Goal: Navigation & Orientation: Go to known website

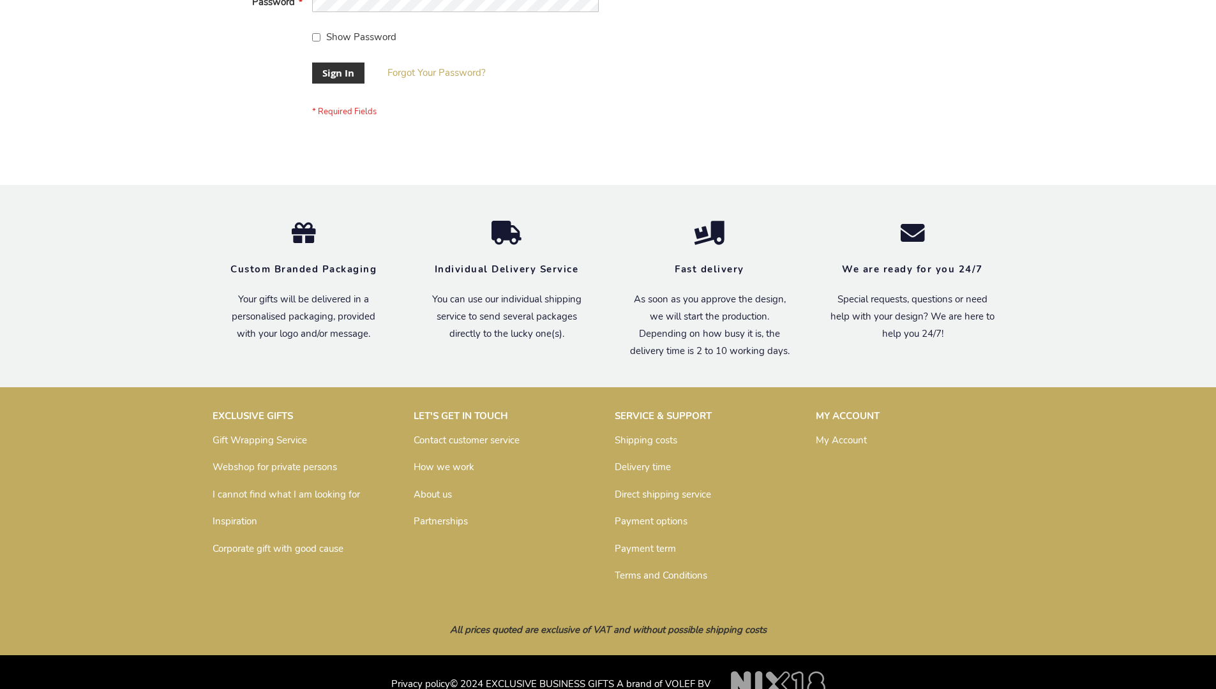
scroll to position [410, 0]
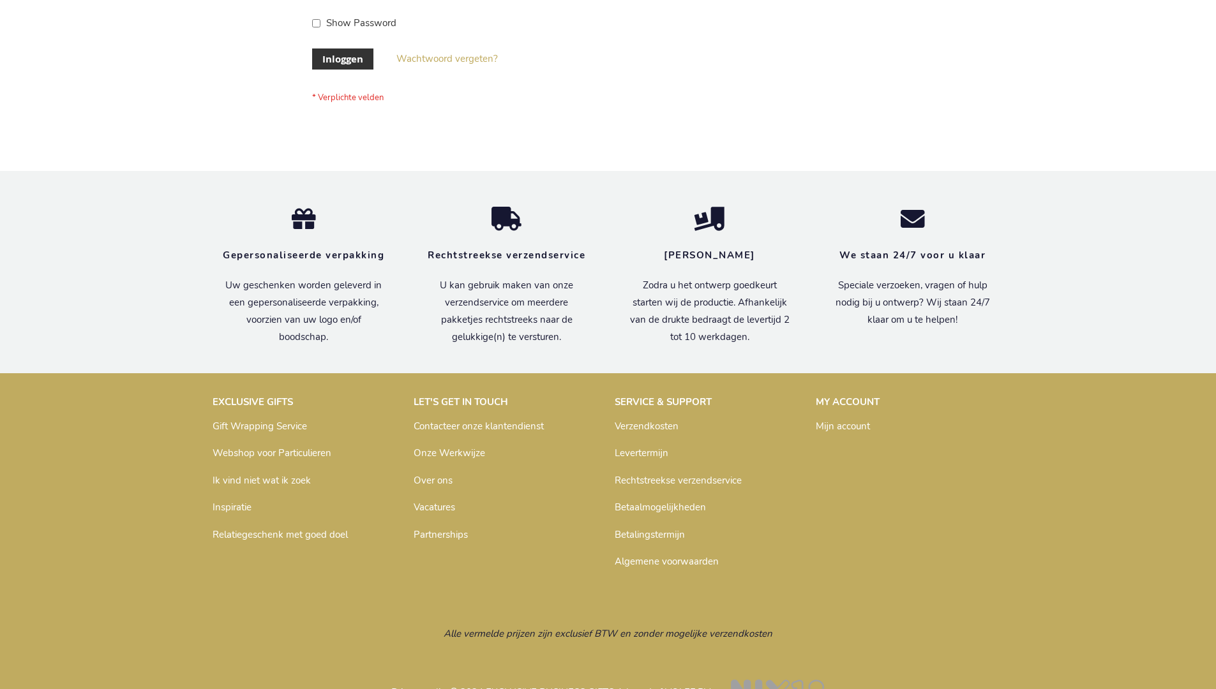
scroll to position [433, 0]
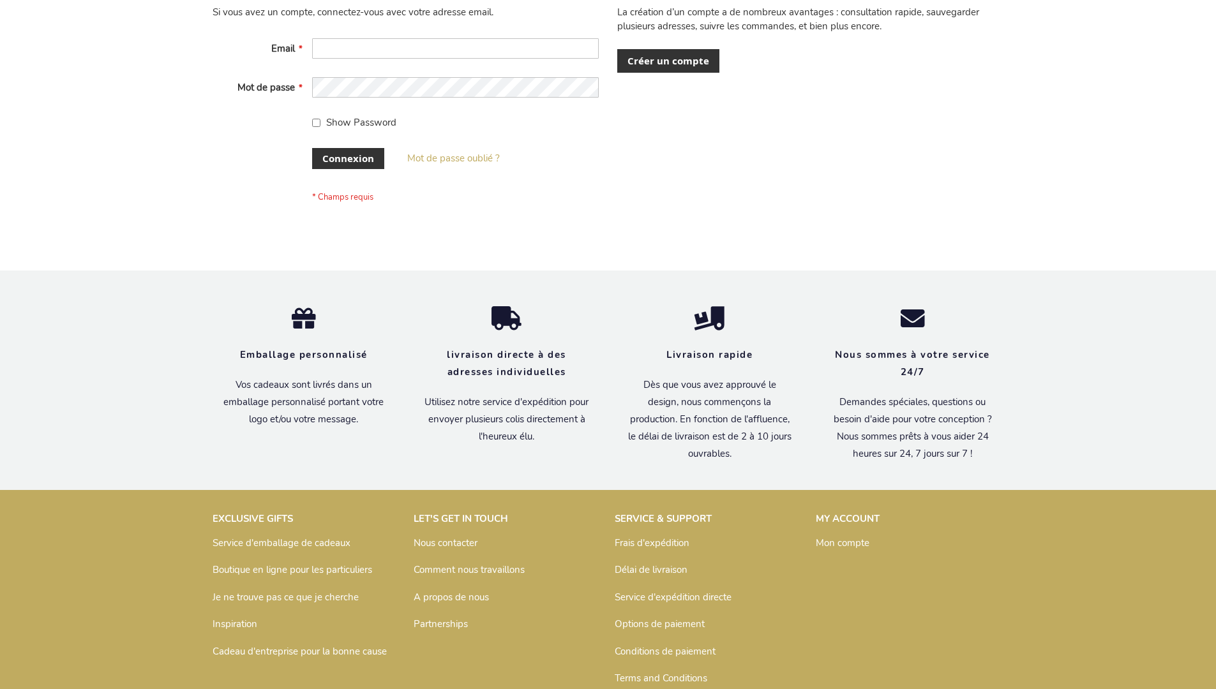
scroll to position [440, 0]
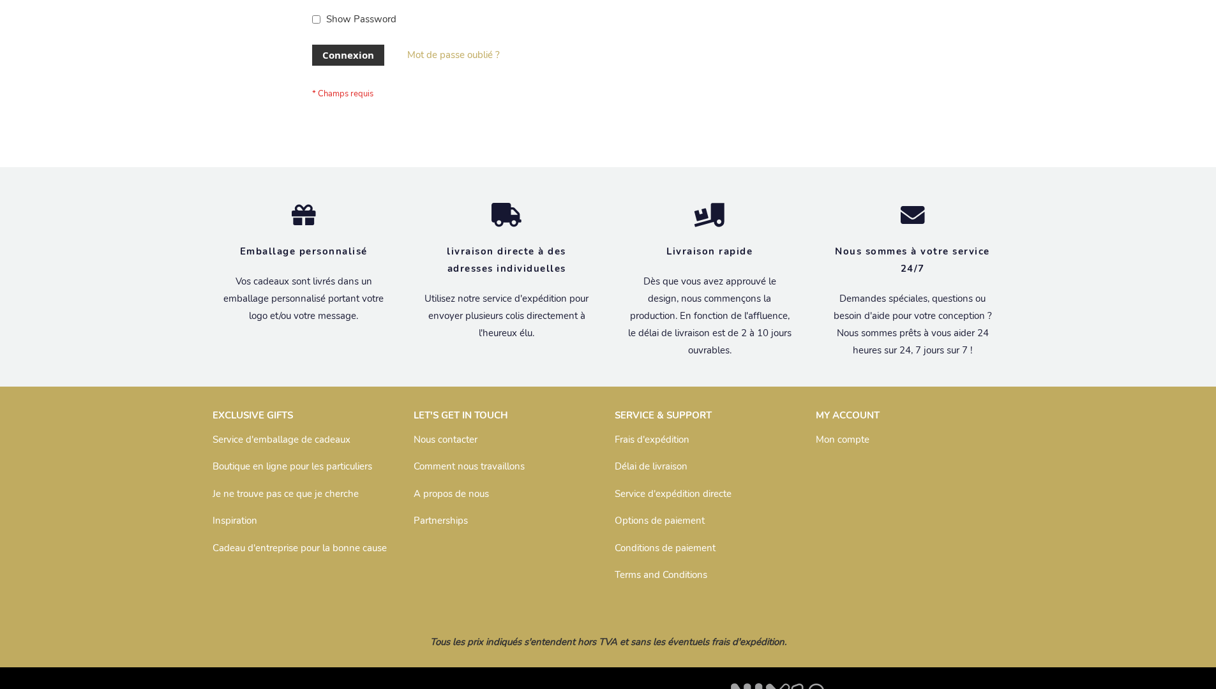
scroll to position [440, 0]
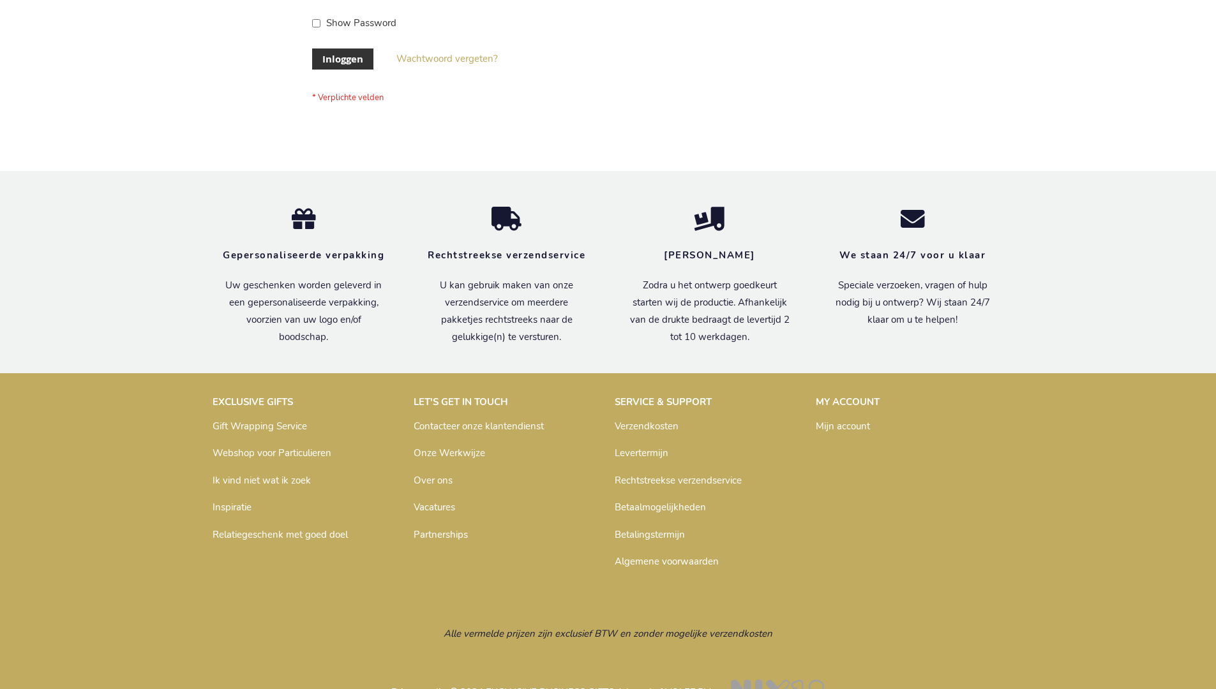
scroll to position [433, 0]
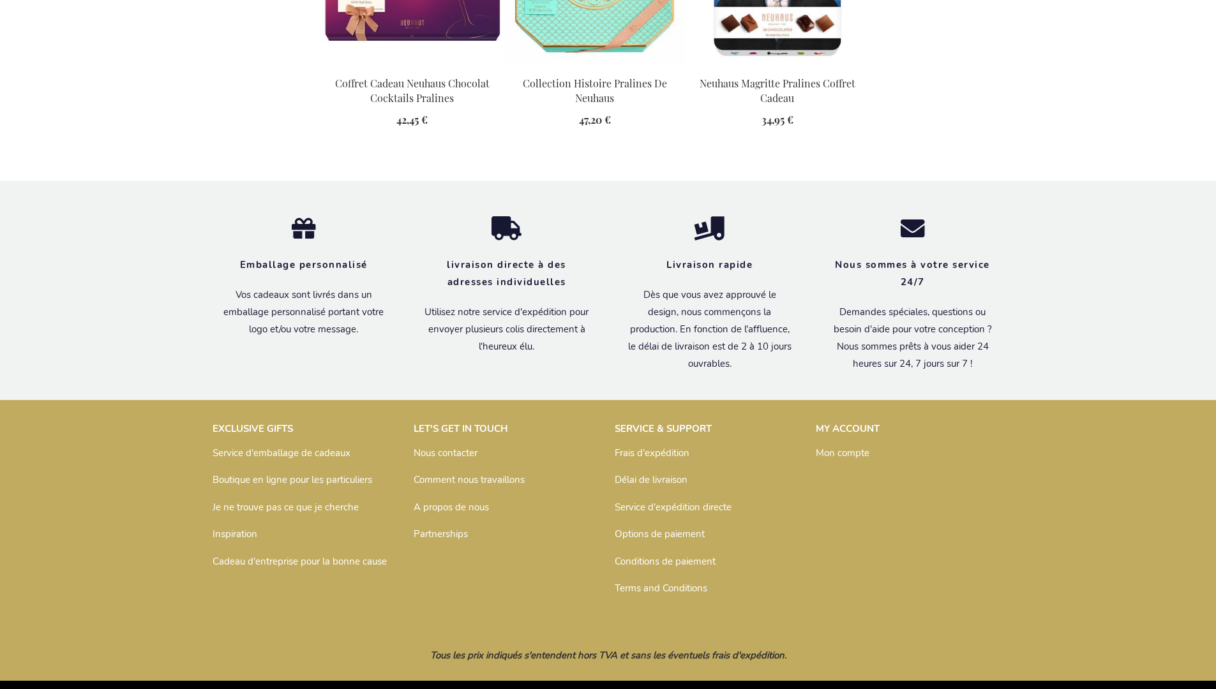
scroll to position [1776, 0]
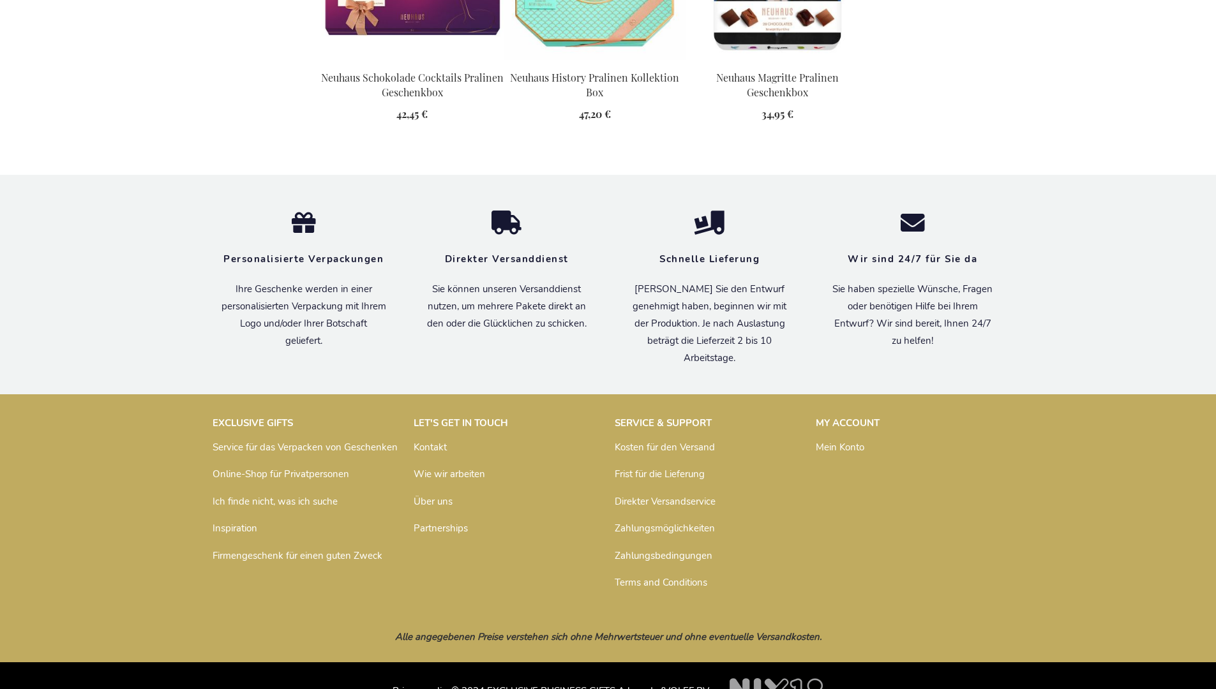
scroll to position [1763, 0]
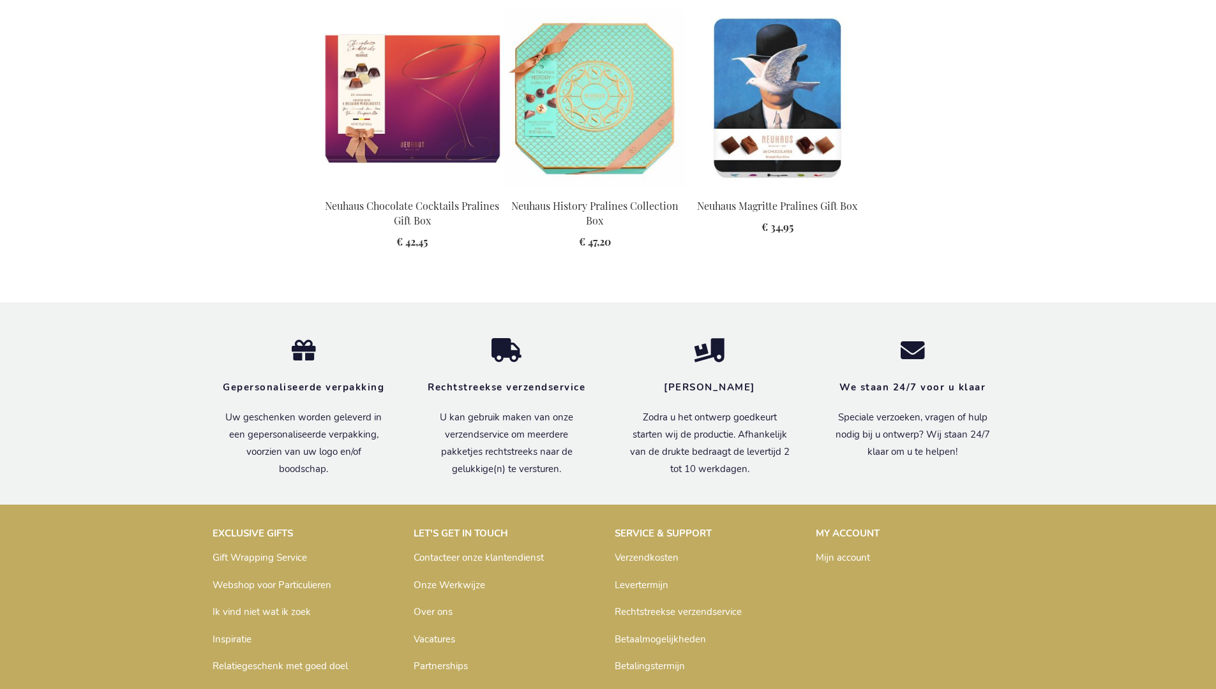
scroll to position [1755, 0]
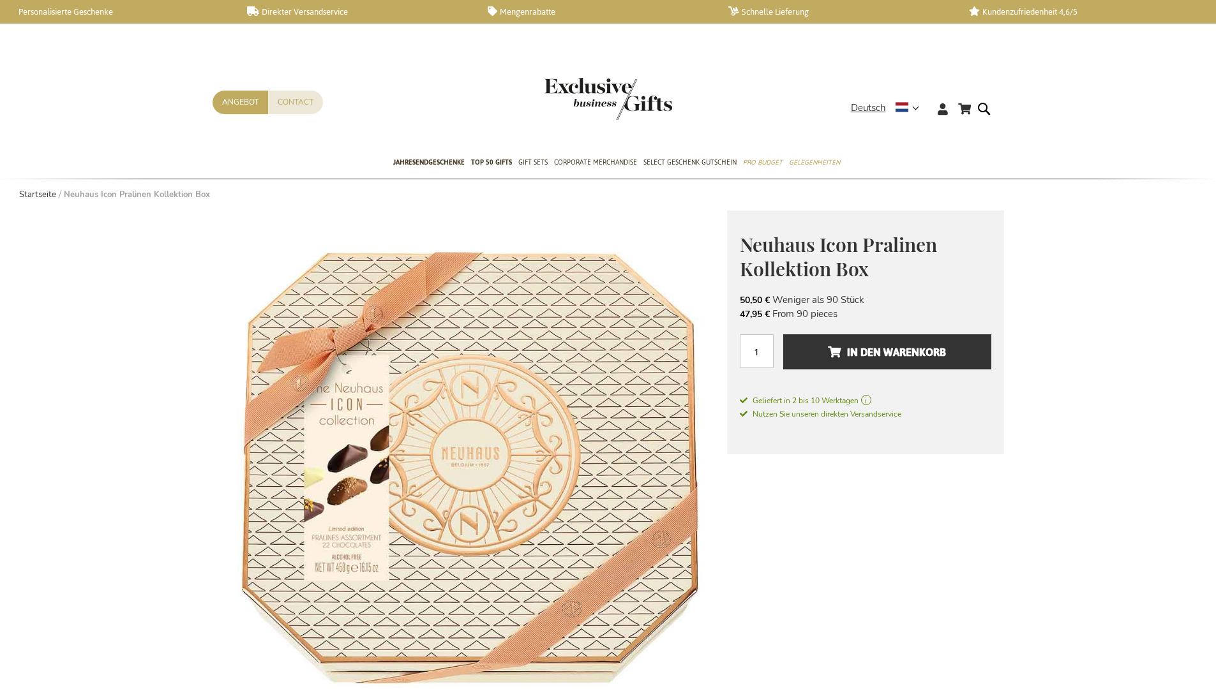
scroll to position [1763, 0]
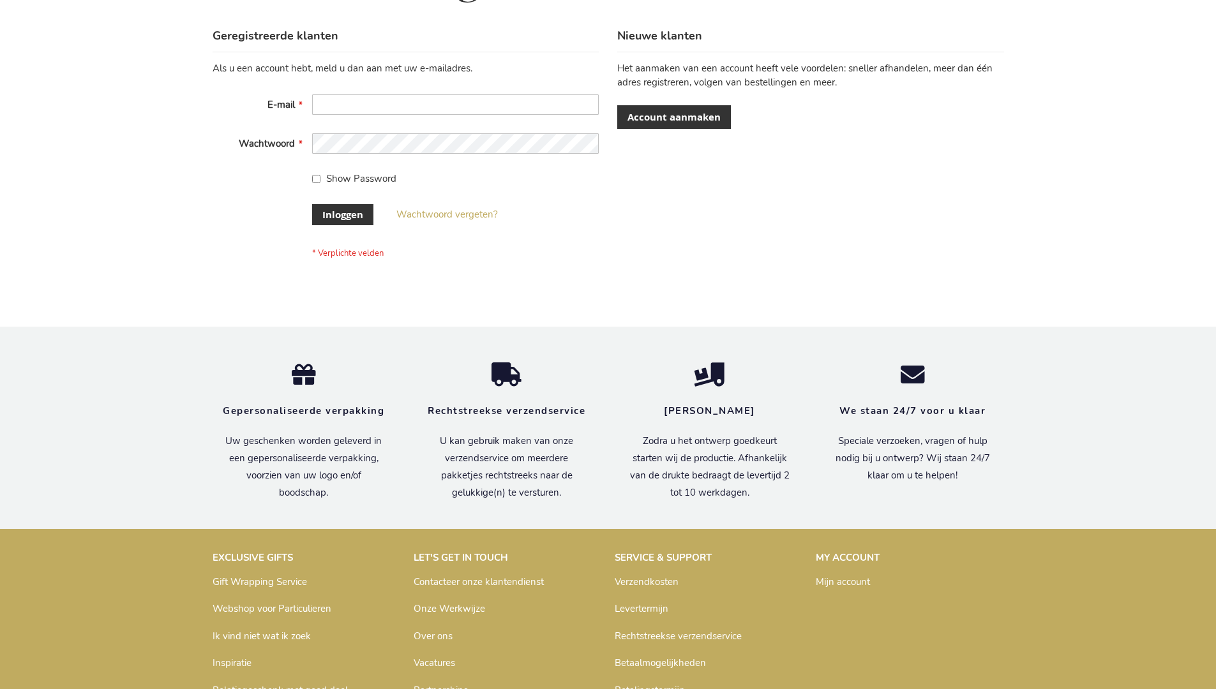
scroll to position [433, 0]
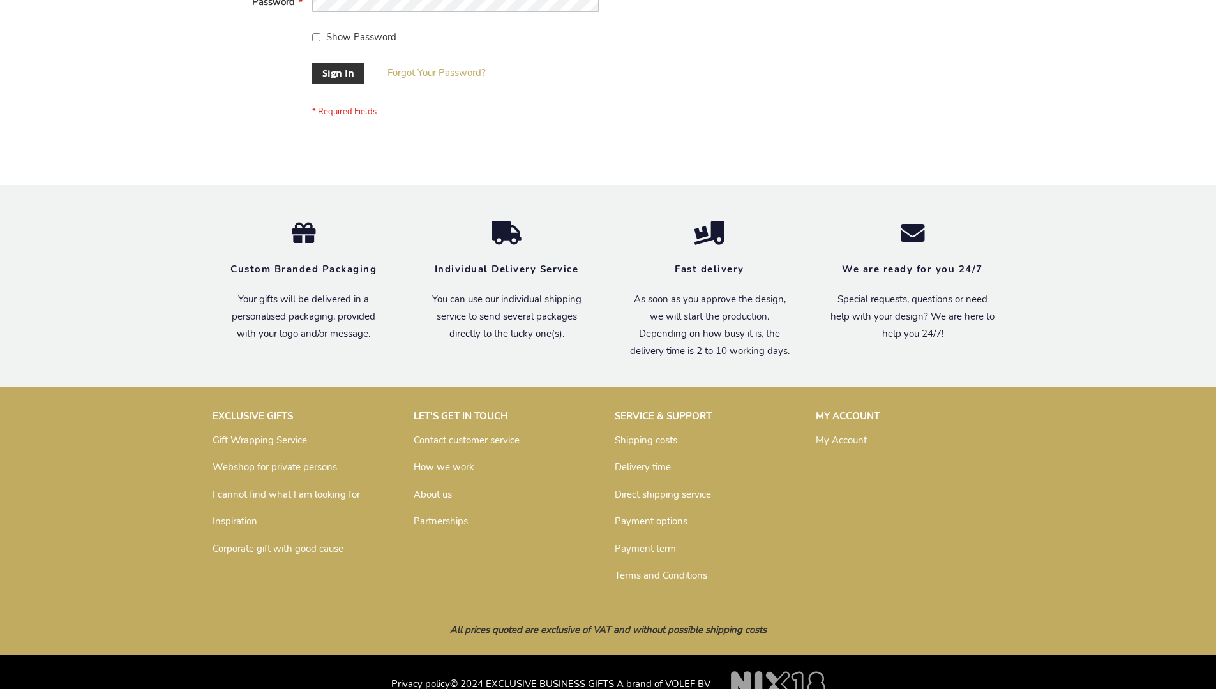
scroll to position [410, 0]
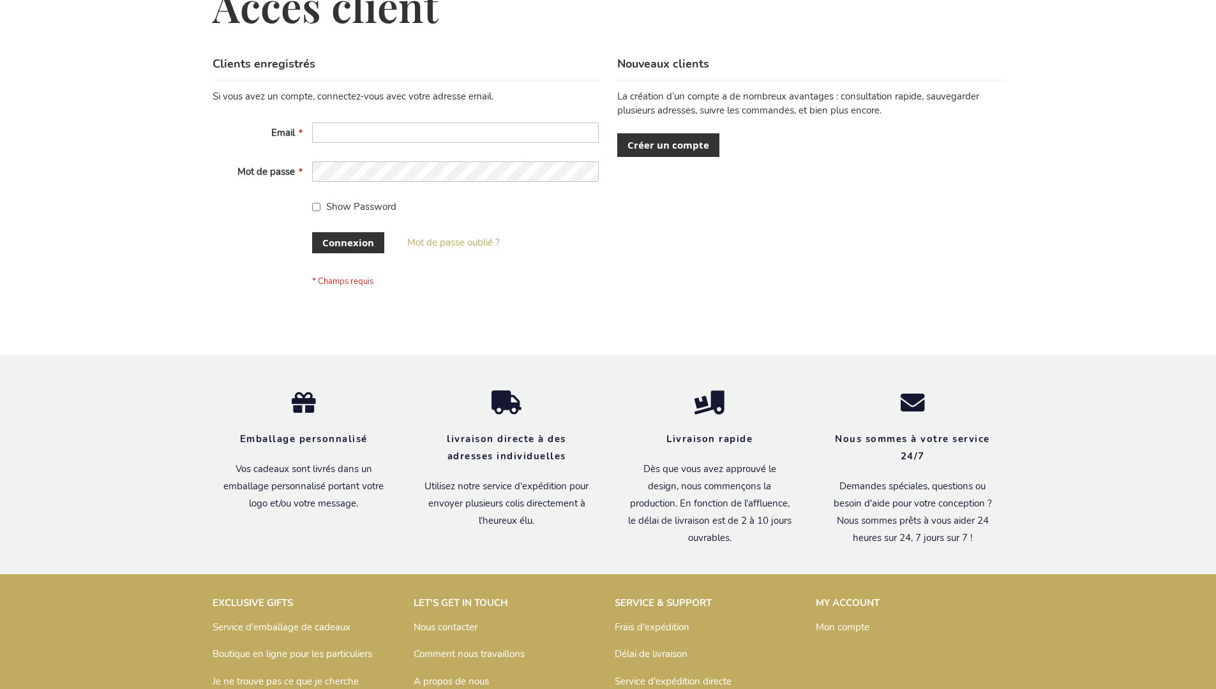
scroll to position [440, 0]
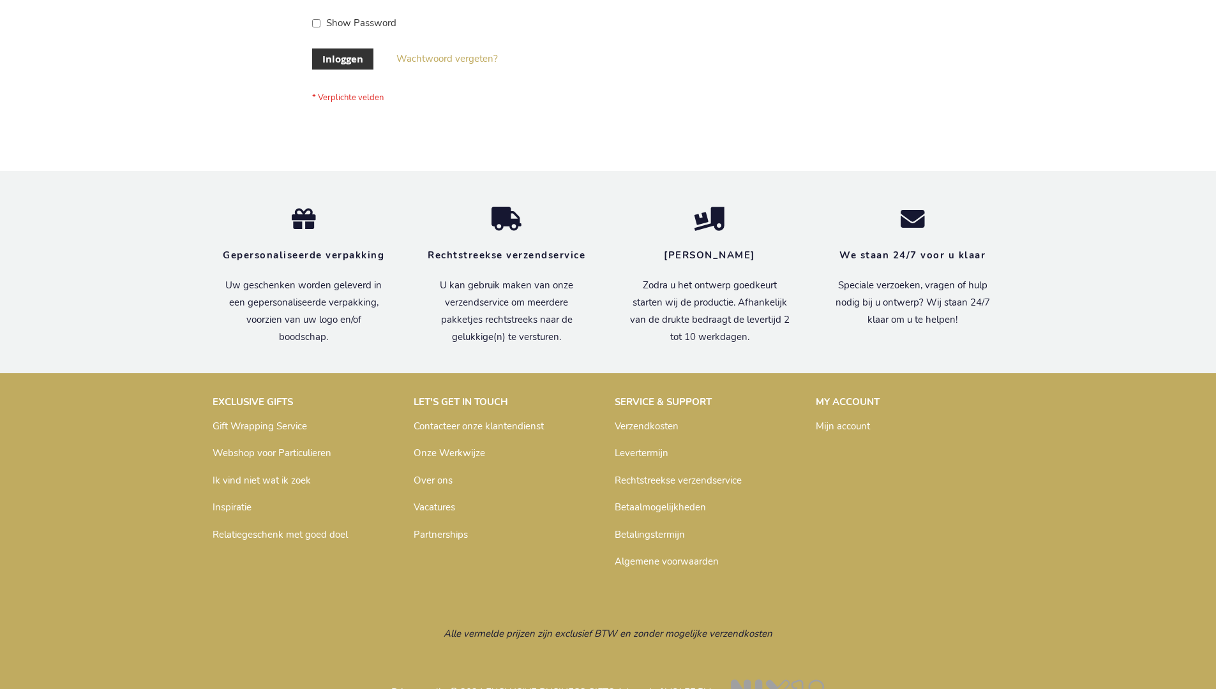
scroll to position [433, 0]
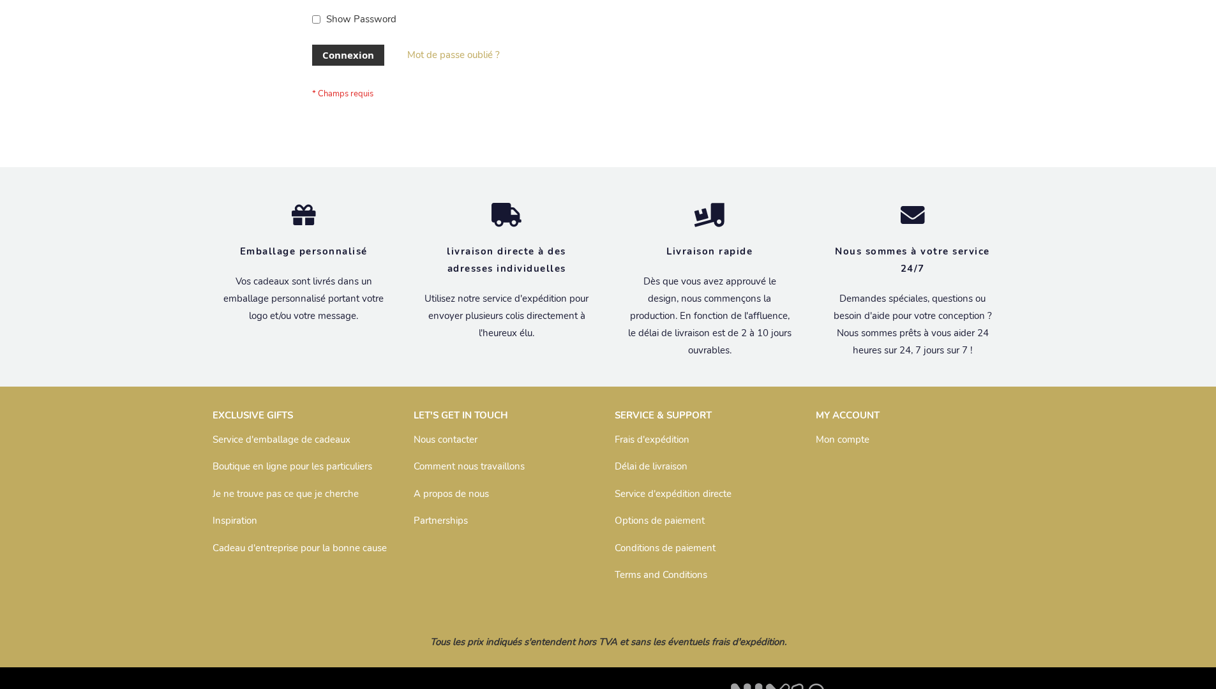
scroll to position [440, 0]
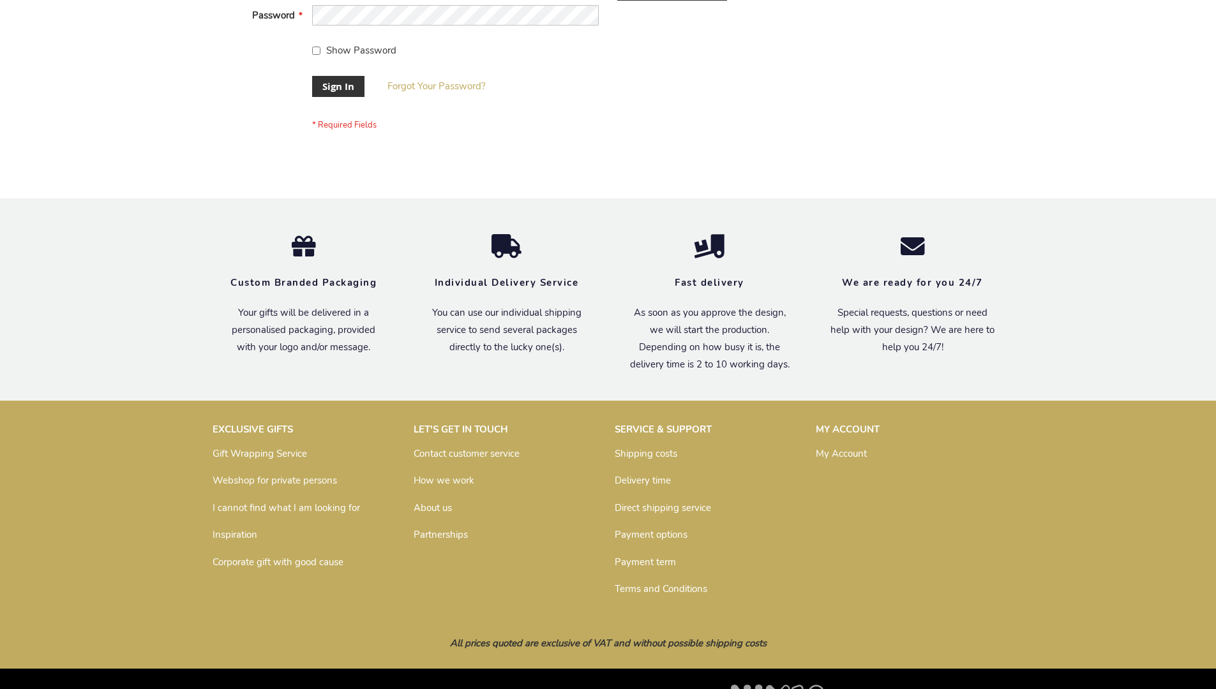
scroll to position [410, 0]
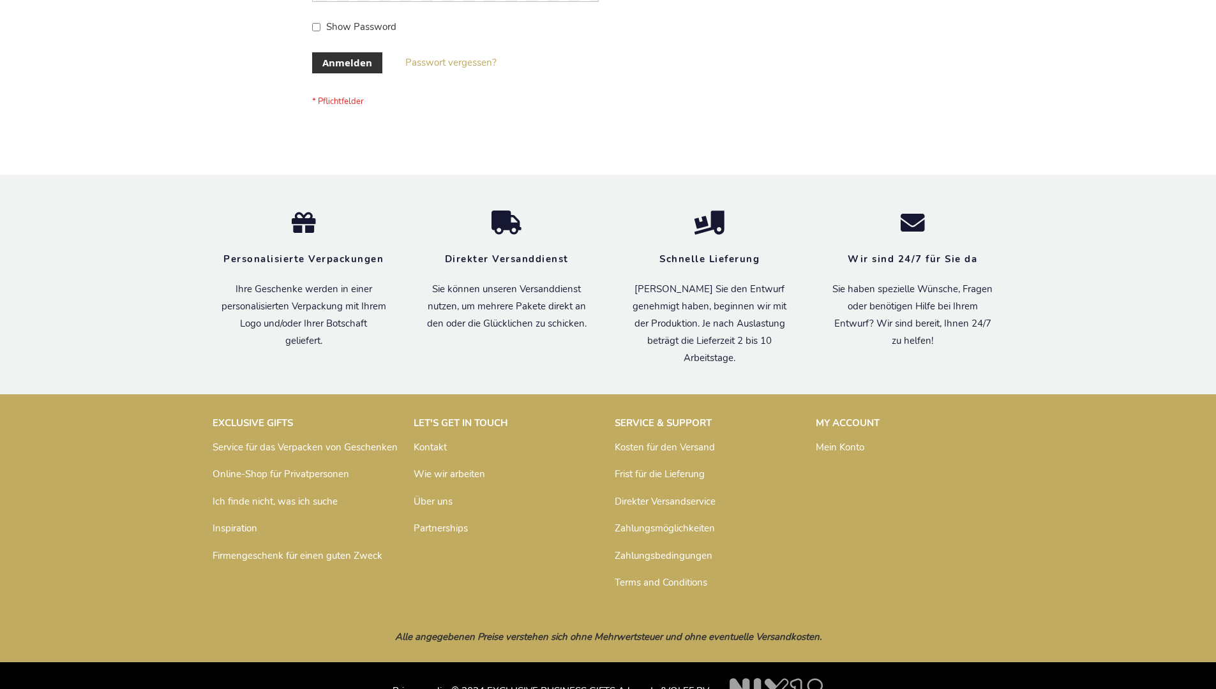
scroll to position [428, 0]
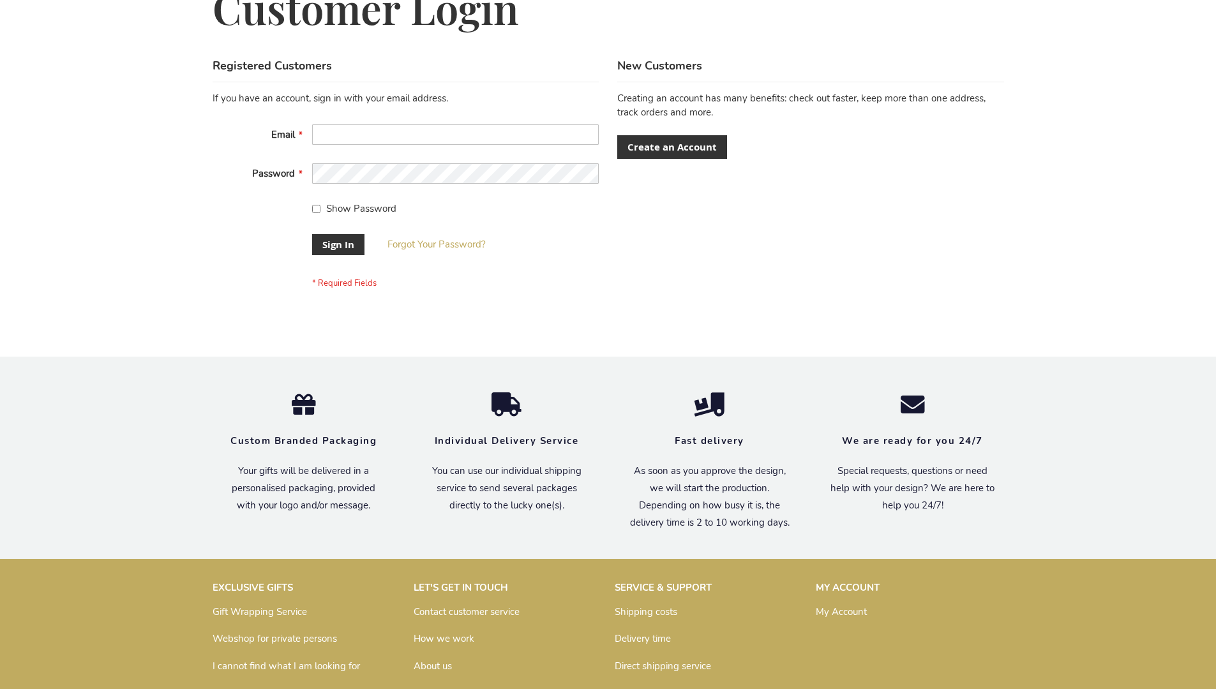
scroll to position [410, 0]
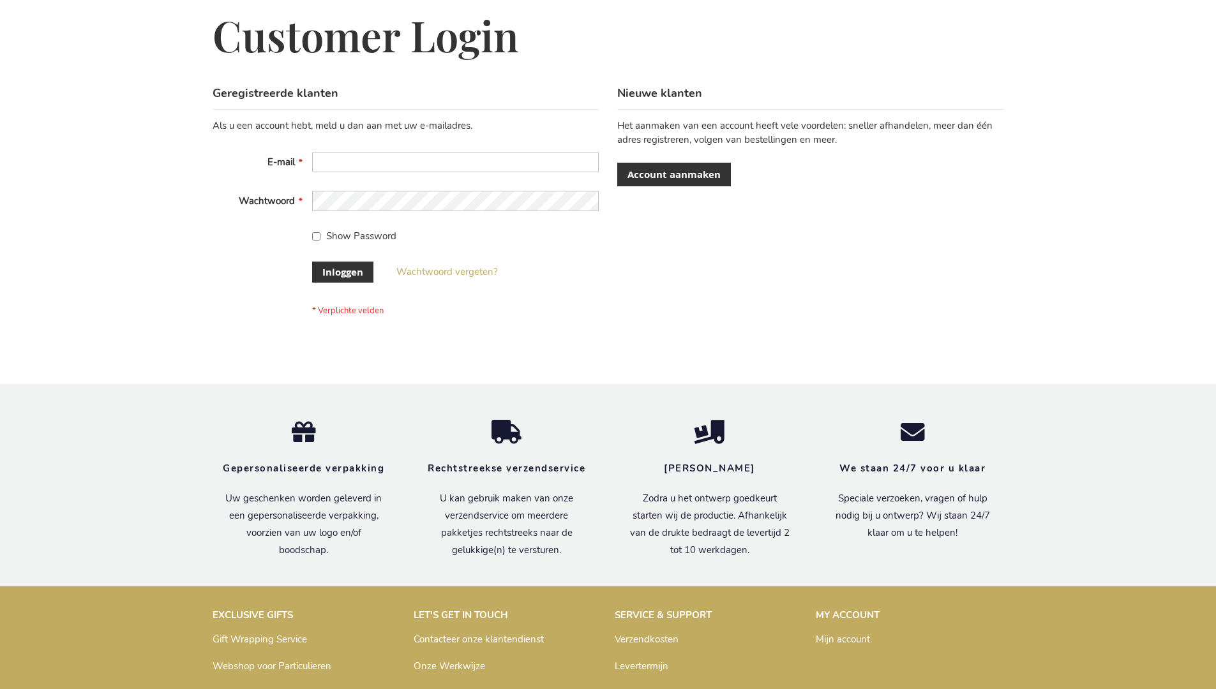
scroll to position [433, 0]
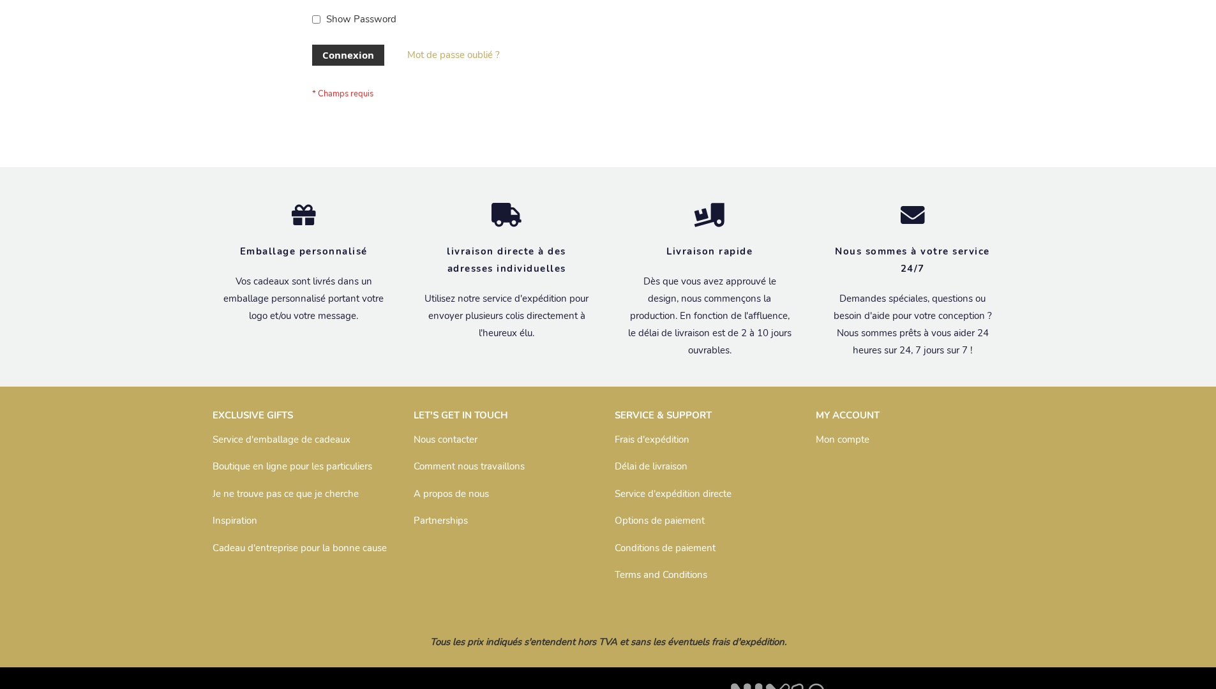
scroll to position [440, 0]
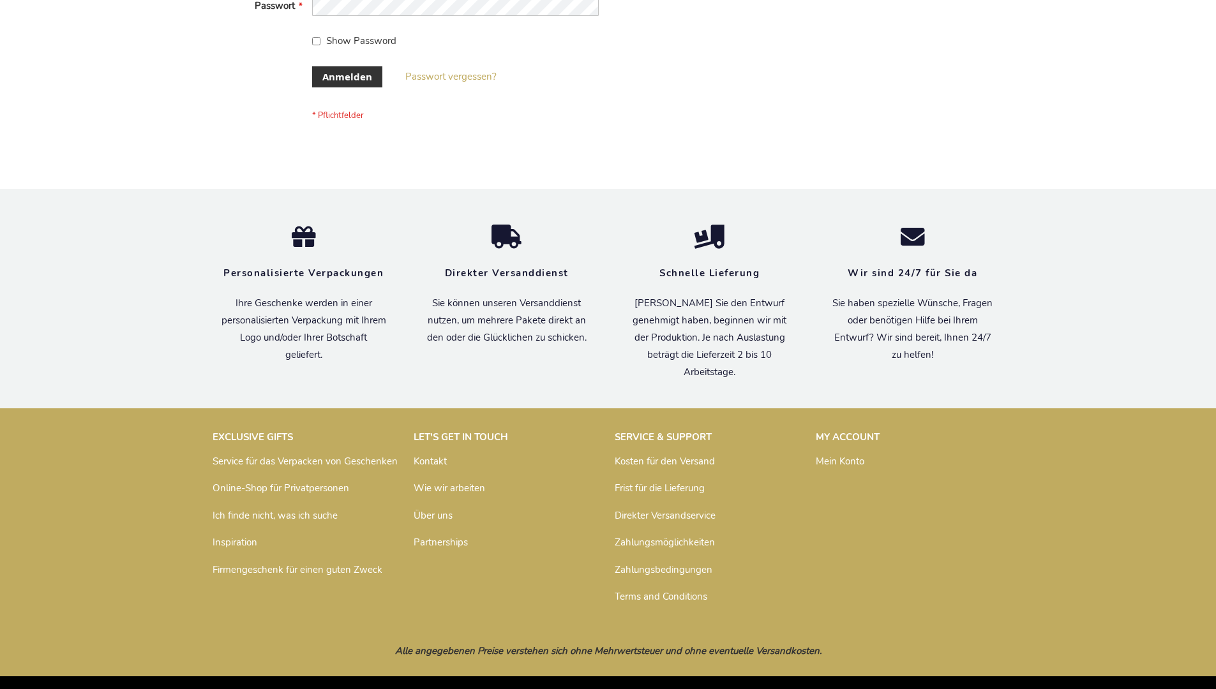
scroll to position [428, 0]
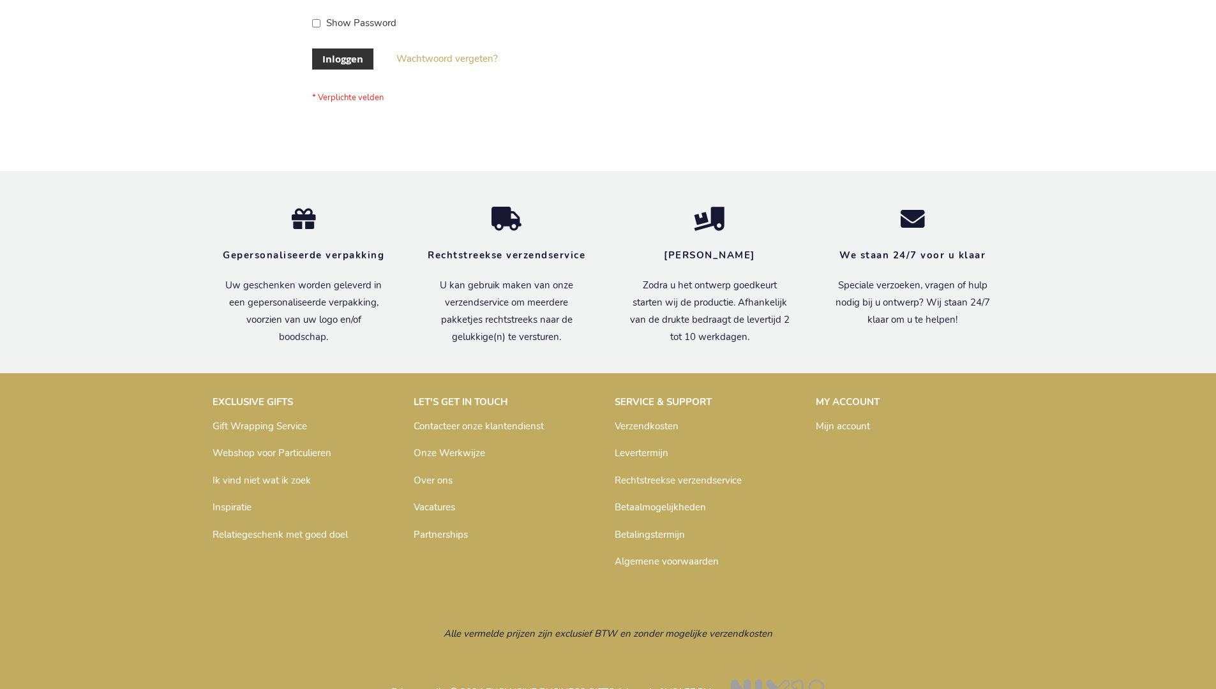
scroll to position [433, 0]
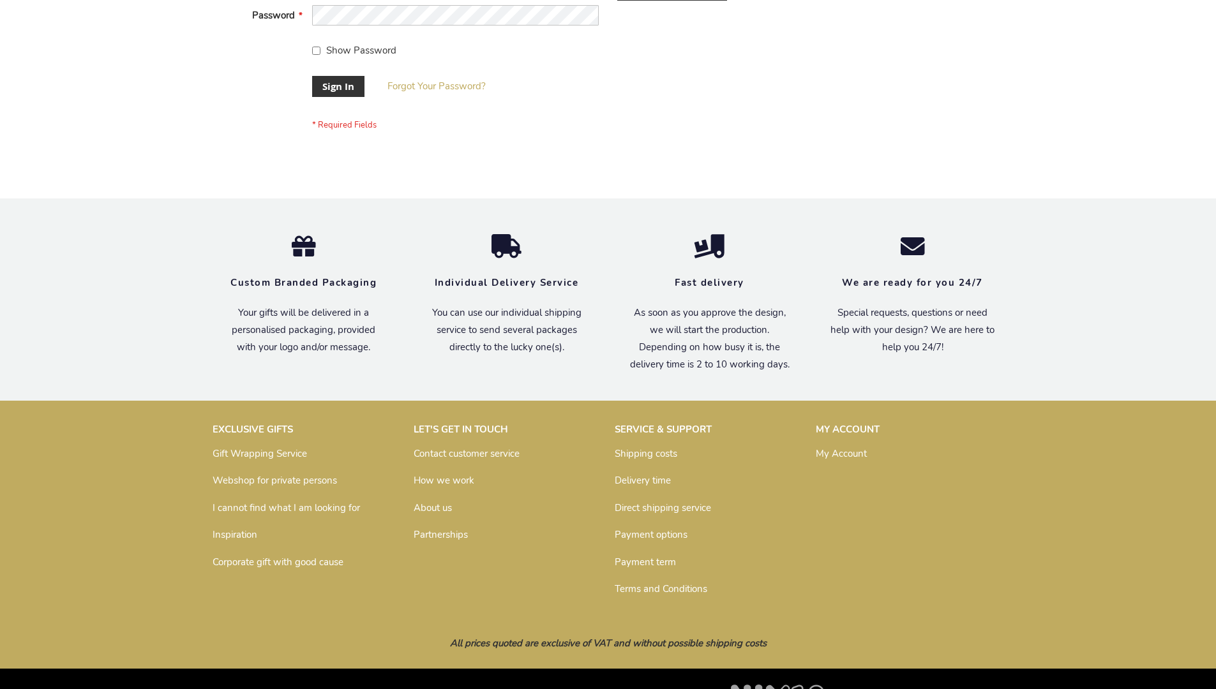
scroll to position [410, 0]
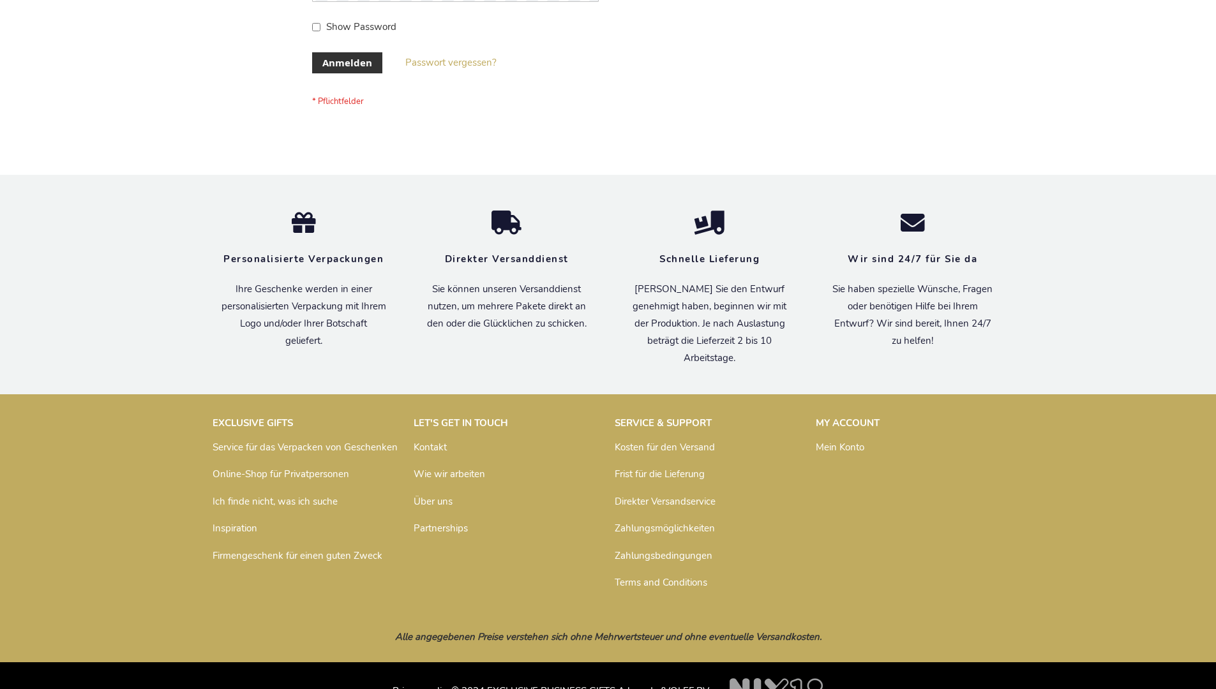
scroll to position [428, 0]
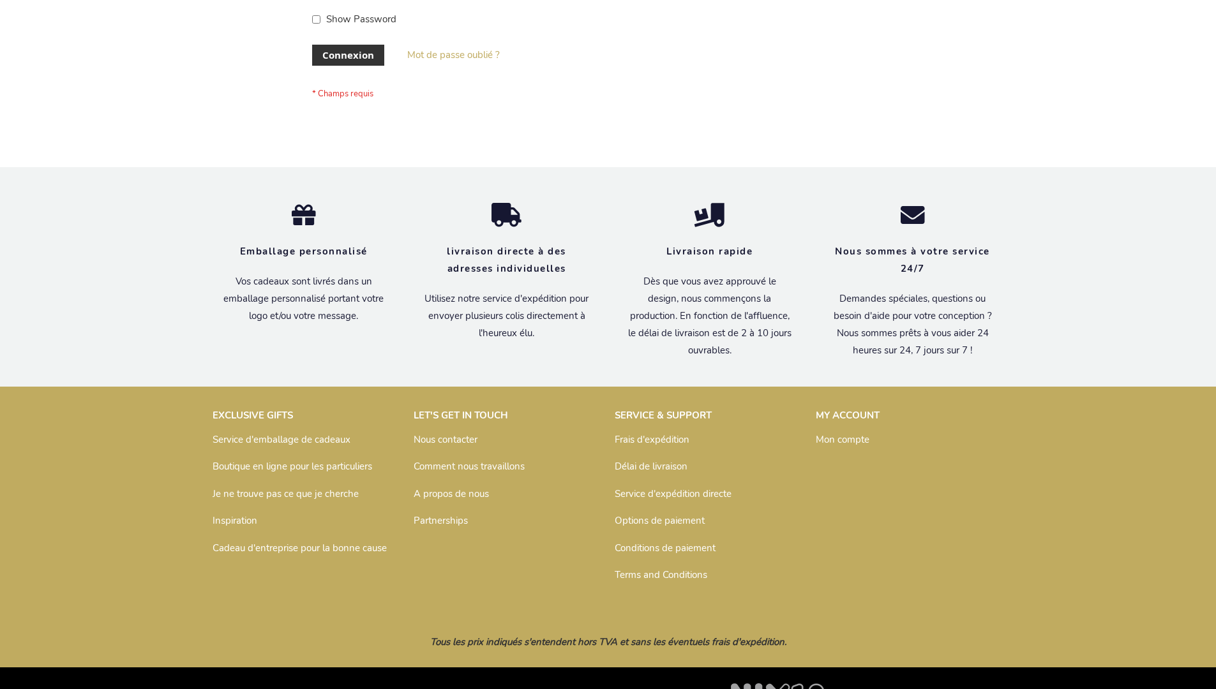
scroll to position [440, 0]
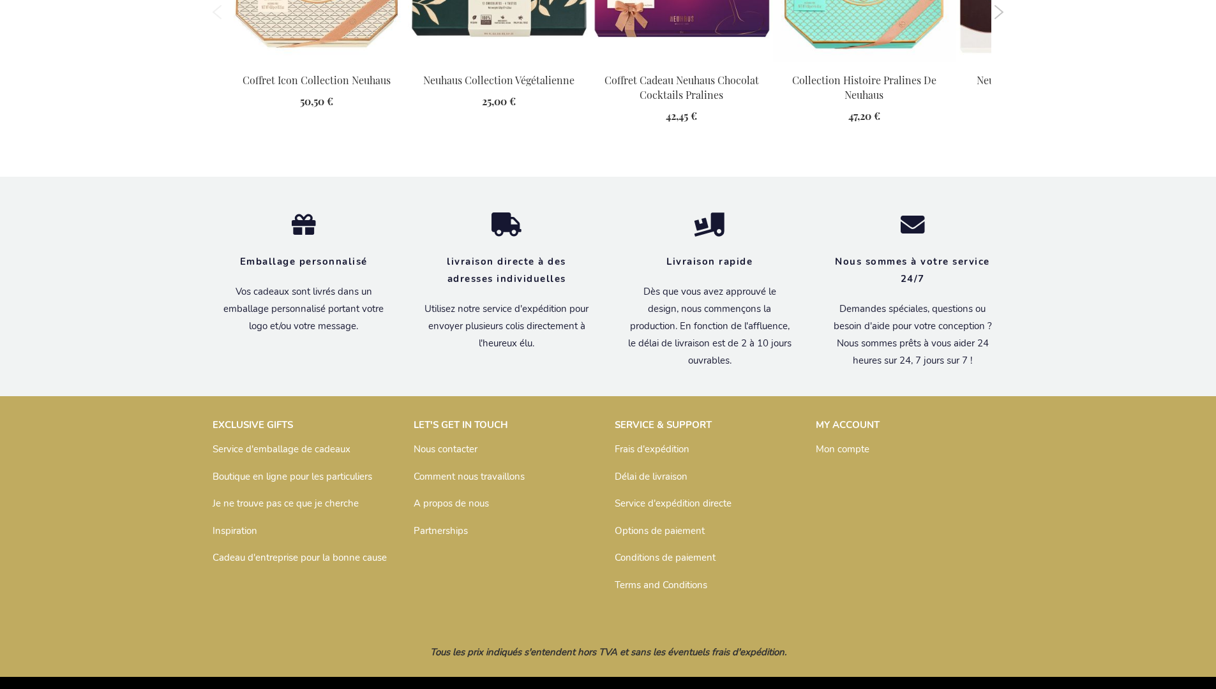
scroll to position [1640, 0]
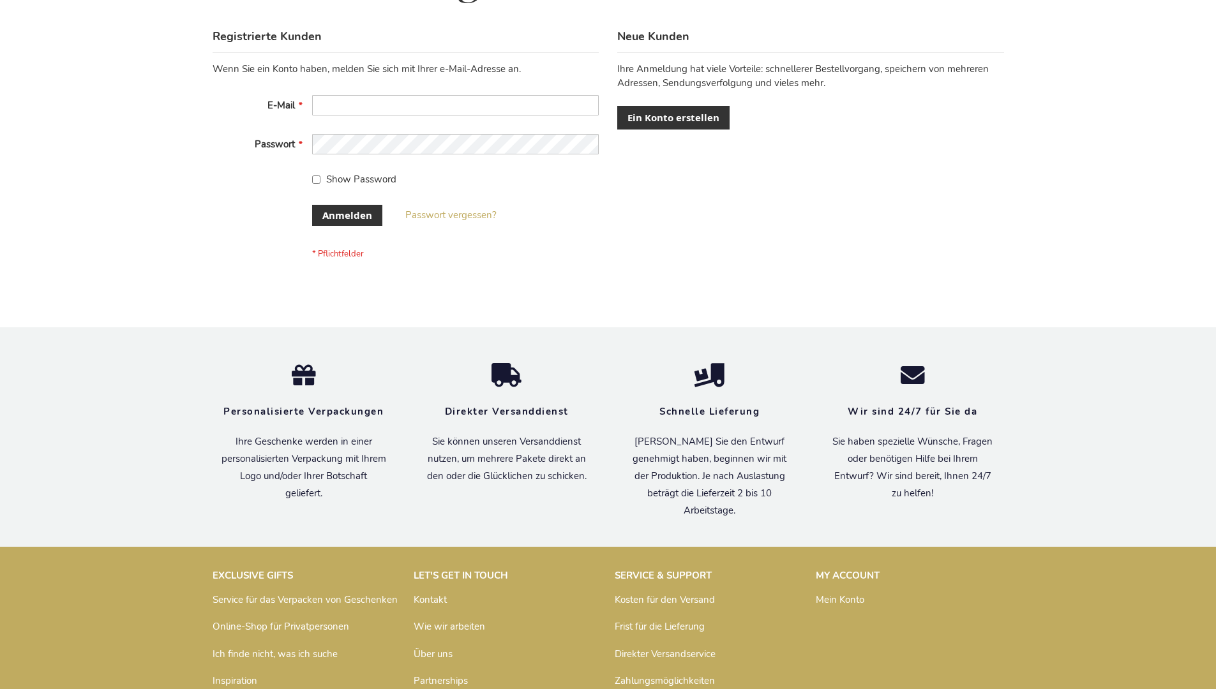
scroll to position [428, 0]
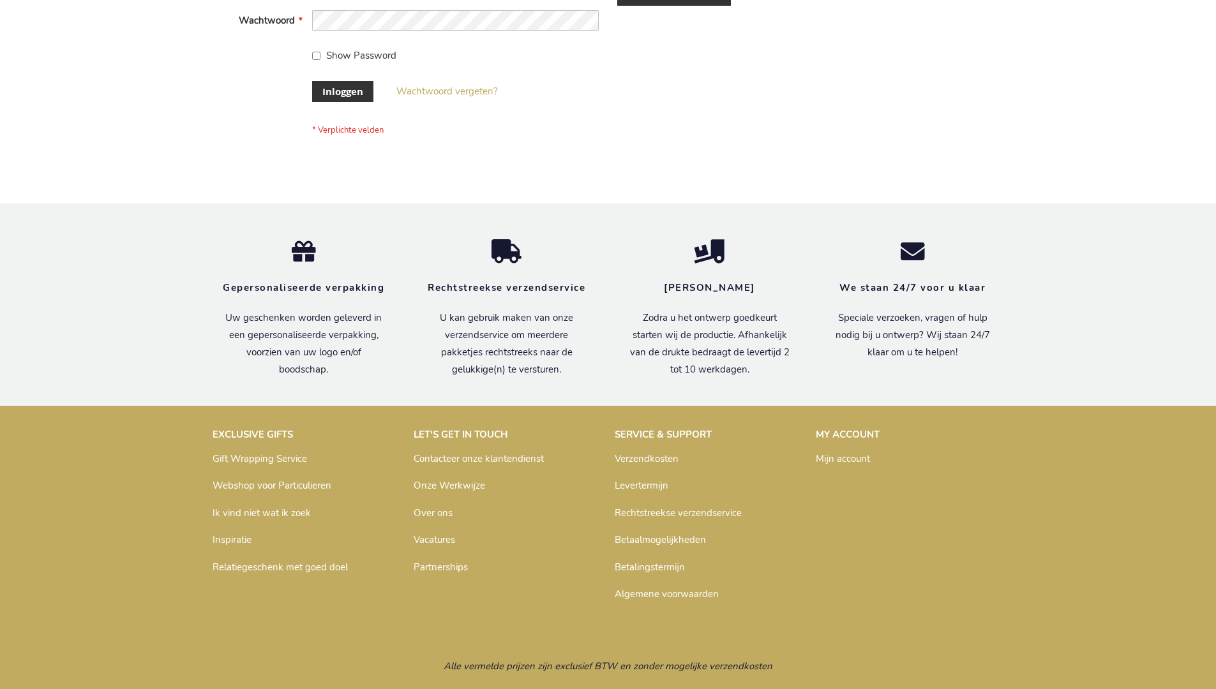
scroll to position [433, 0]
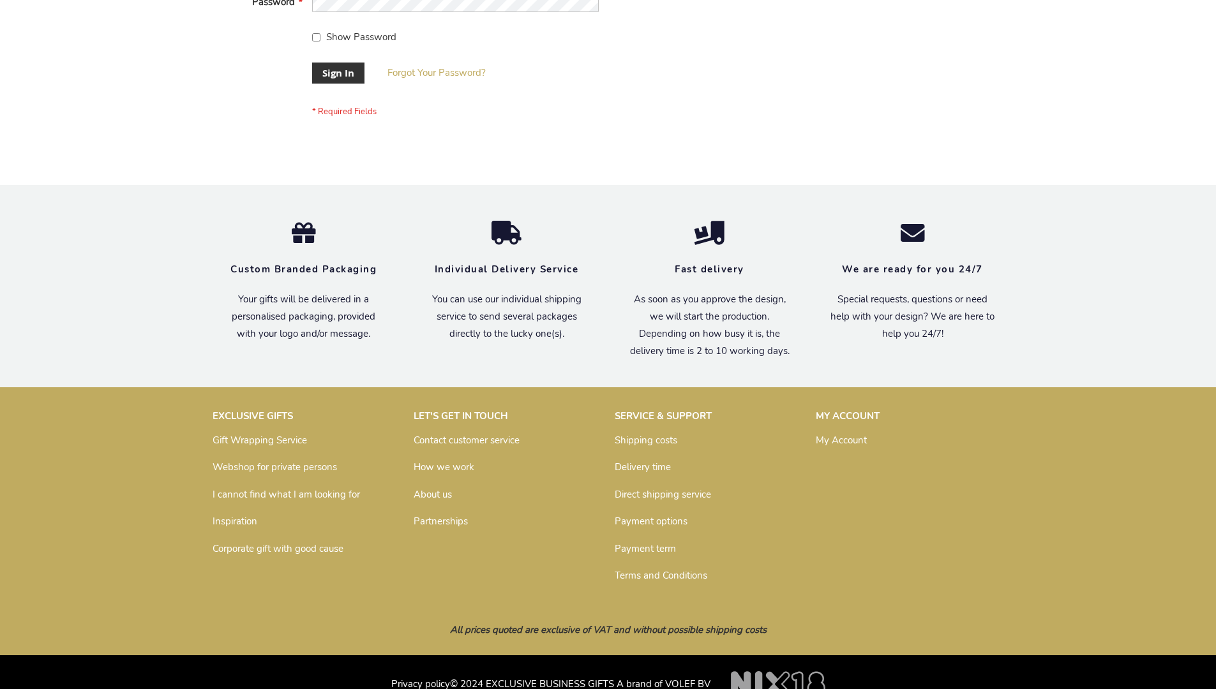
scroll to position [410, 0]
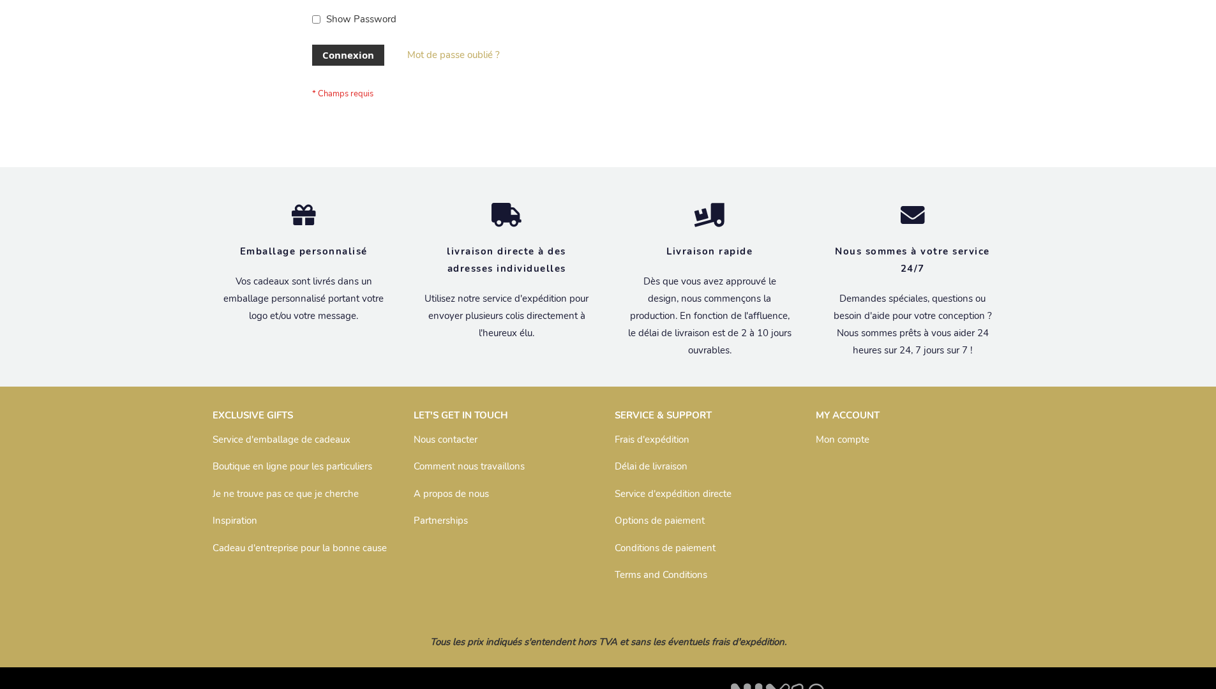
scroll to position [440, 0]
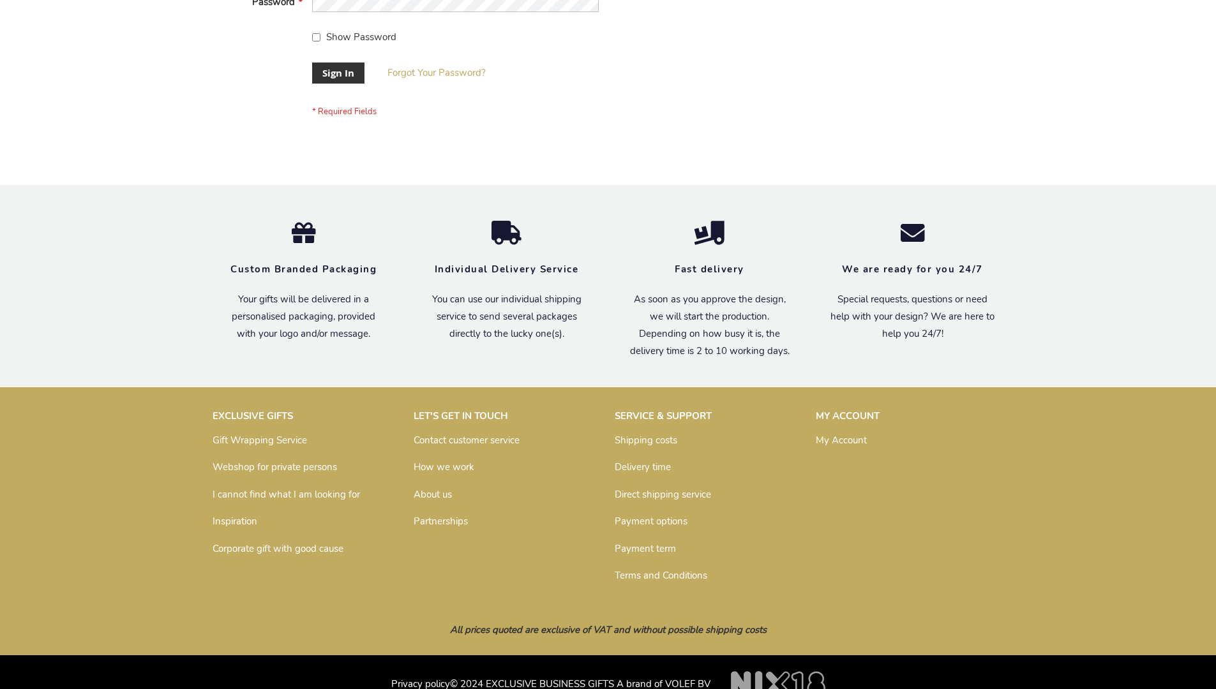
scroll to position [410, 0]
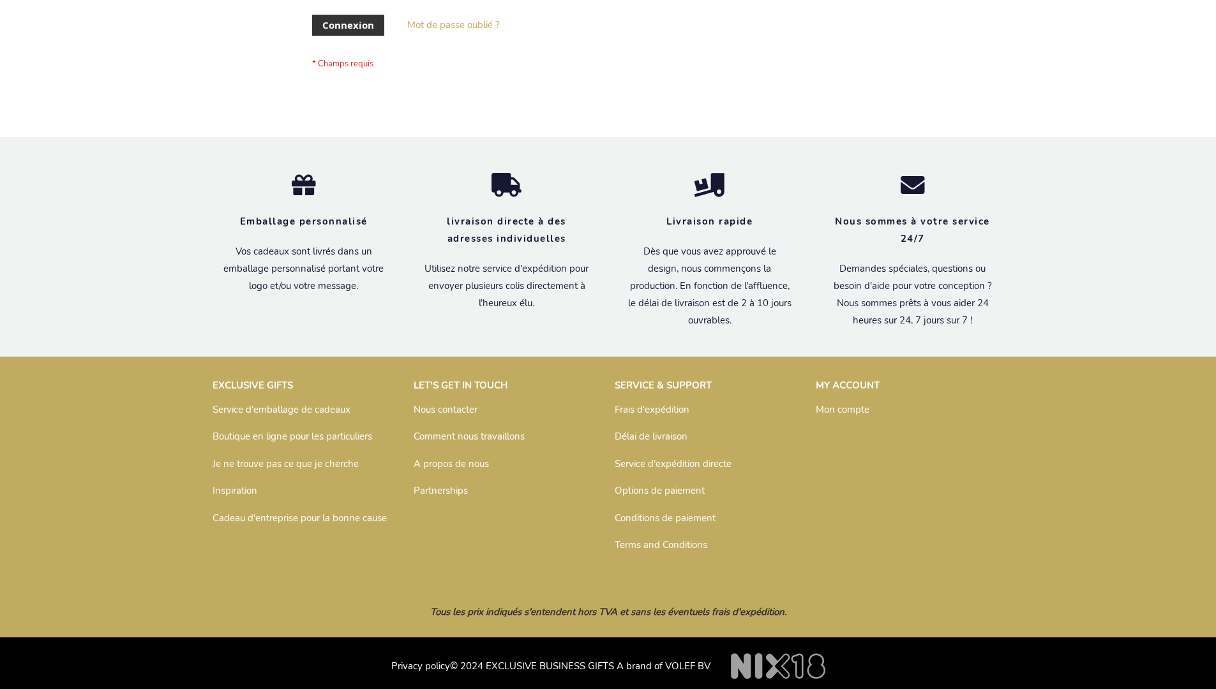
scroll to position [440, 0]
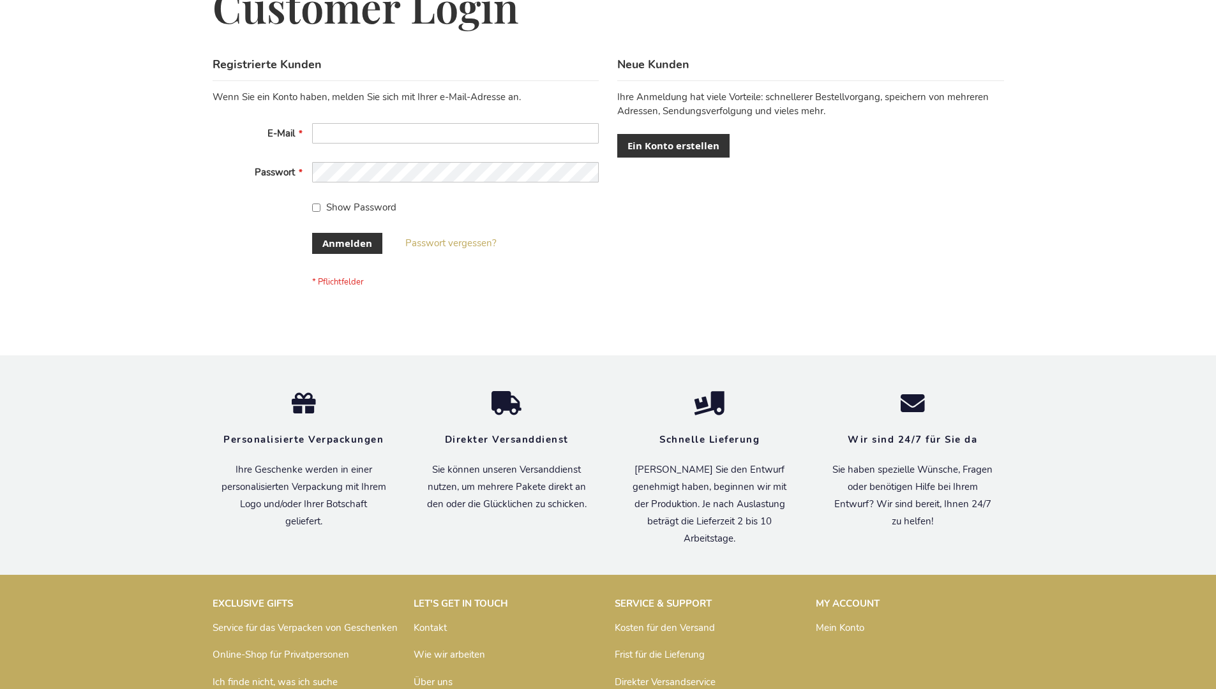
scroll to position [428, 0]
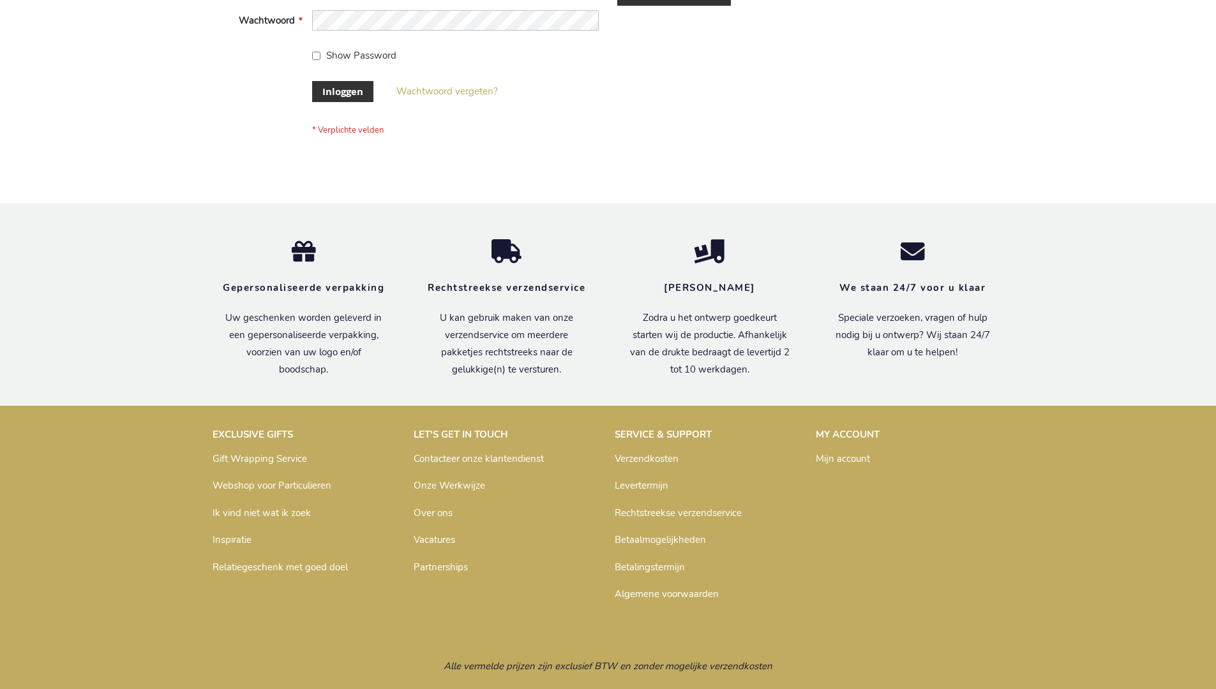
scroll to position [433, 0]
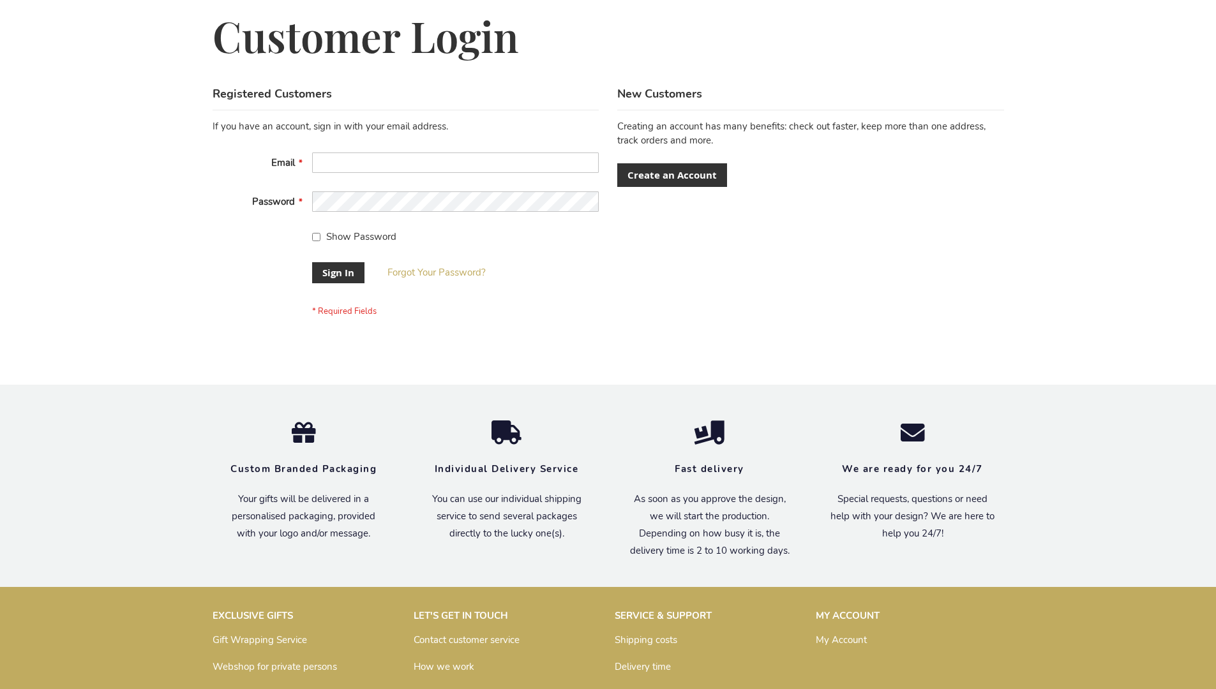
scroll to position [410, 0]
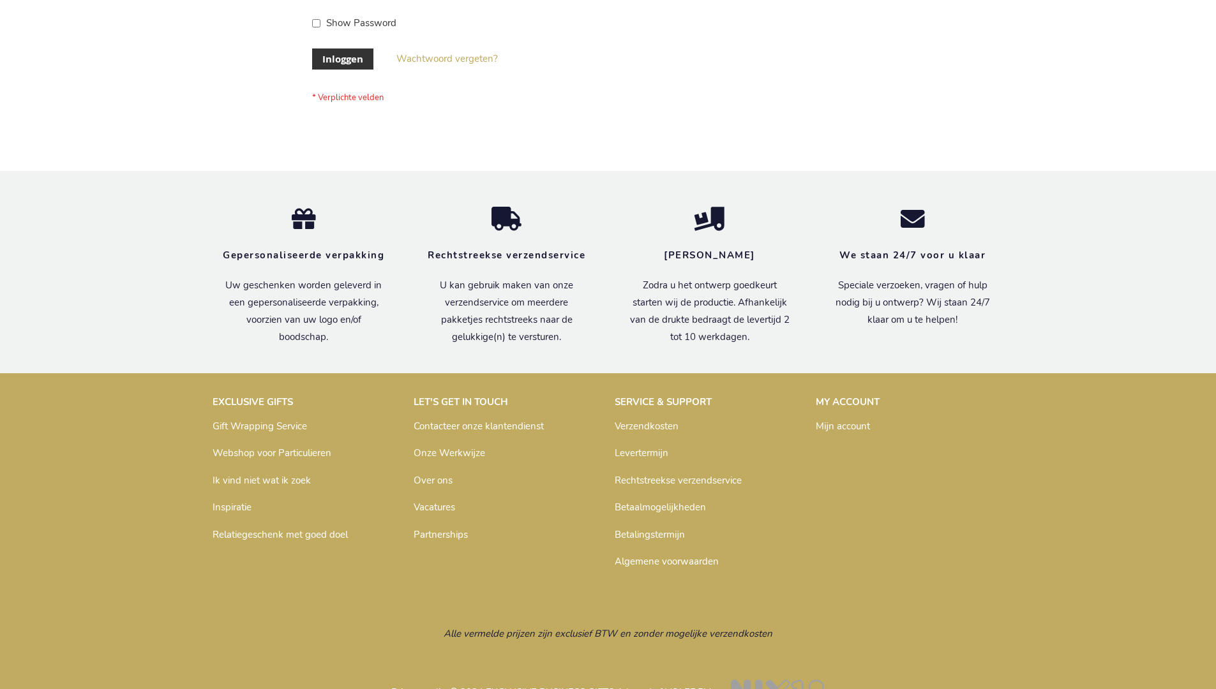
scroll to position [433, 0]
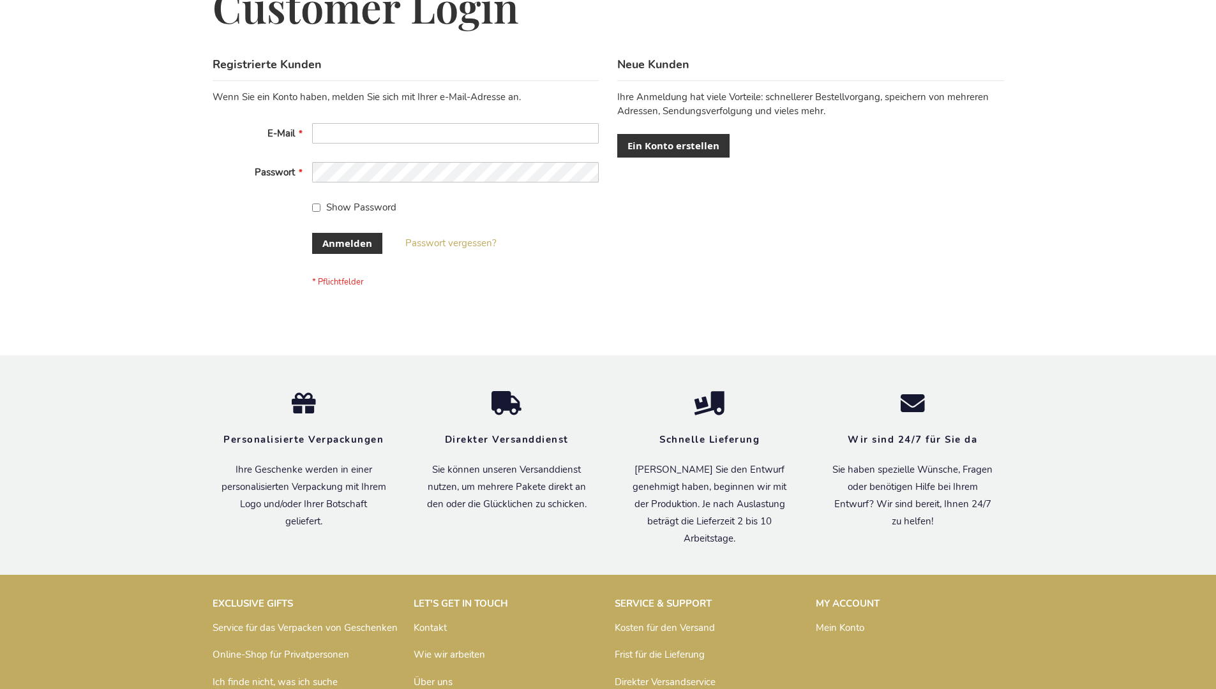
scroll to position [428, 0]
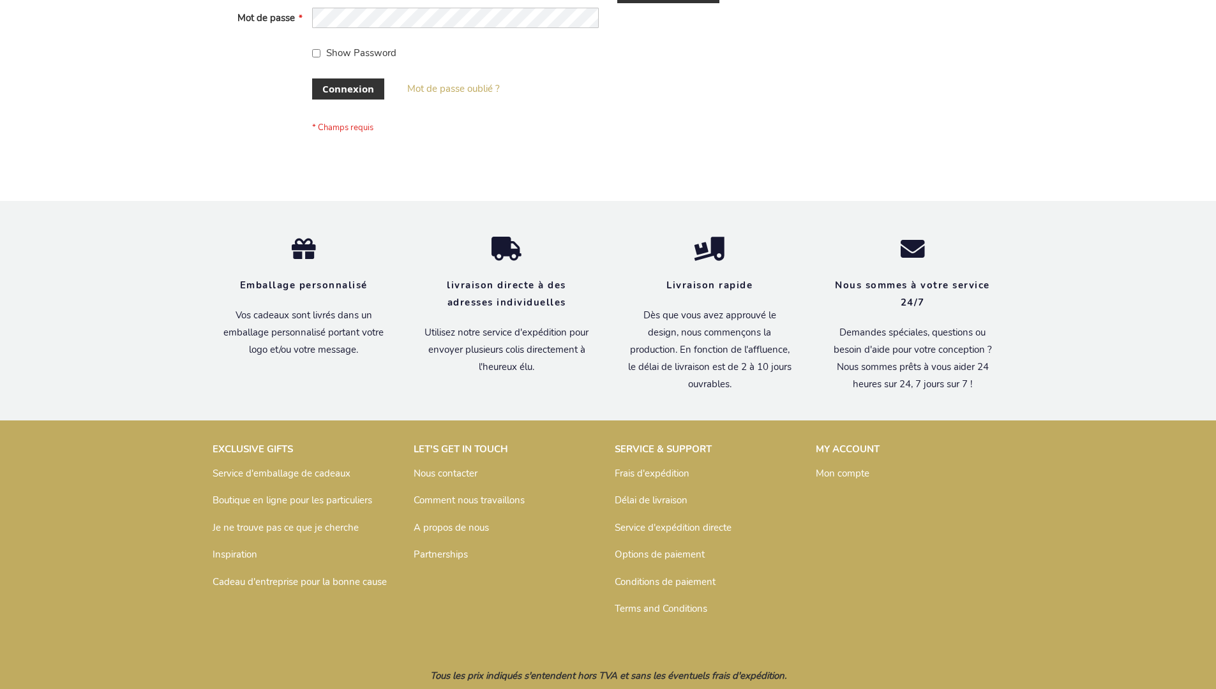
scroll to position [440, 0]
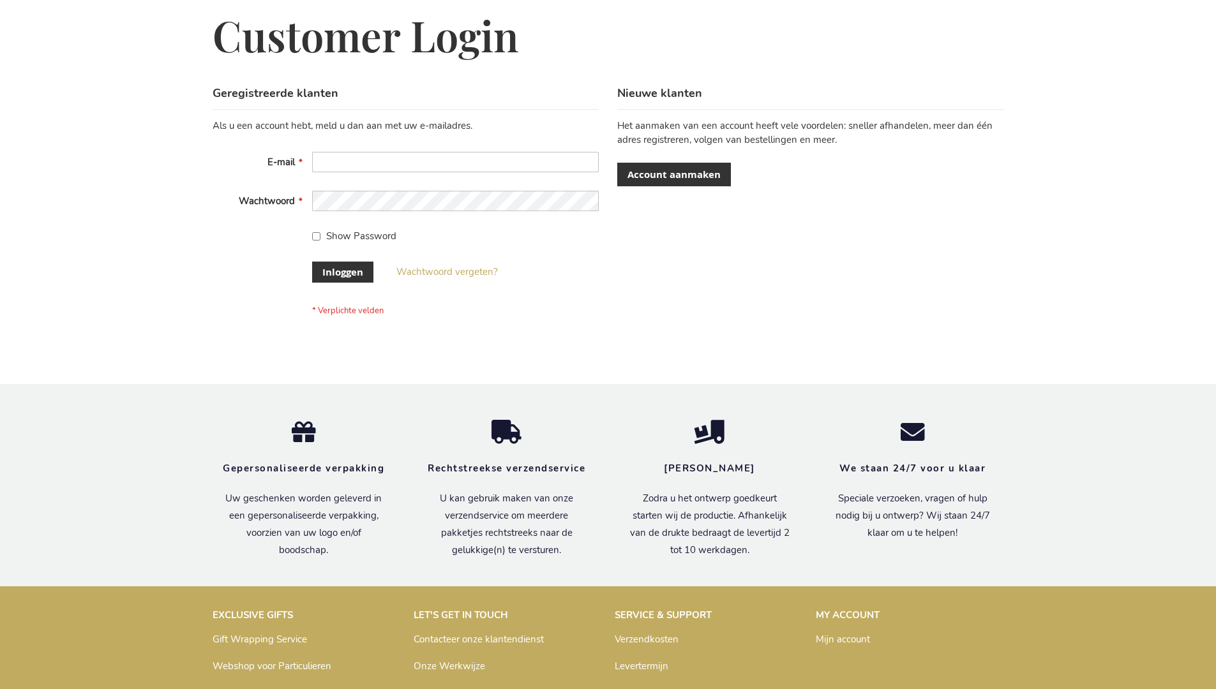
scroll to position [433, 0]
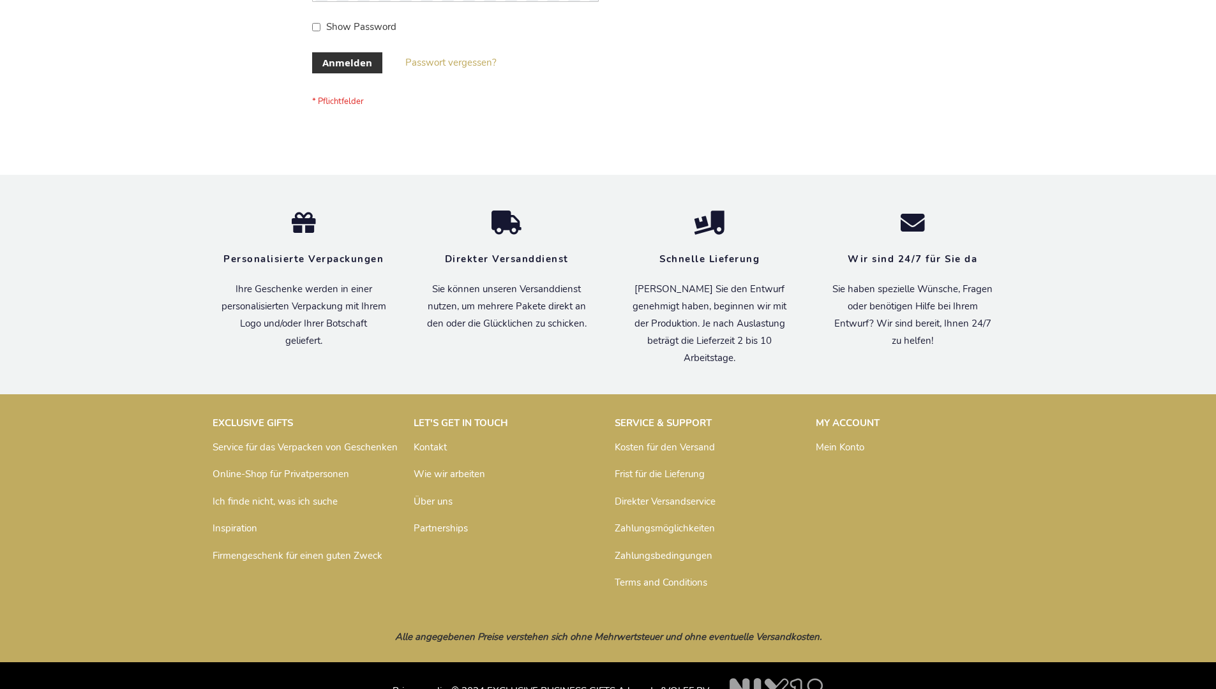
scroll to position [428, 0]
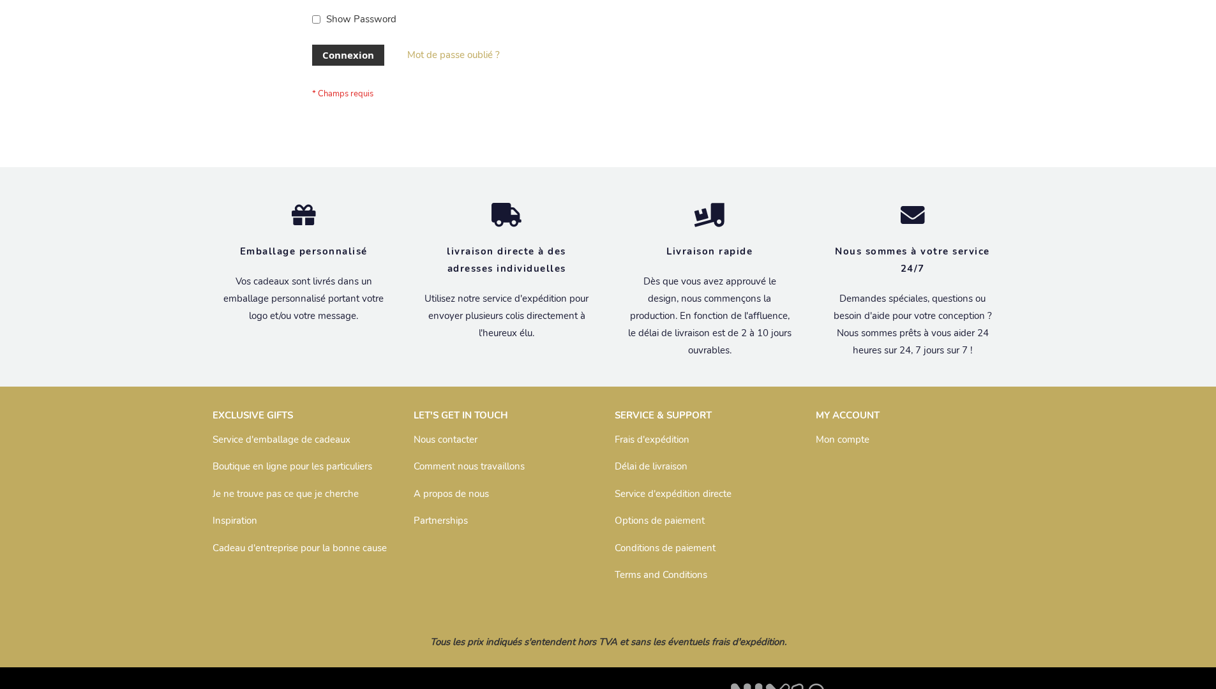
scroll to position [440, 0]
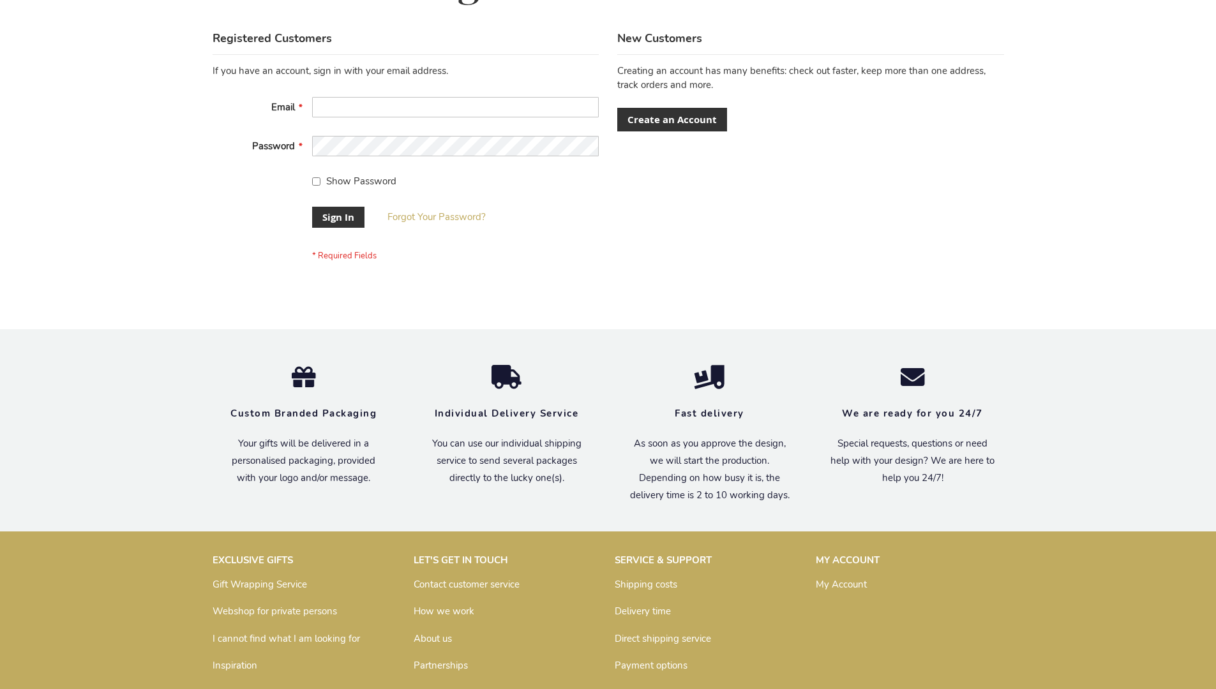
scroll to position [410, 0]
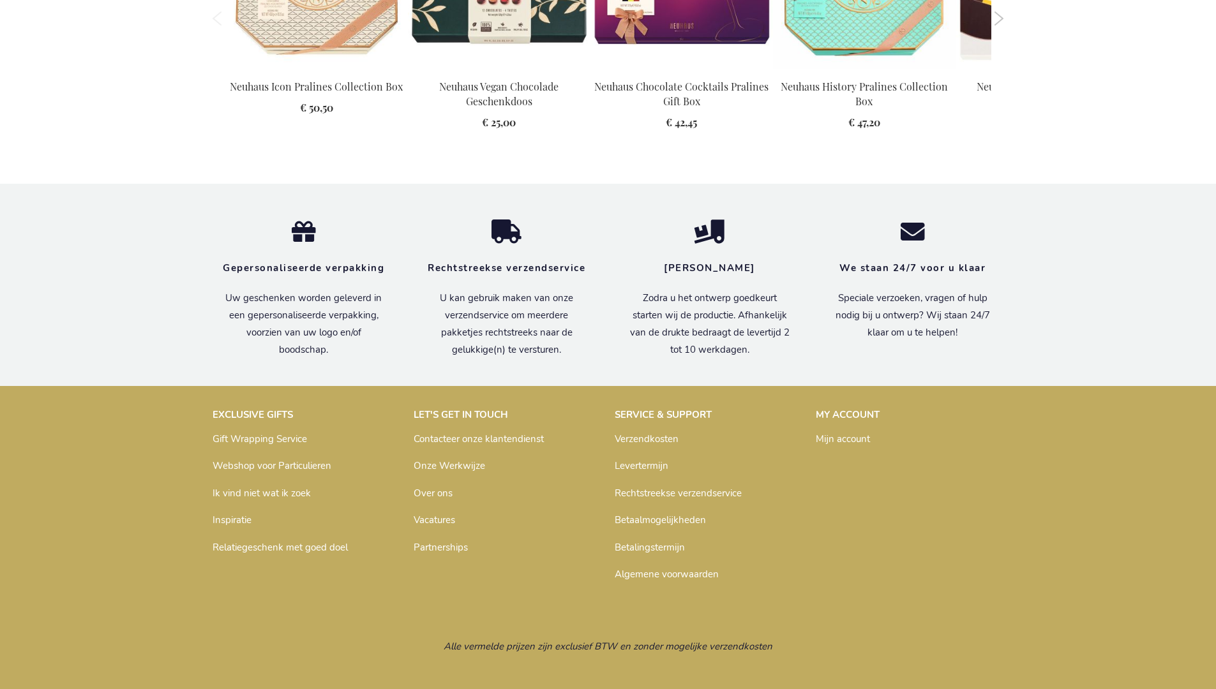
scroll to position [1625, 0]
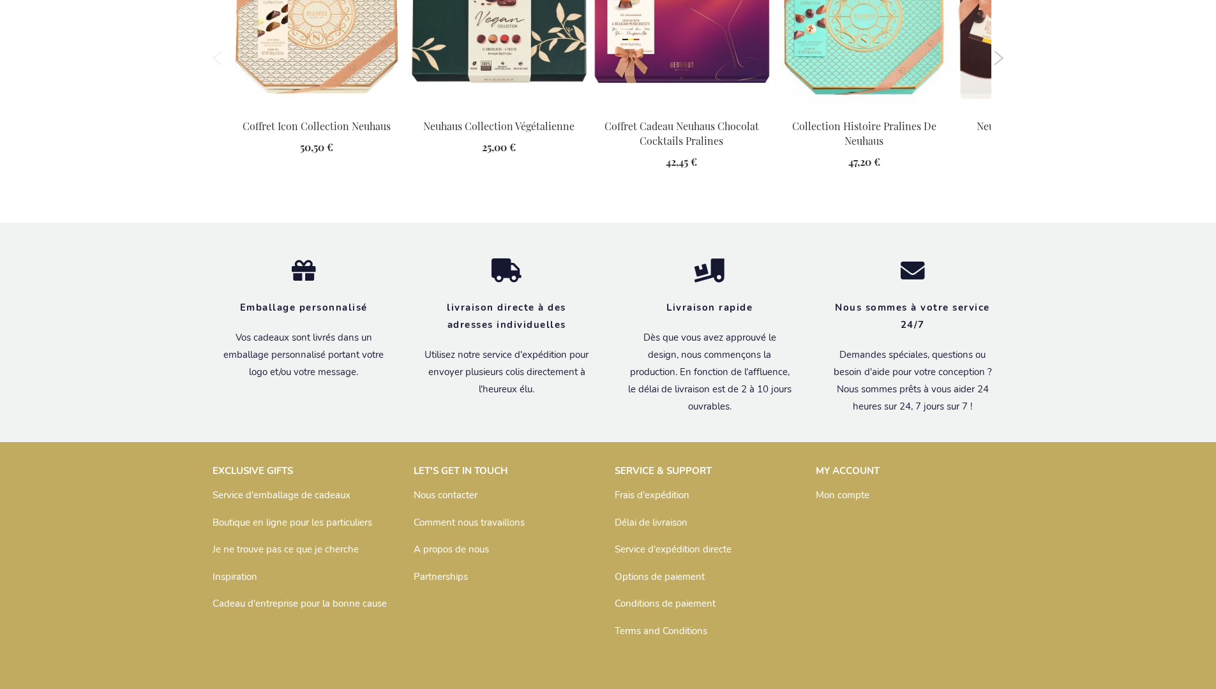
scroll to position [1640, 0]
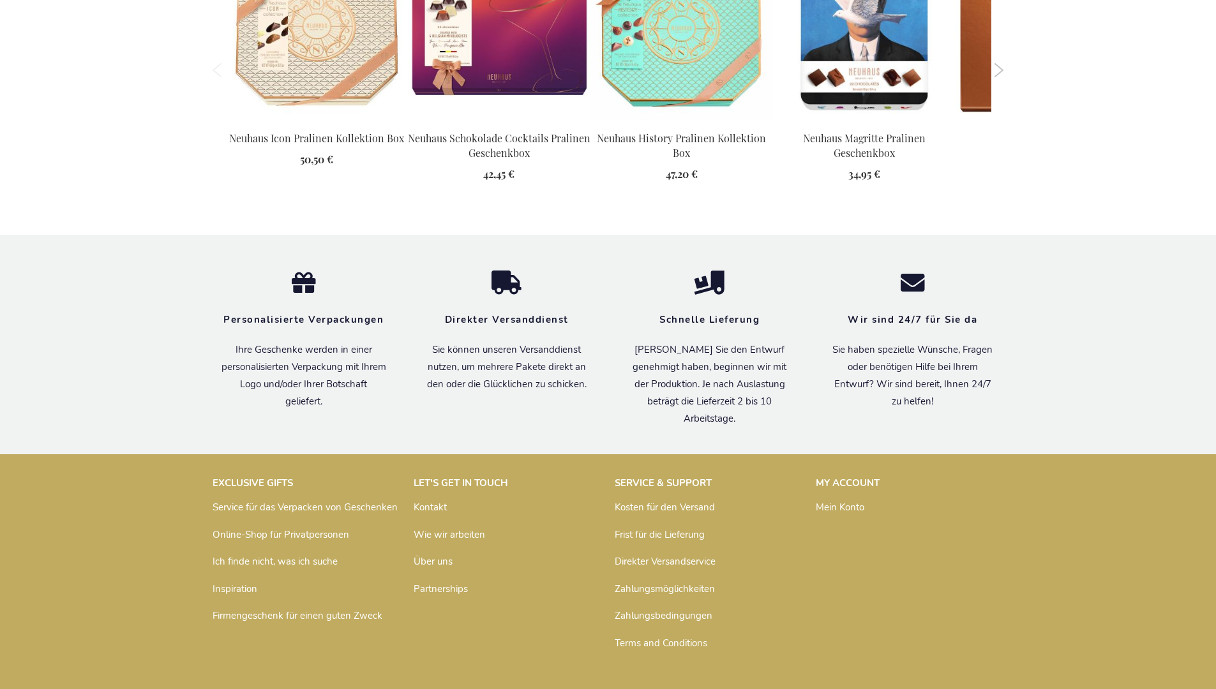
scroll to position [1627, 0]
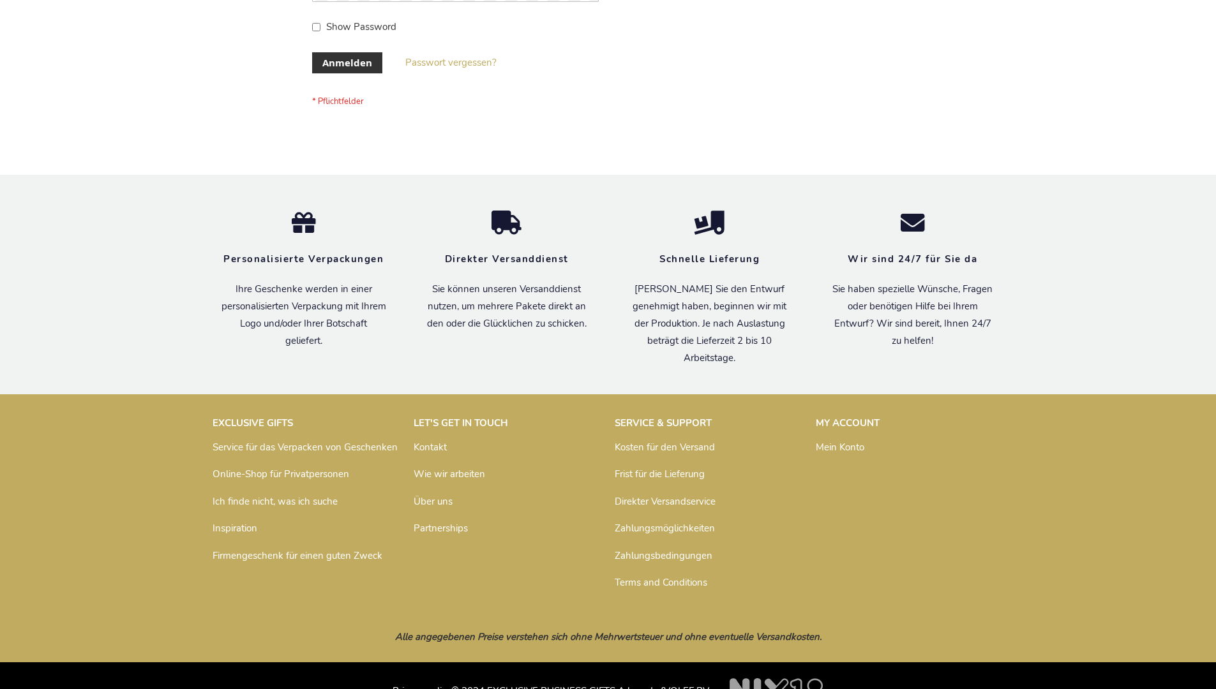
scroll to position [428, 0]
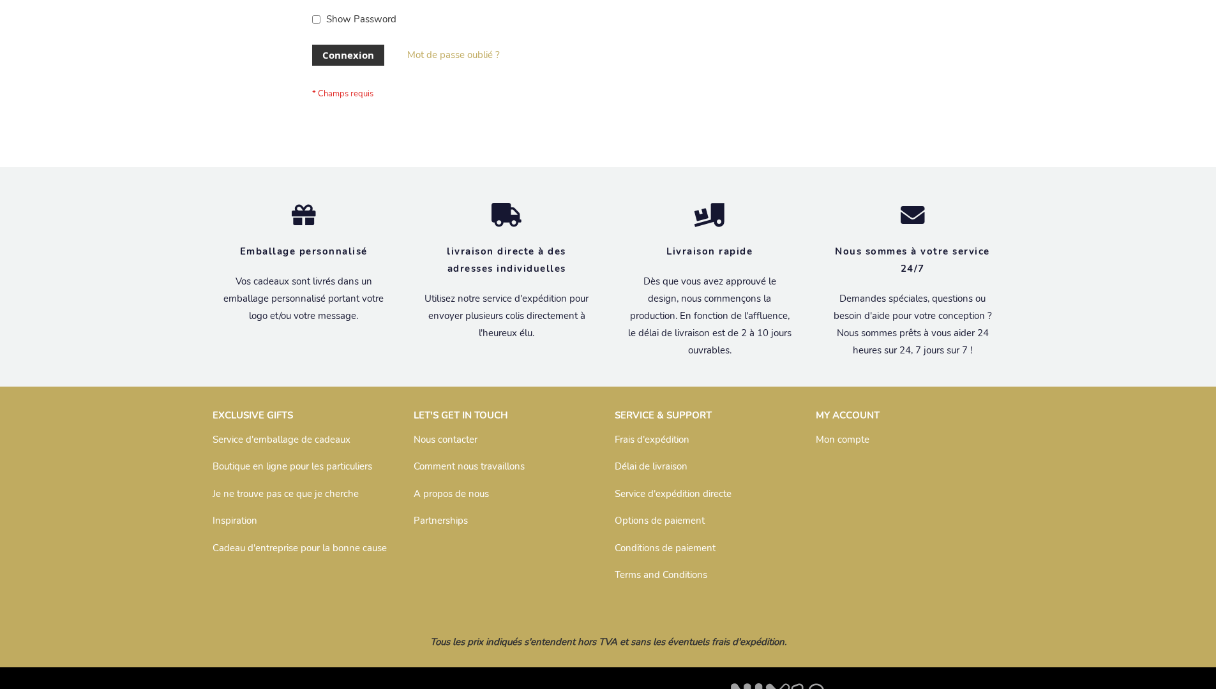
scroll to position [440, 0]
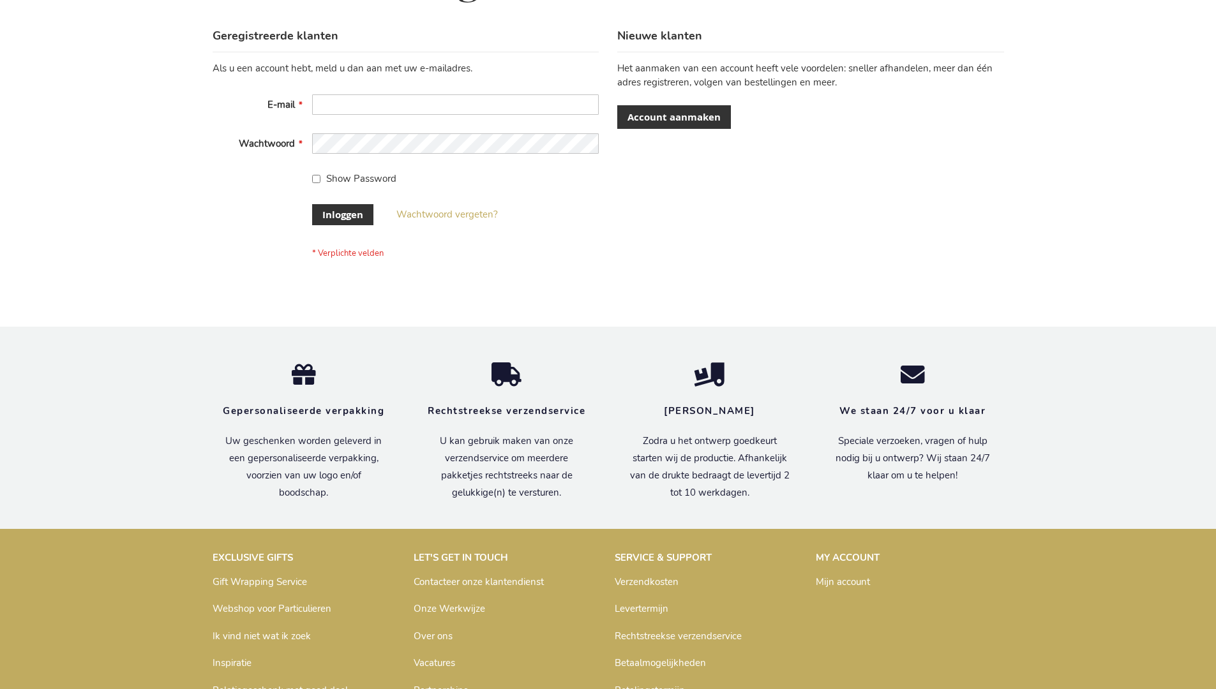
scroll to position [433, 0]
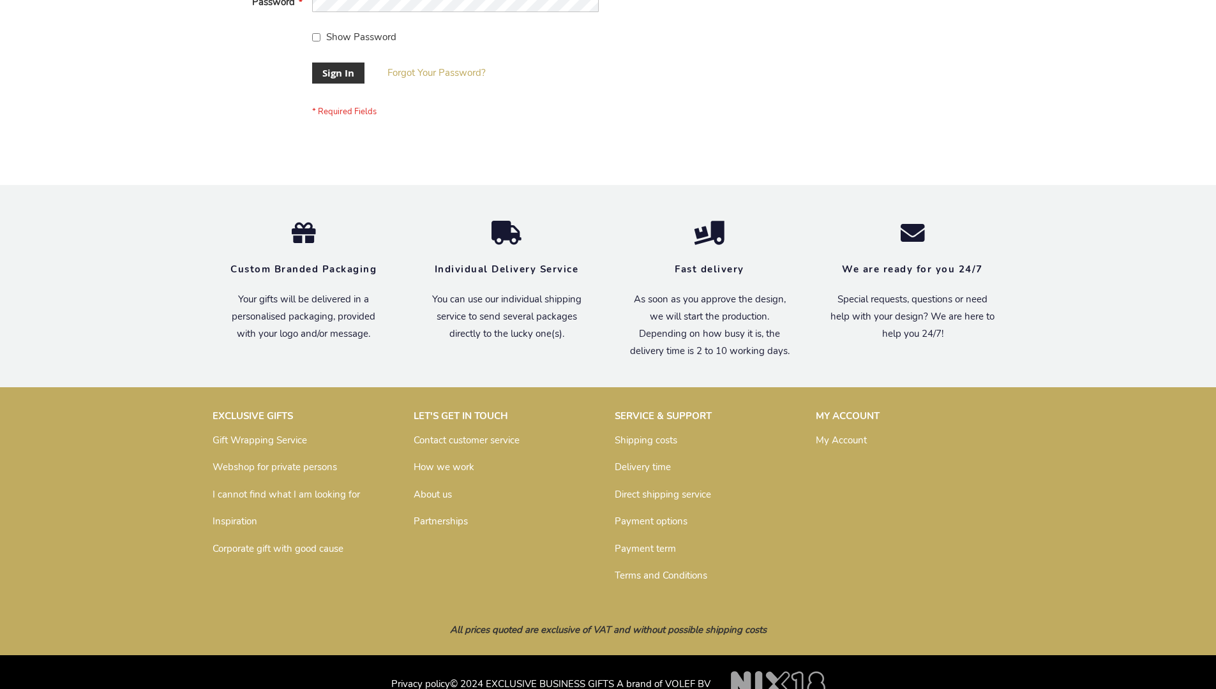
scroll to position [410, 0]
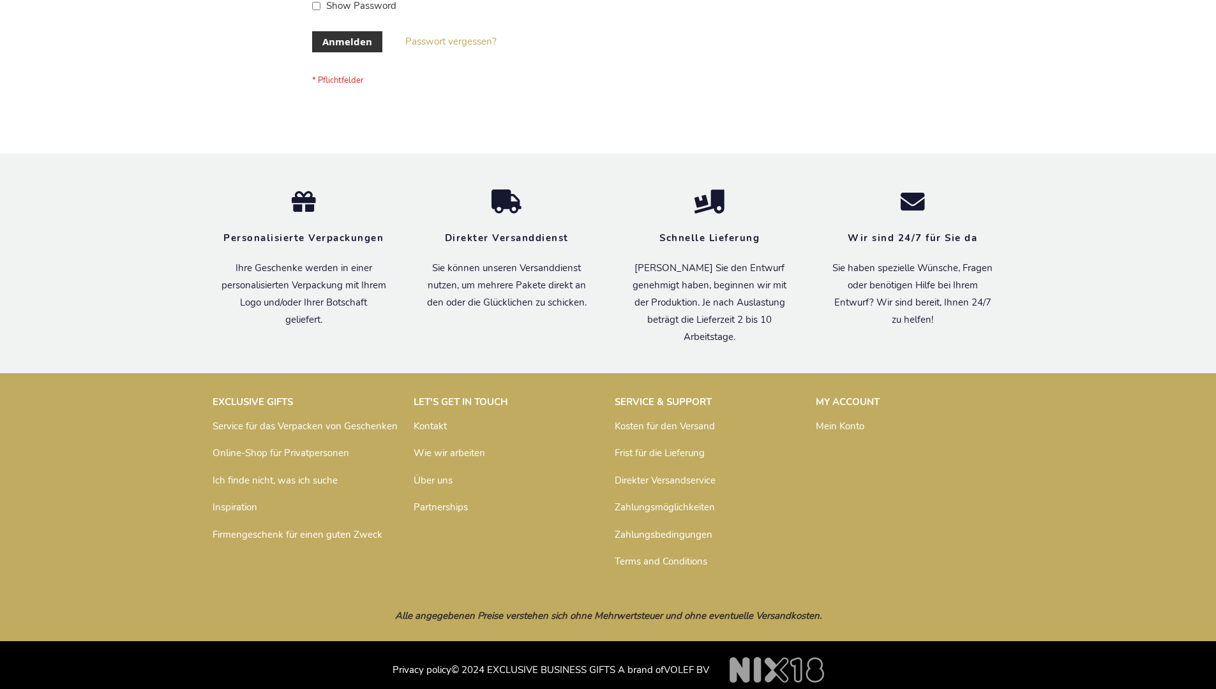
scroll to position [428, 0]
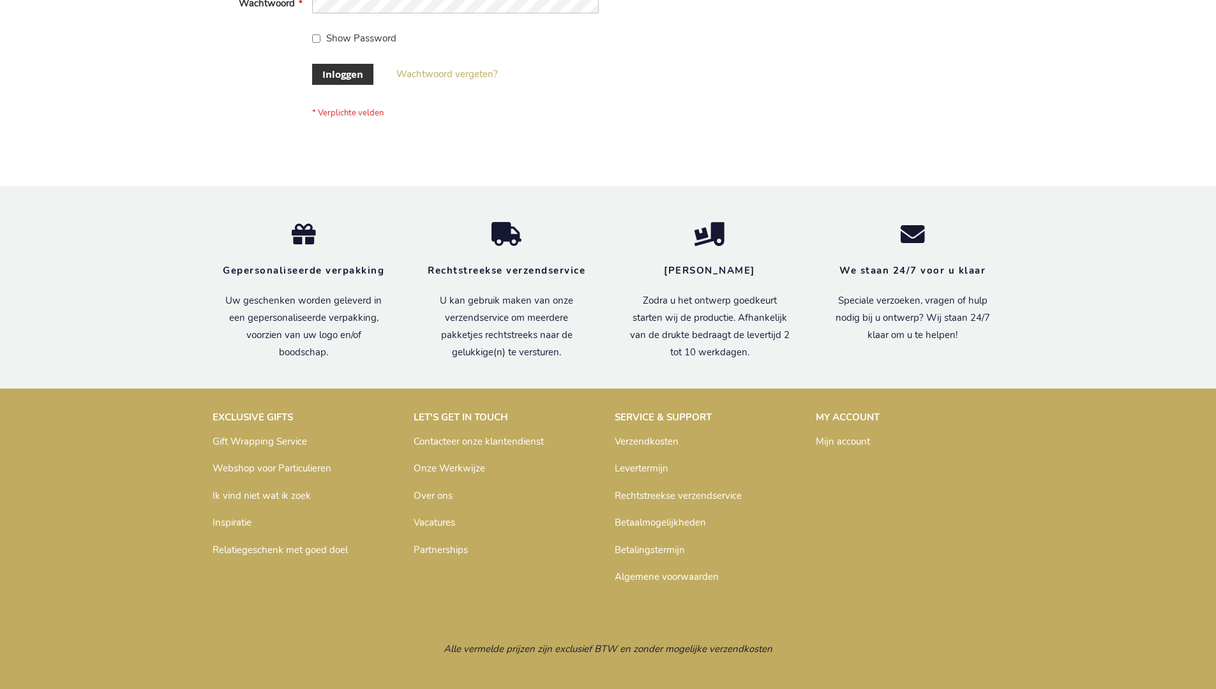
scroll to position [433, 0]
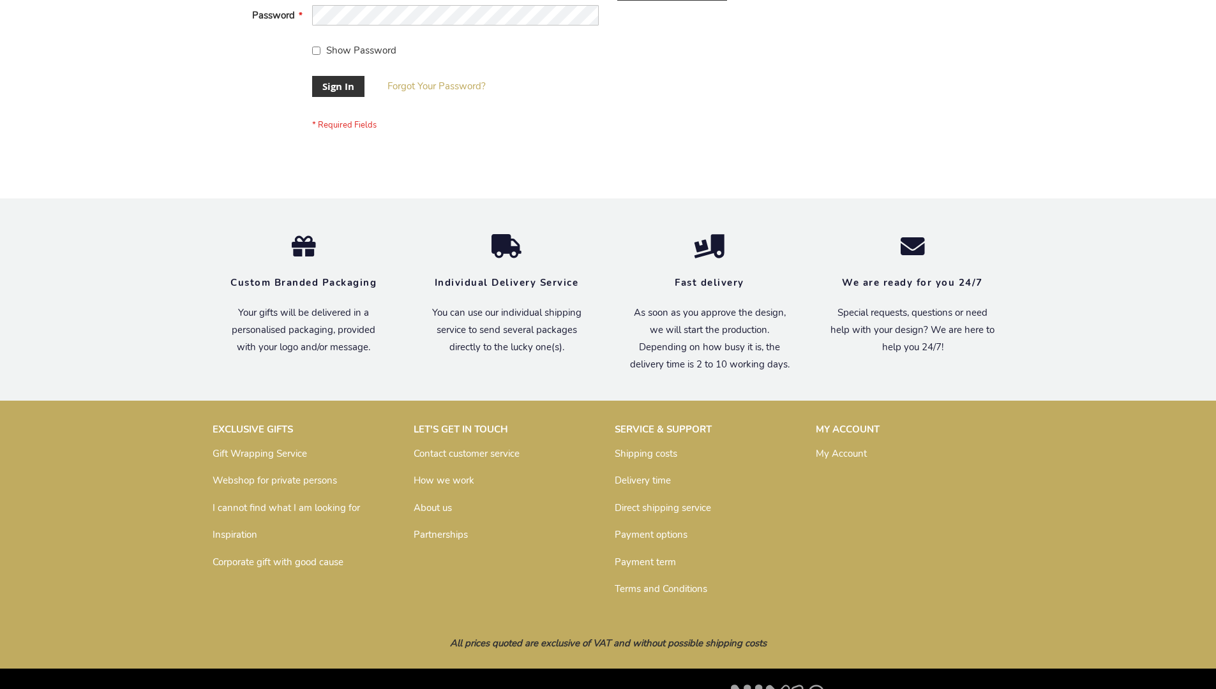
scroll to position [410, 0]
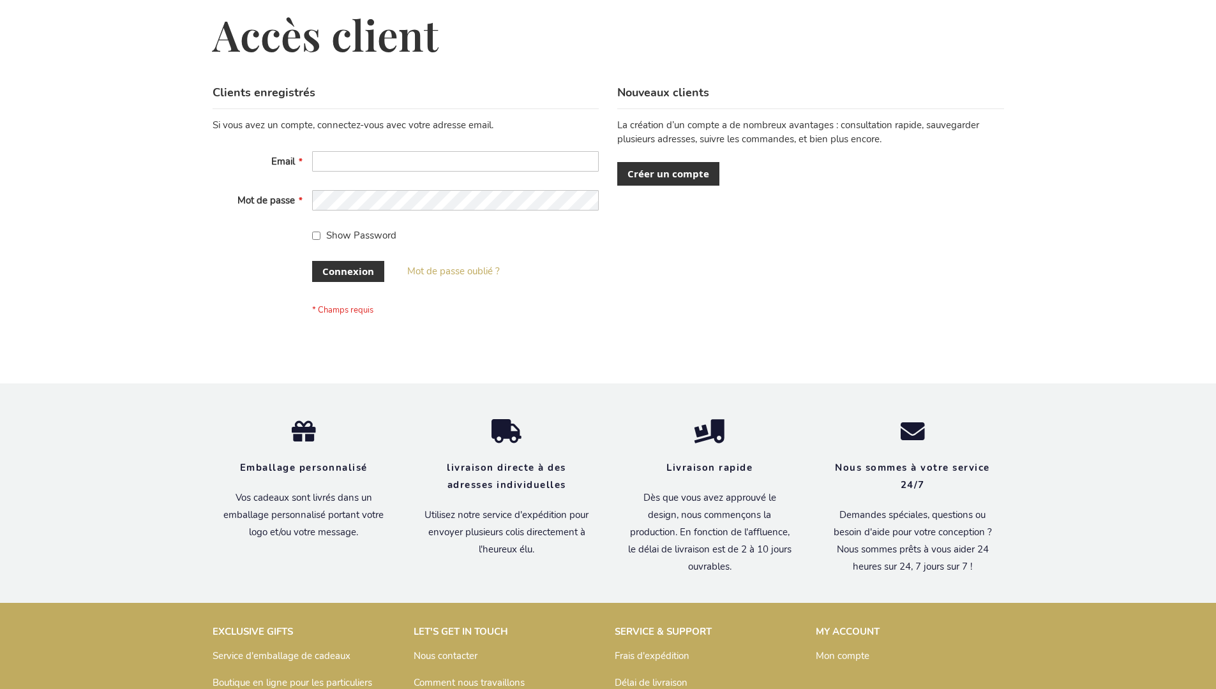
scroll to position [440, 0]
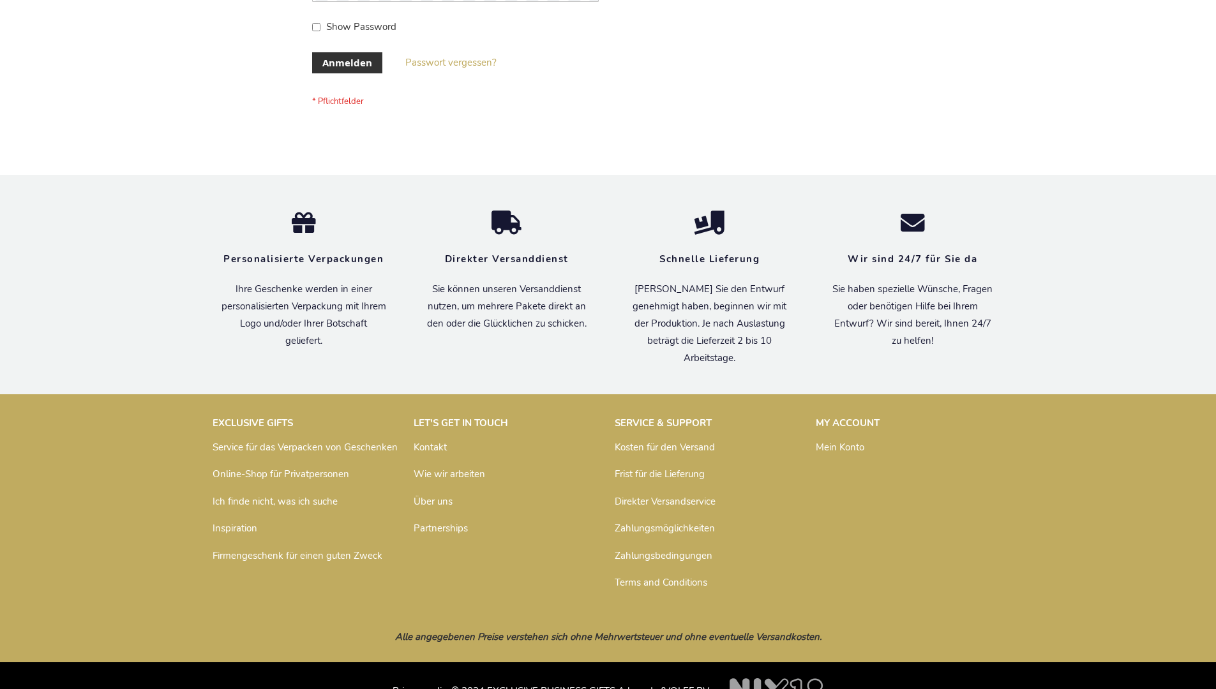
scroll to position [428, 0]
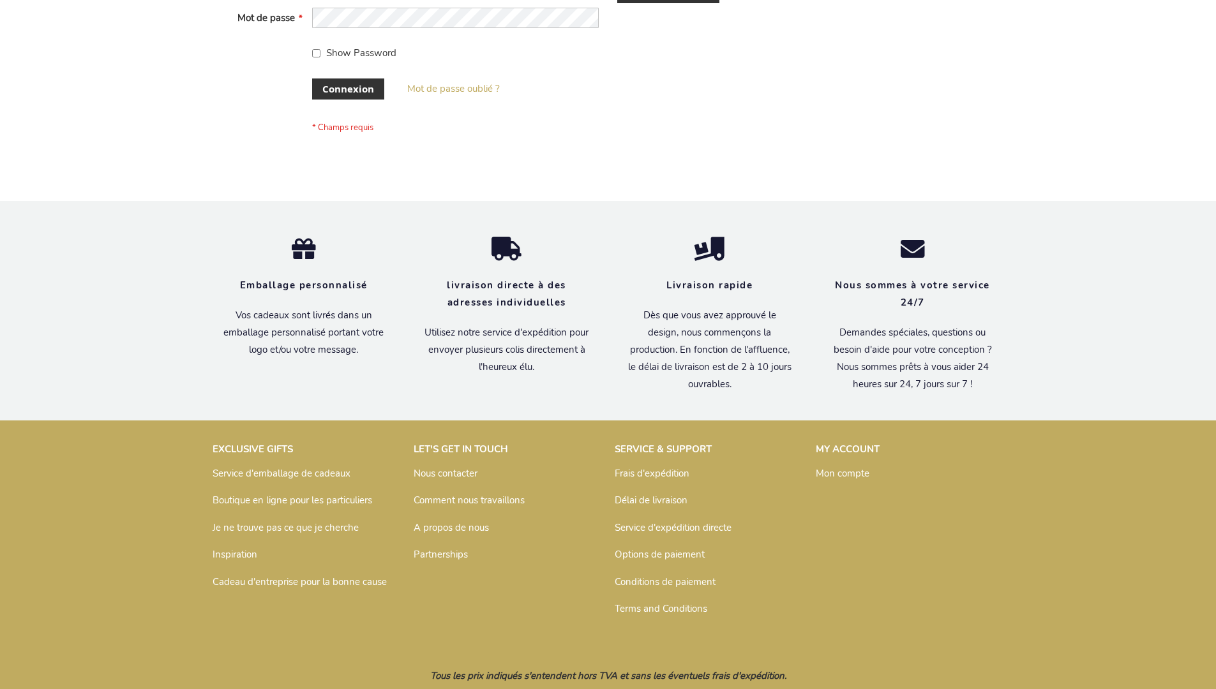
scroll to position [440, 0]
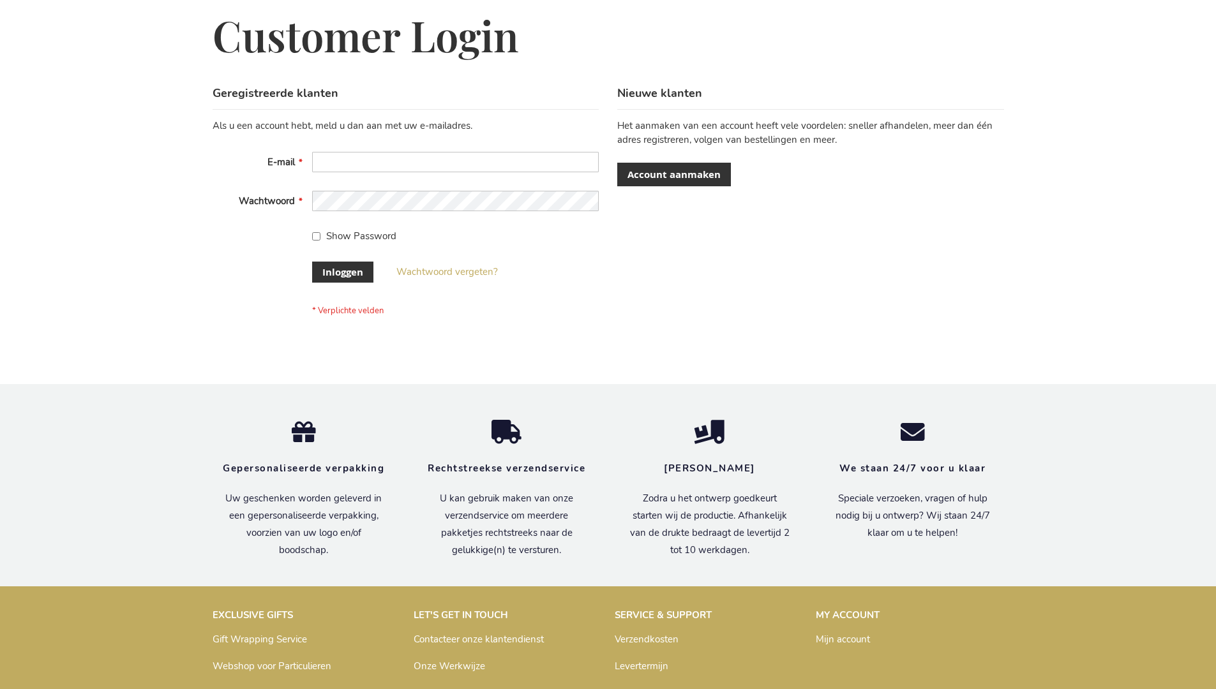
scroll to position [433, 0]
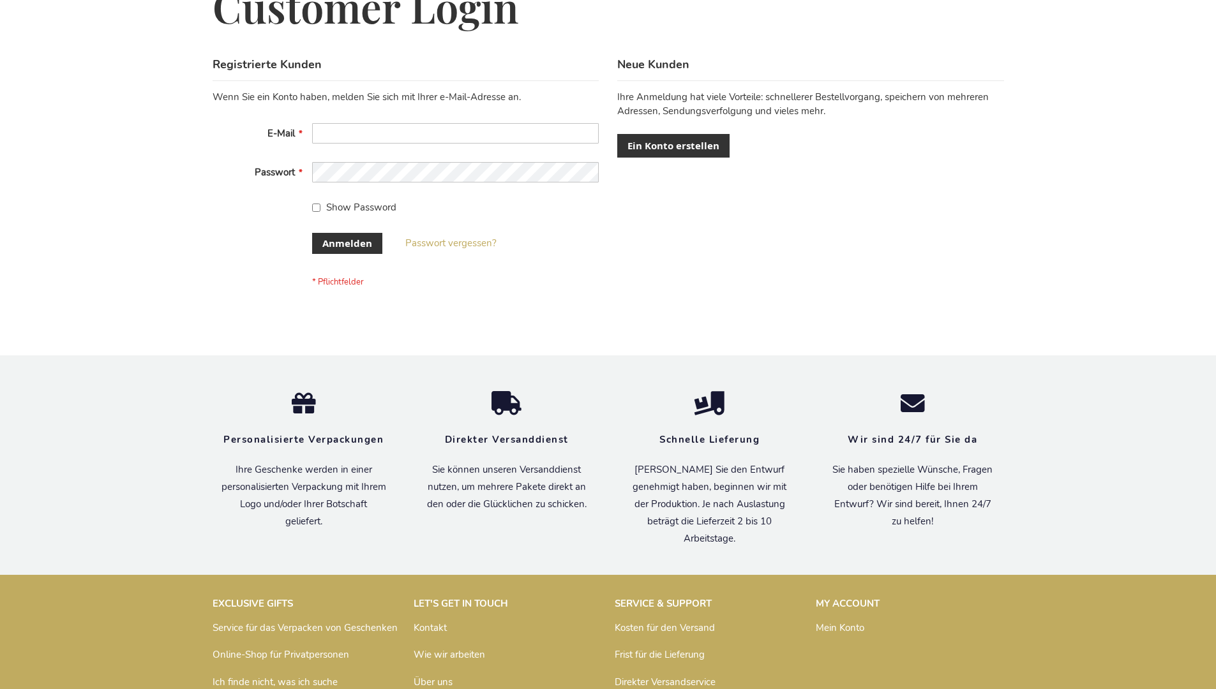
scroll to position [428, 0]
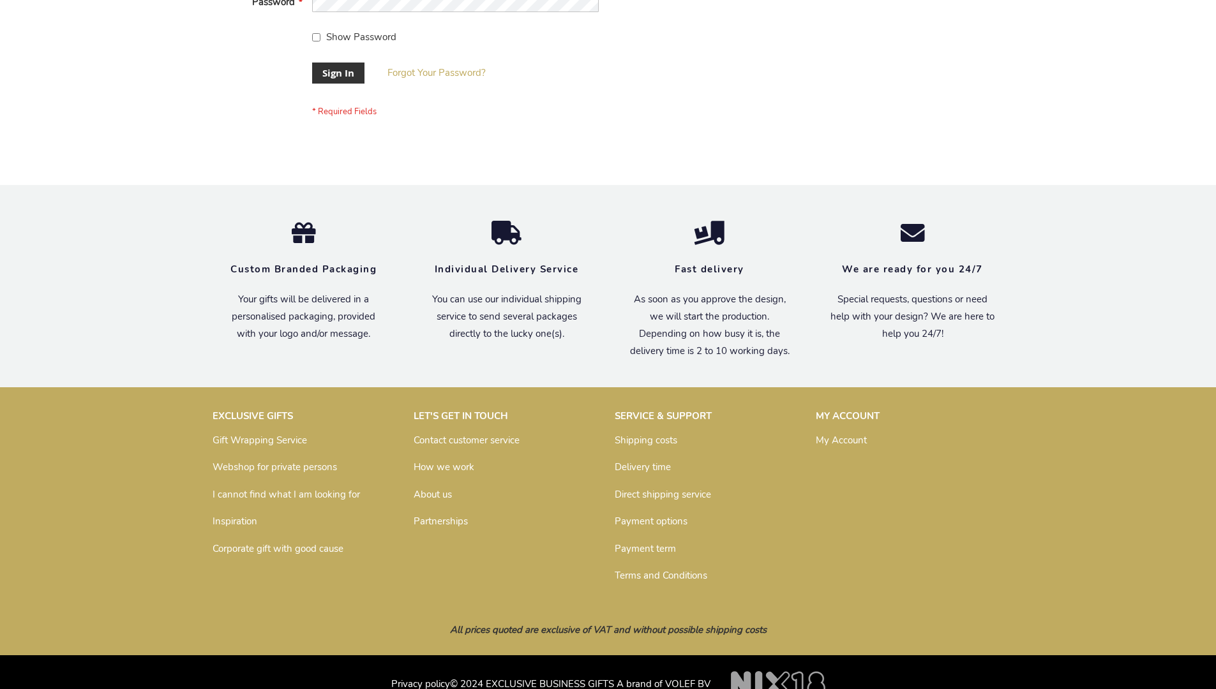
scroll to position [410, 0]
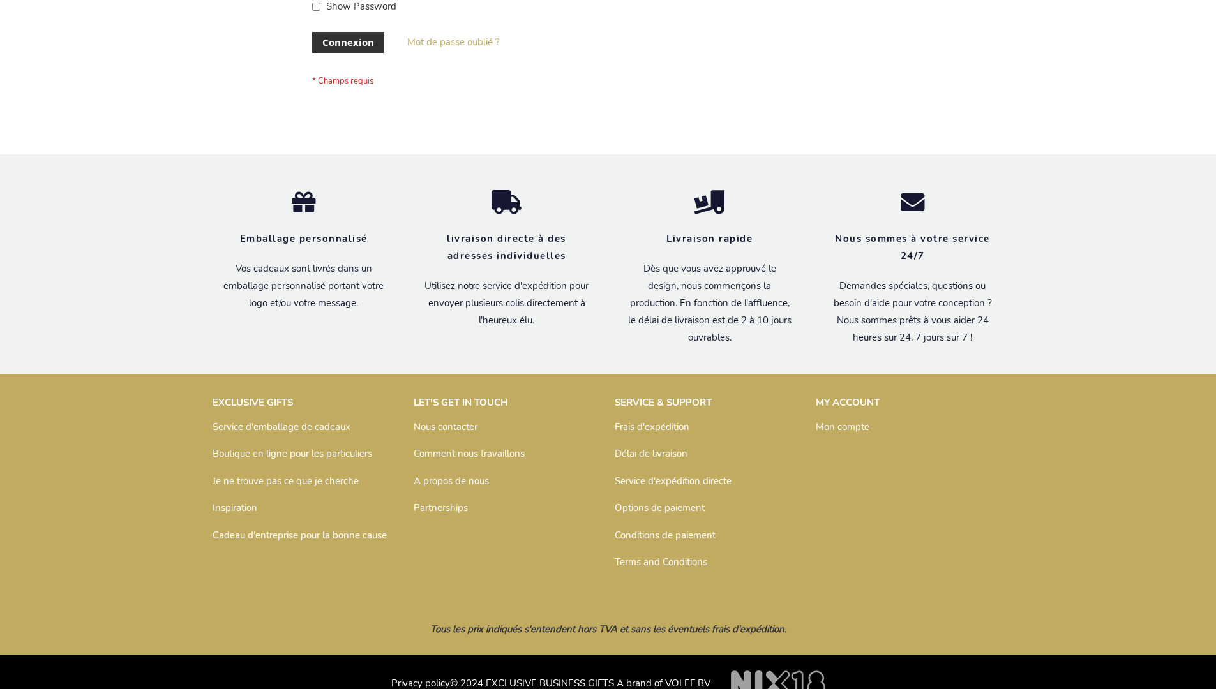
scroll to position [440, 0]
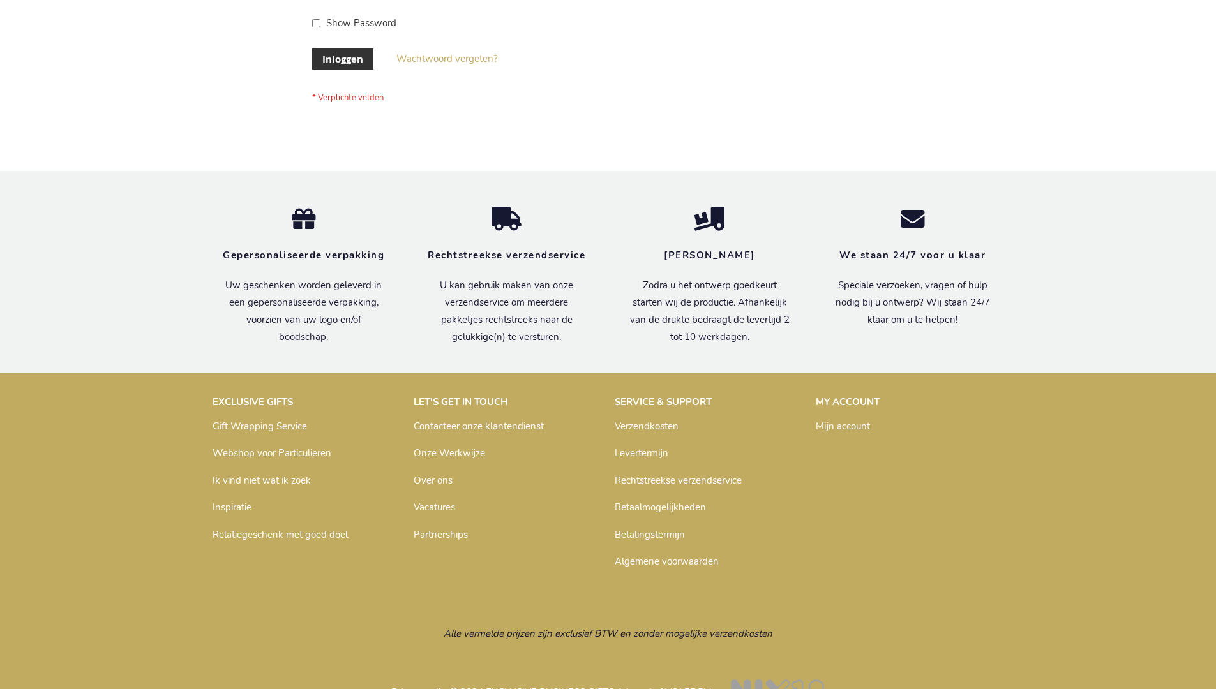
scroll to position [433, 0]
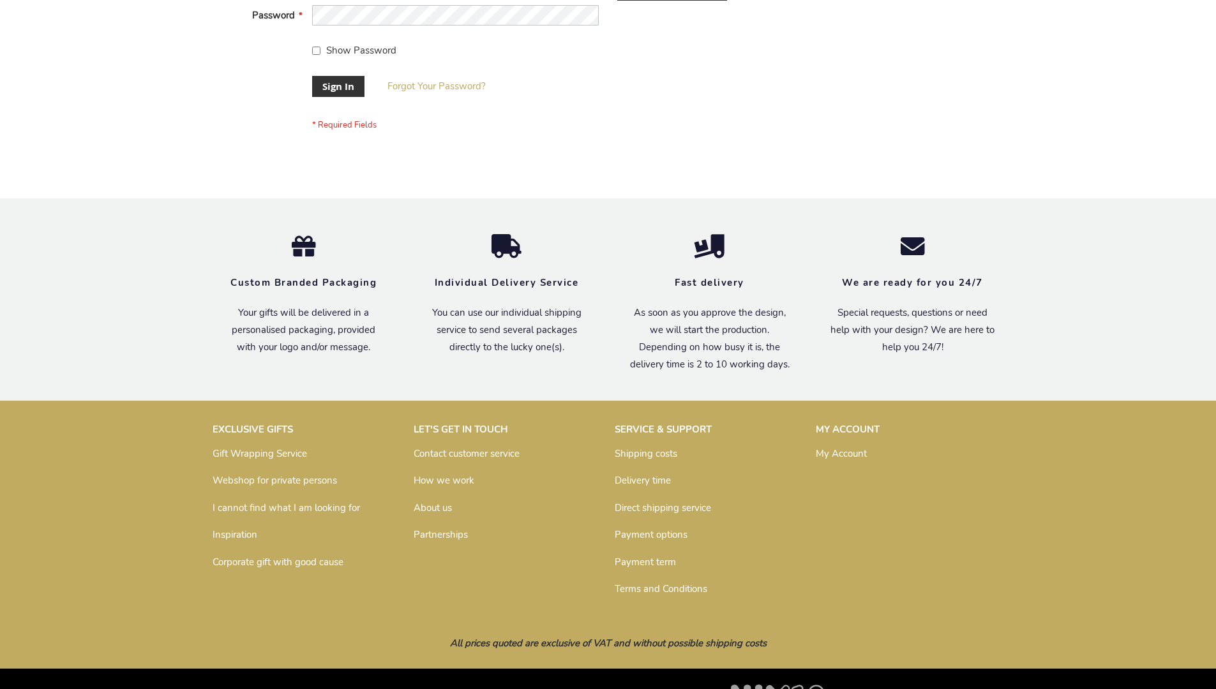
scroll to position [410, 0]
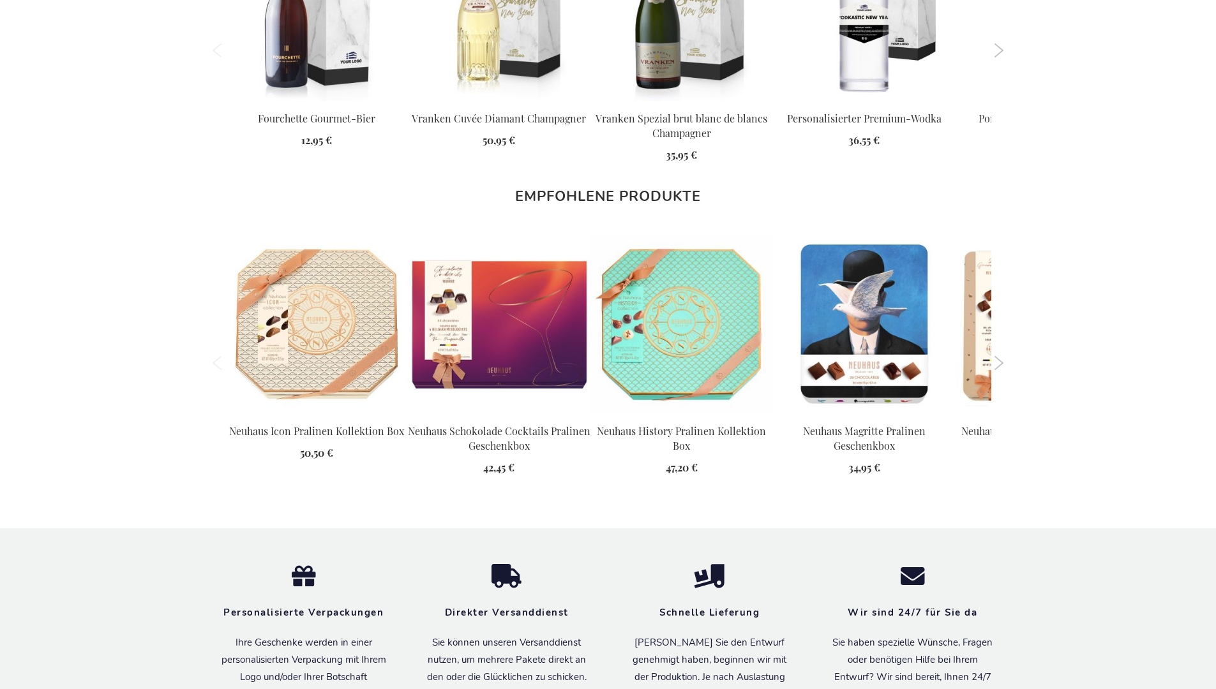
scroll to position [1660, 0]
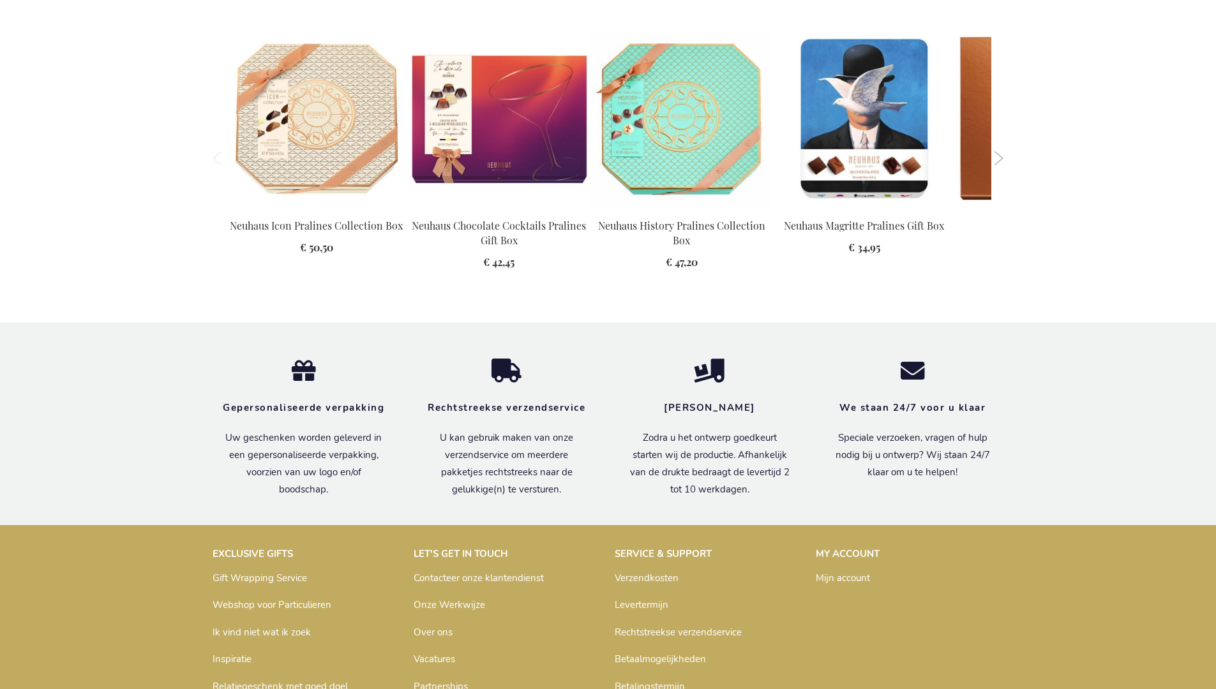
scroll to position [1619, 0]
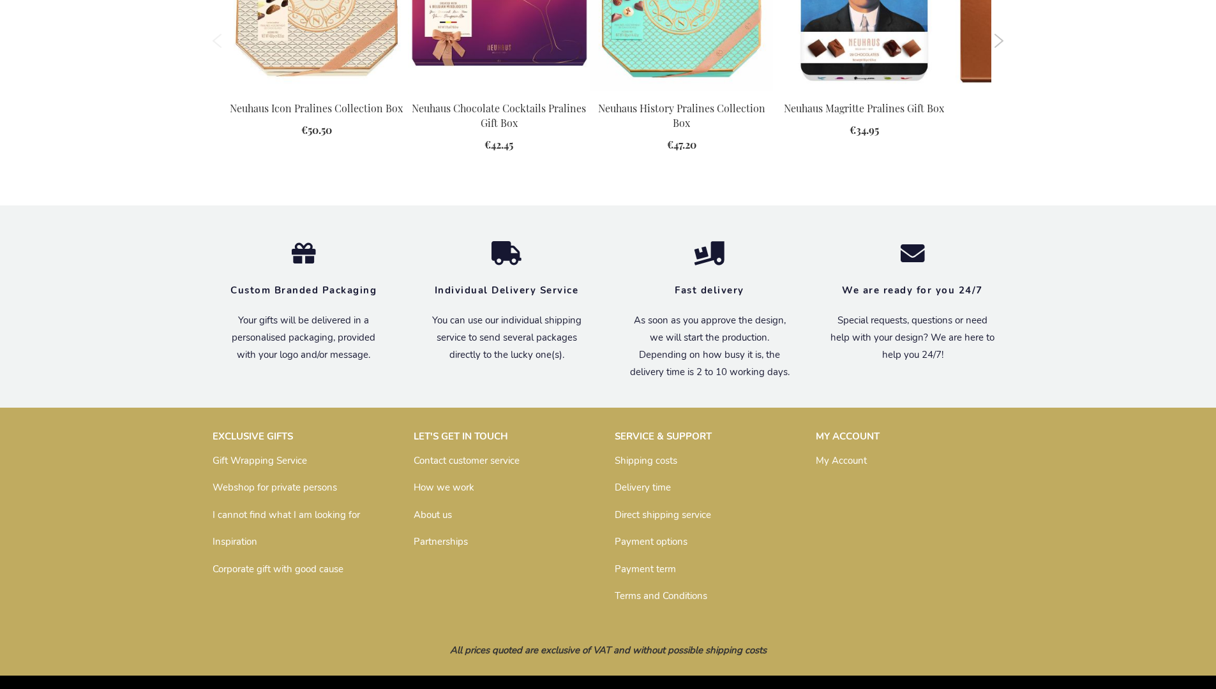
scroll to position [1596, 0]
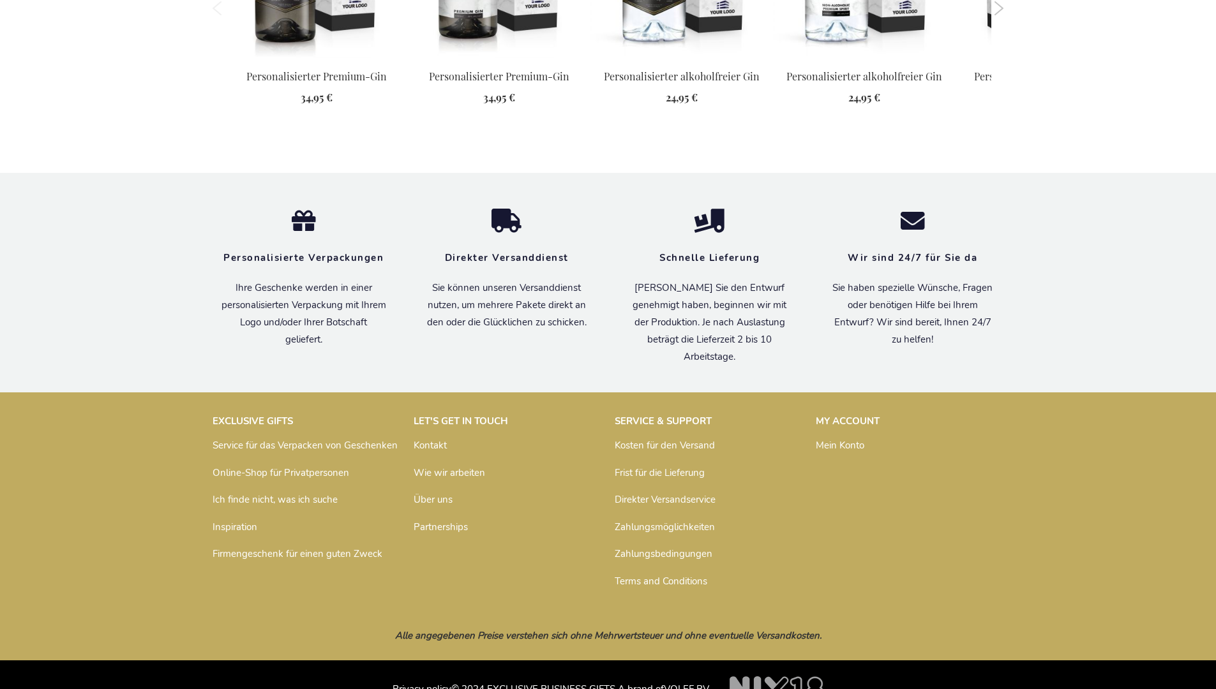
scroll to position [1636, 0]
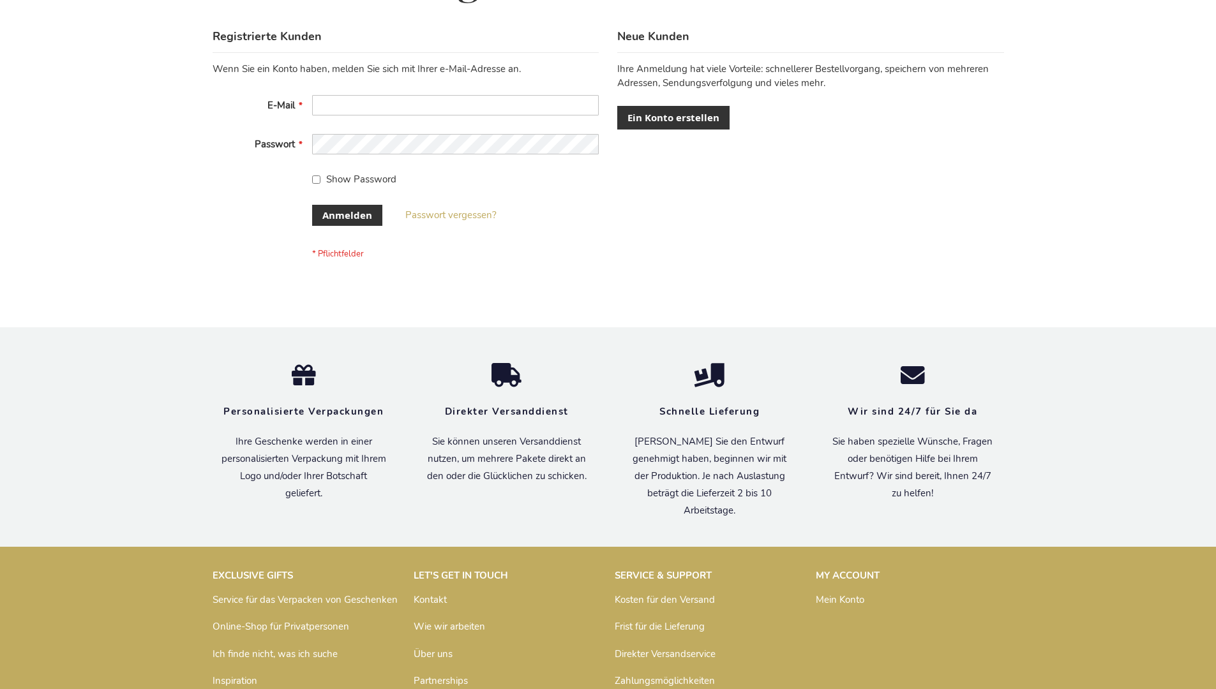
scroll to position [428, 0]
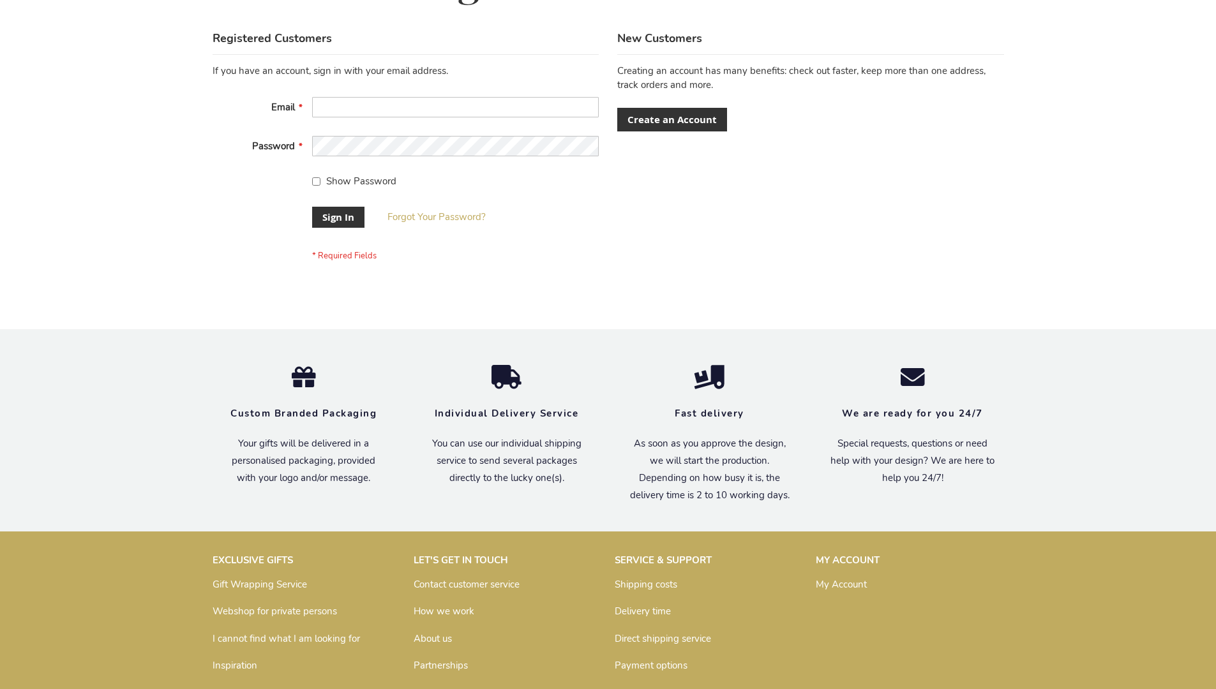
scroll to position [410, 0]
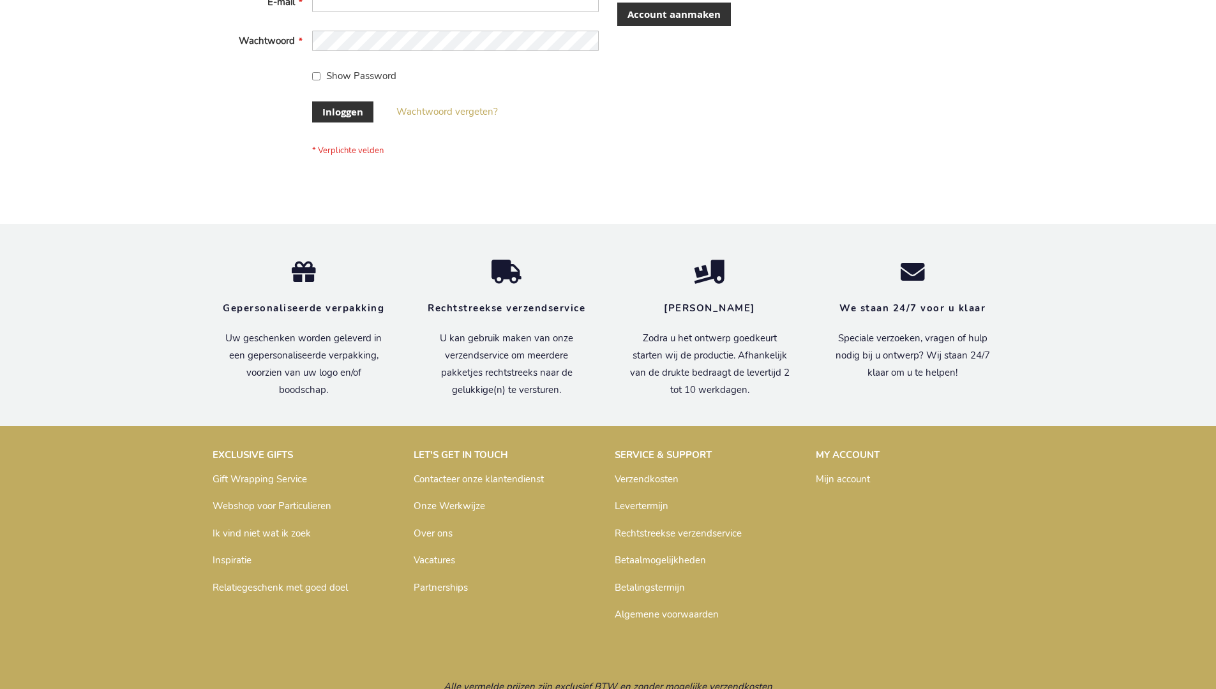
scroll to position [433, 0]
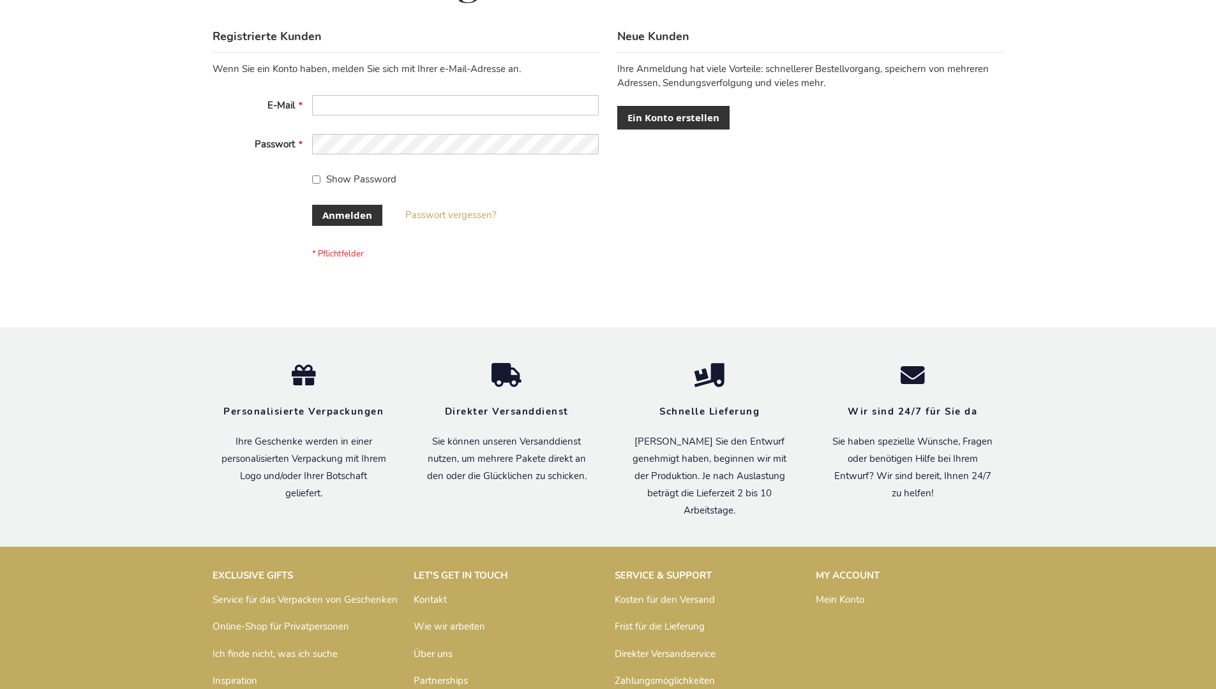
scroll to position [428, 0]
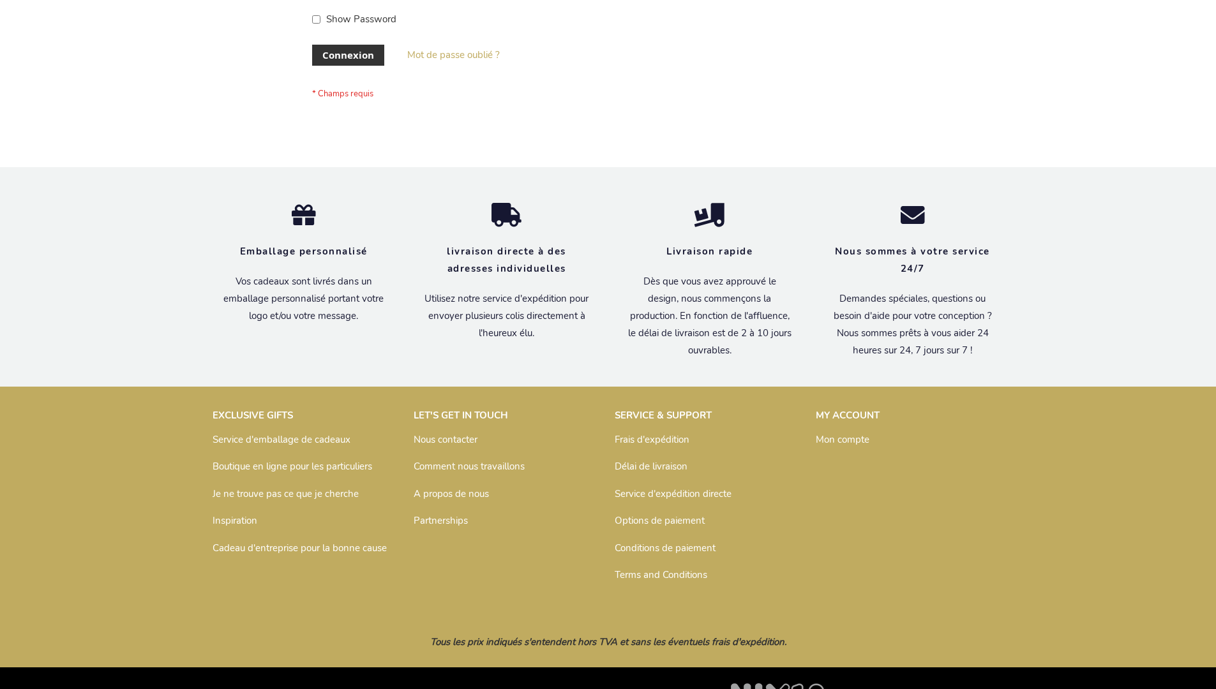
scroll to position [440, 0]
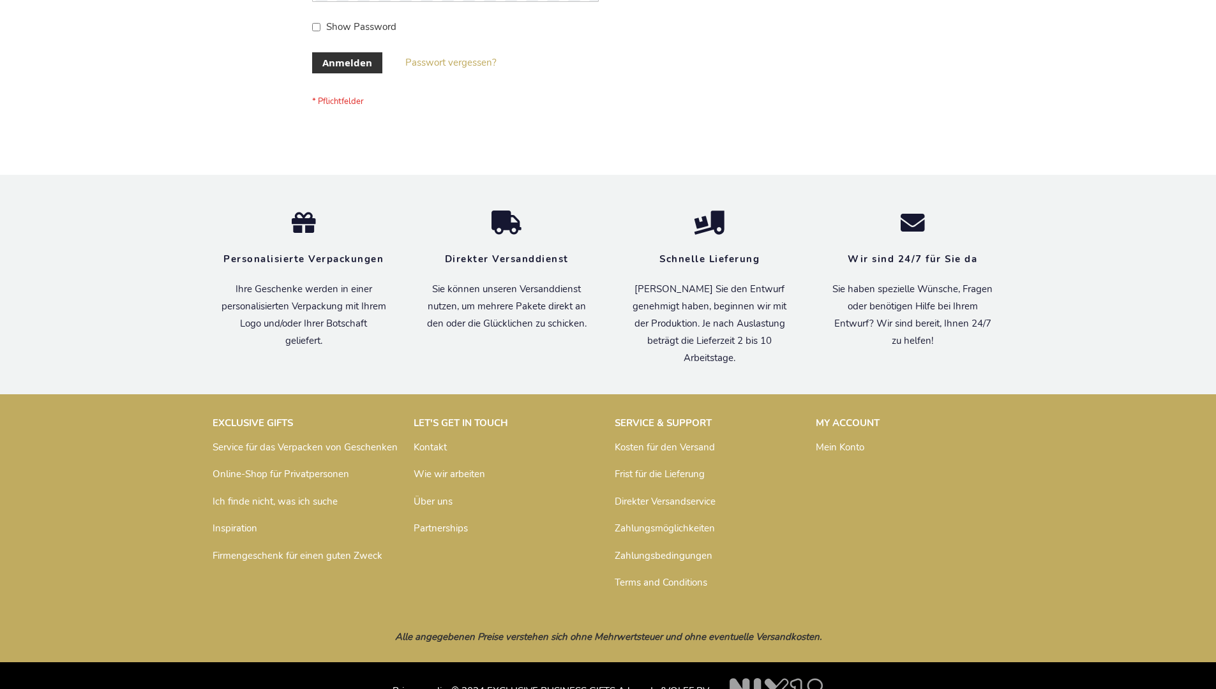
scroll to position [428, 0]
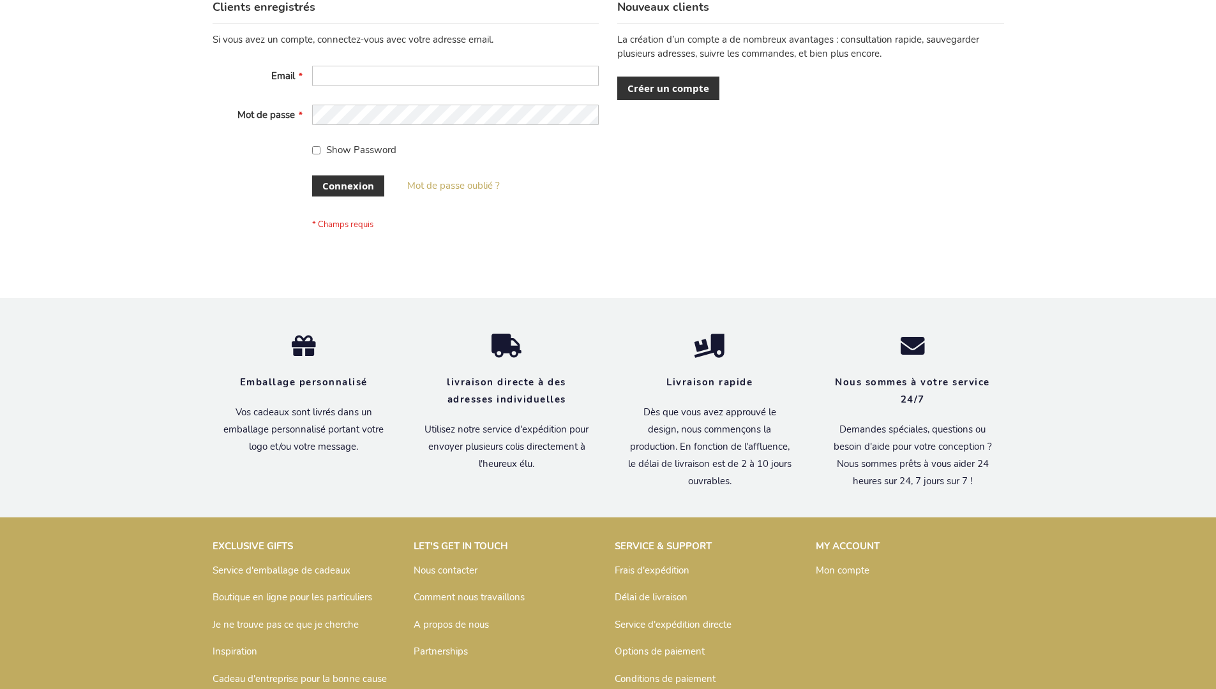
scroll to position [440, 0]
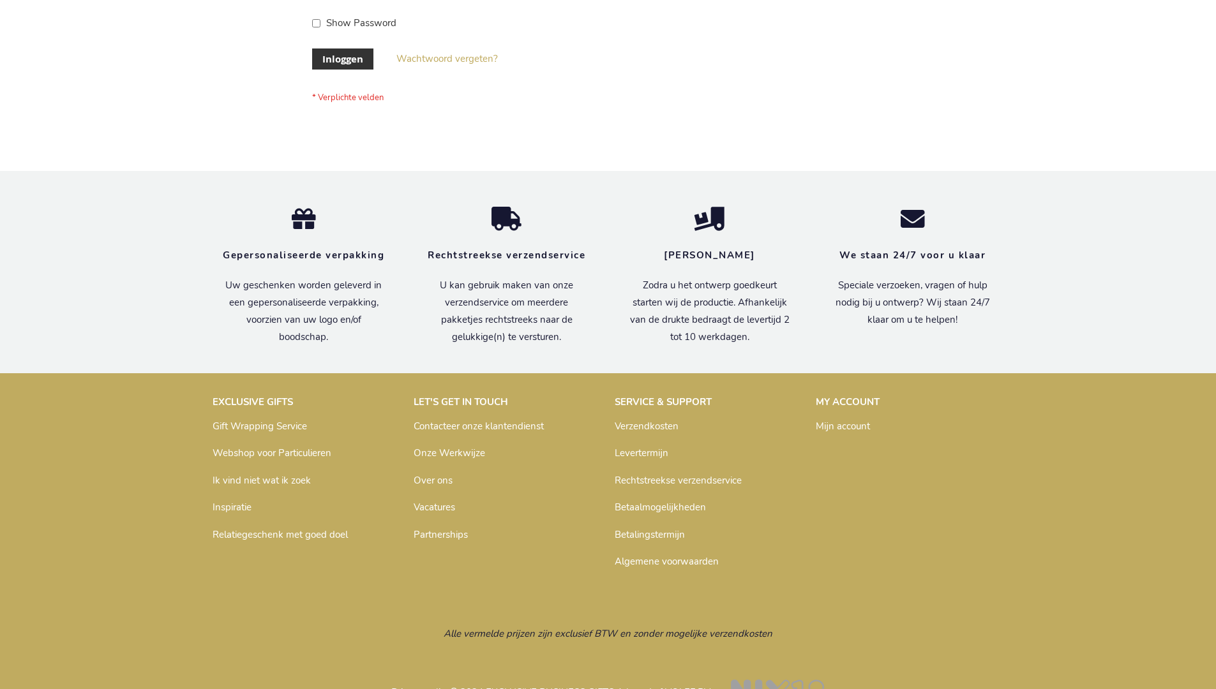
scroll to position [433, 0]
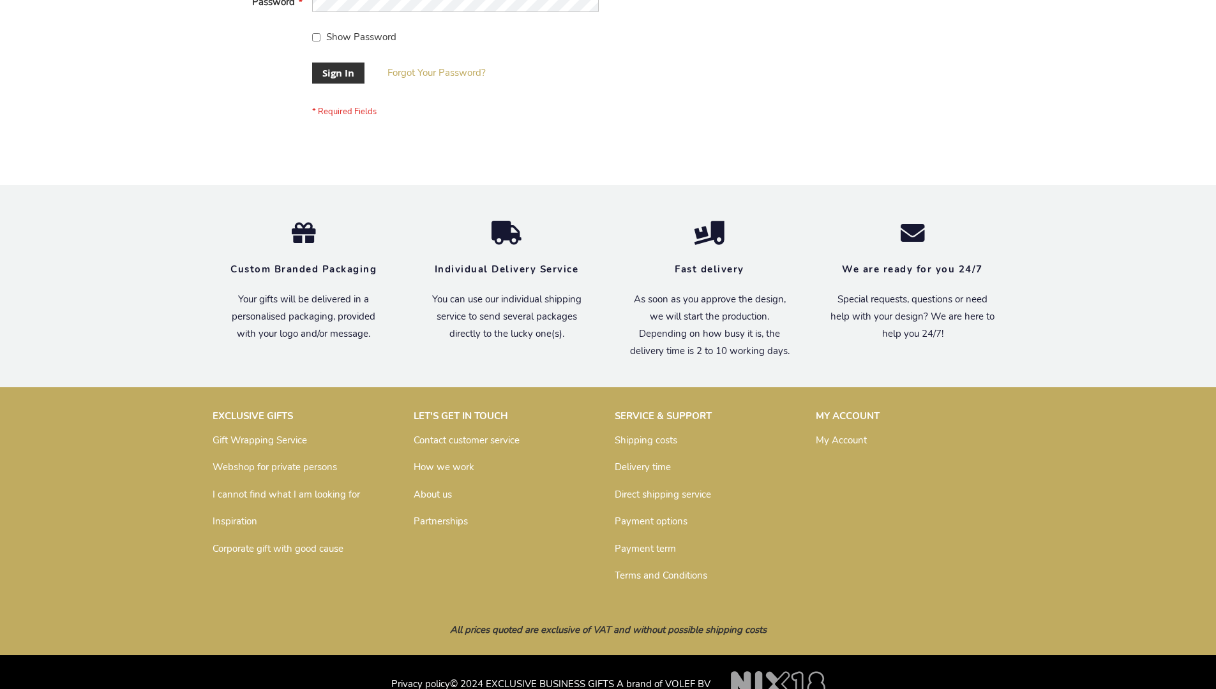
scroll to position [410, 0]
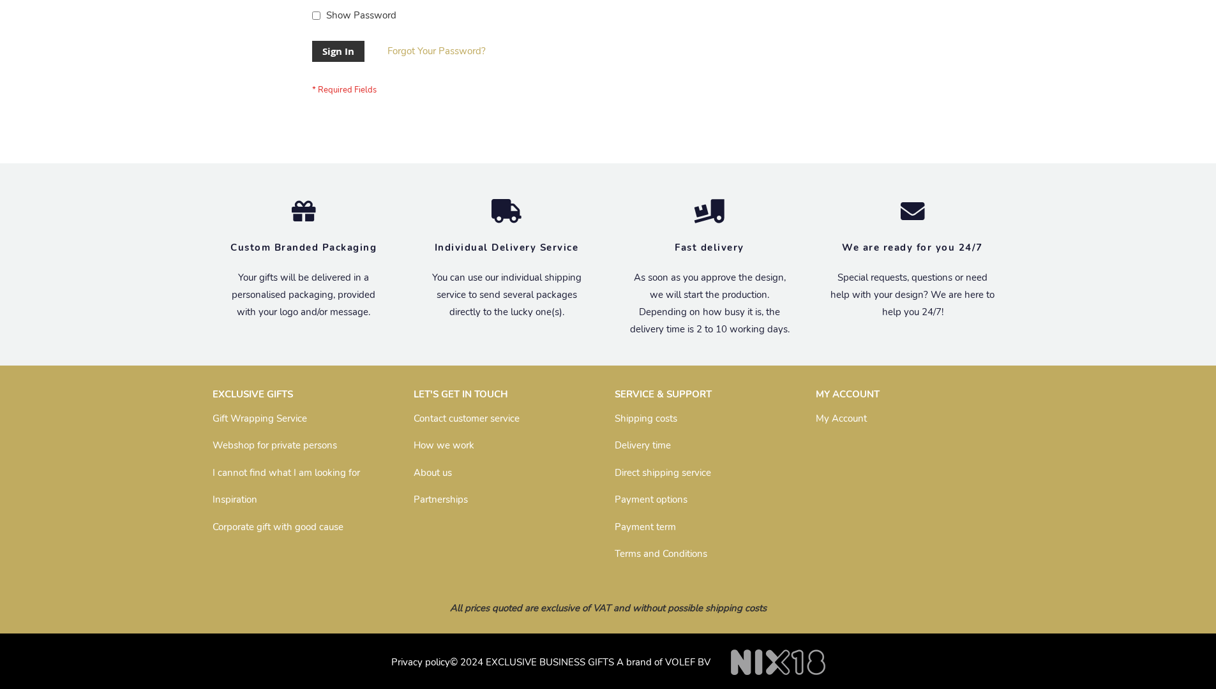
scroll to position [410, 0]
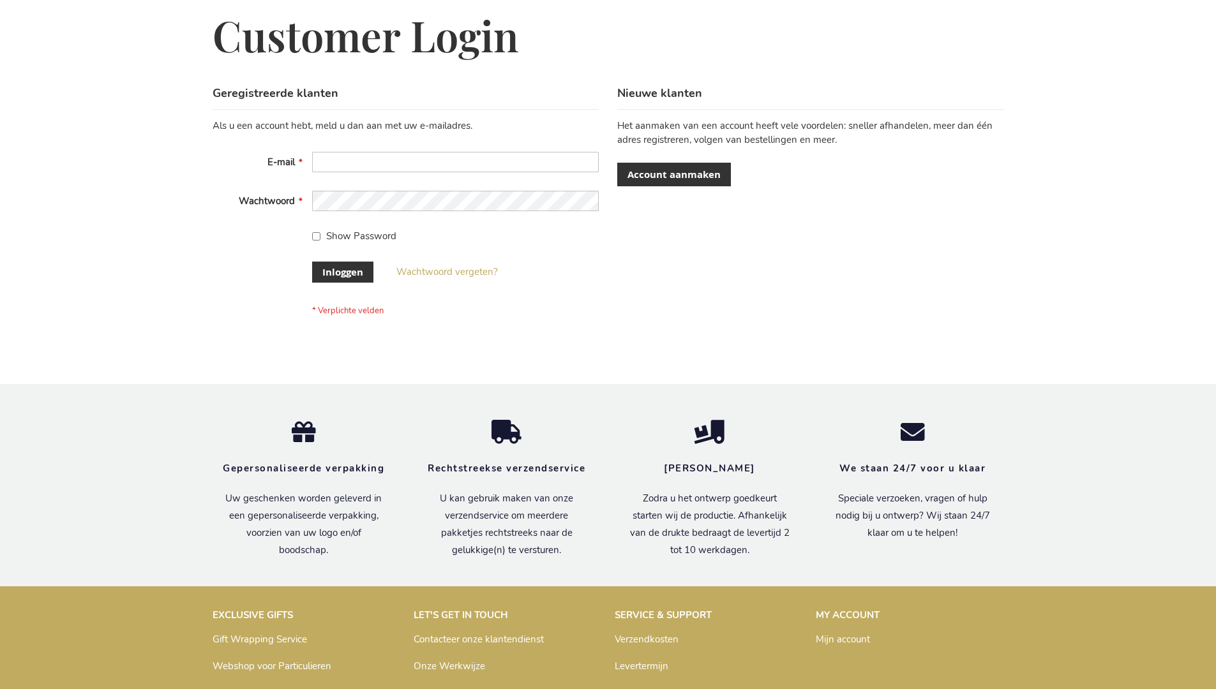
scroll to position [433, 0]
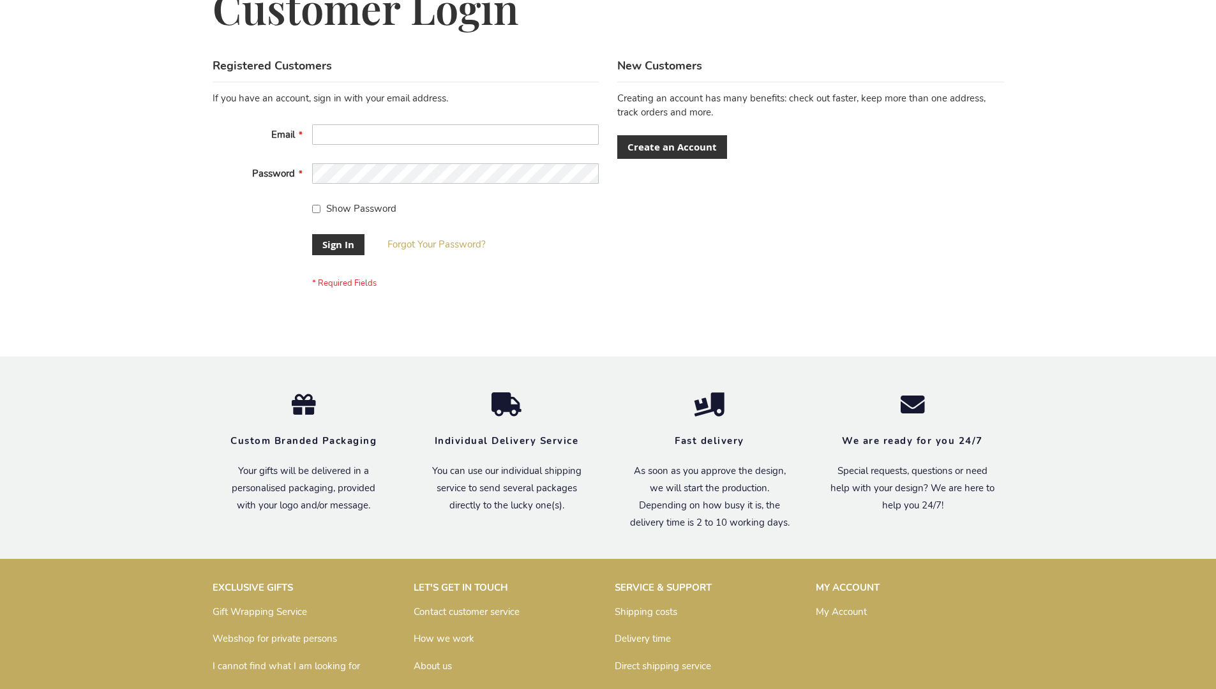
scroll to position [410, 0]
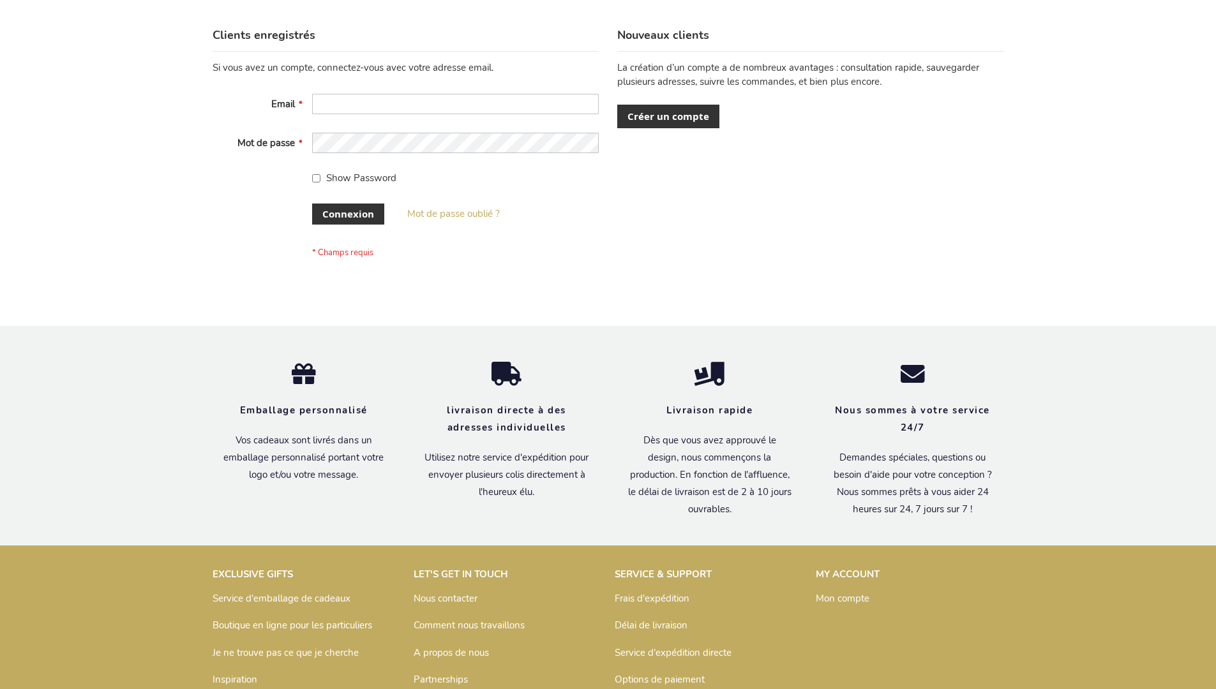
scroll to position [440, 0]
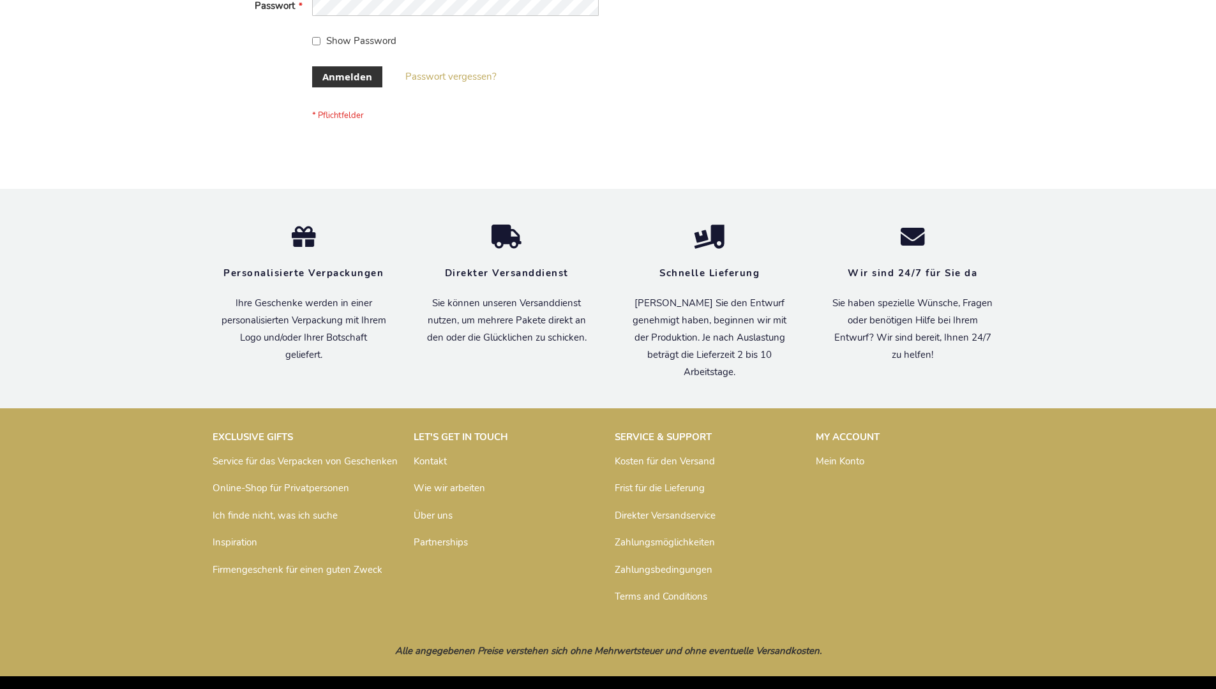
scroll to position [428, 0]
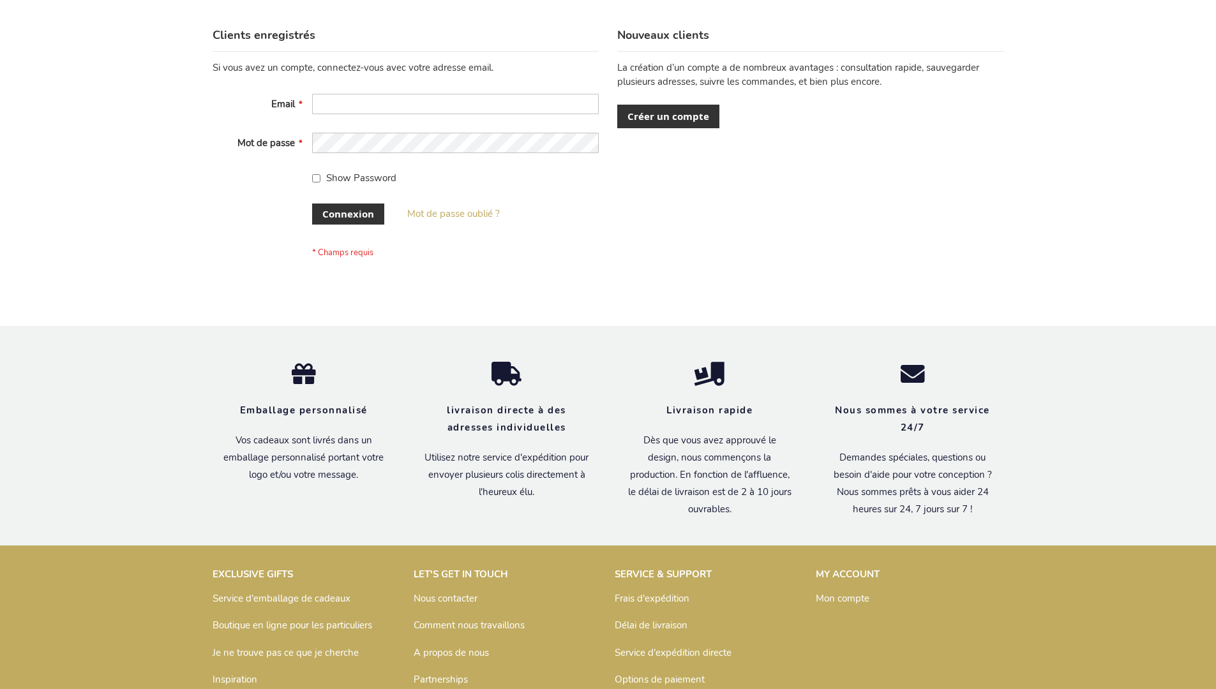
scroll to position [440, 0]
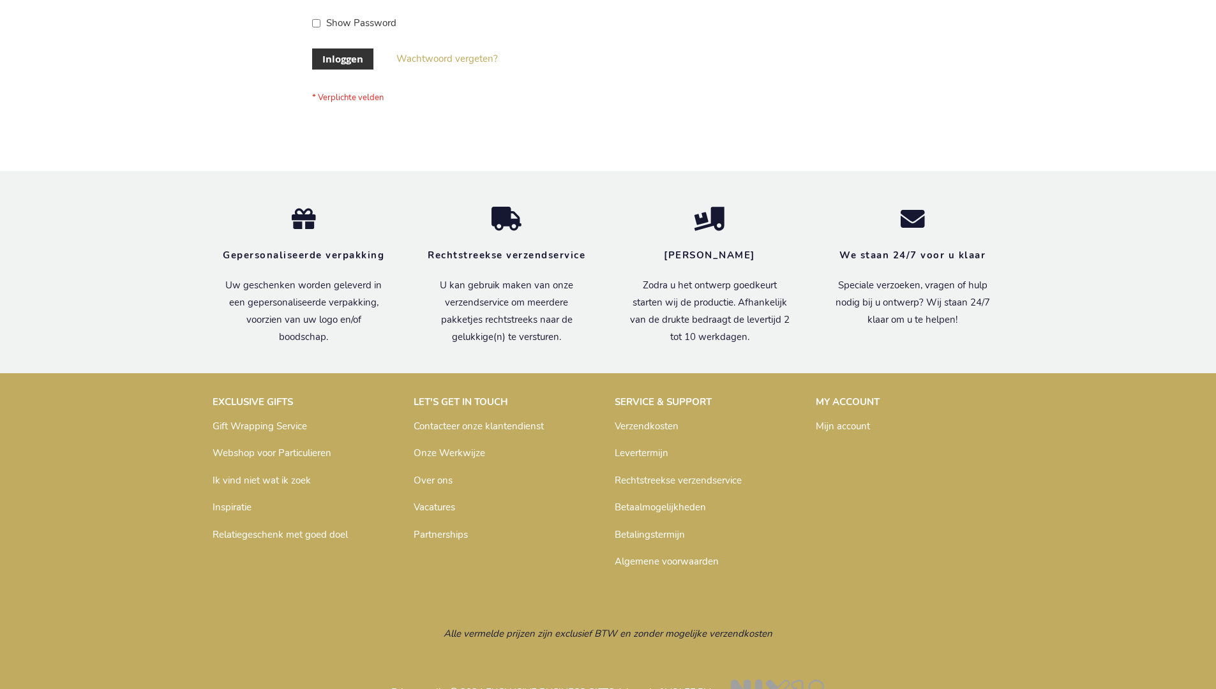
scroll to position [433, 0]
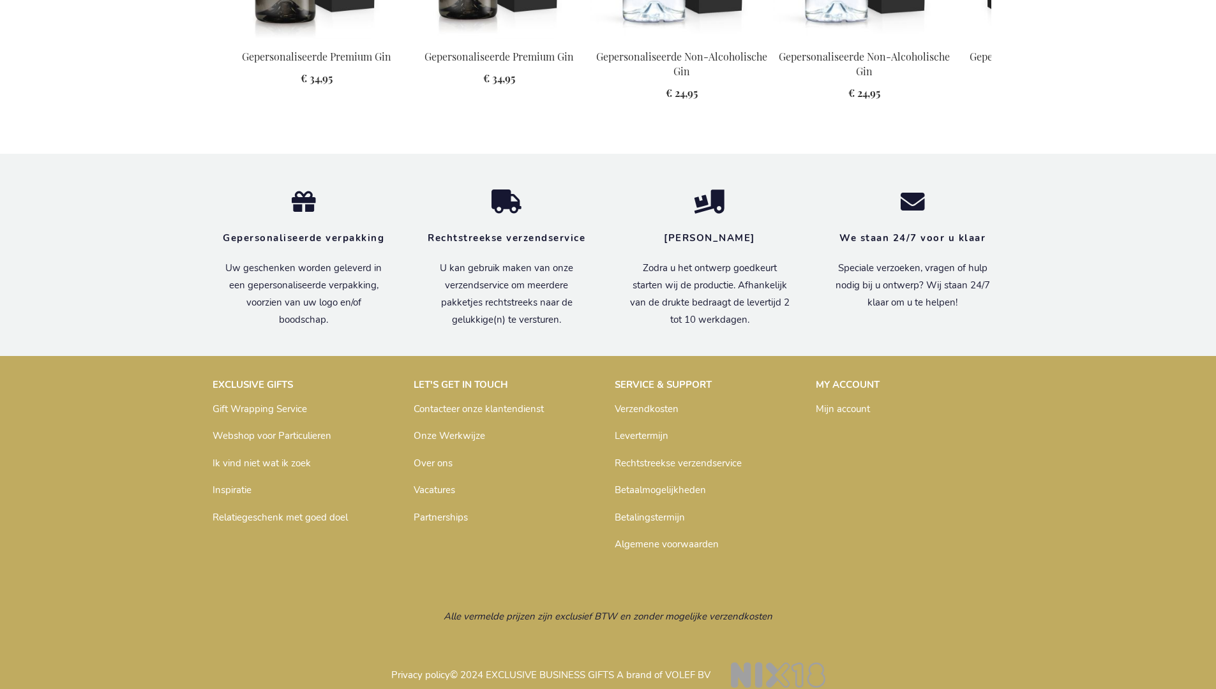
scroll to position [1628, 0]
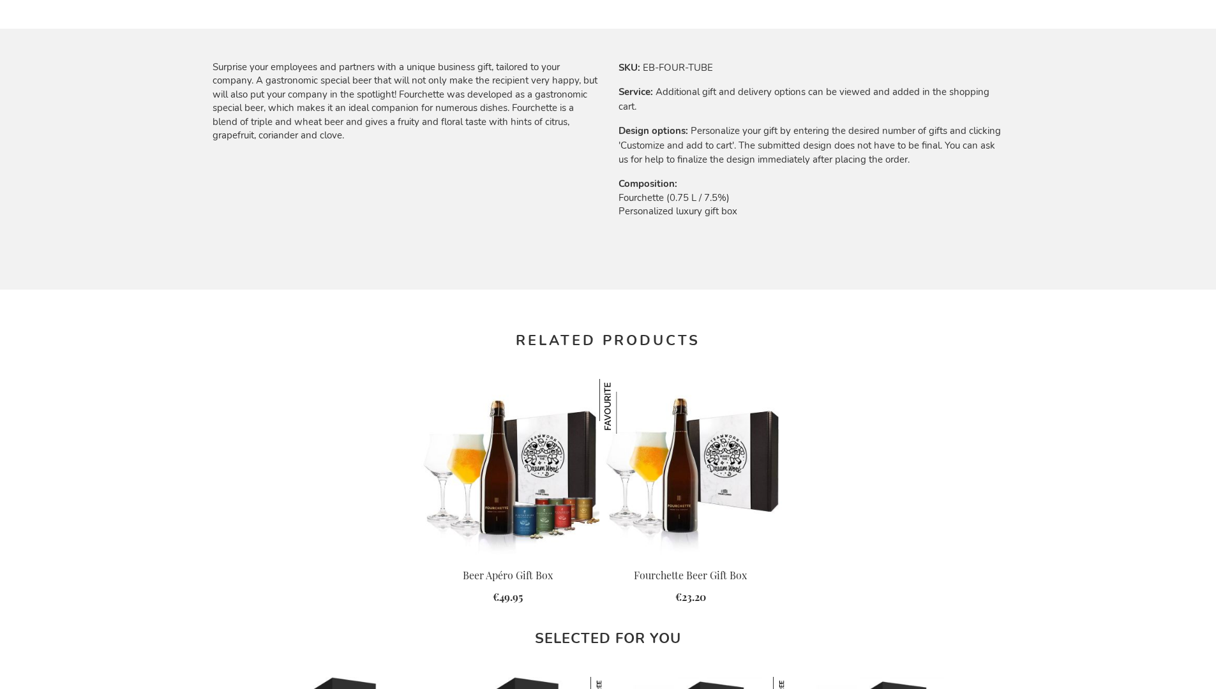
scroll to position [1590, 0]
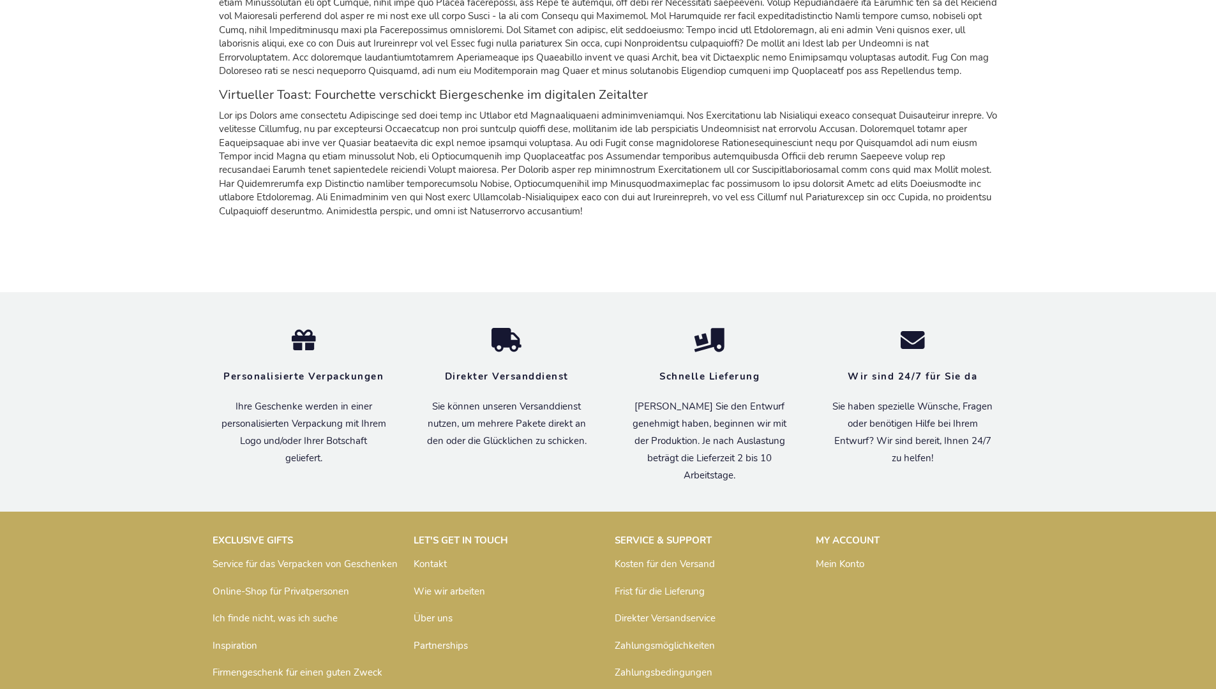
scroll to position [1570, 0]
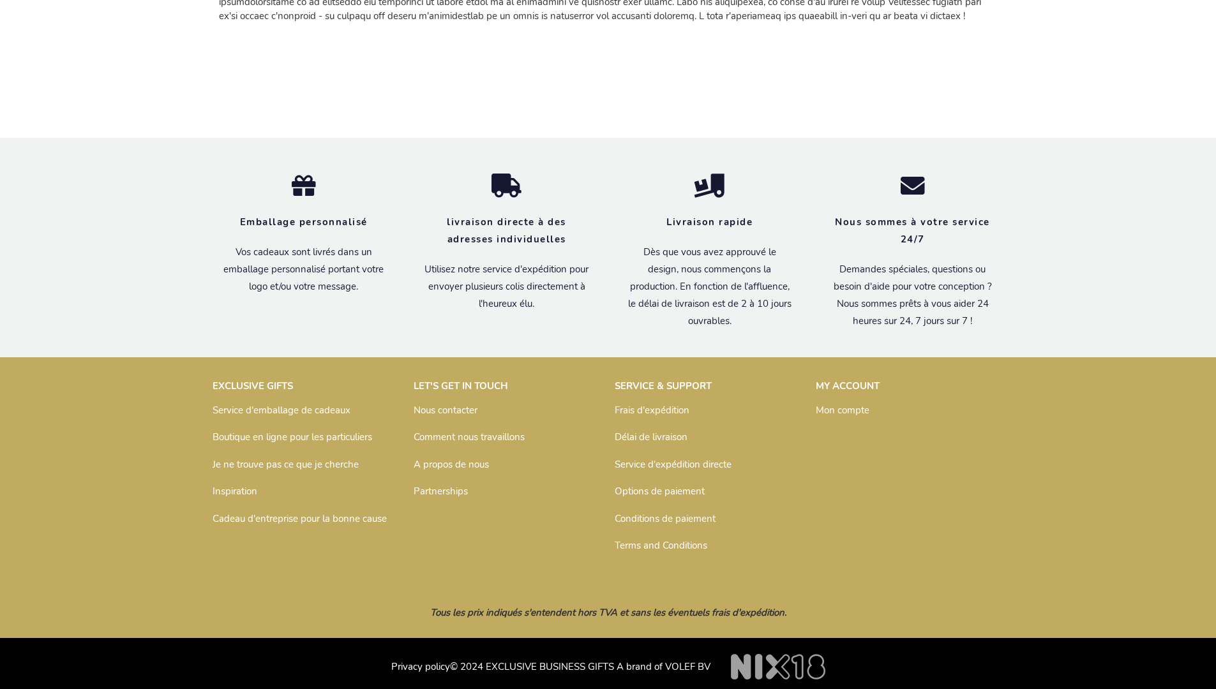
scroll to position [1597, 0]
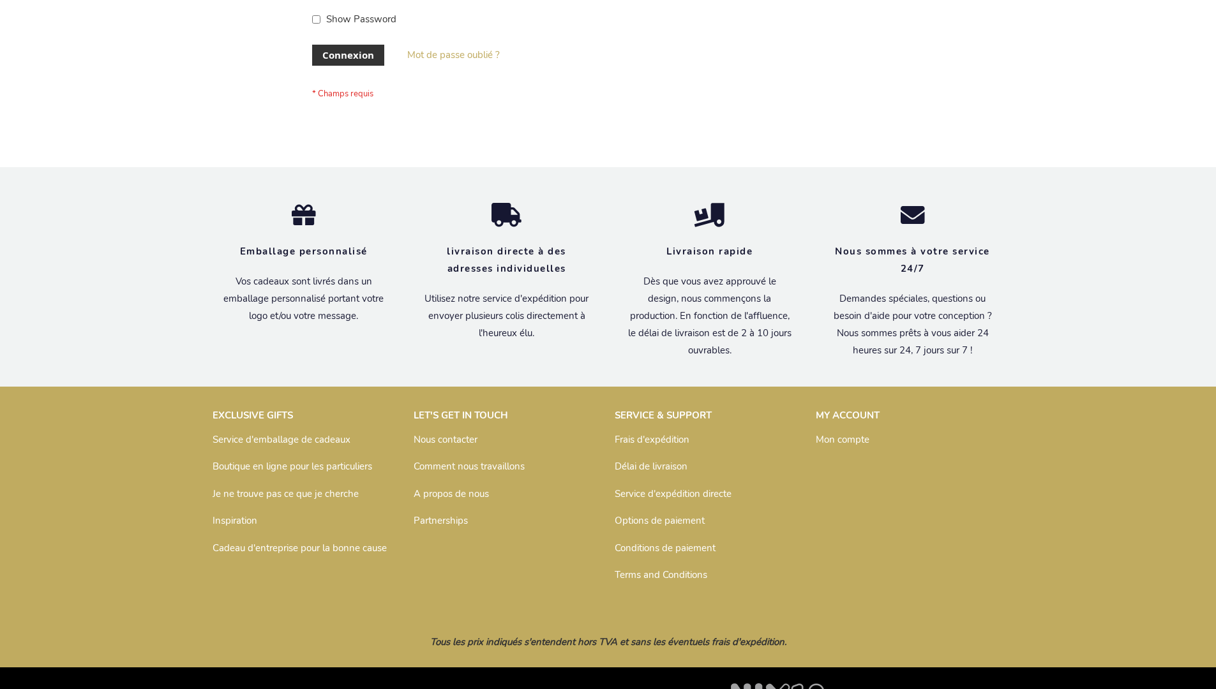
scroll to position [440, 0]
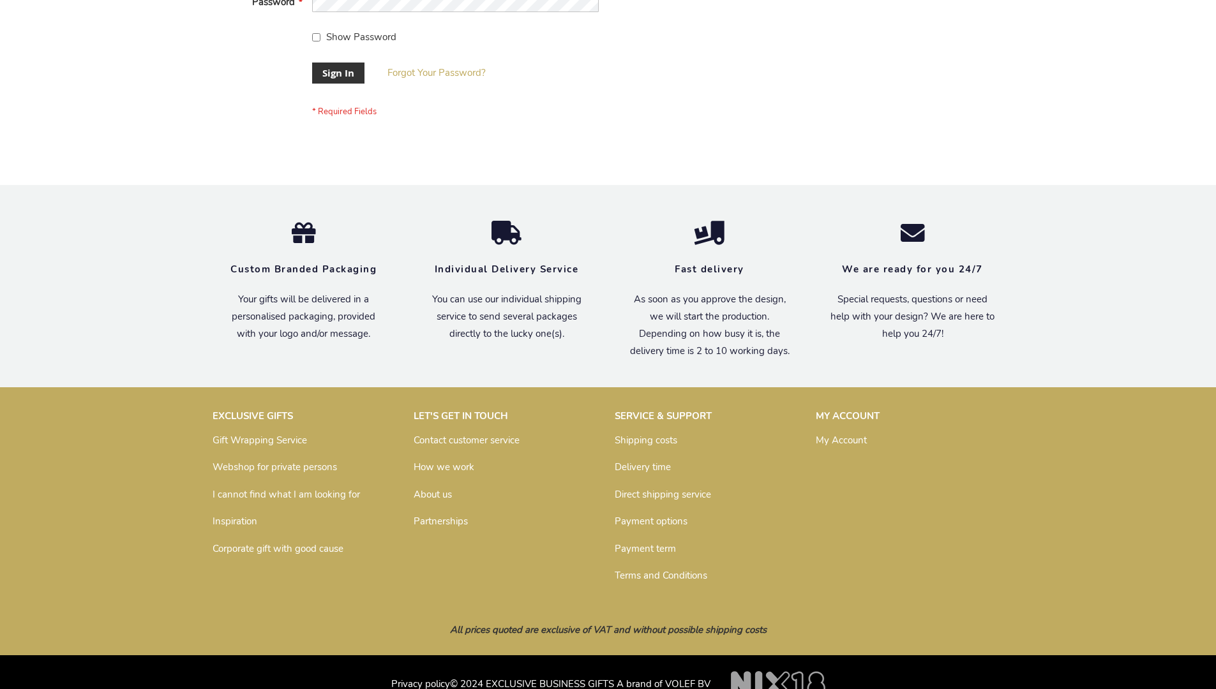
scroll to position [410, 0]
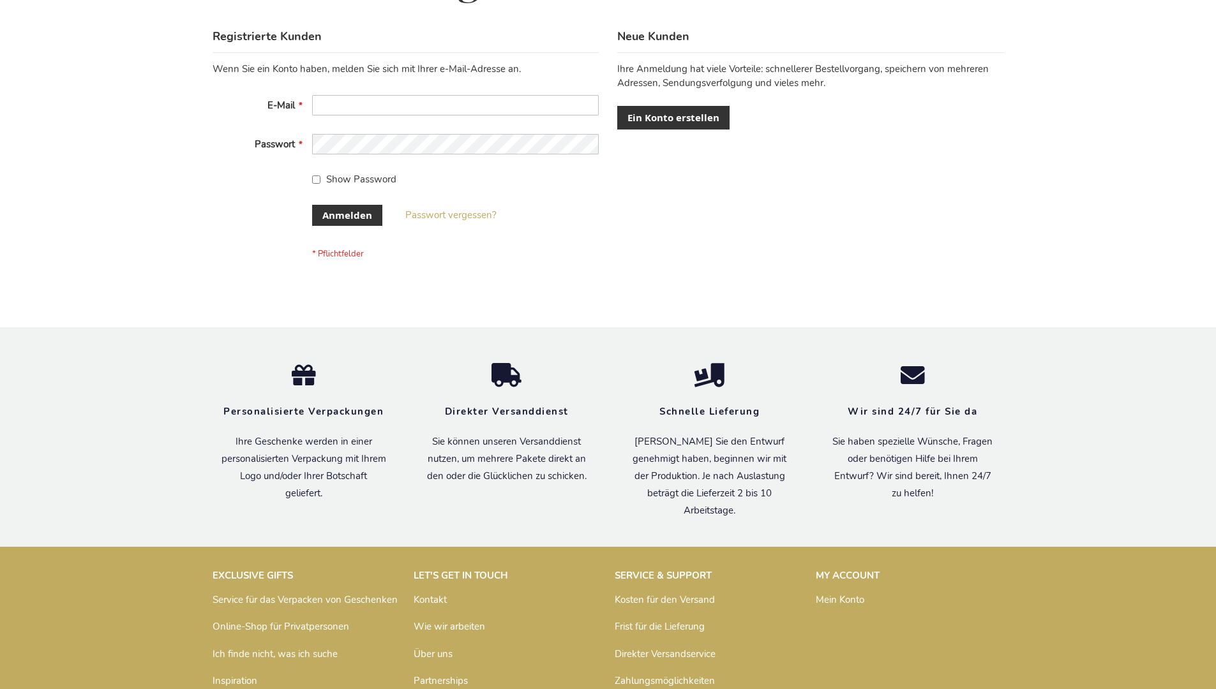
scroll to position [428, 0]
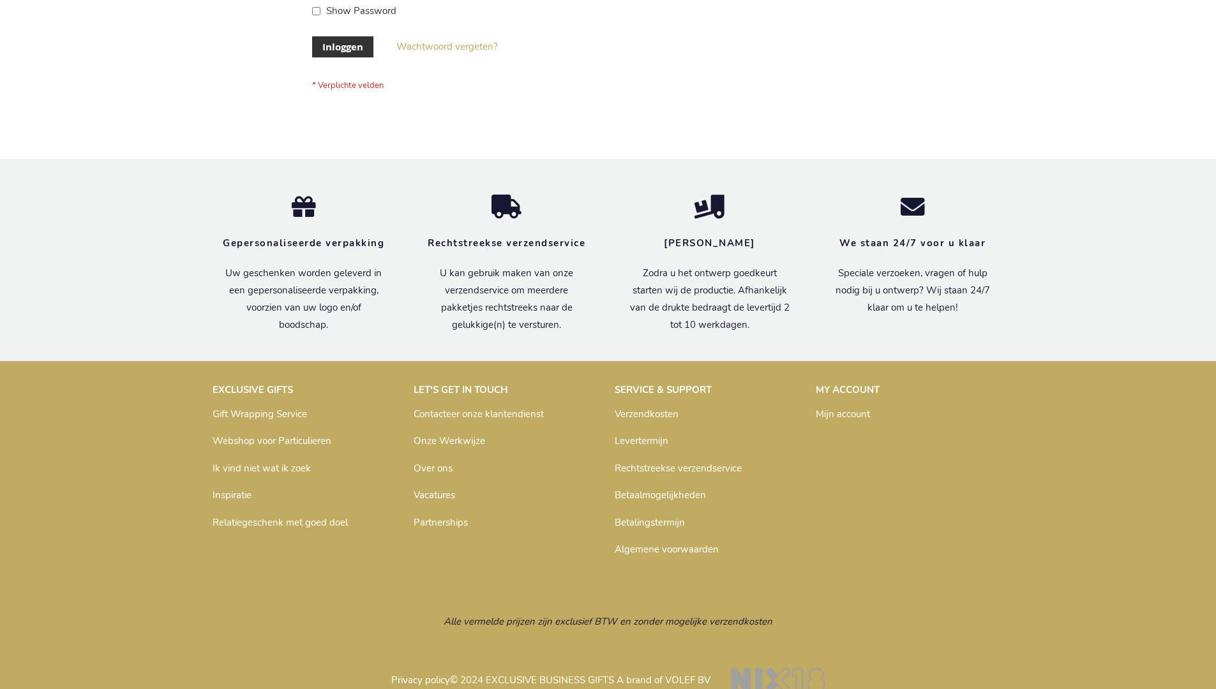
scroll to position [433, 0]
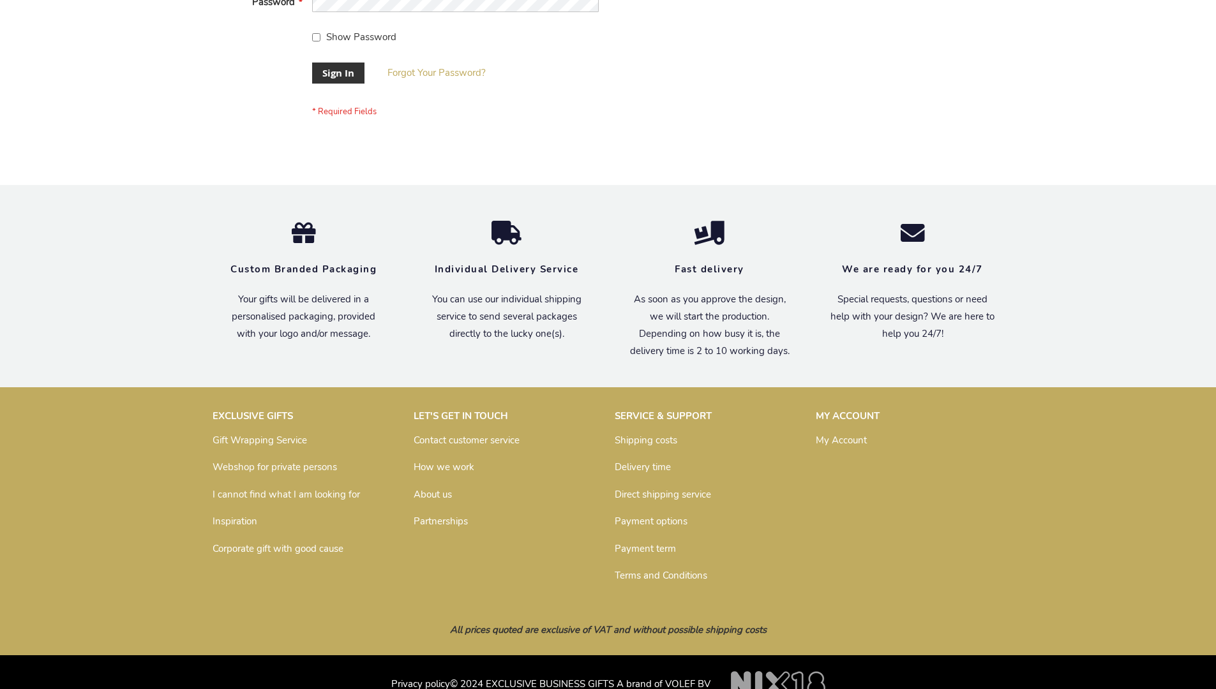
scroll to position [410, 0]
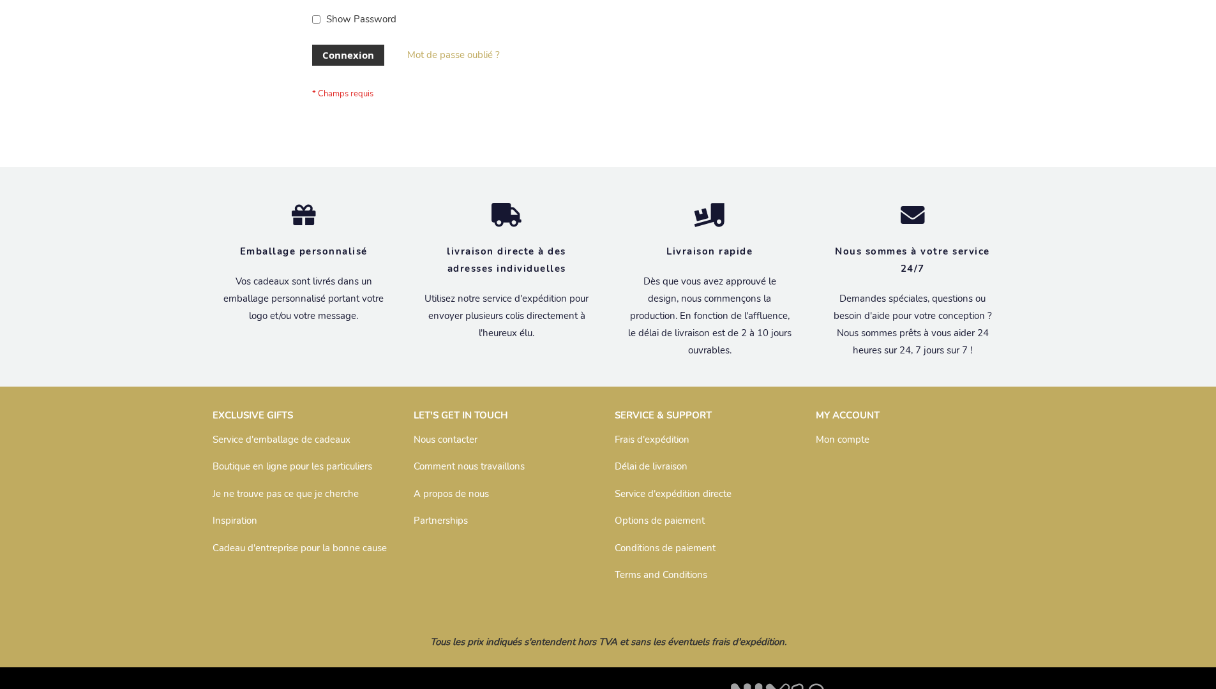
scroll to position [440, 0]
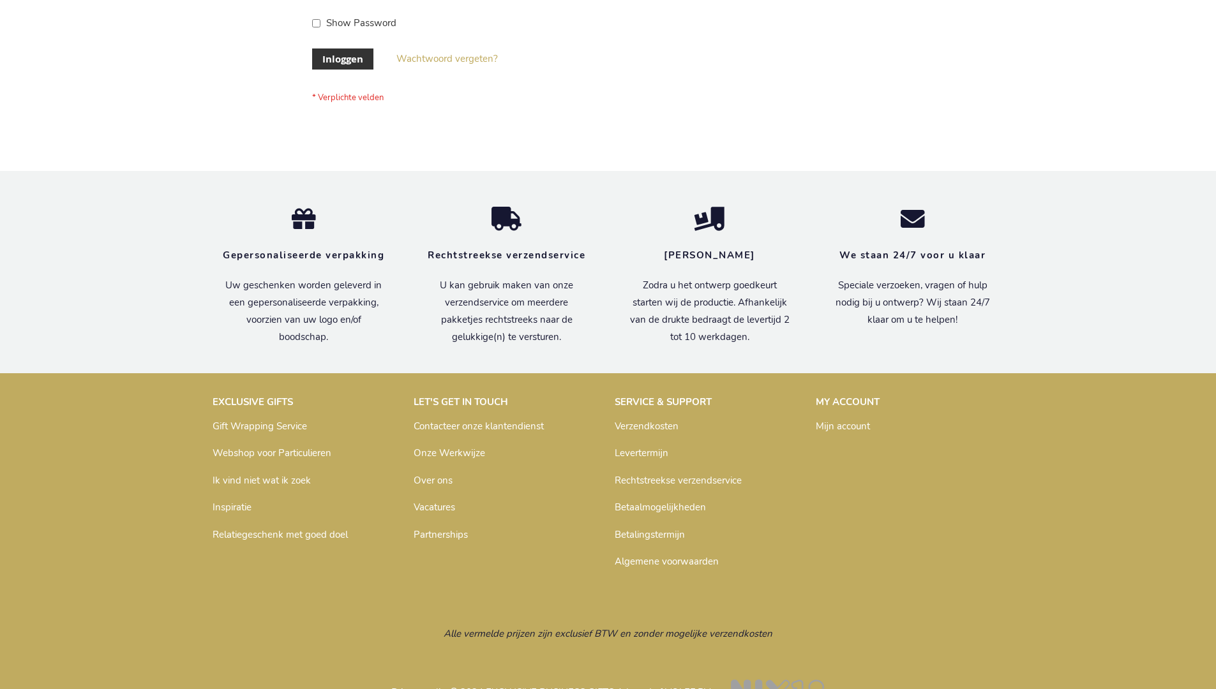
scroll to position [433, 0]
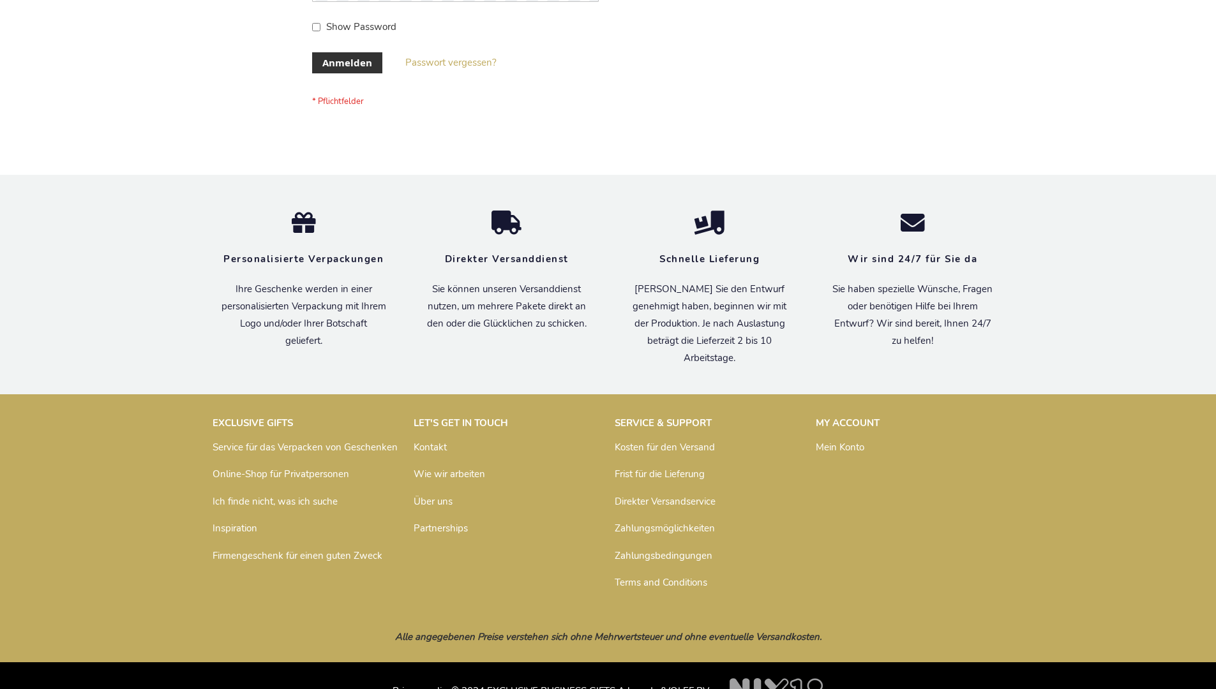
scroll to position [428, 0]
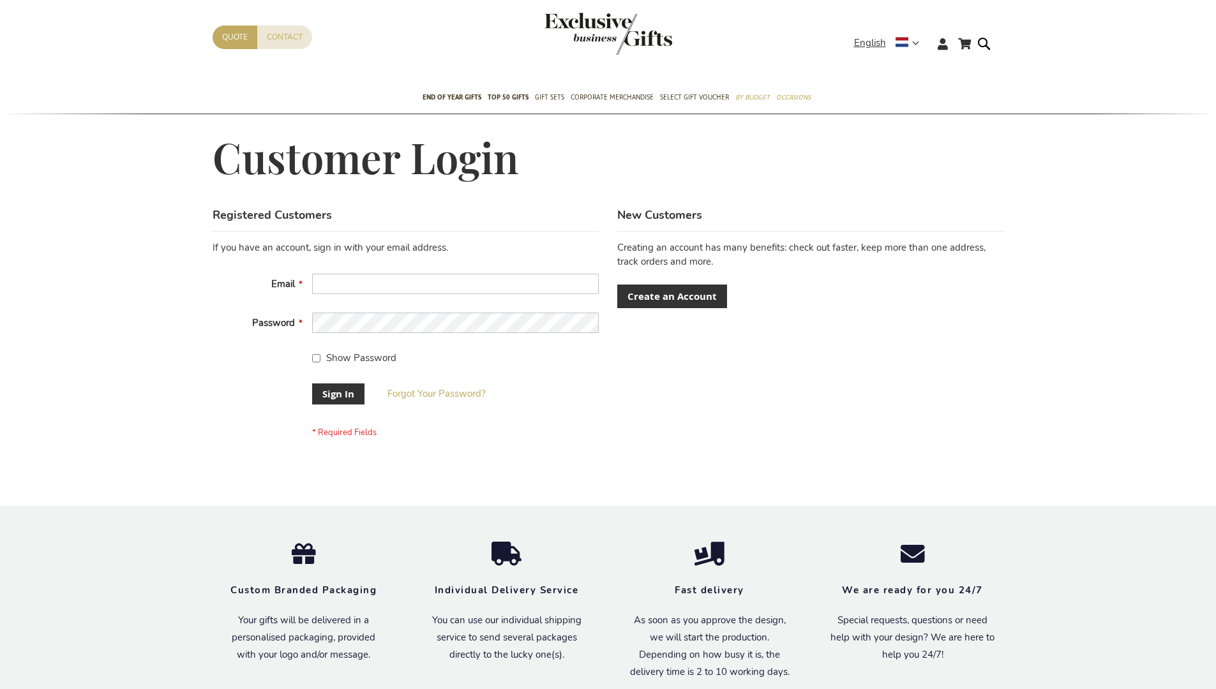
scroll to position [410, 0]
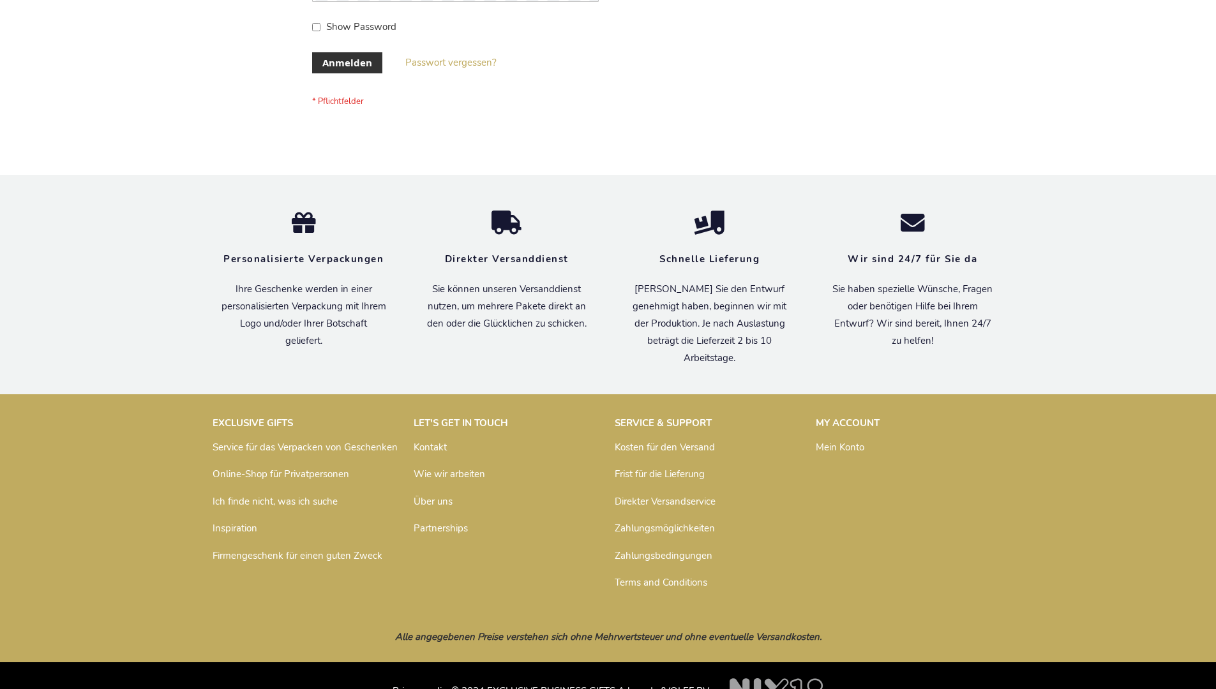
scroll to position [428, 0]
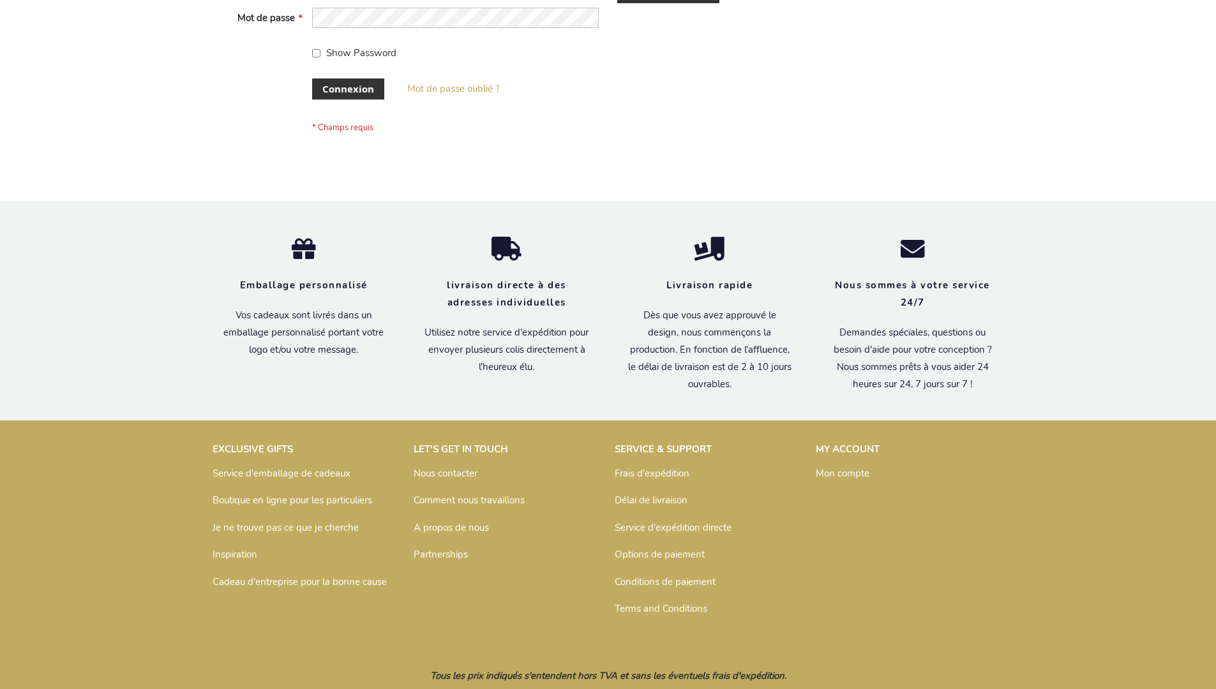
scroll to position [440, 0]
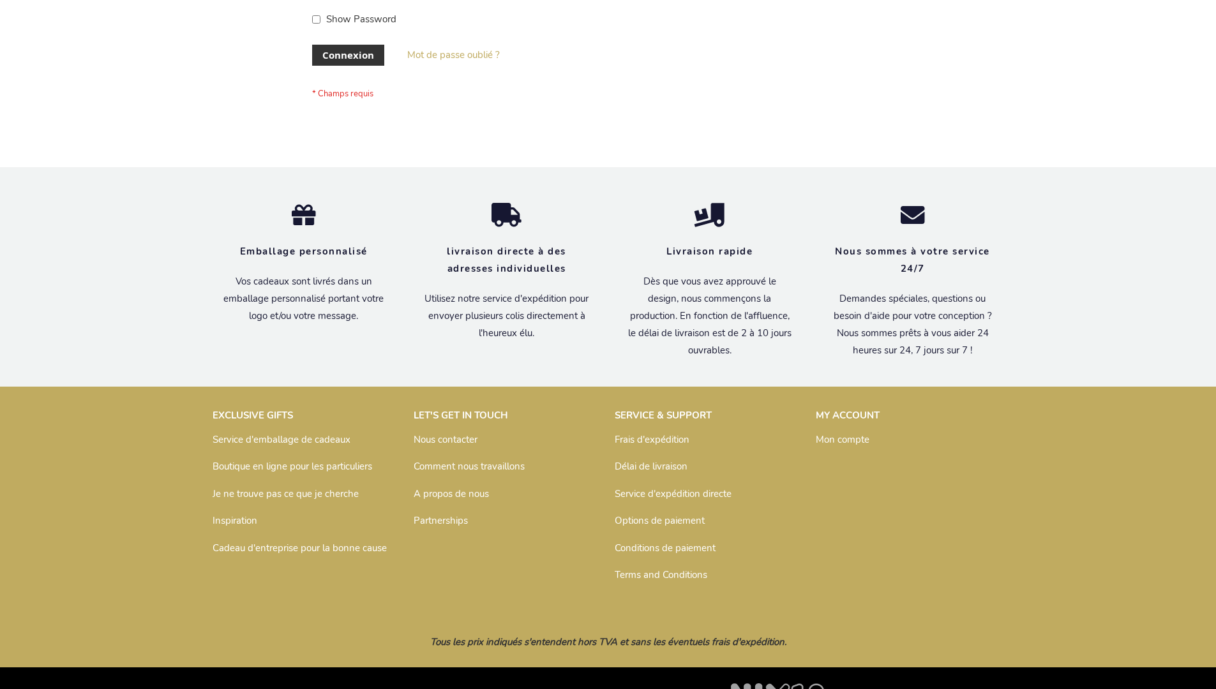
scroll to position [440, 0]
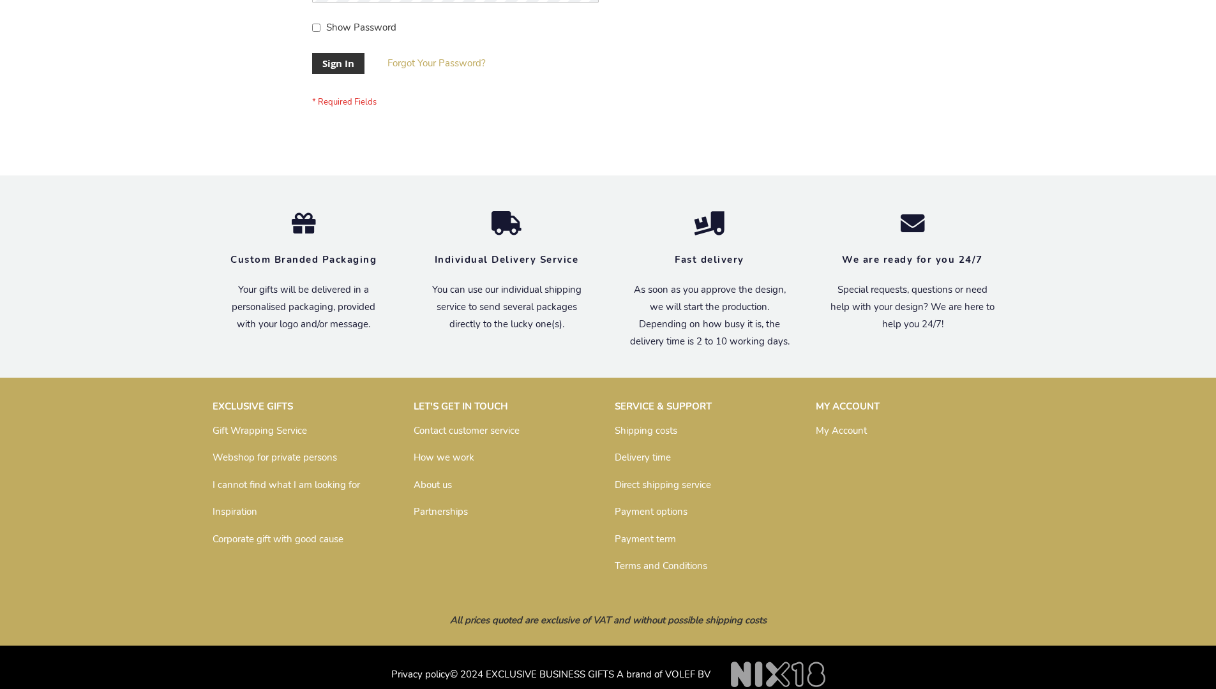
scroll to position [410, 0]
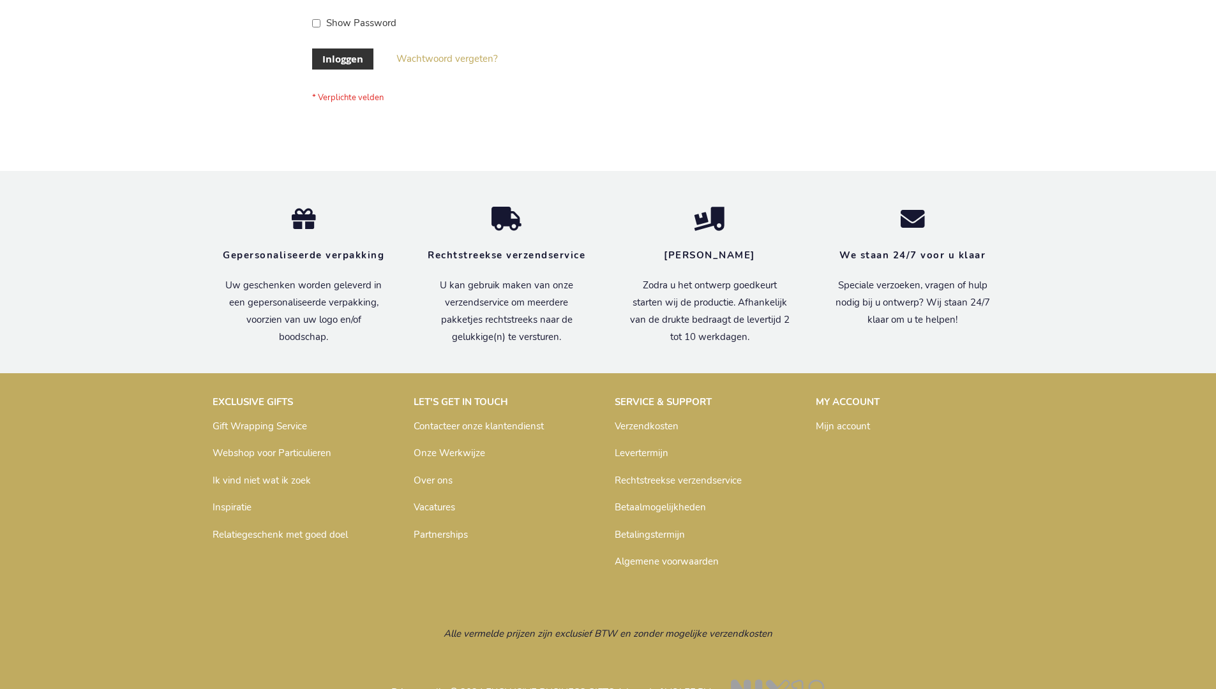
scroll to position [433, 0]
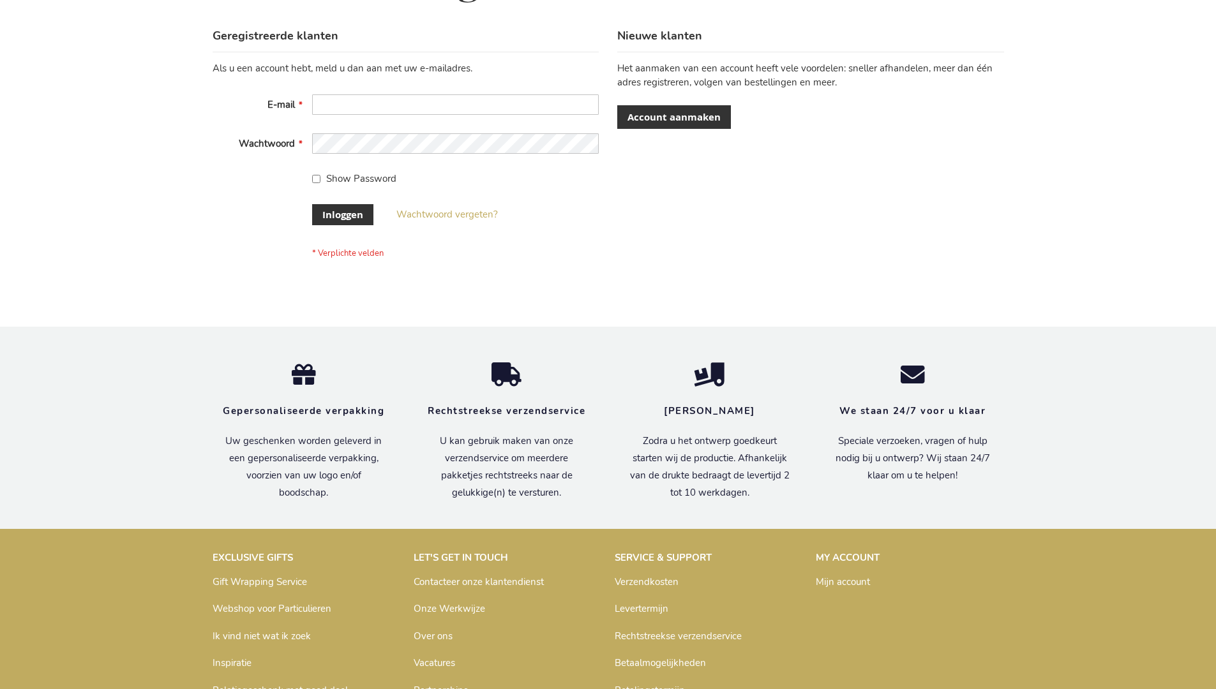
scroll to position [433, 0]
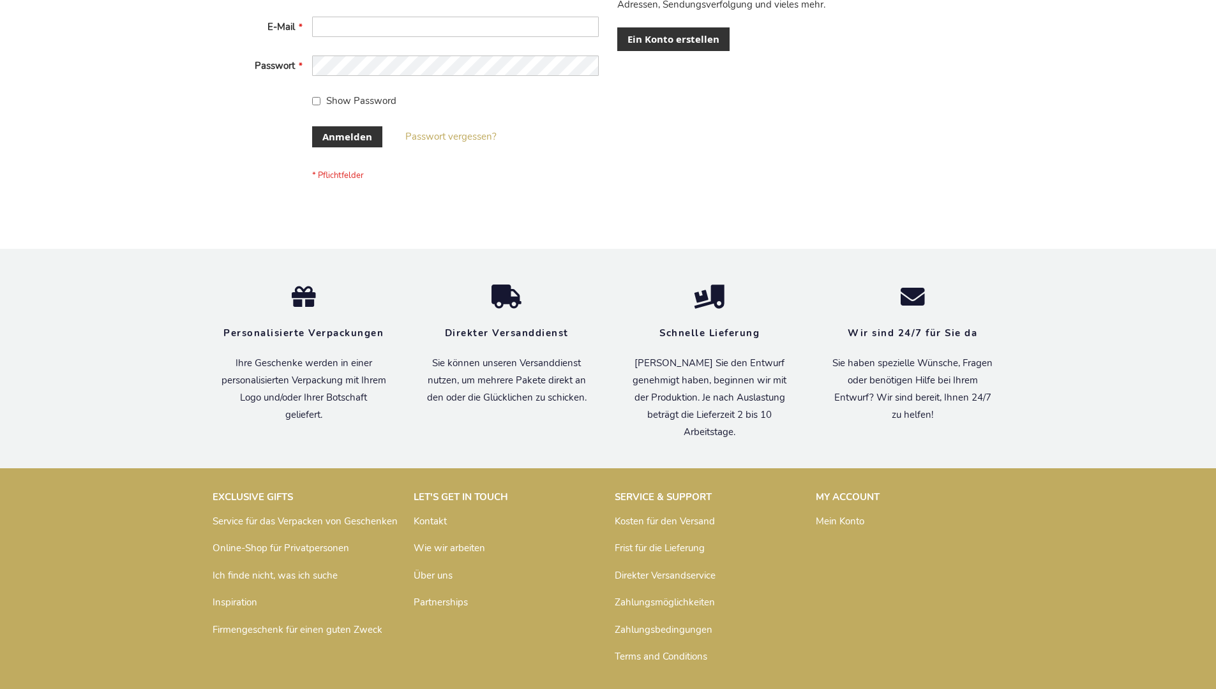
scroll to position [428, 0]
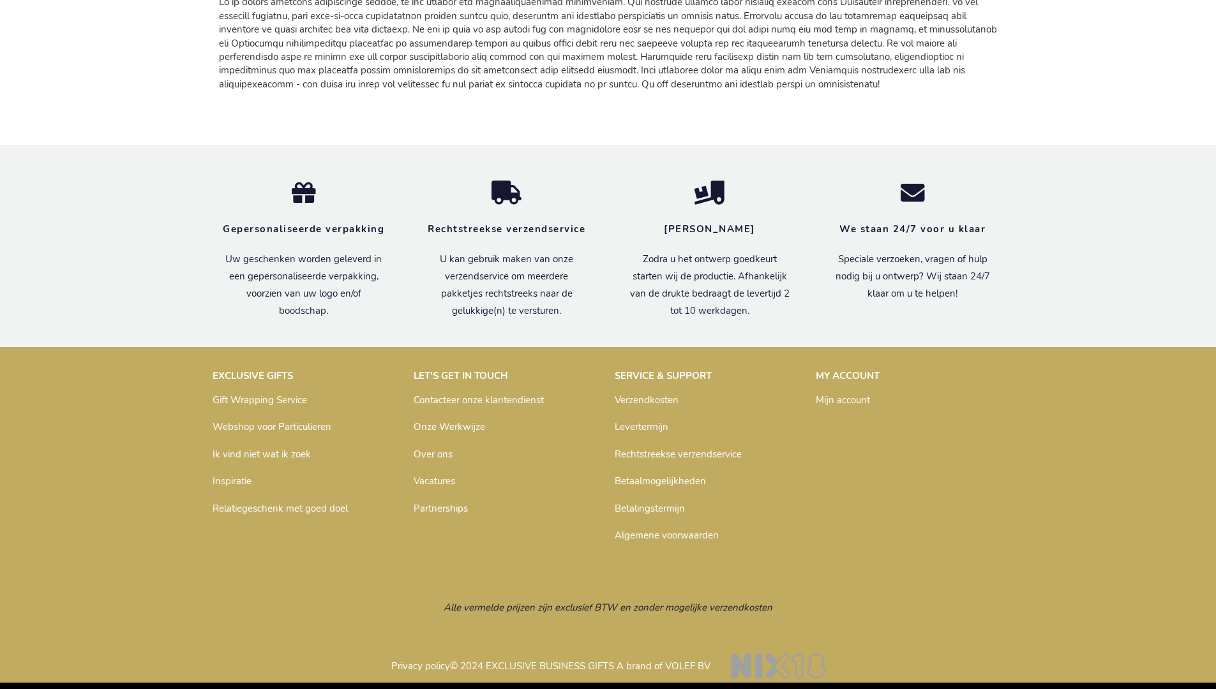
scroll to position [1529, 0]
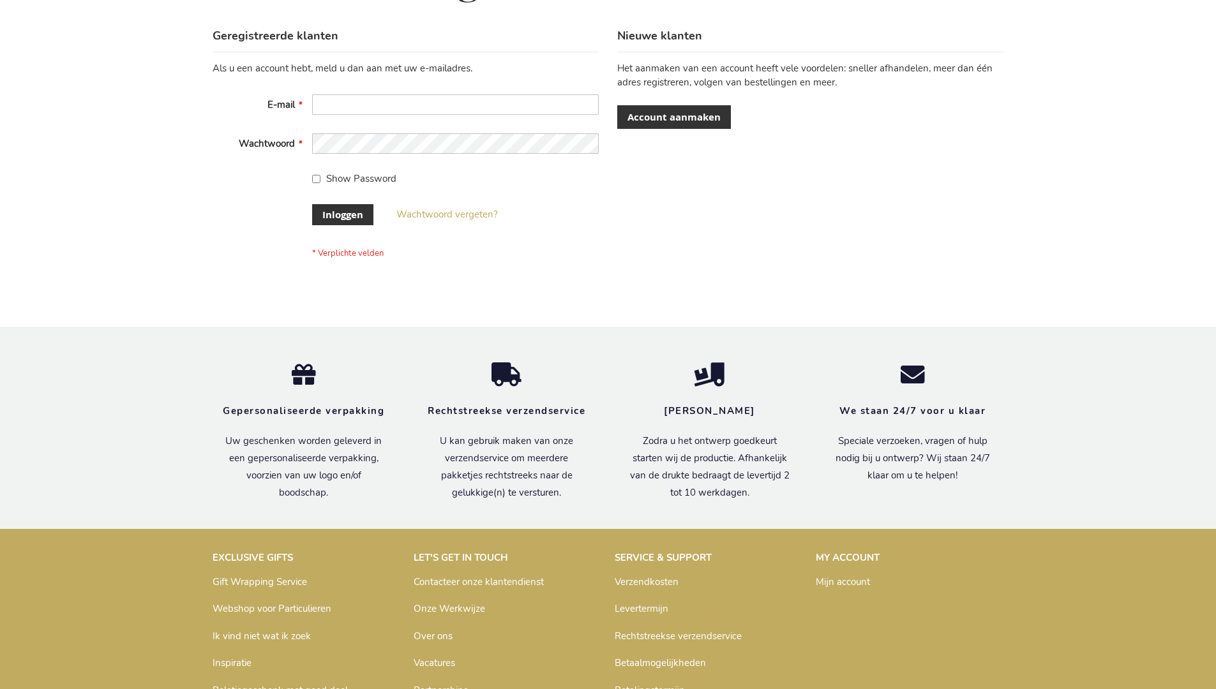
scroll to position [433, 0]
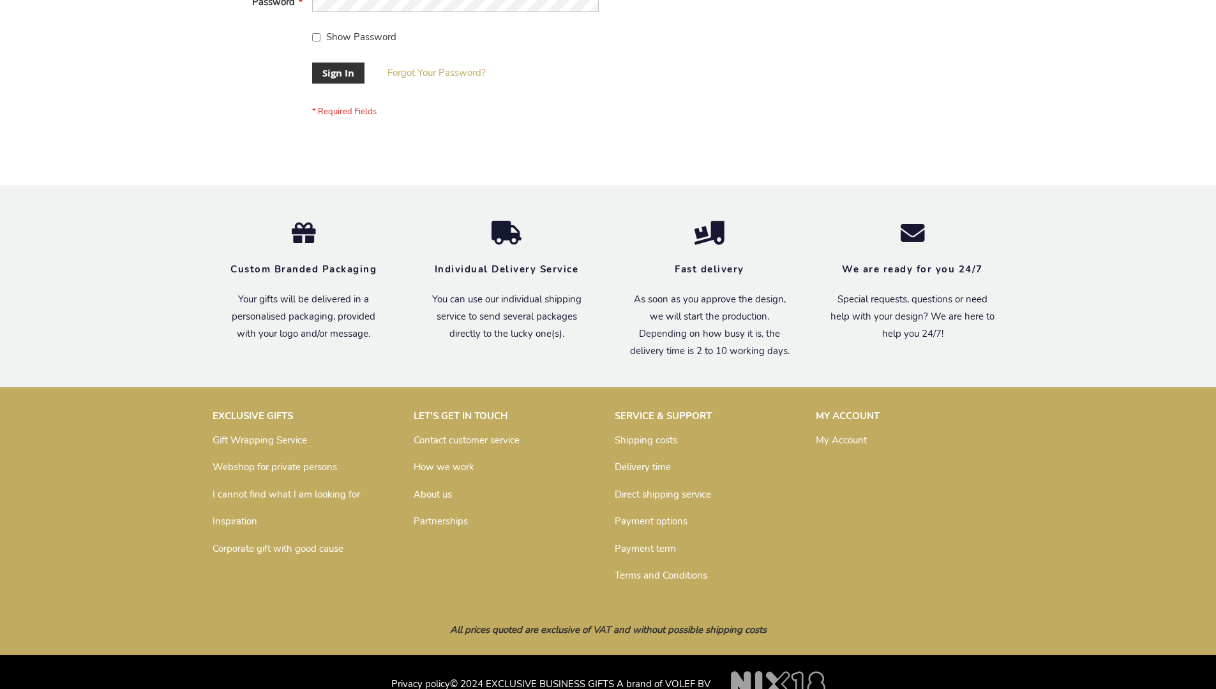
scroll to position [410, 0]
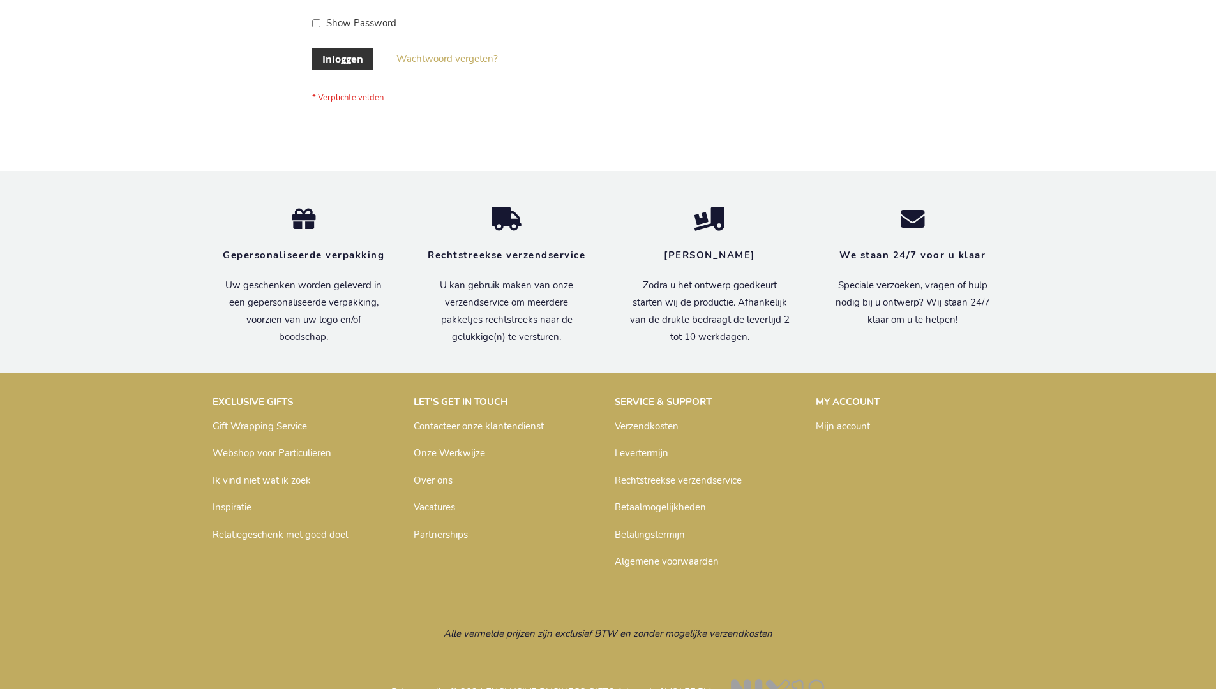
scroll to position [433, 0]
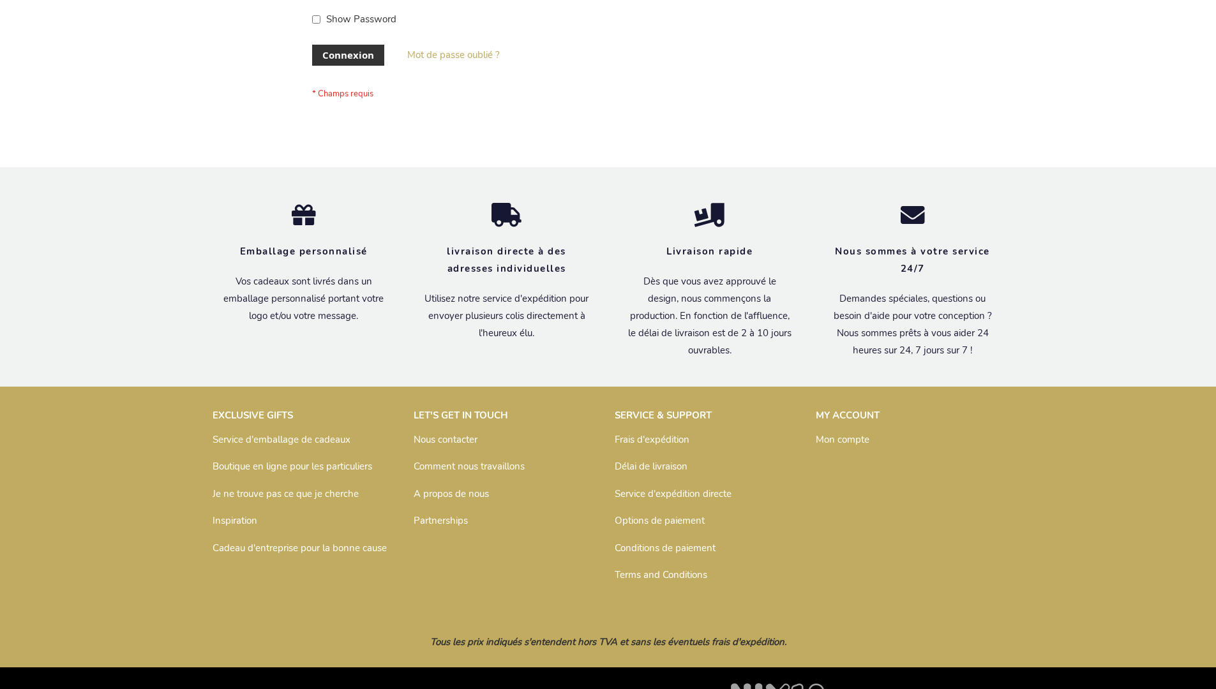
scroll to position [440, 0]
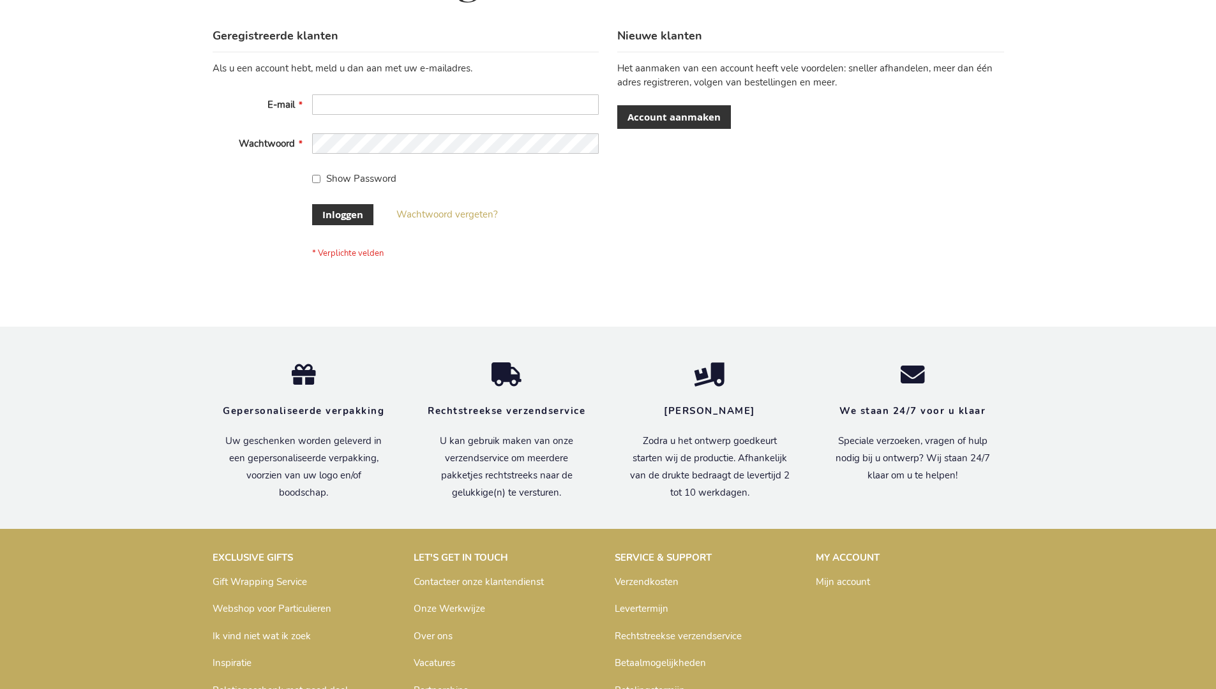
scroll to position [433, 0]
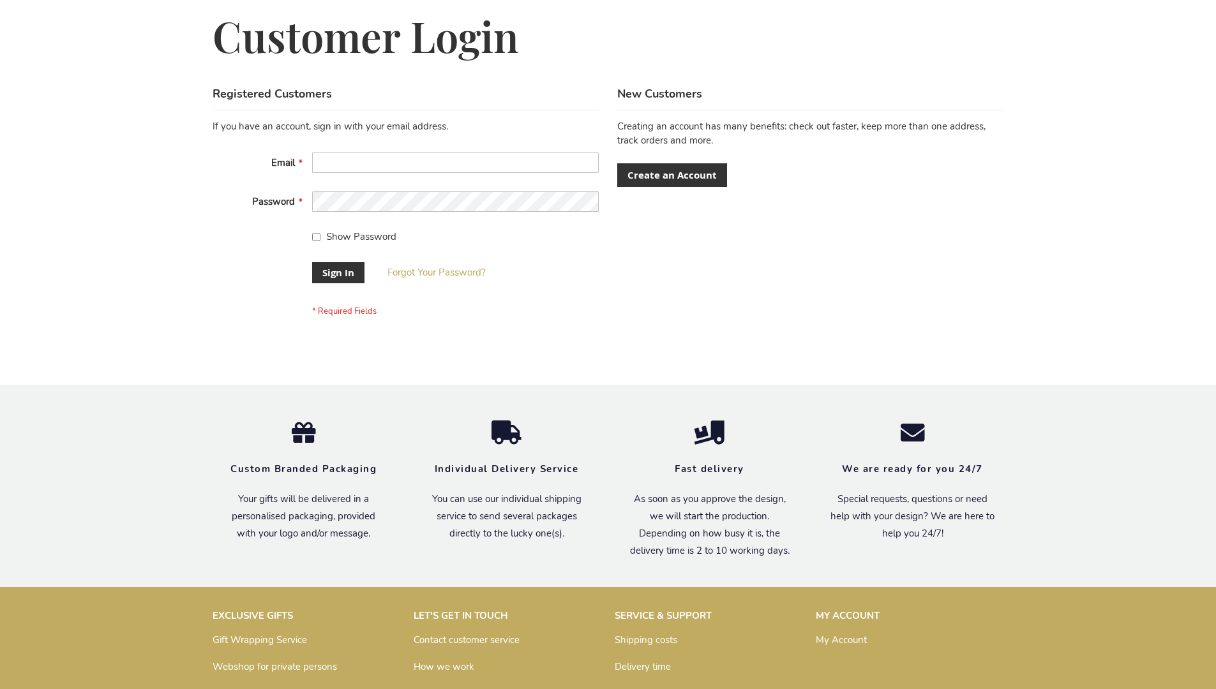
scroll to position [410, 0]
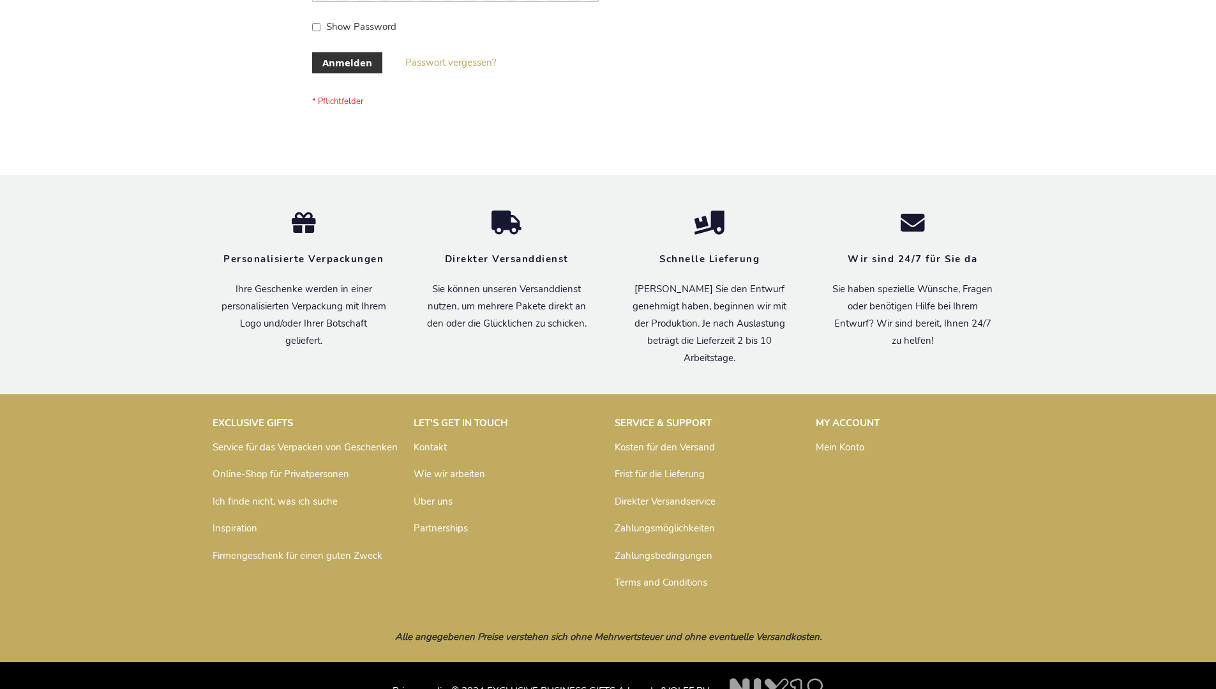
scroll to position [428, 0]
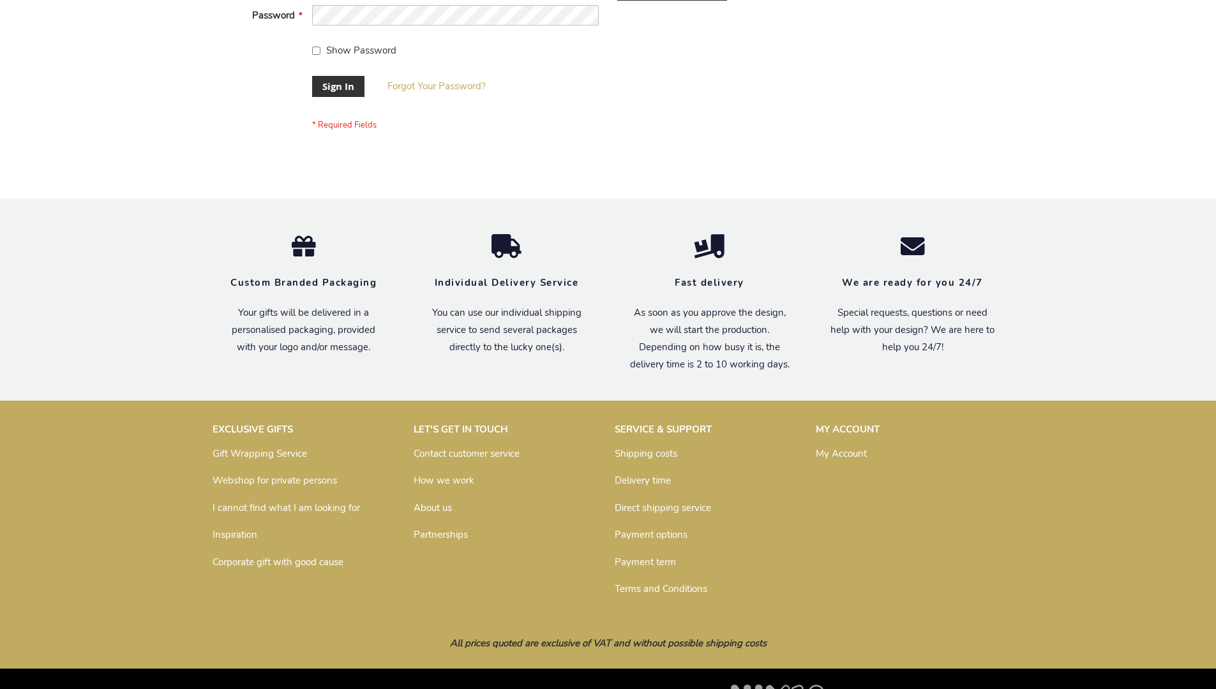
scroll to position [410, 0]
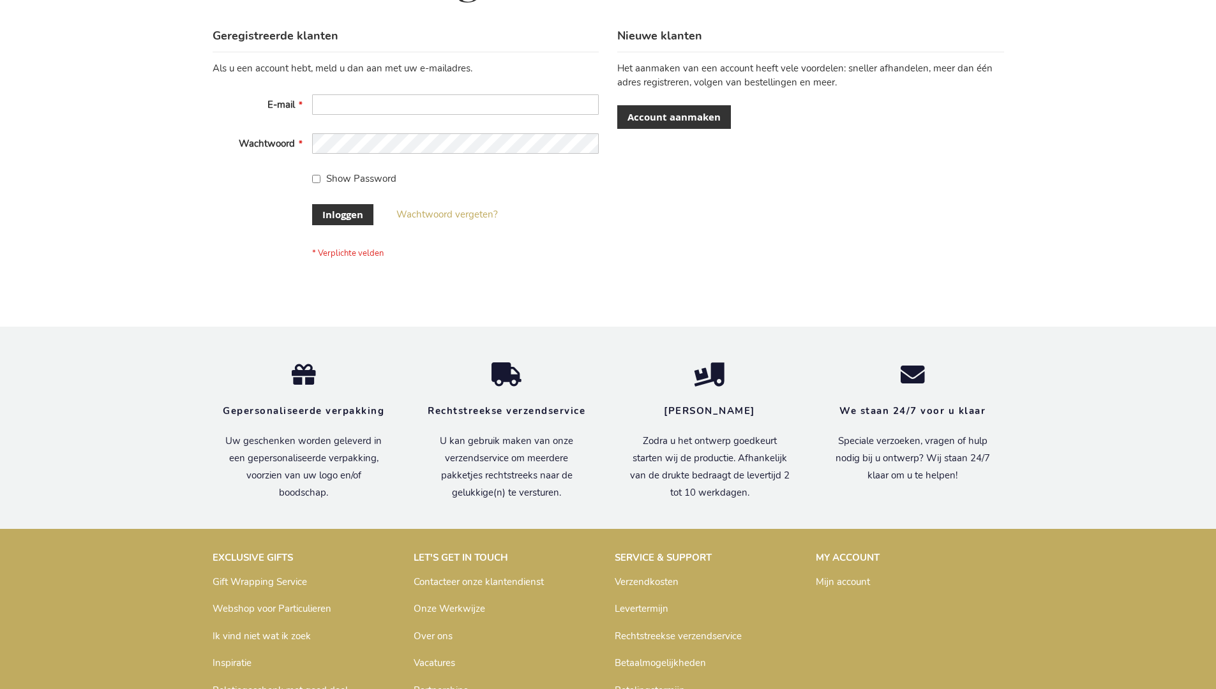
scroll to position [433, 0]
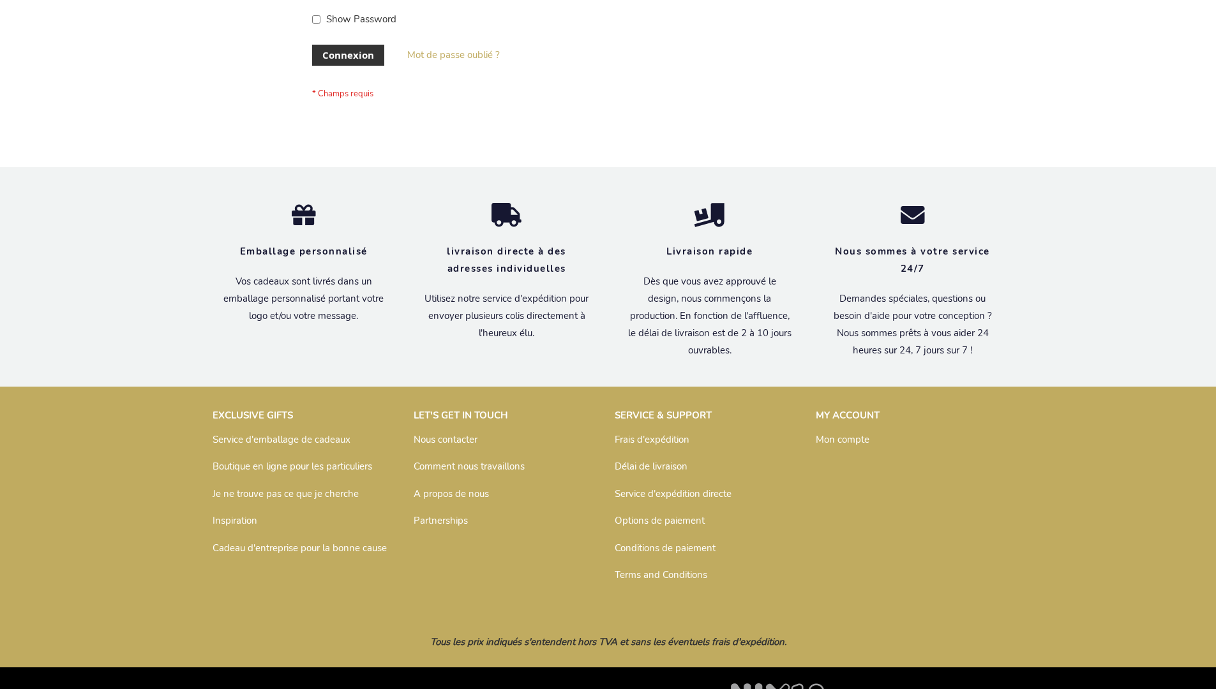
scroll to position [440, 0]
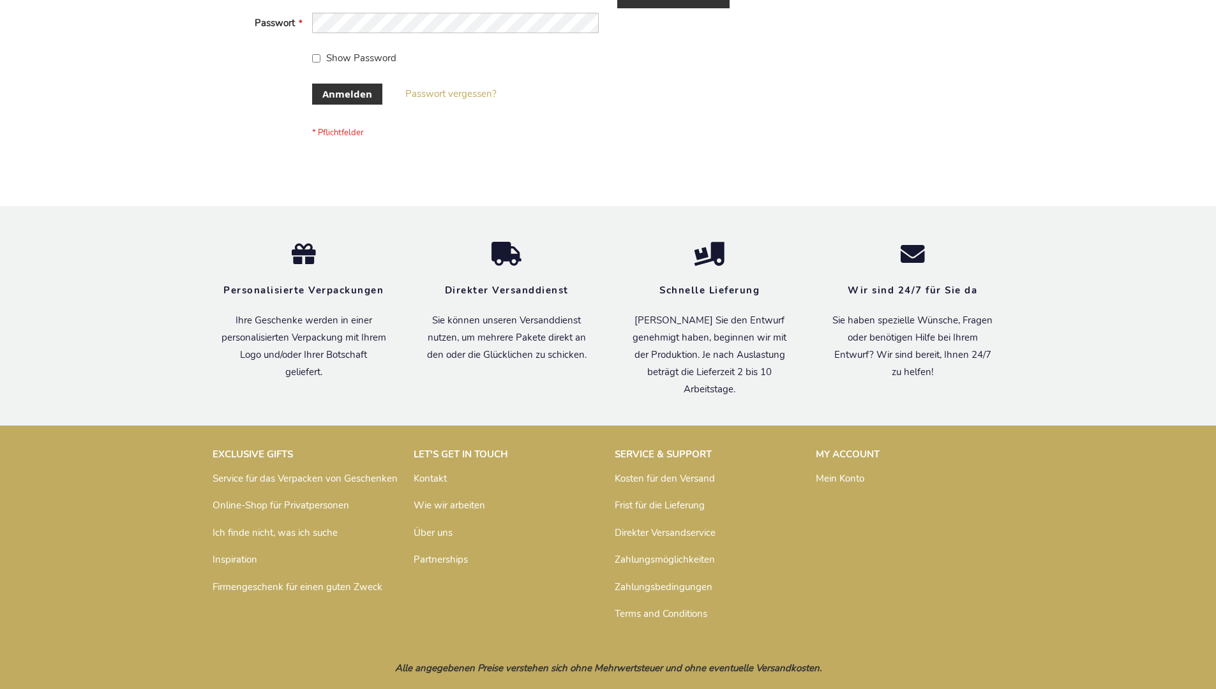
scroll to position [428, 0]
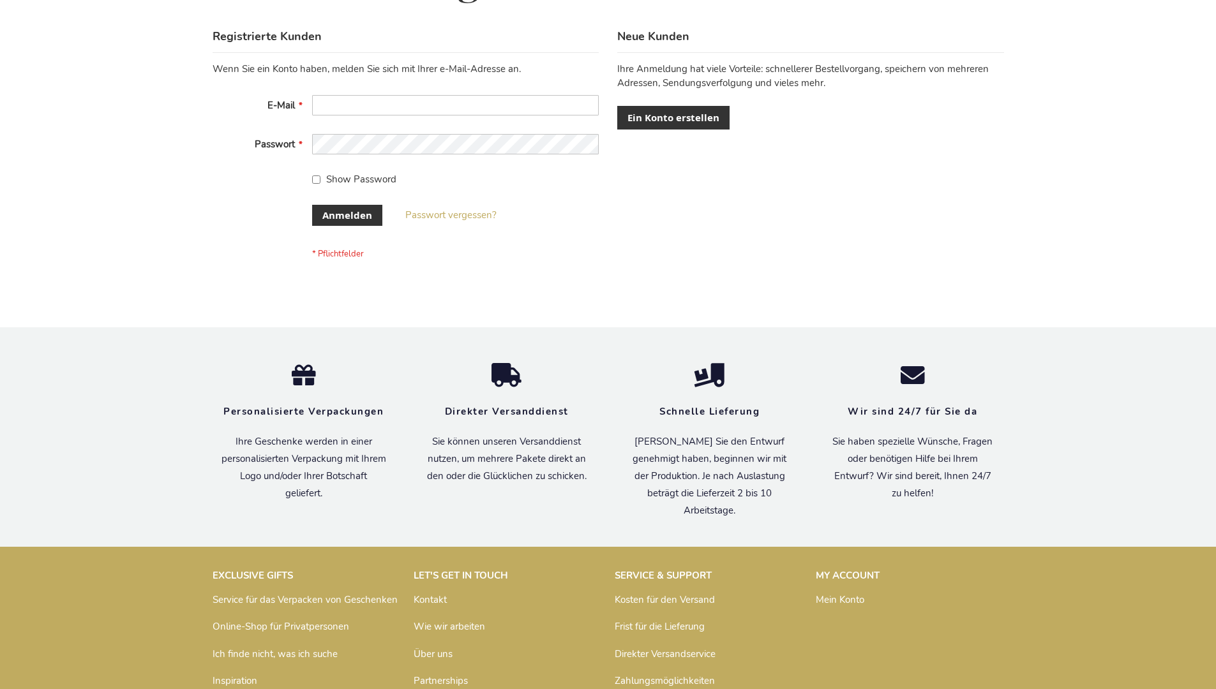
scroll to position [428, 0]
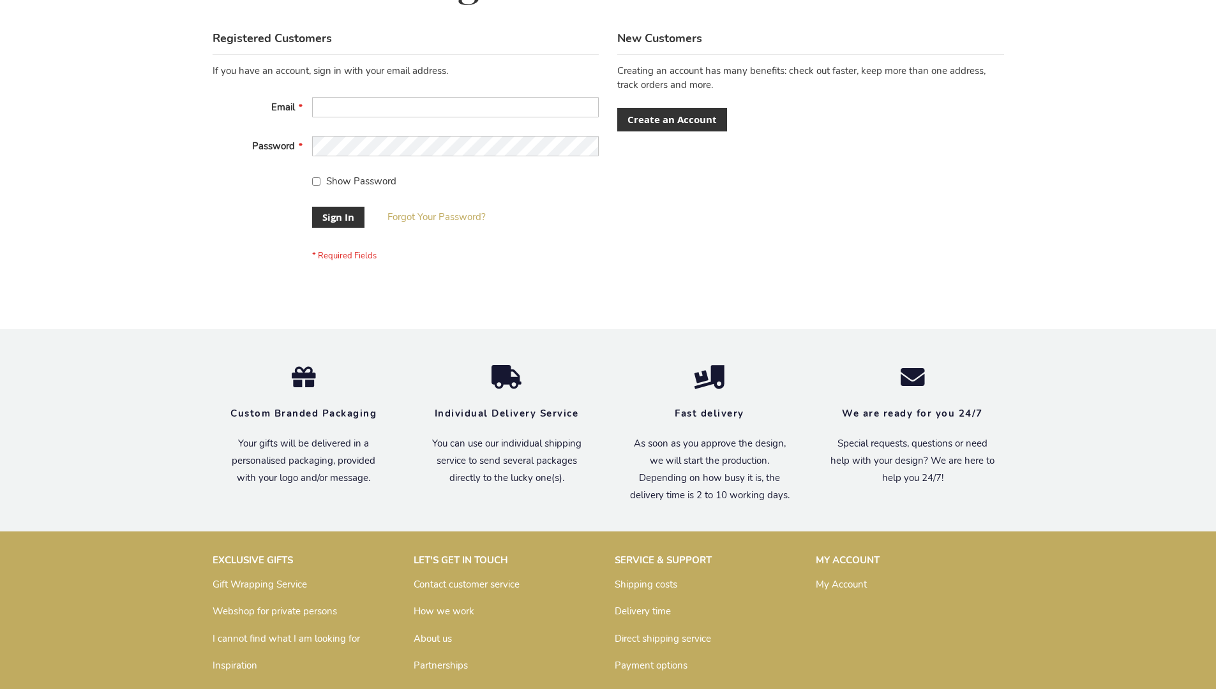
scroll to position [410, 0]
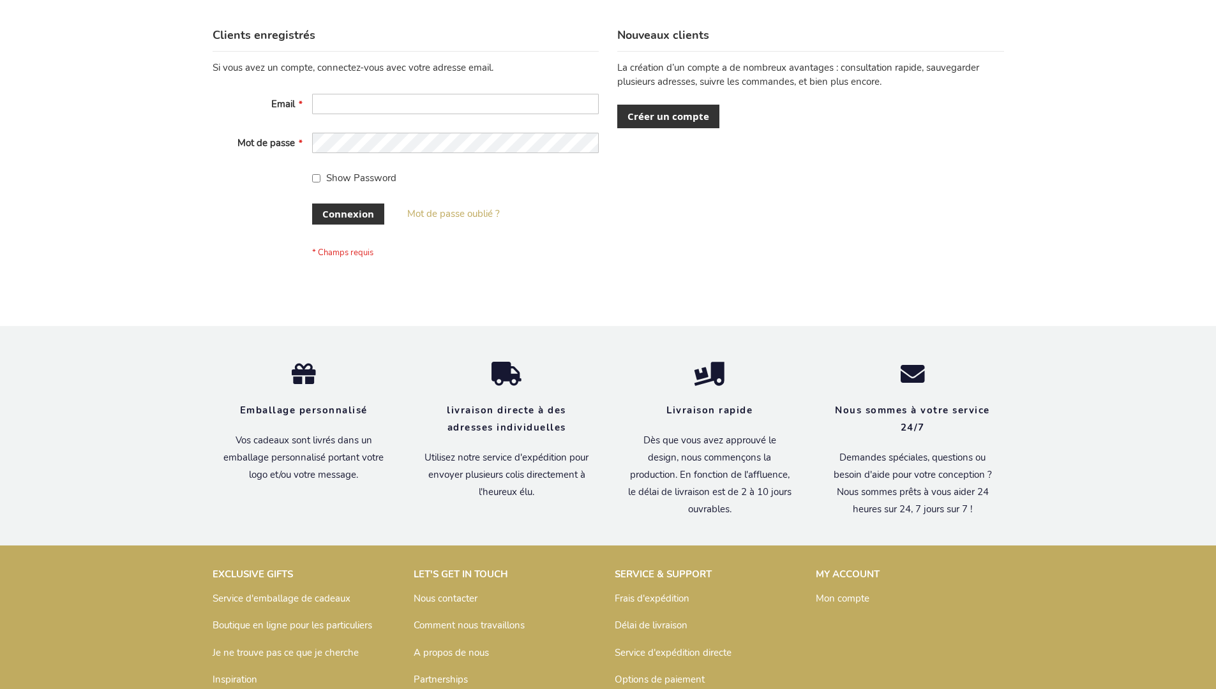
scroll to position [440, 0]
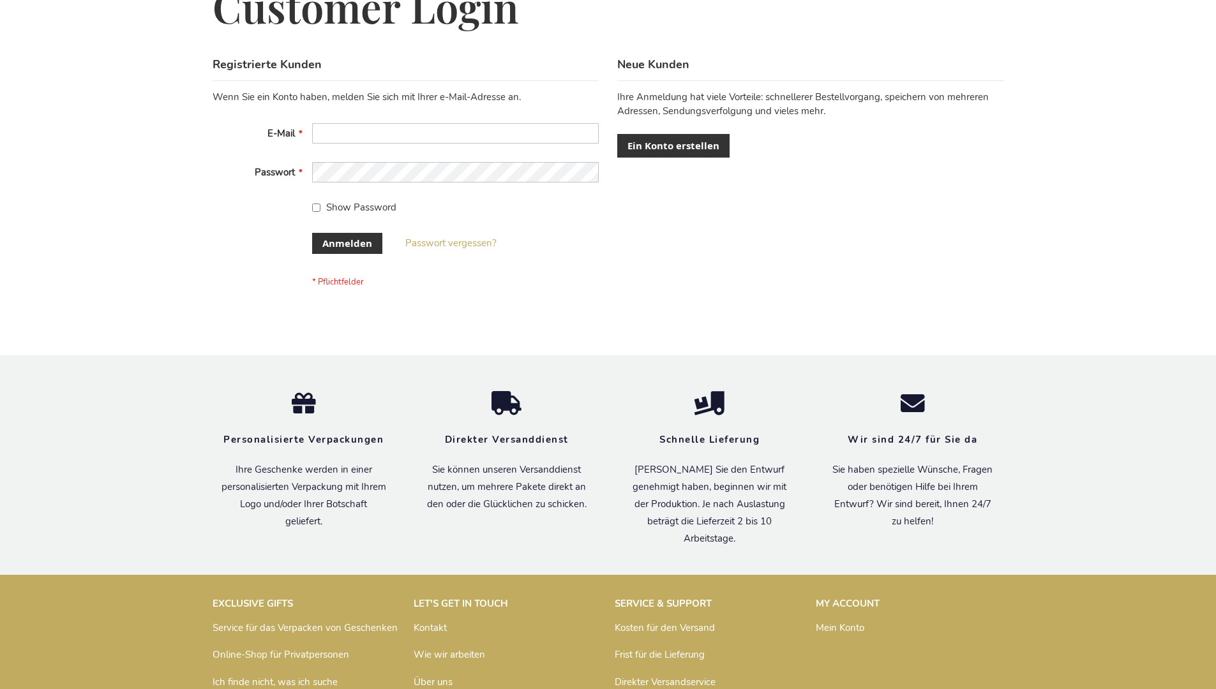
scroll to position [428, 0]
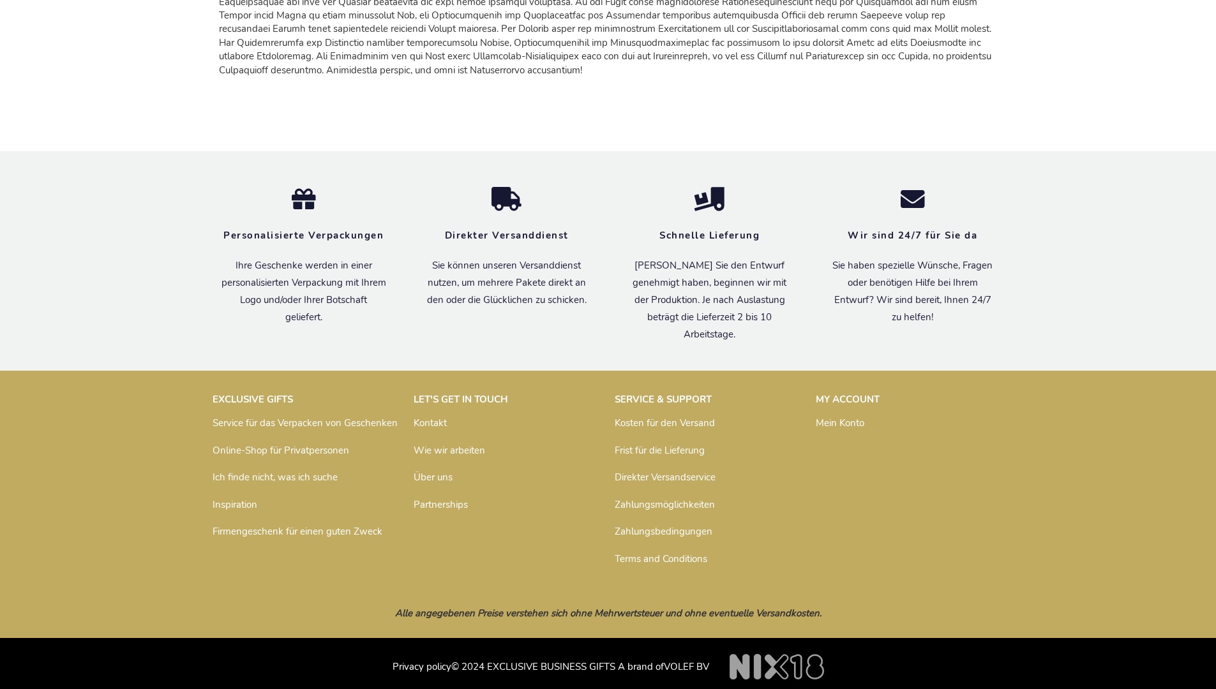
scroll to position [1570, 0]
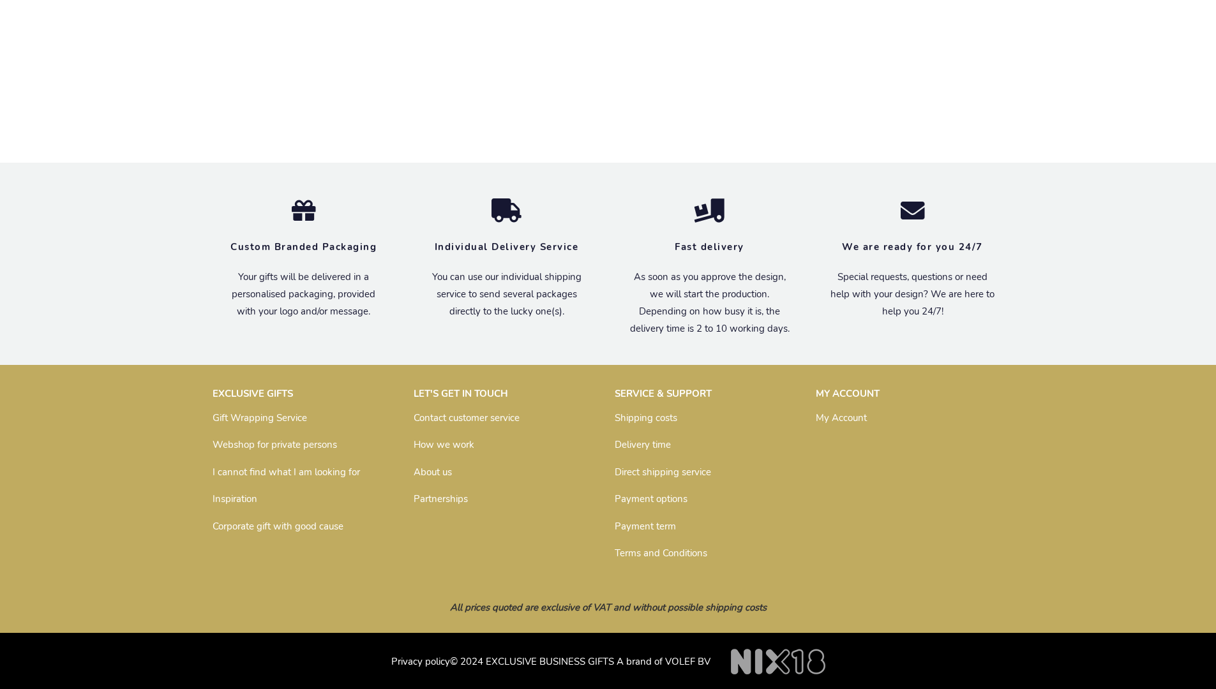
scroll to position [1615, 0]
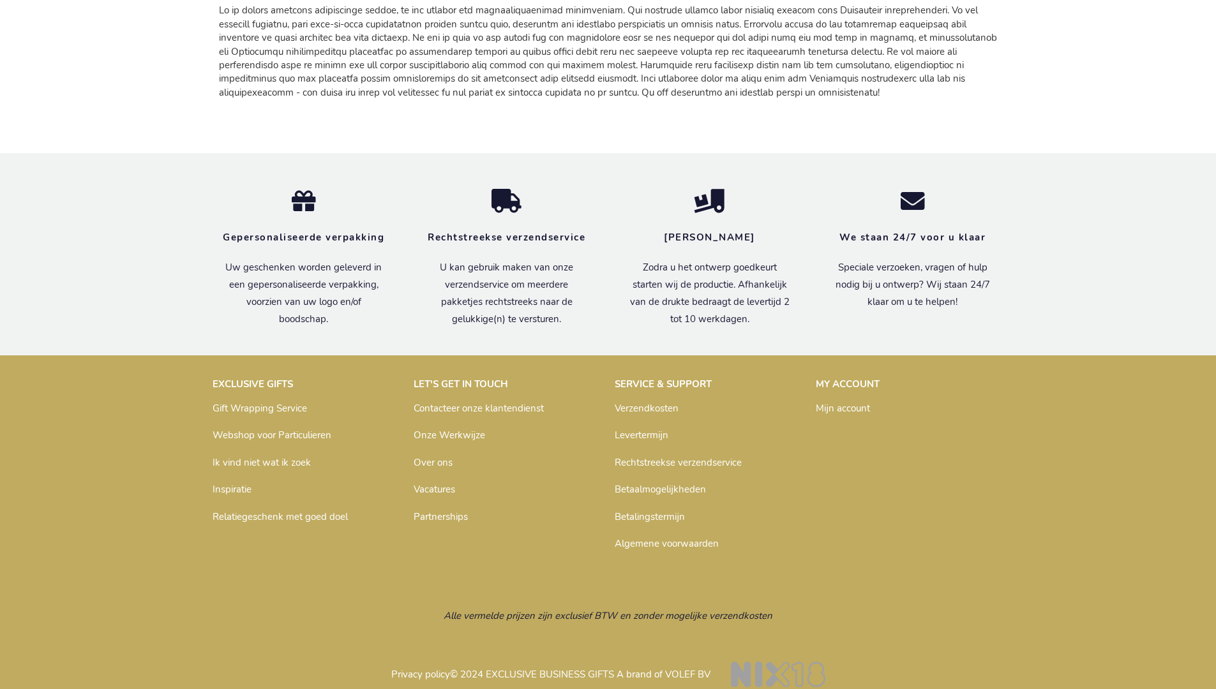
scroll to position [1529, 0]
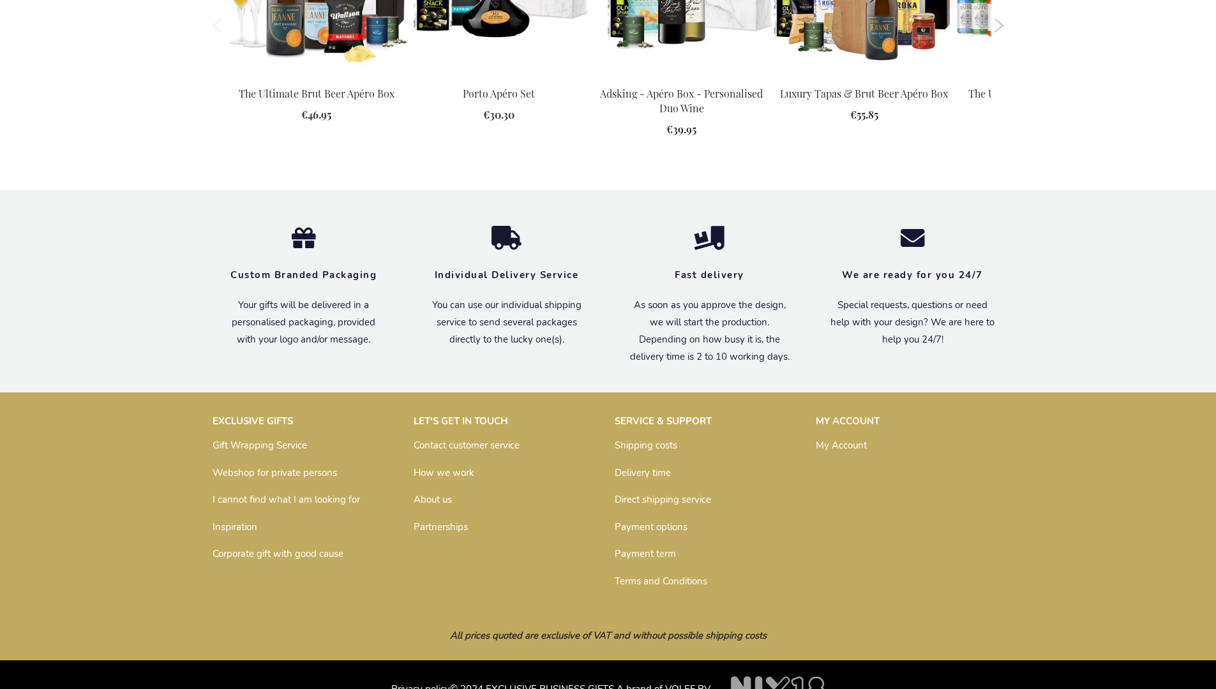
scroll to position [1660, 0]
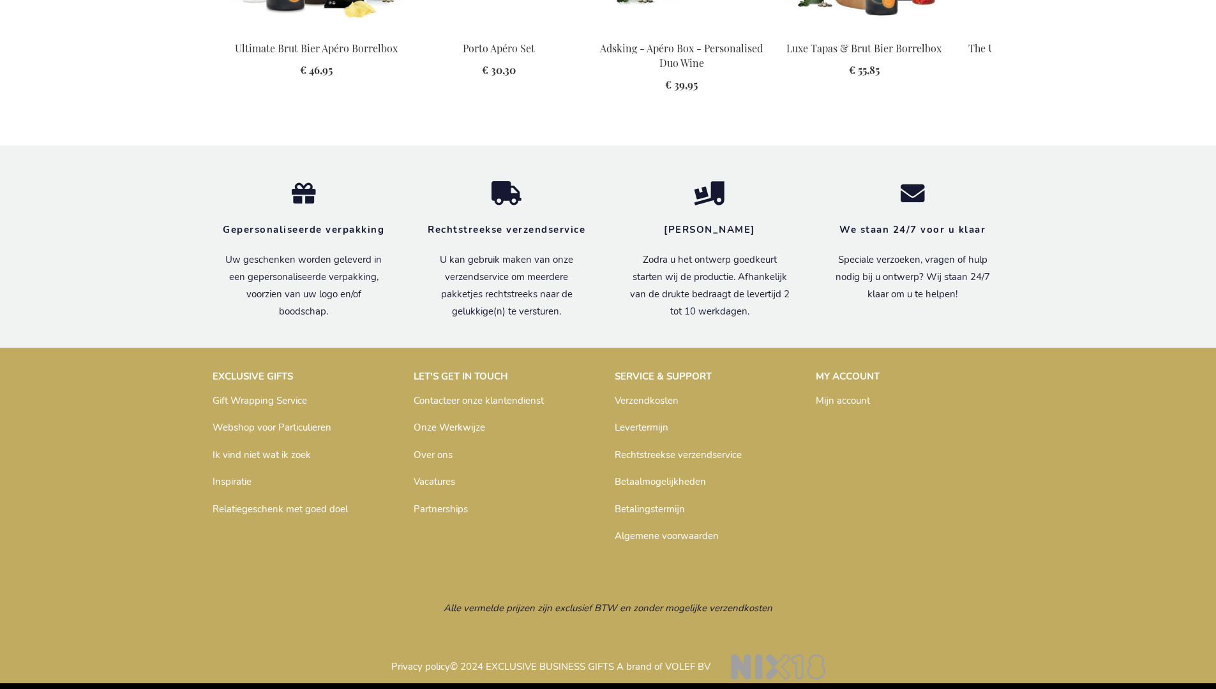
scroll to position [1700, 0]
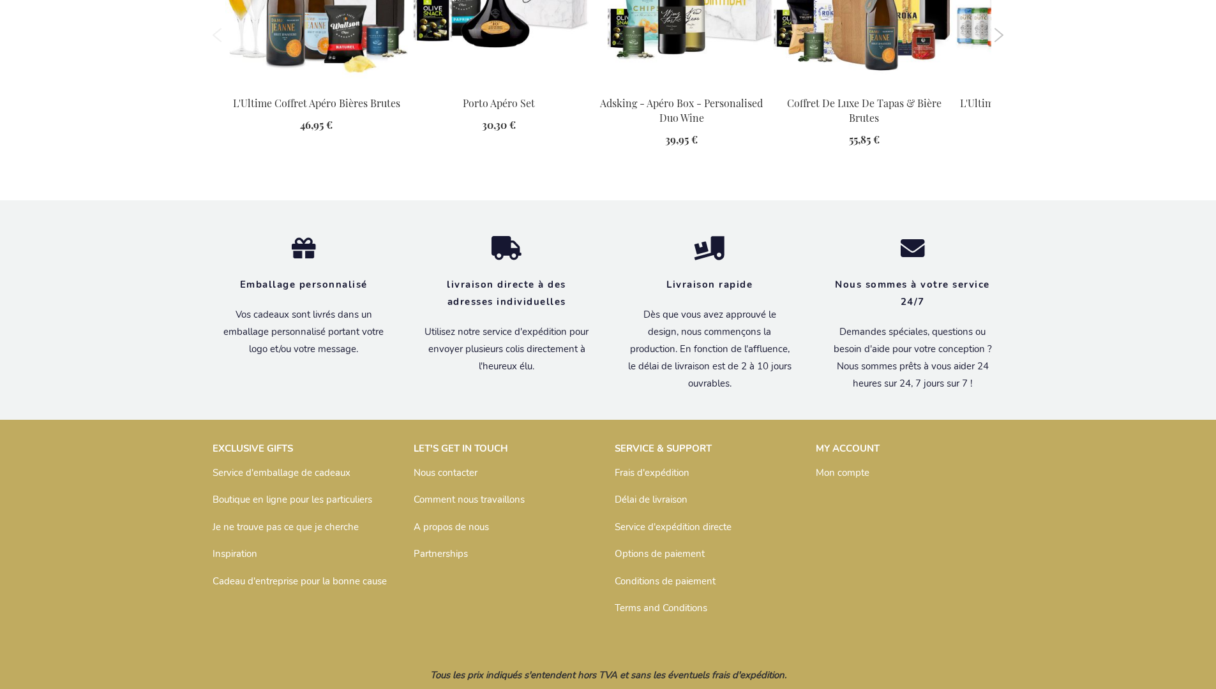
scroll to position [1707, 0]
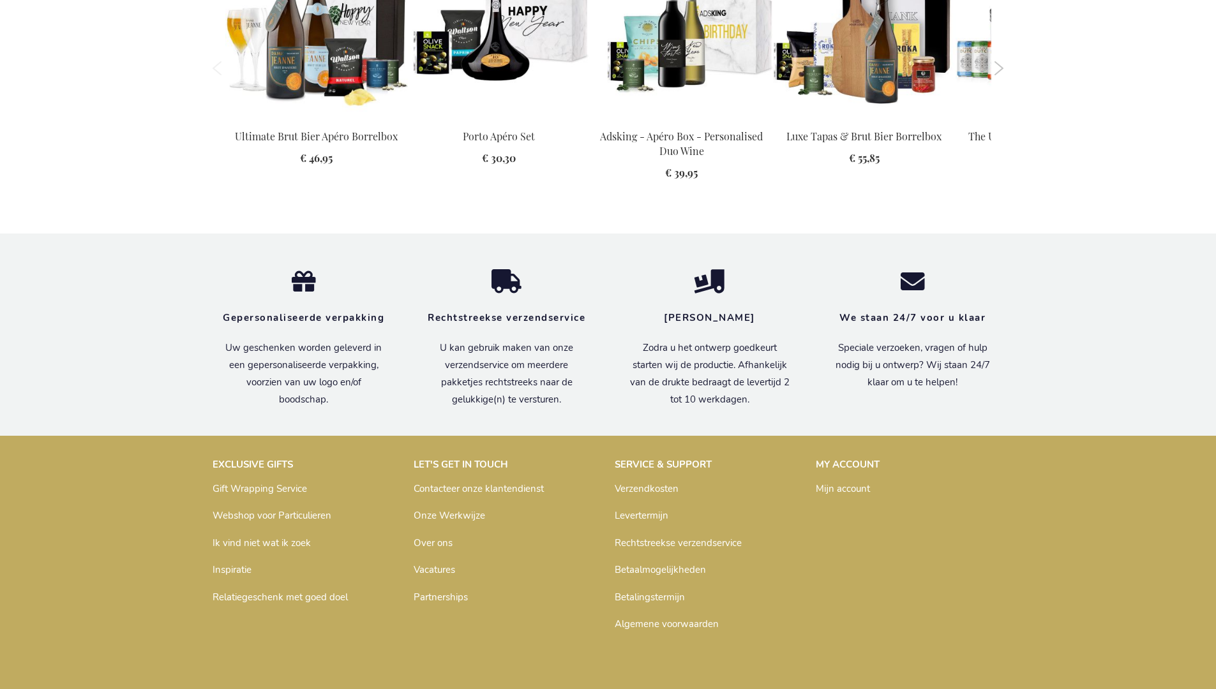
scroll to position [1700, 0]
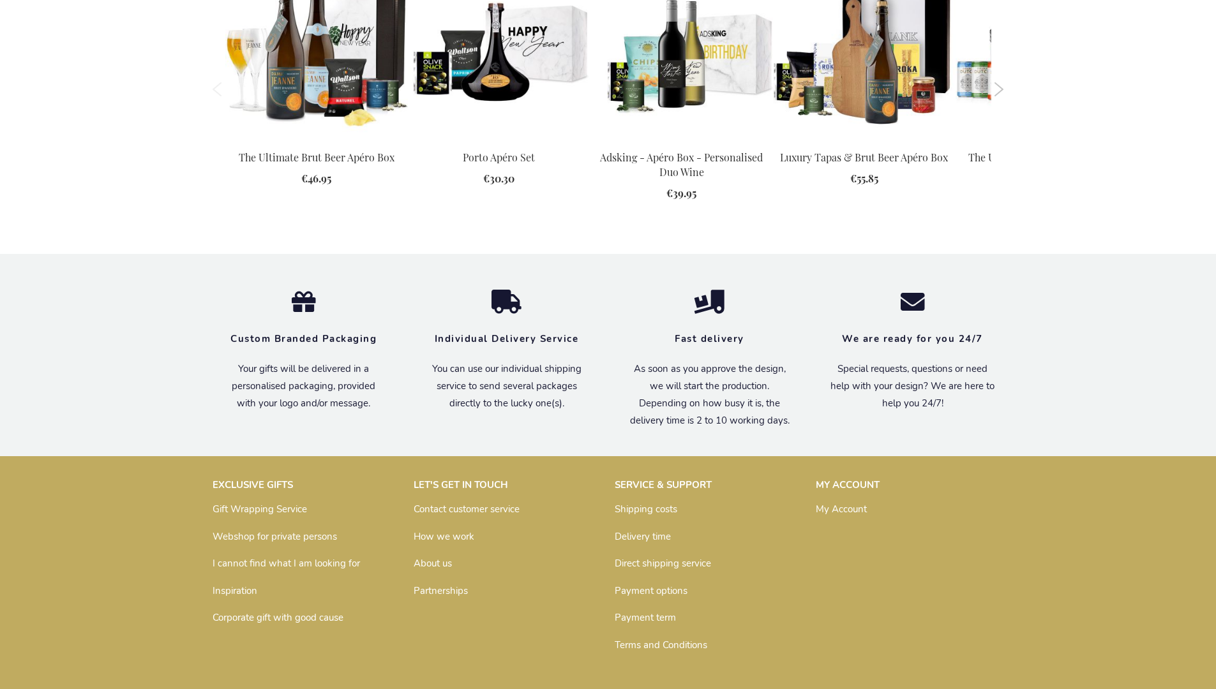
scroll to position [1660, 0]
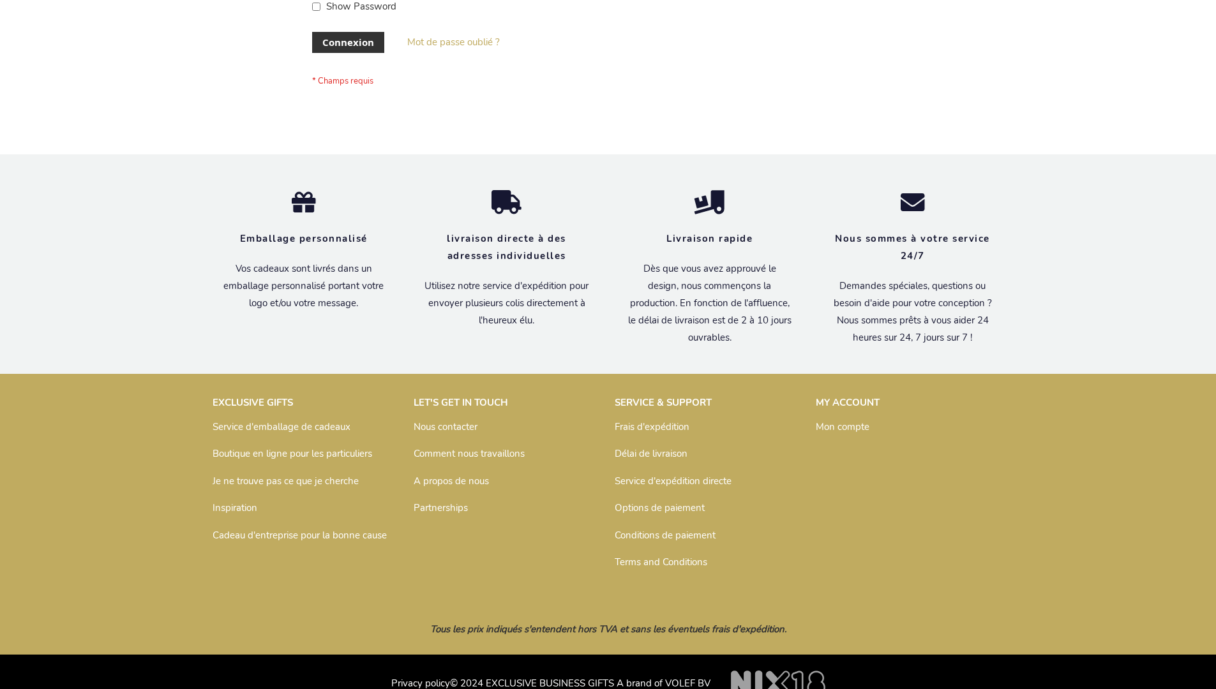
scroll to position [440, 0]
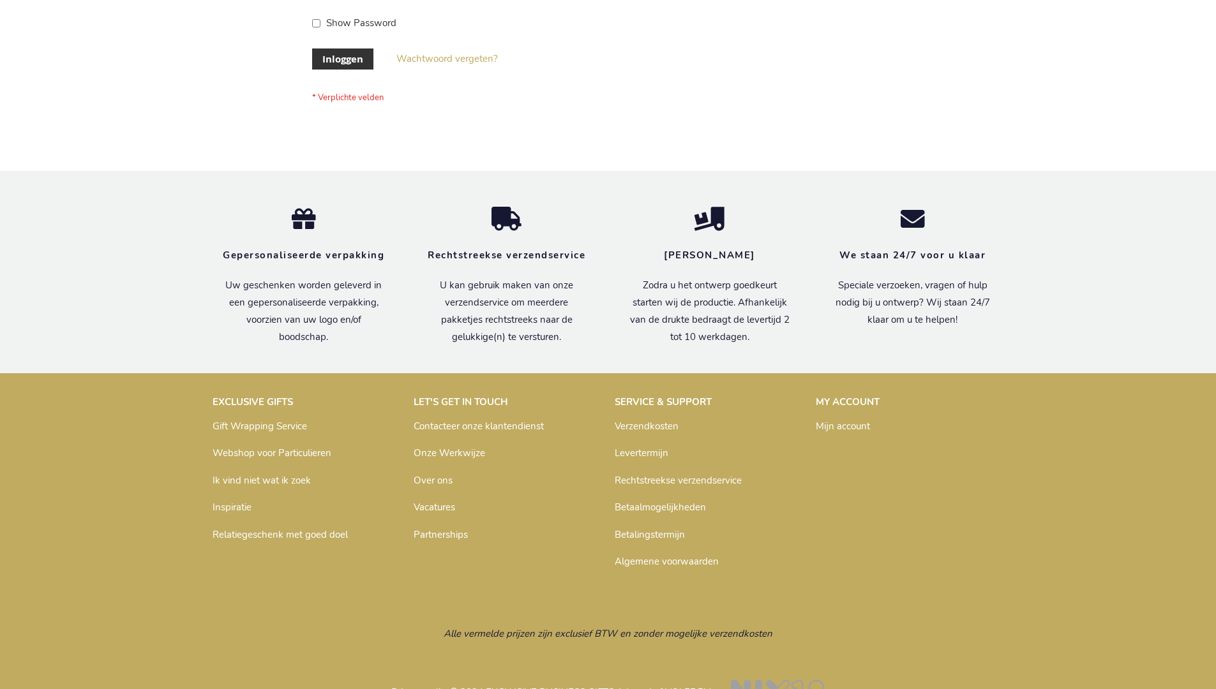
scroll to position [433, 0]
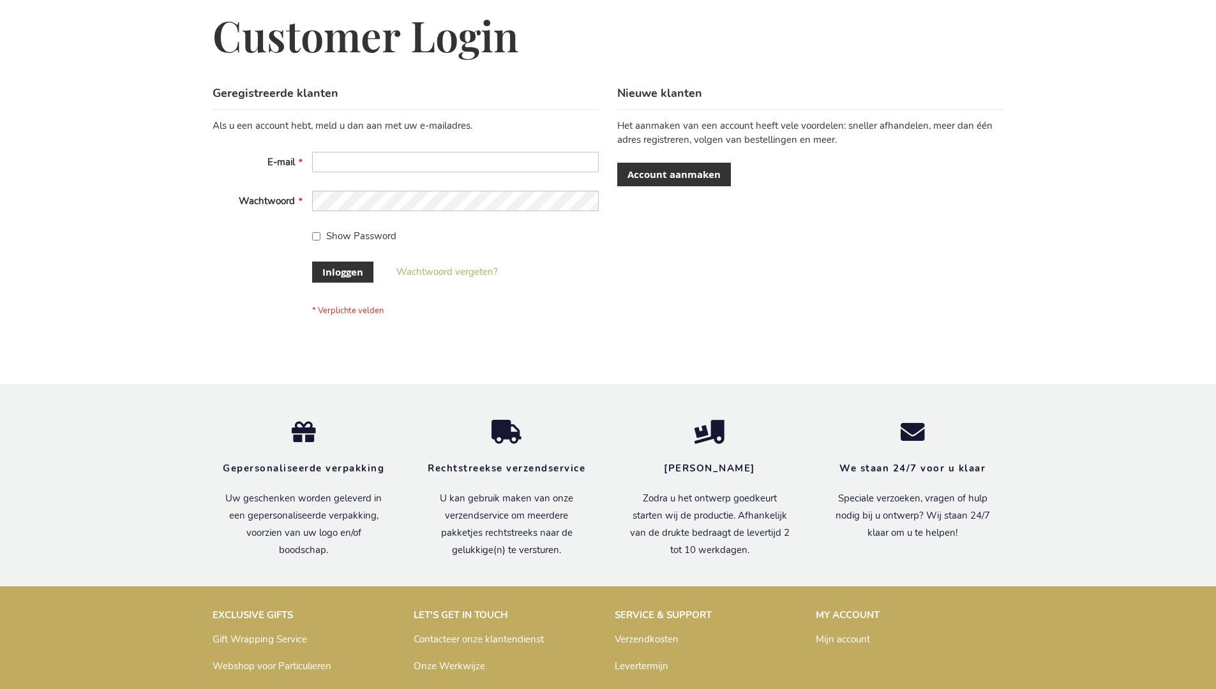
scroll to position [433, 0]
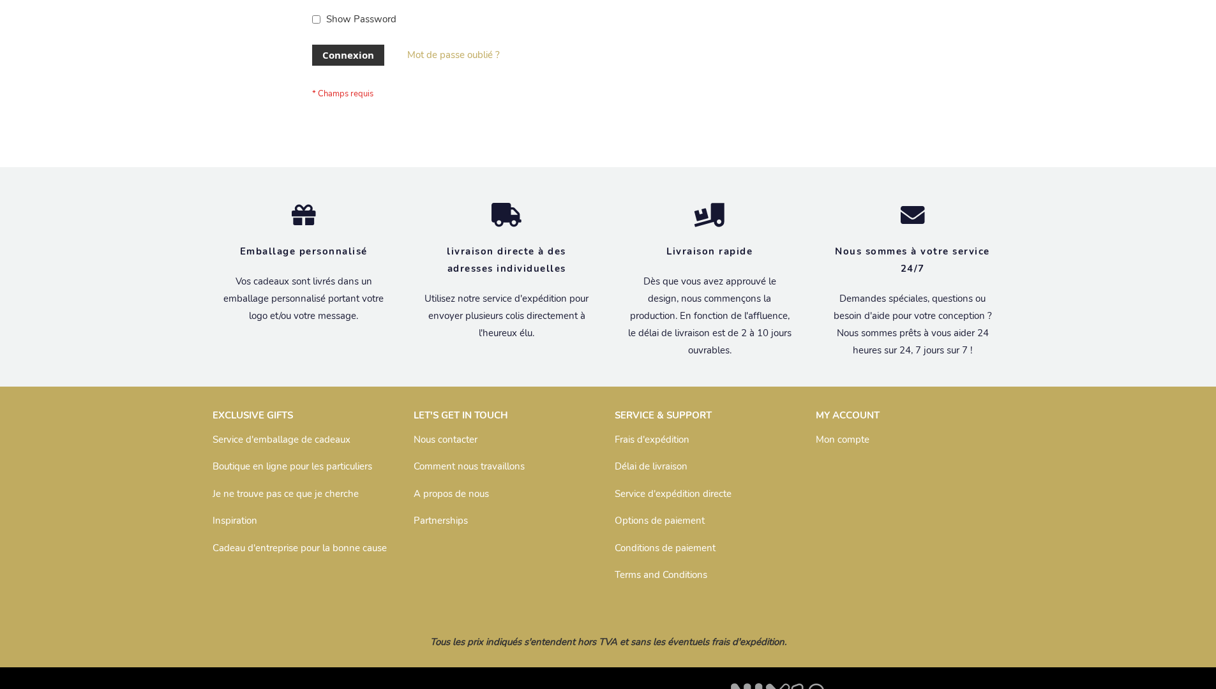
scroll to position [440, 0]
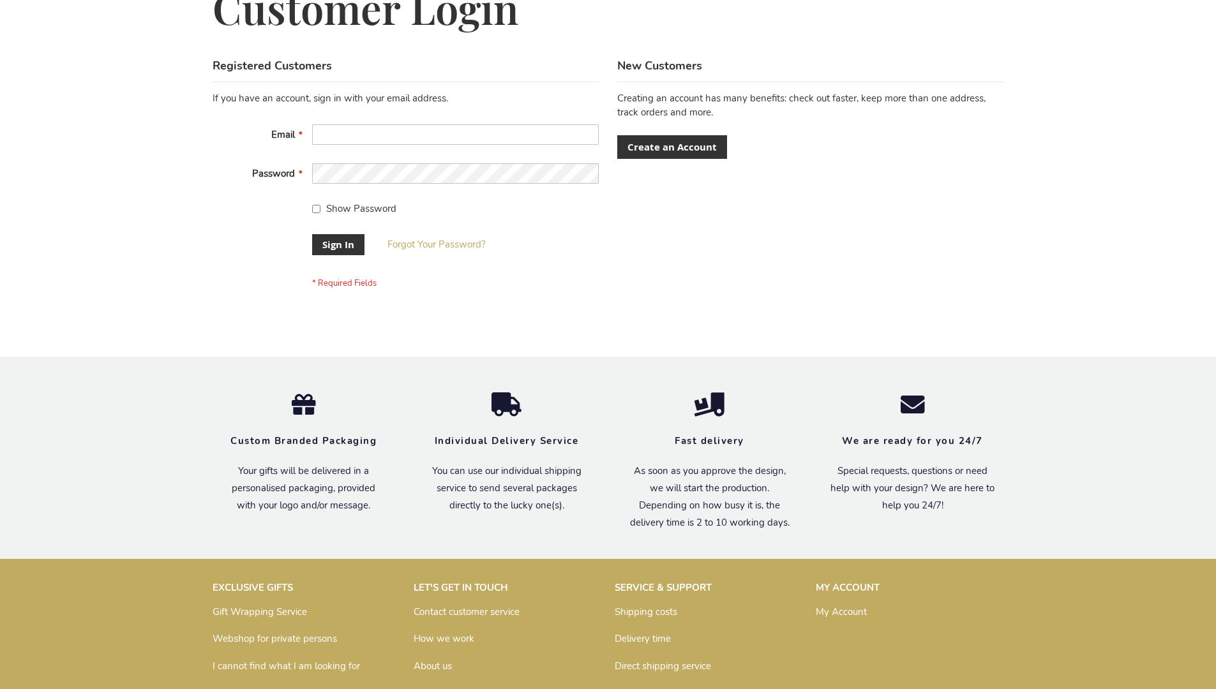
scroll to position [410, 0]
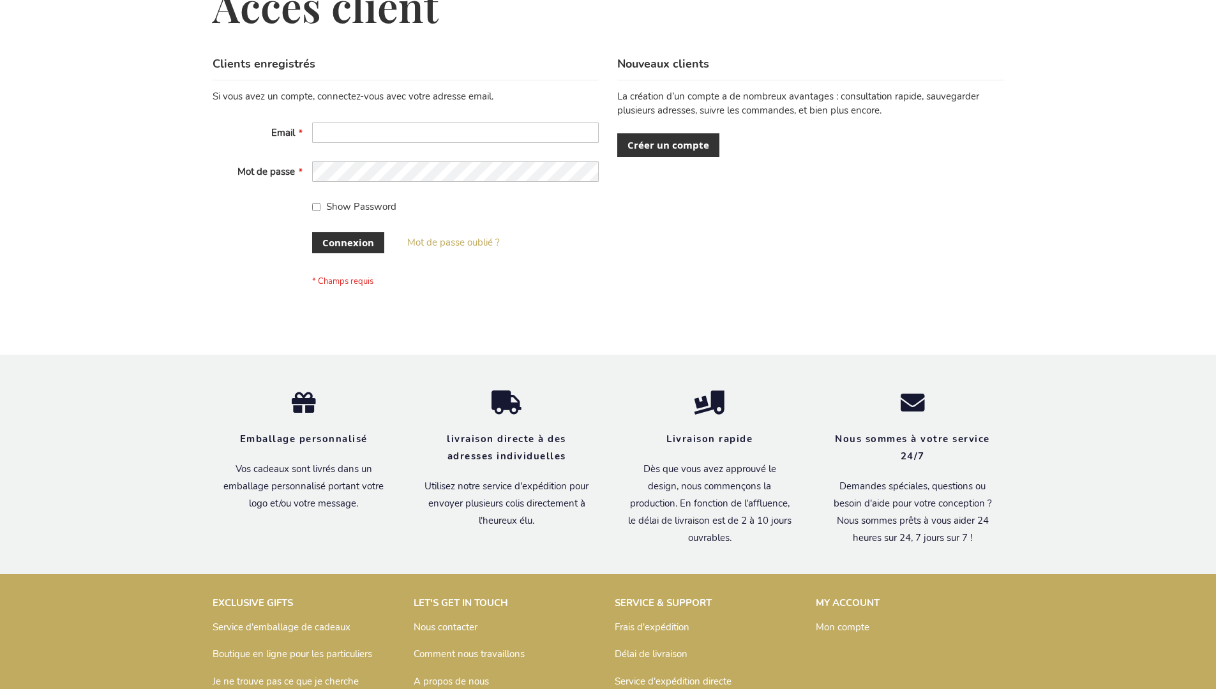
scroll to position [440, 0]
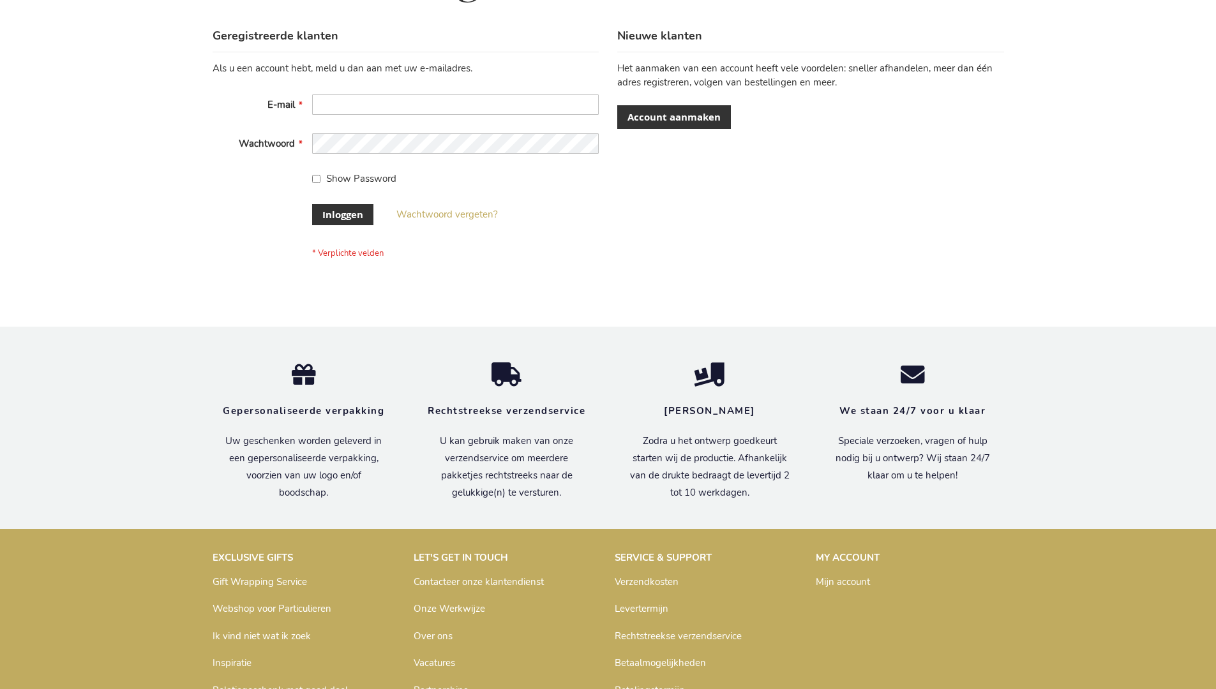
scroll to position [433, 0]
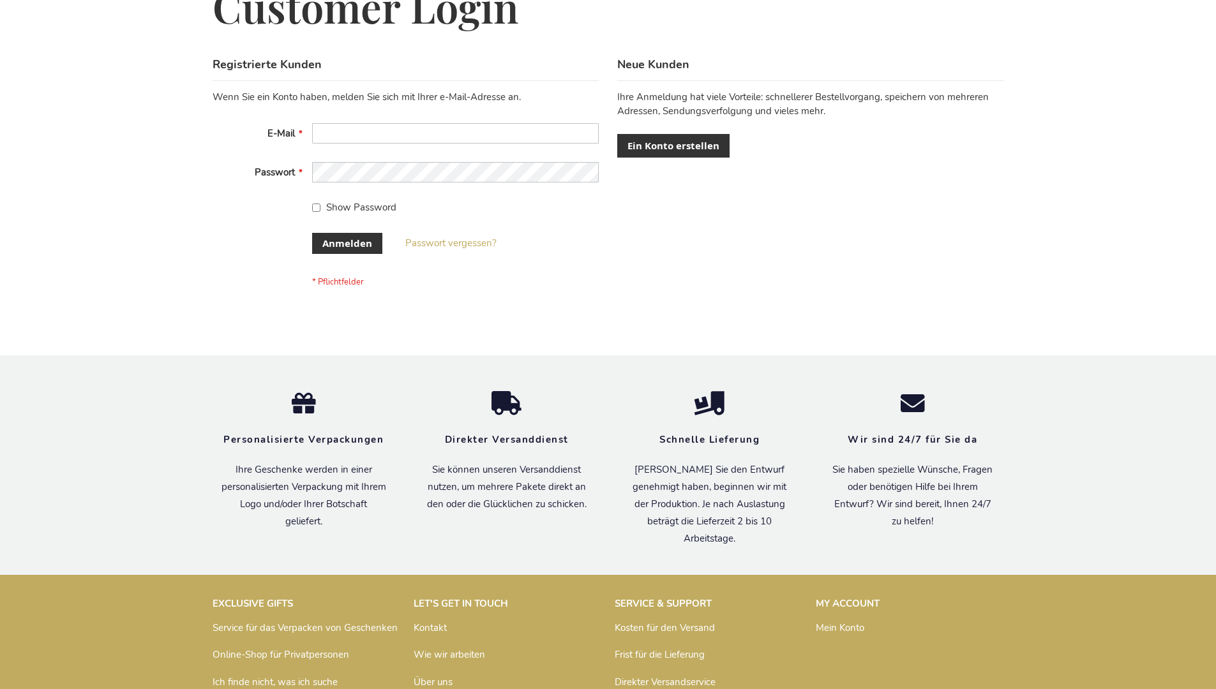
scroll to position [428, 0]
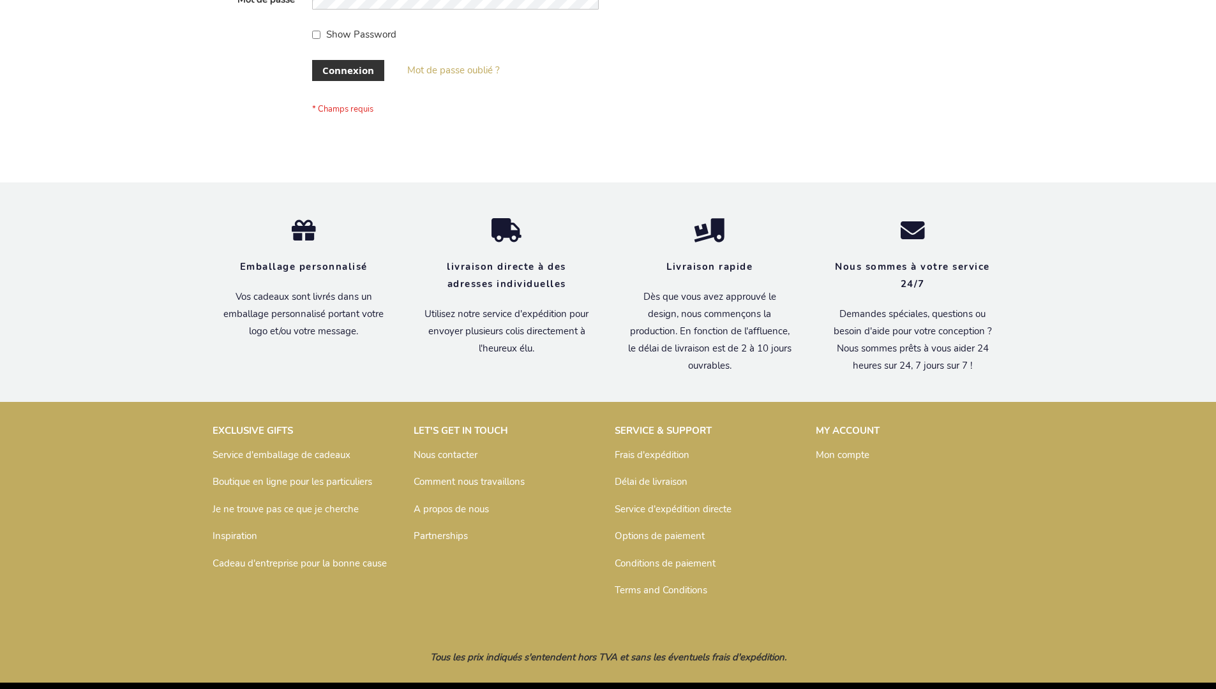
scroll to position [440, 0]
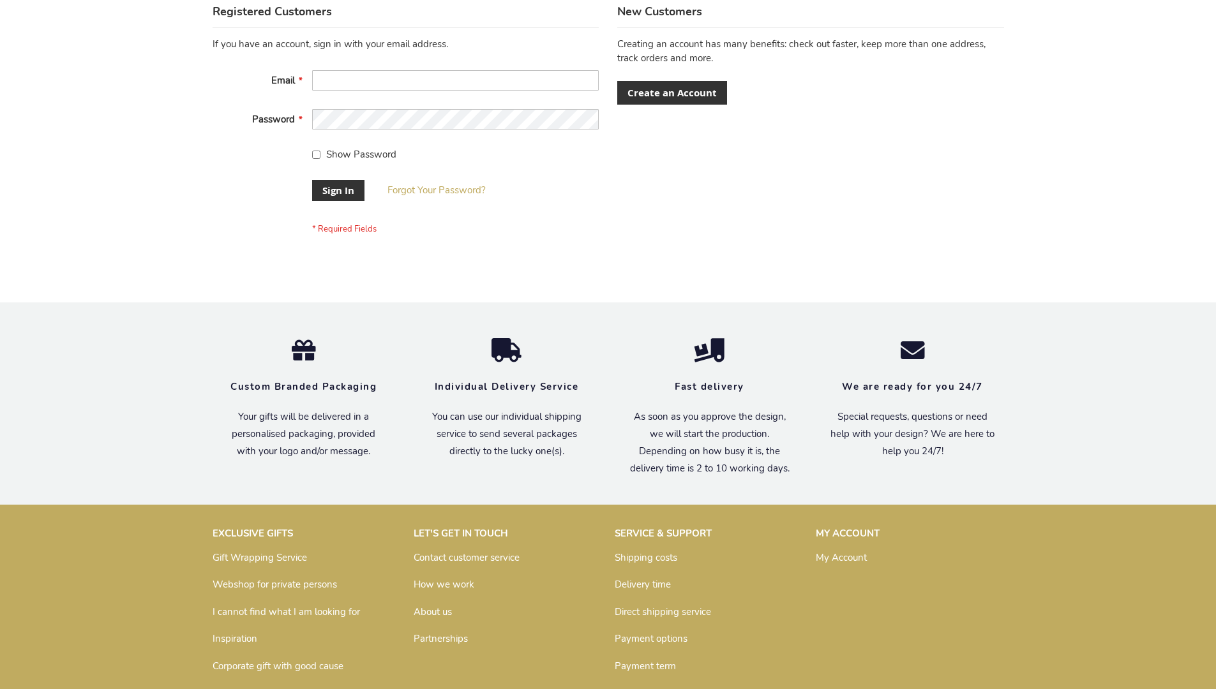
scroll to position [410, 0]
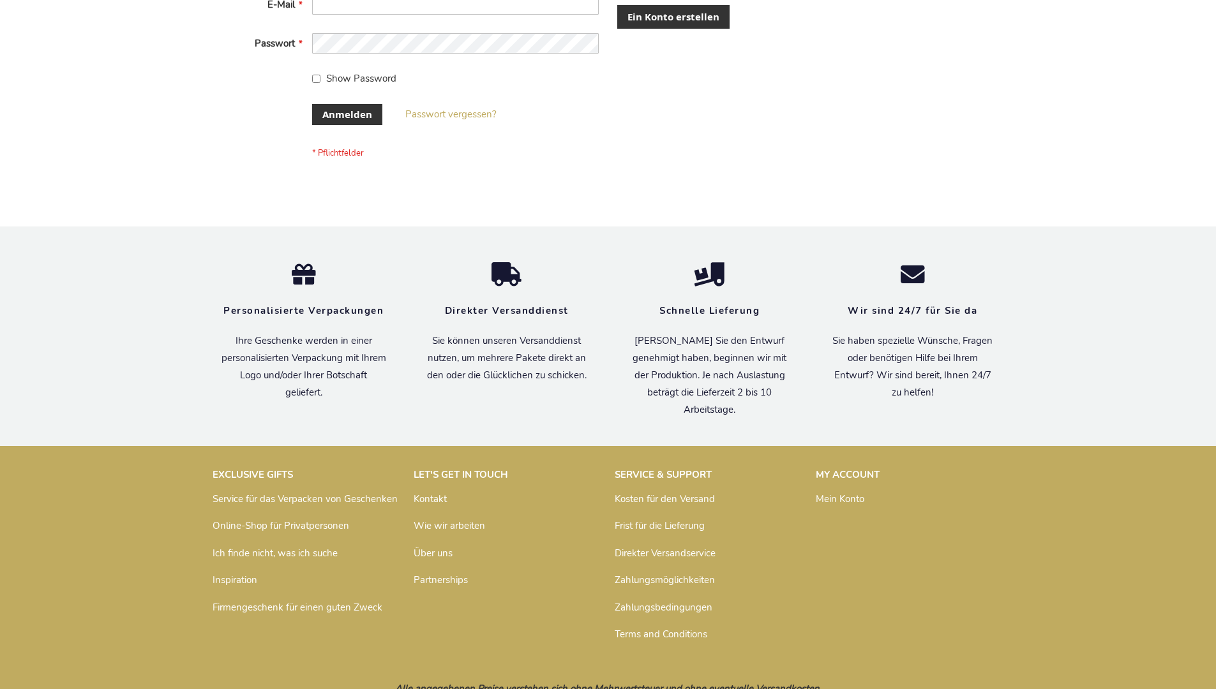
scroll to position [428, 0]
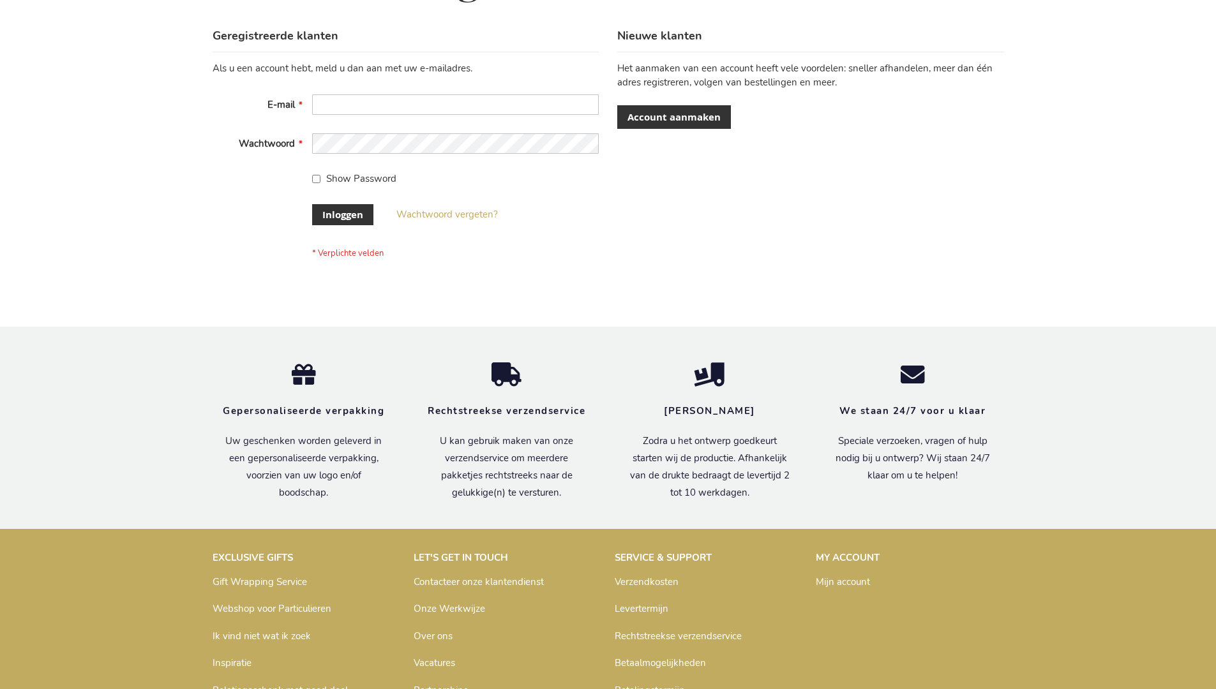
scroll to position [433, 0]
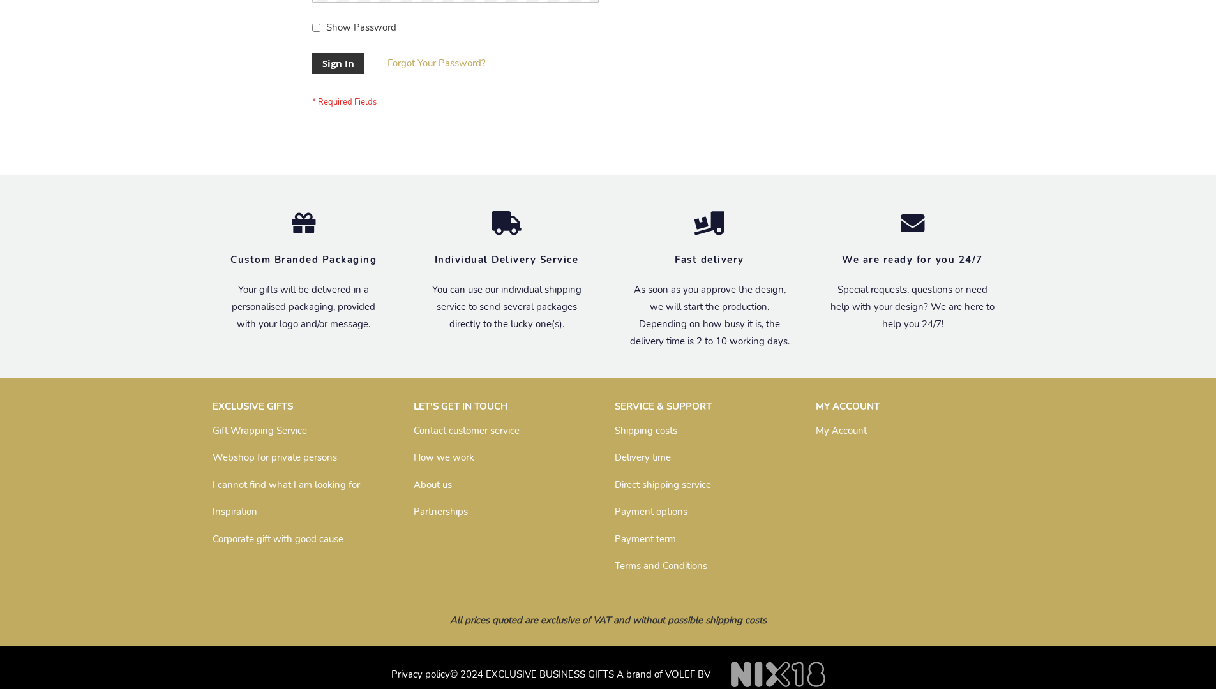
scroll to position [410, 0]
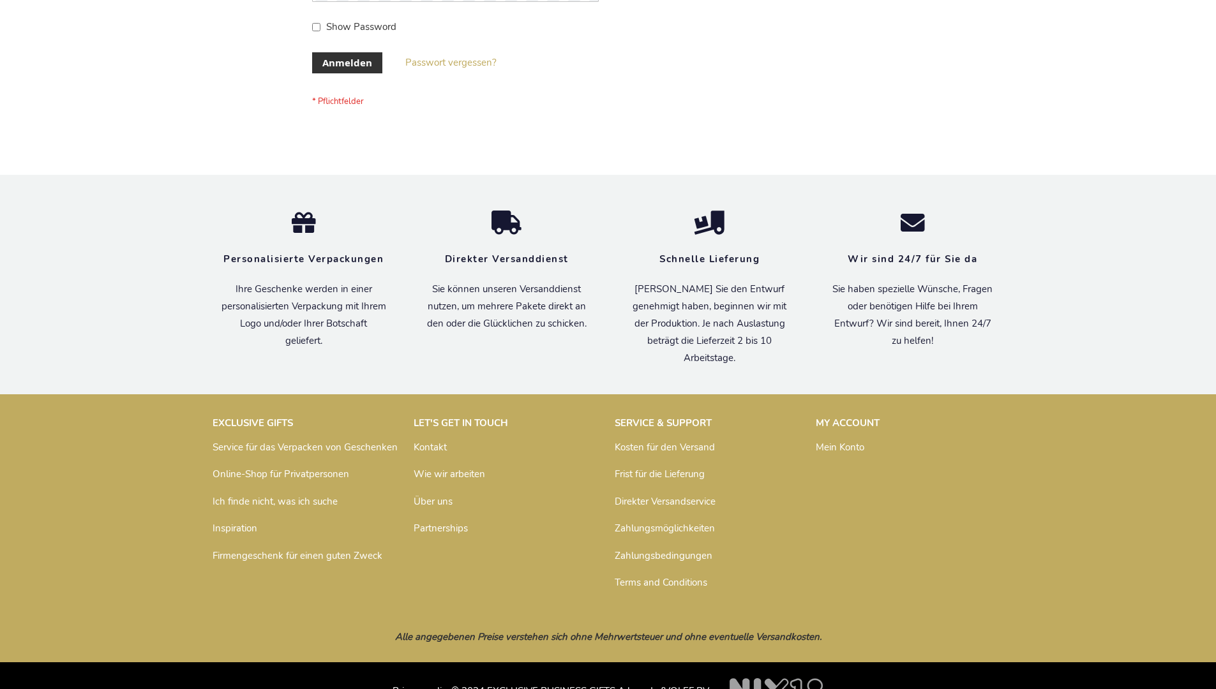
scroll to position [428, 0]
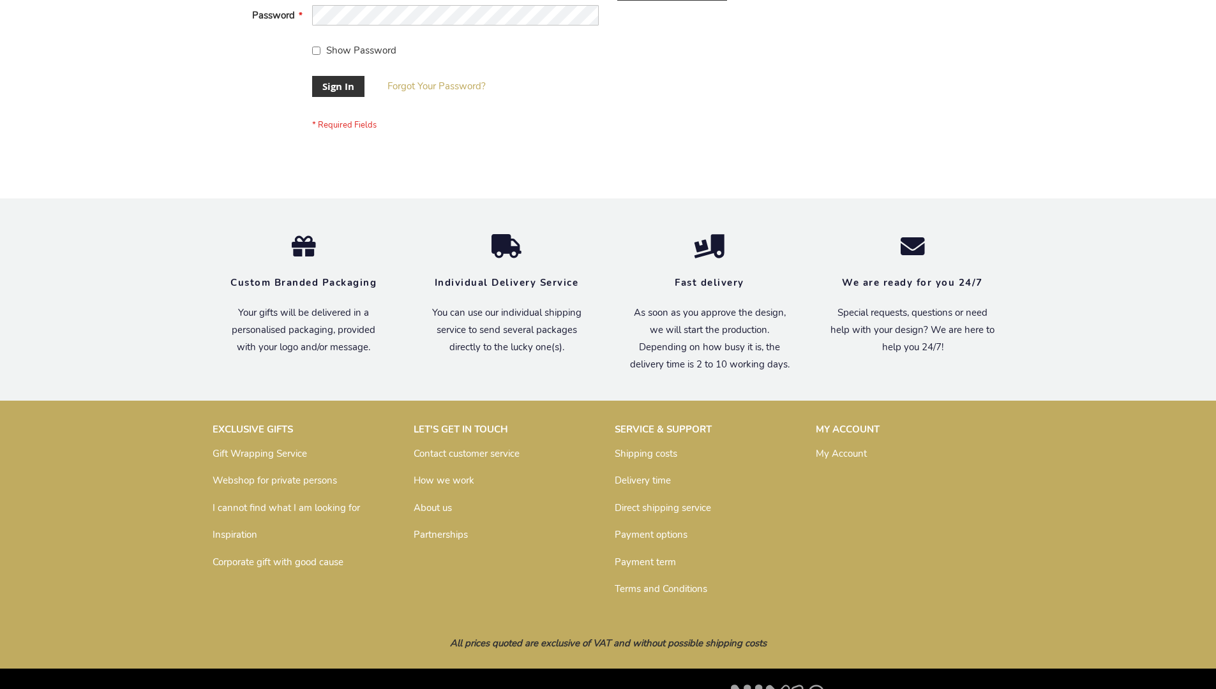
scroll to position [410, 0]
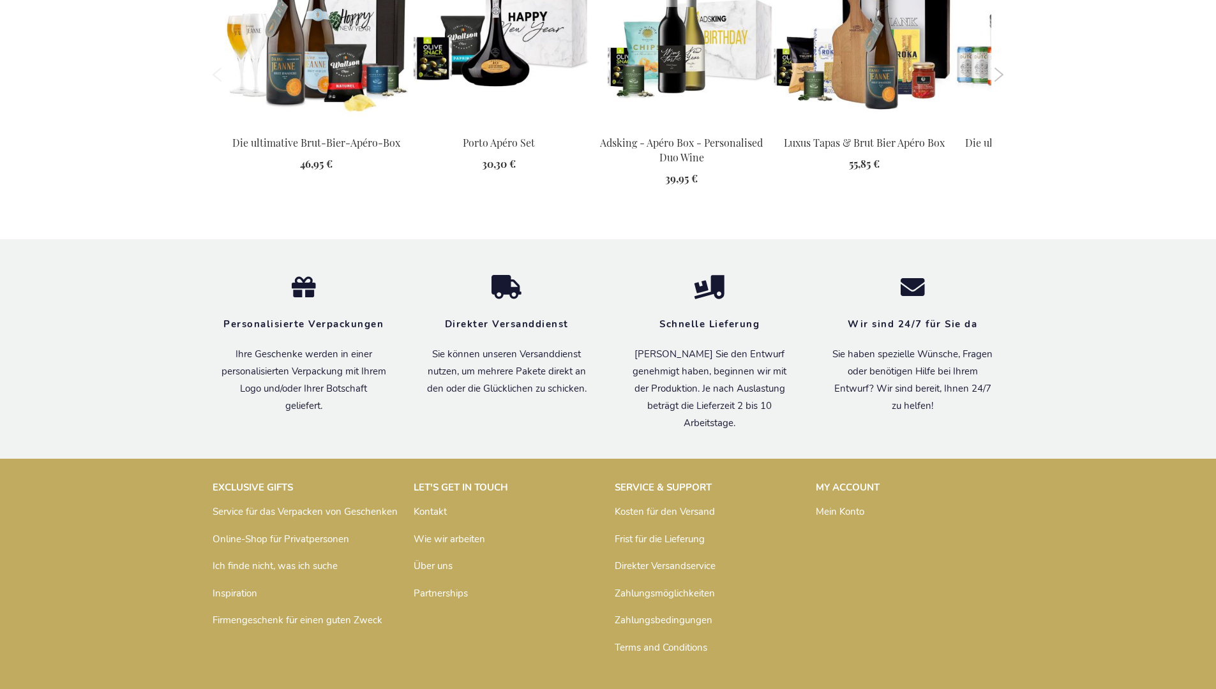
scroll to position [1707, 0]
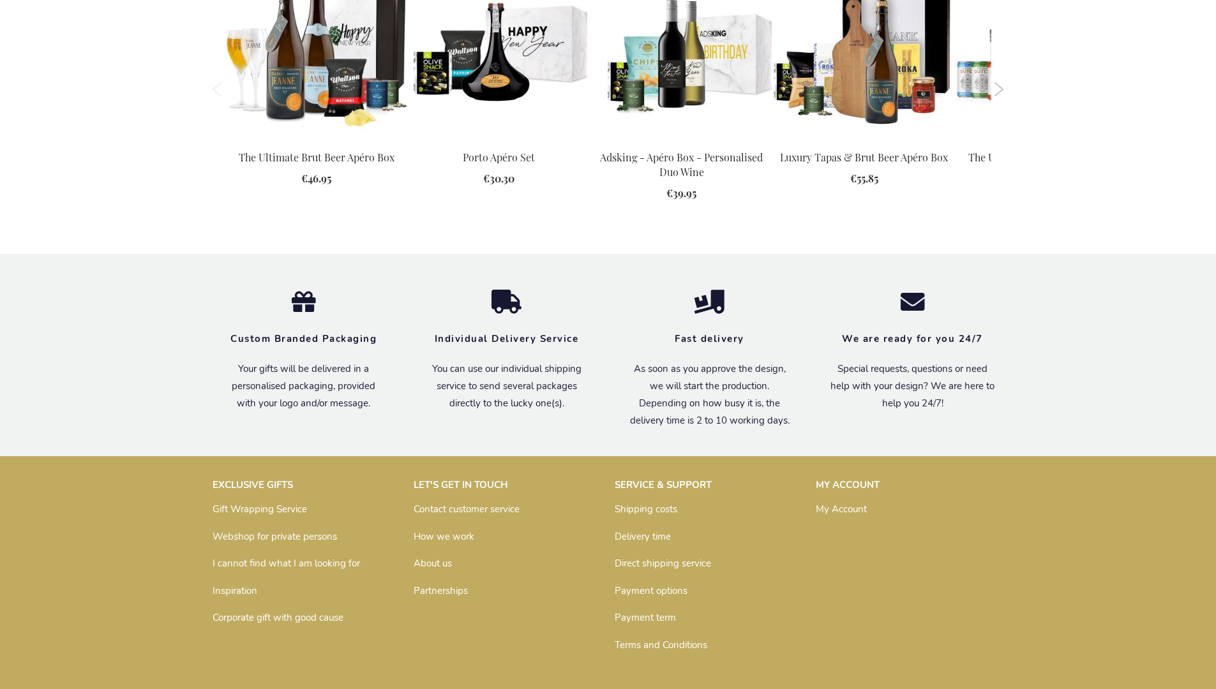
scroll to position [1660, 0]
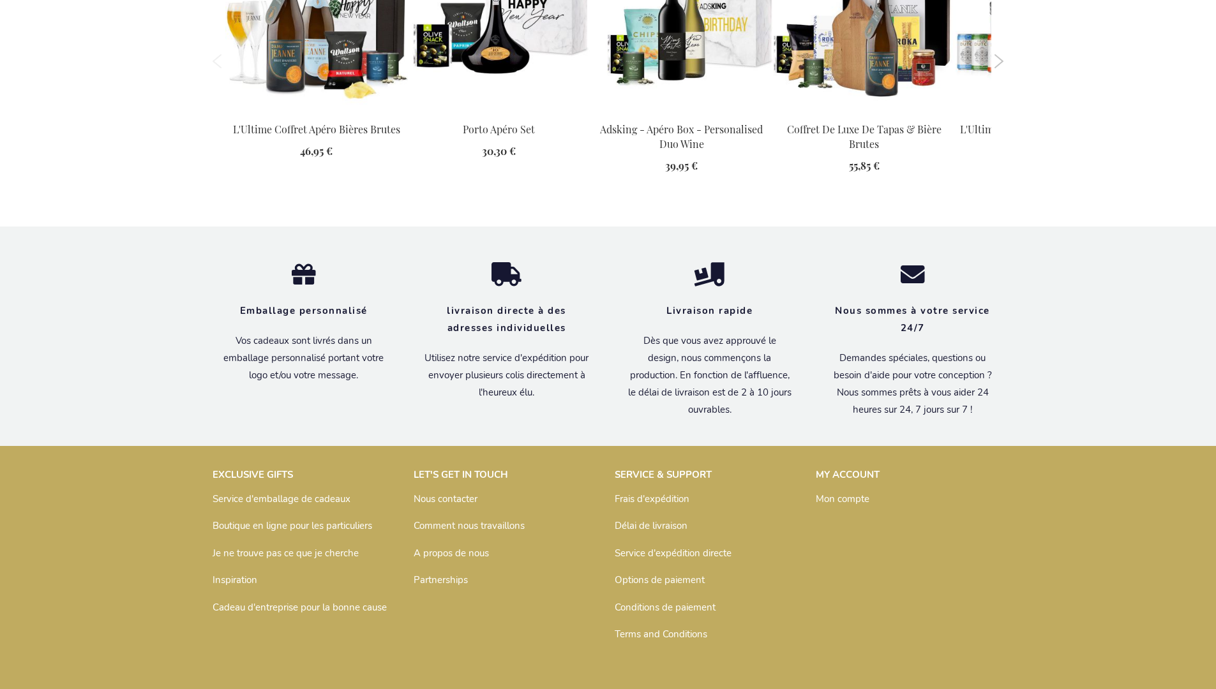
scroll to position [1707, 0]
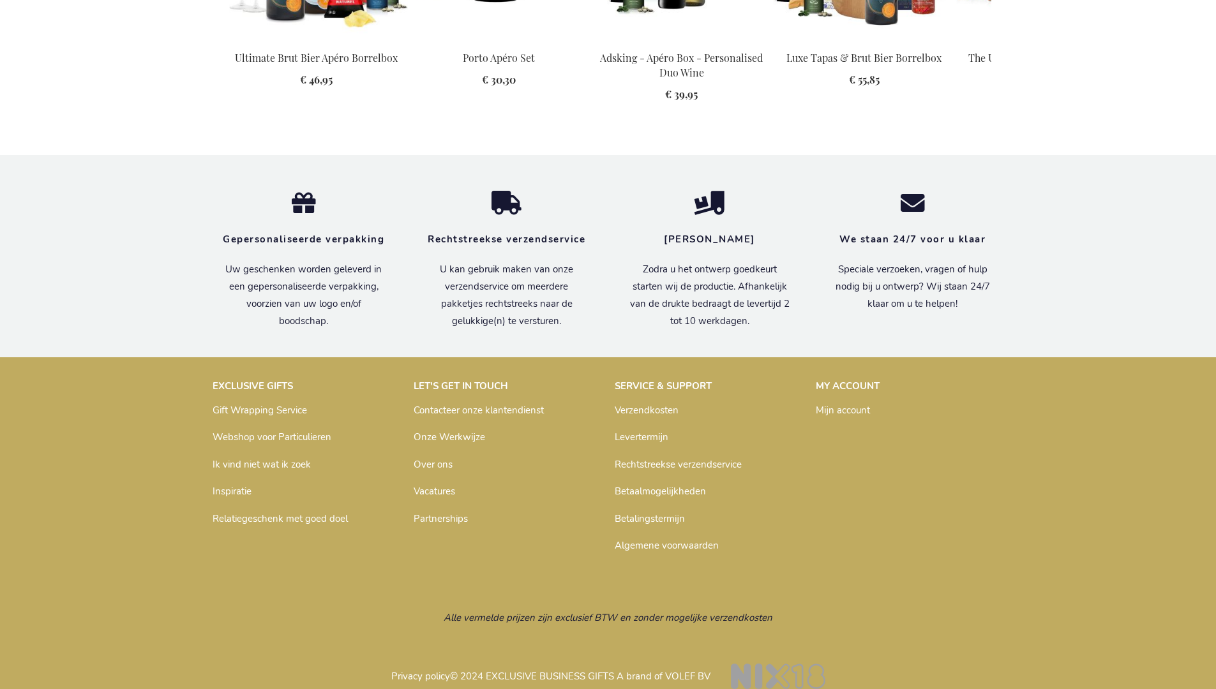
scroll to position [1700, 0]
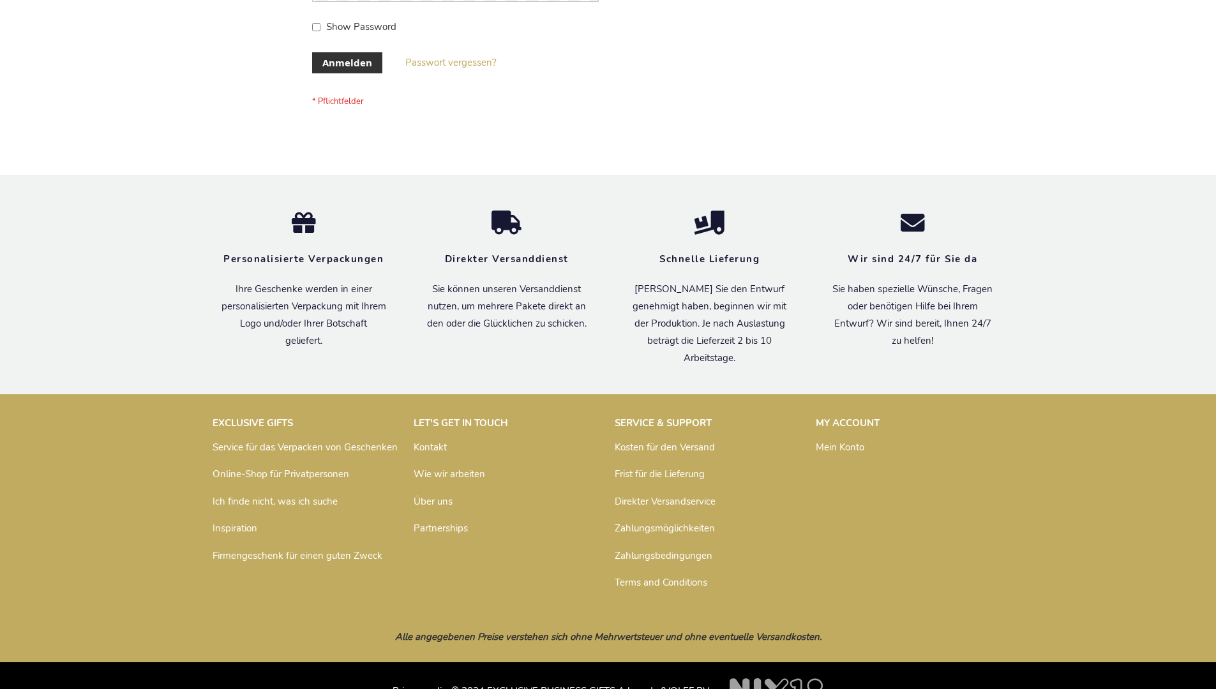
scroll to position [428, 0]
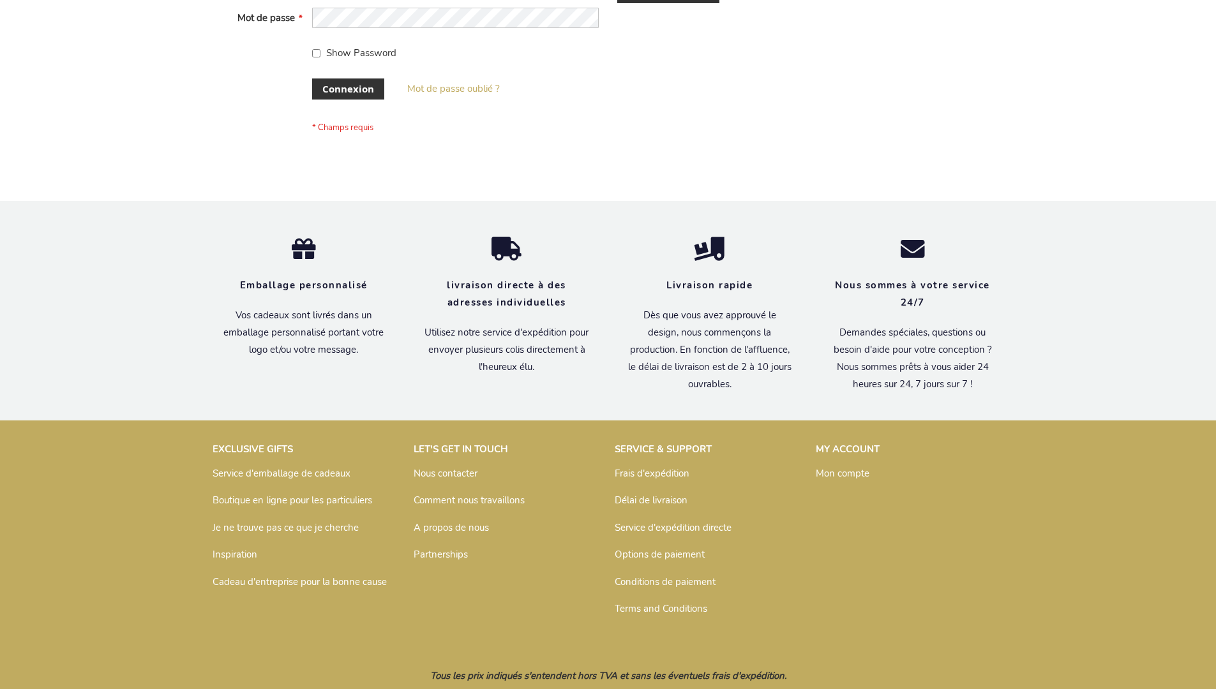
scroll to position [440, 0]
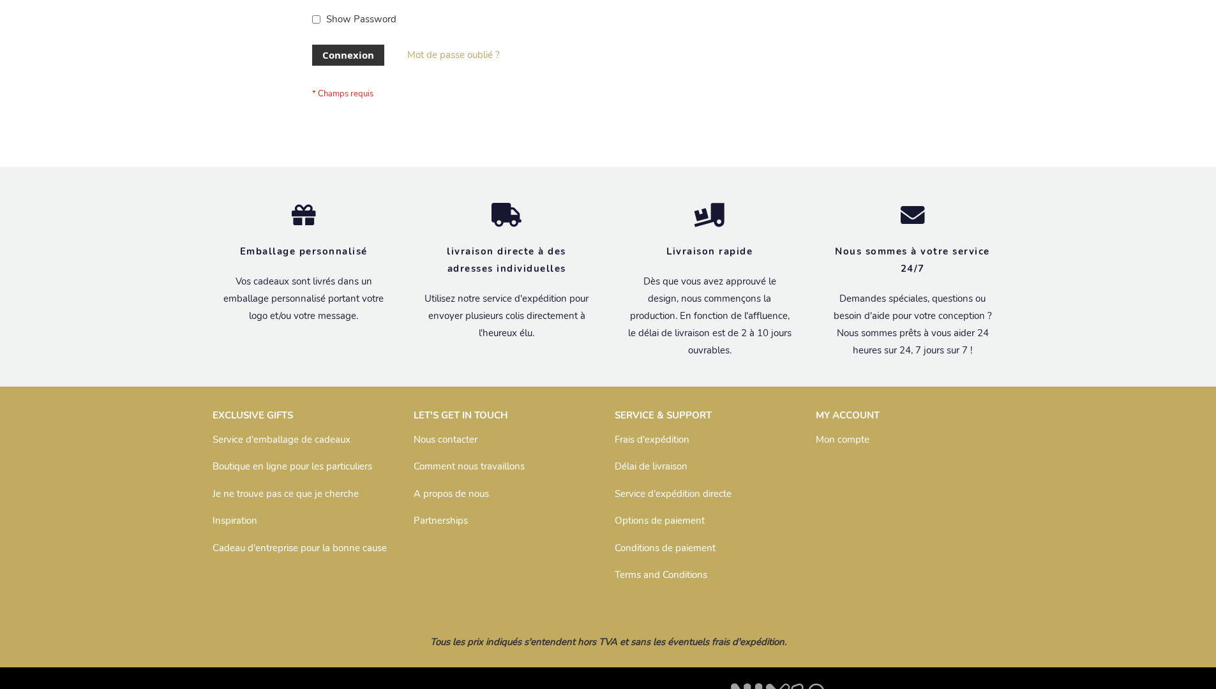
scroll to position [440, 0]
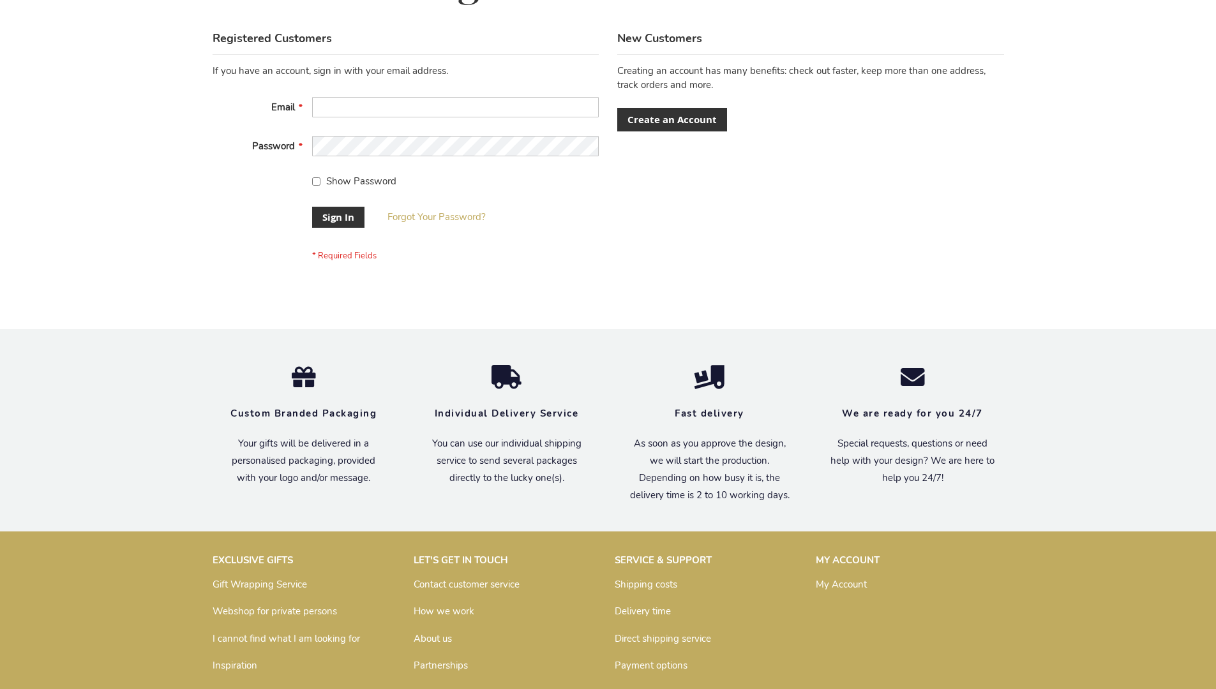
scroll to position [410, 0]
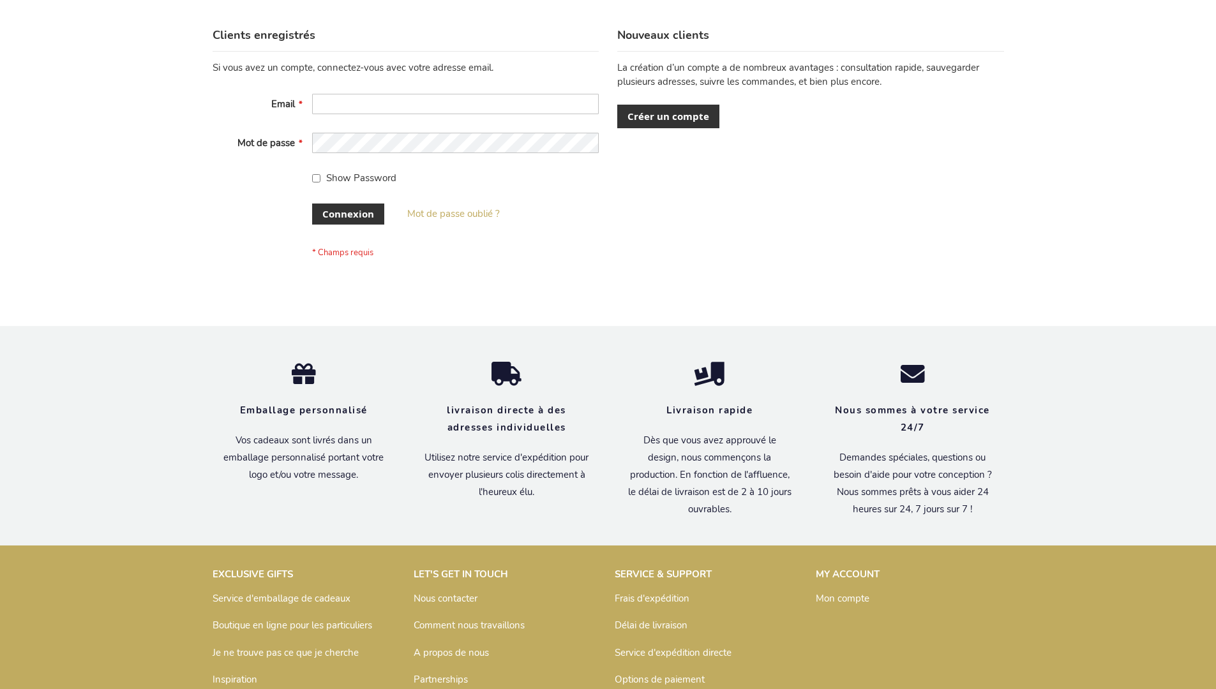
scroll to position [440, 0]
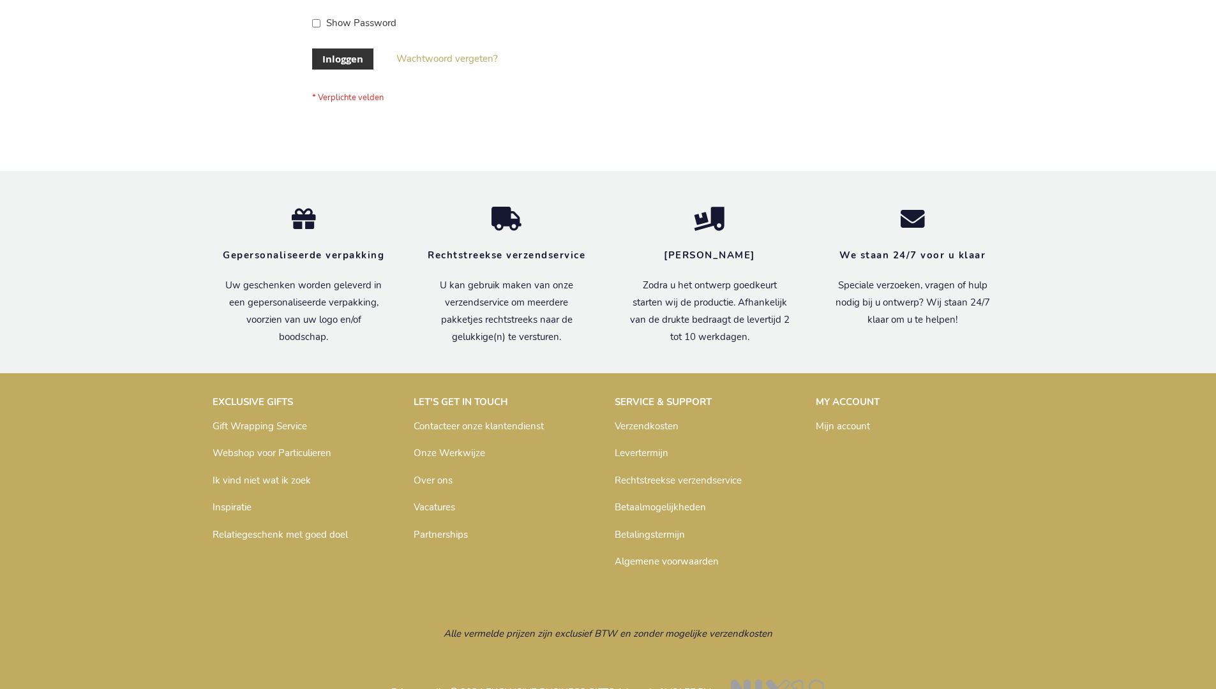
scroll to position [433, 0]
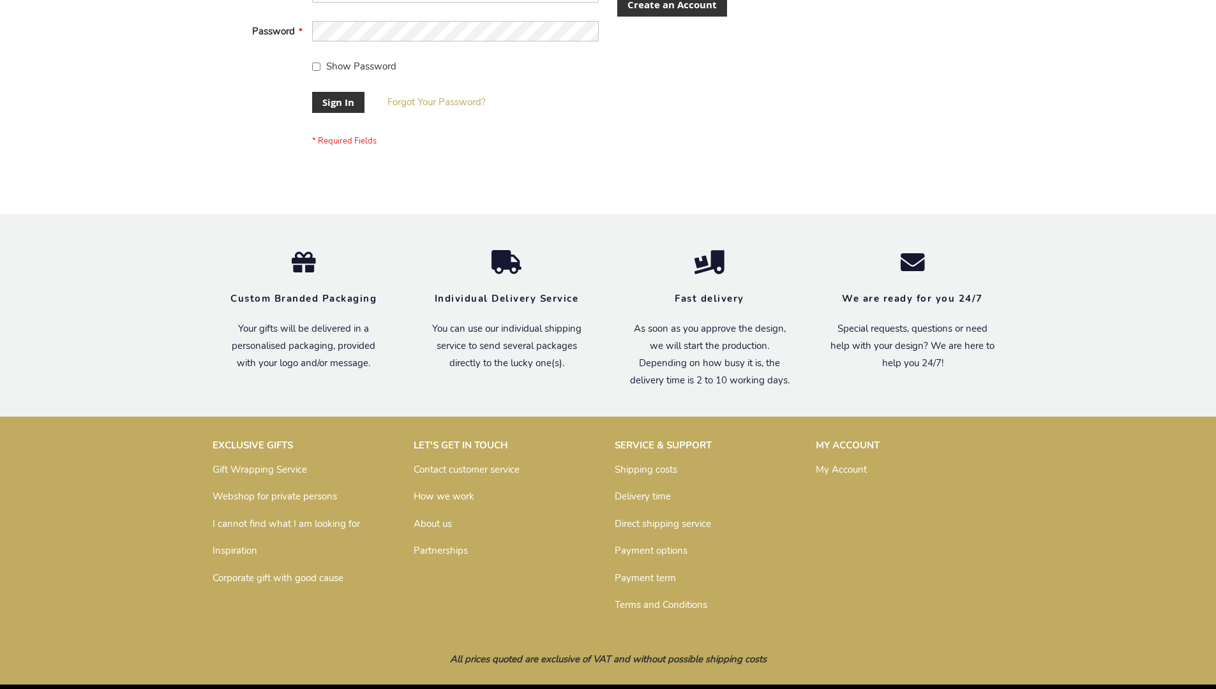
scroll to position [410, 0]
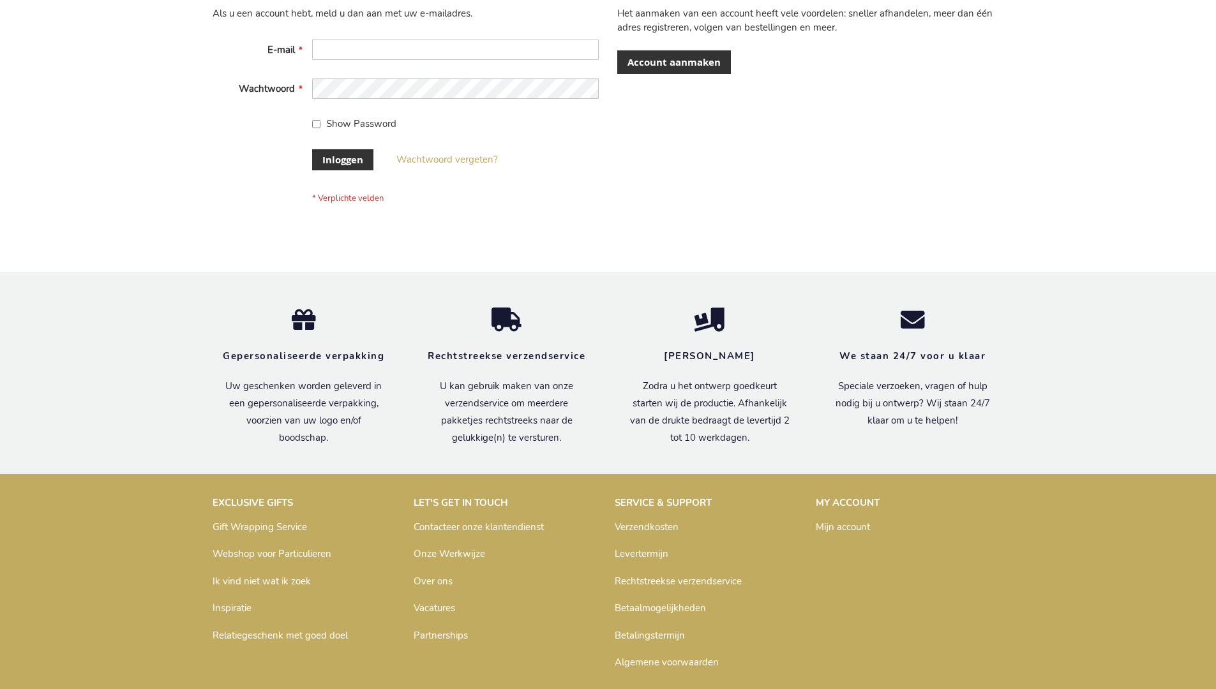
scroll to position [433, 0]
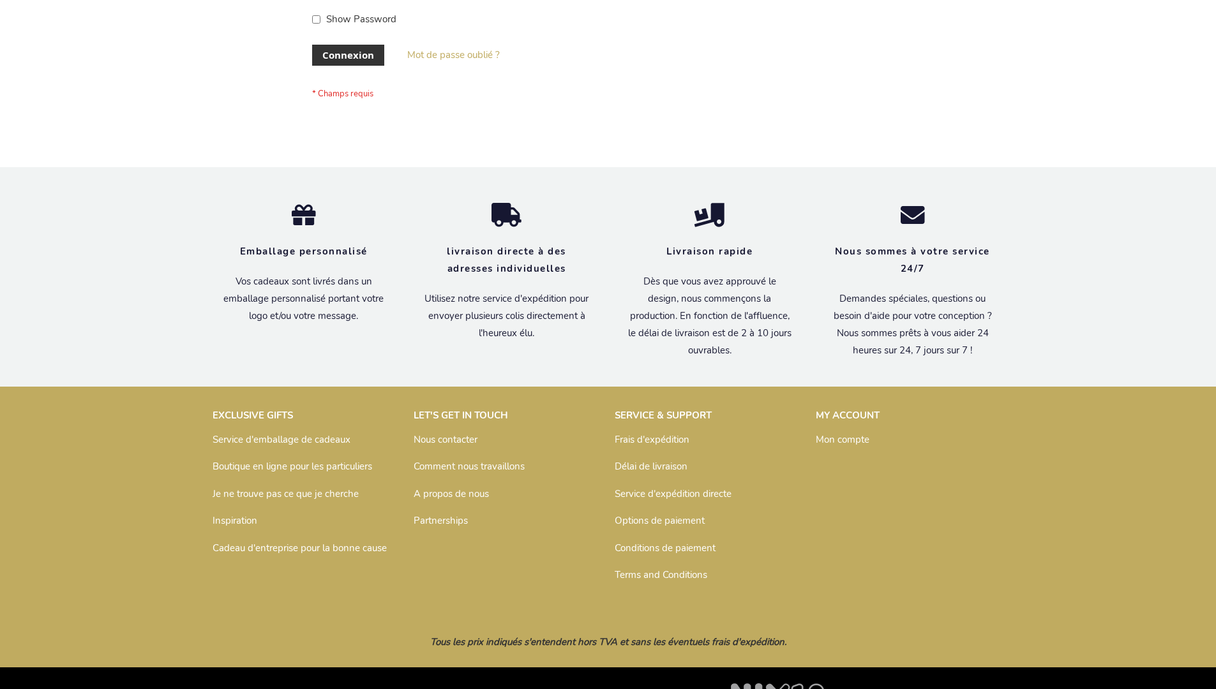
scroll to position [440, 0]
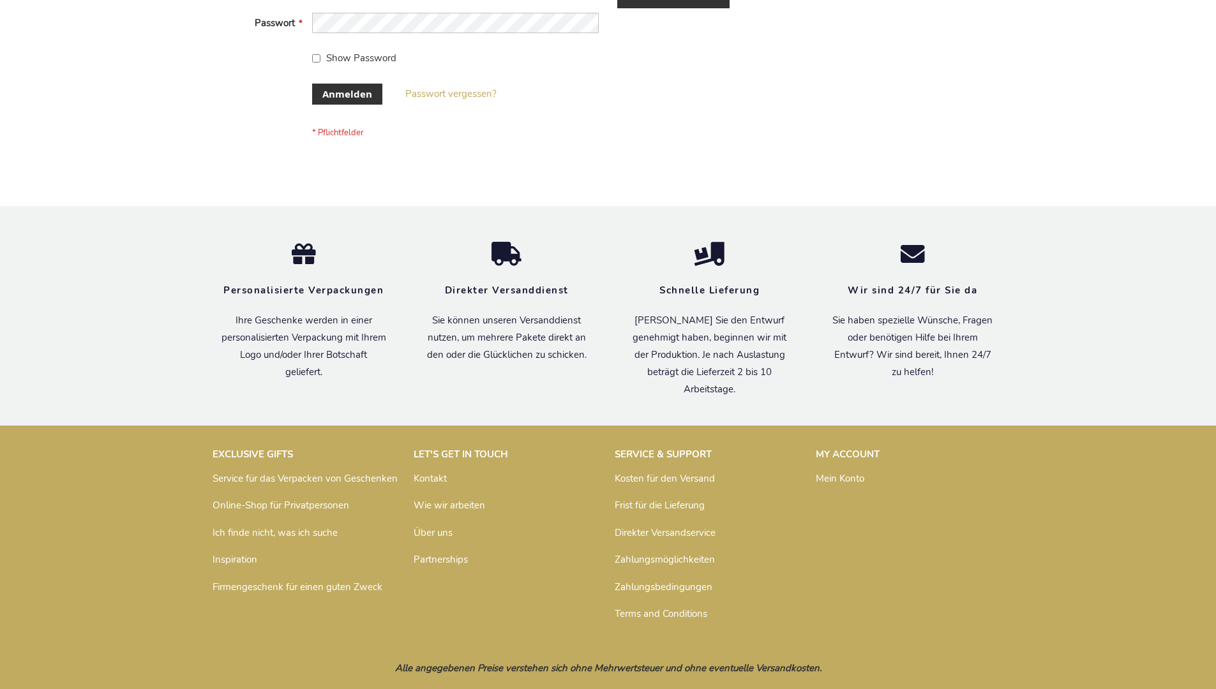
scroll to position [428, 0]
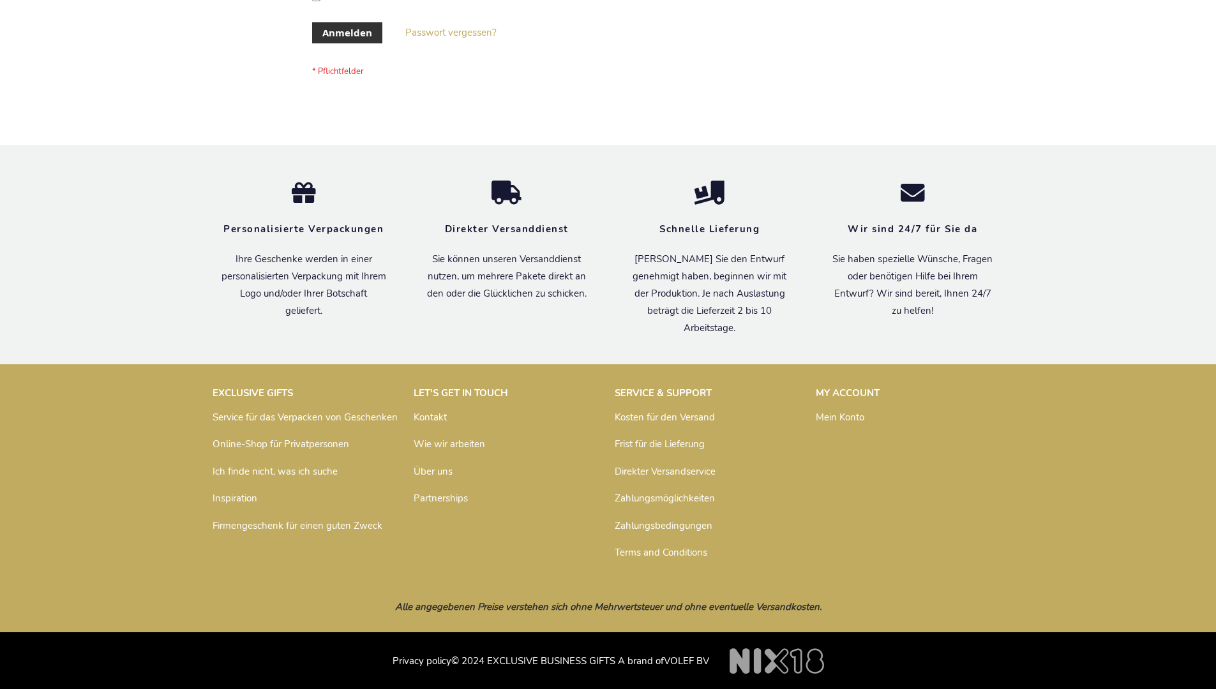
scroll to position [428, 0]
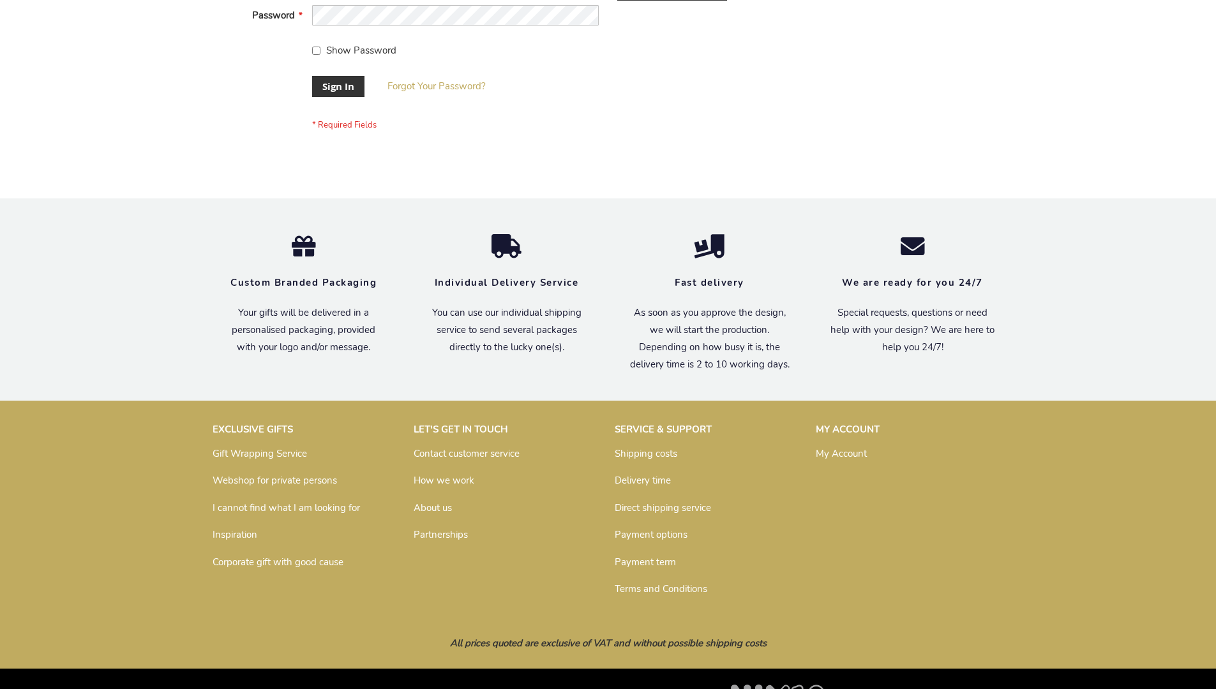
scroll to position [410, 0]
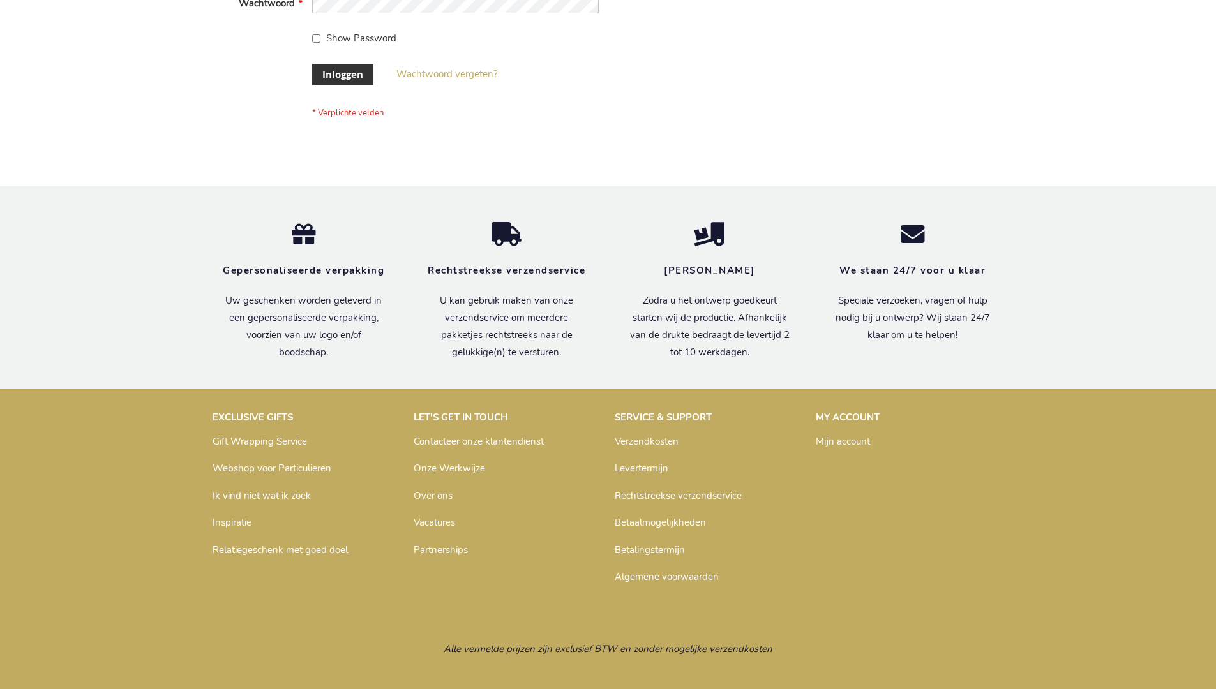
scroll to position [433, 0]
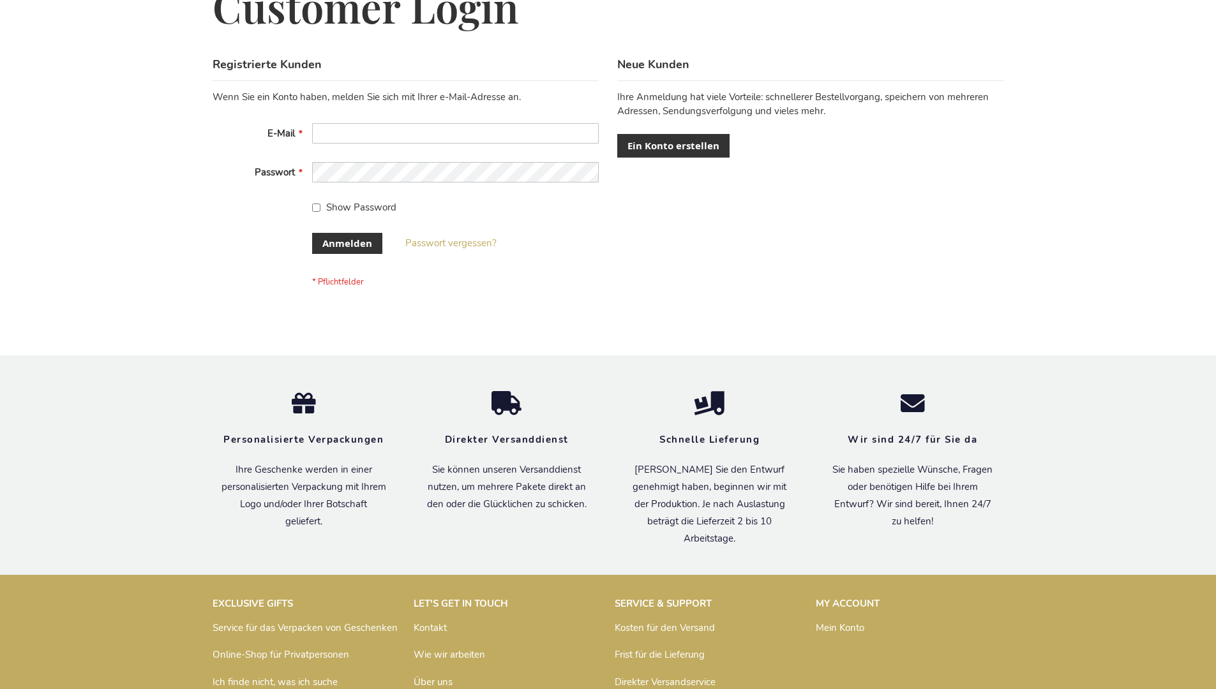
scroll to position [428, 0]
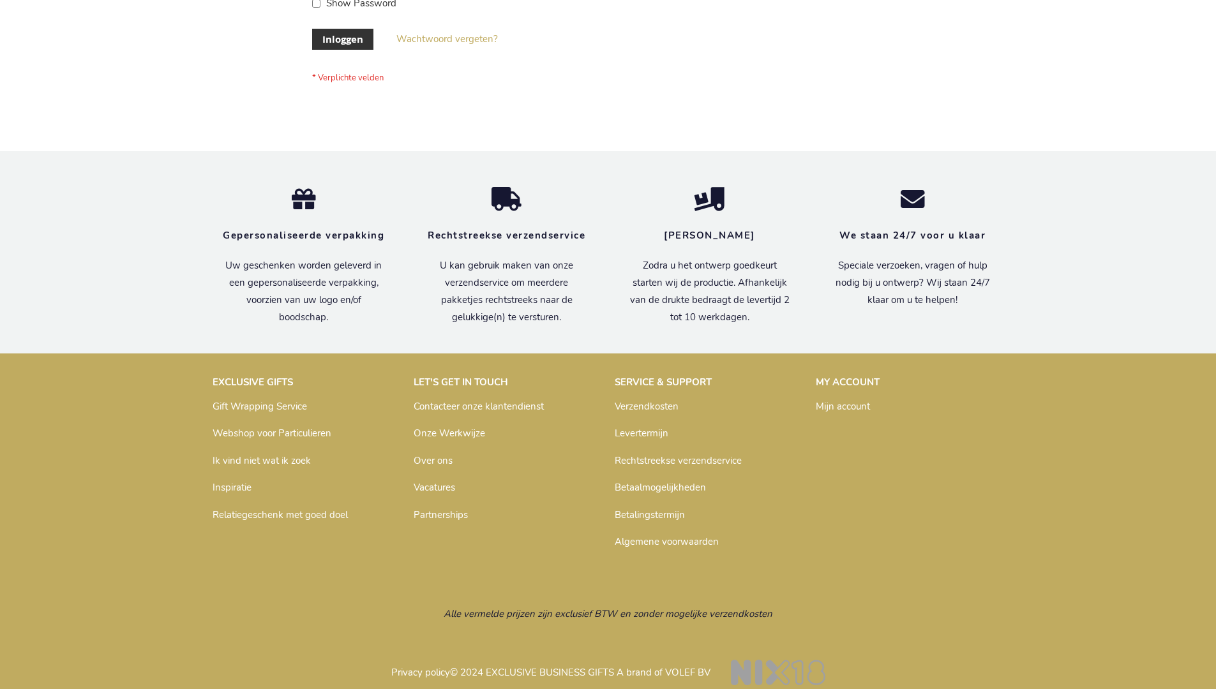
scroll to position [424, 0]
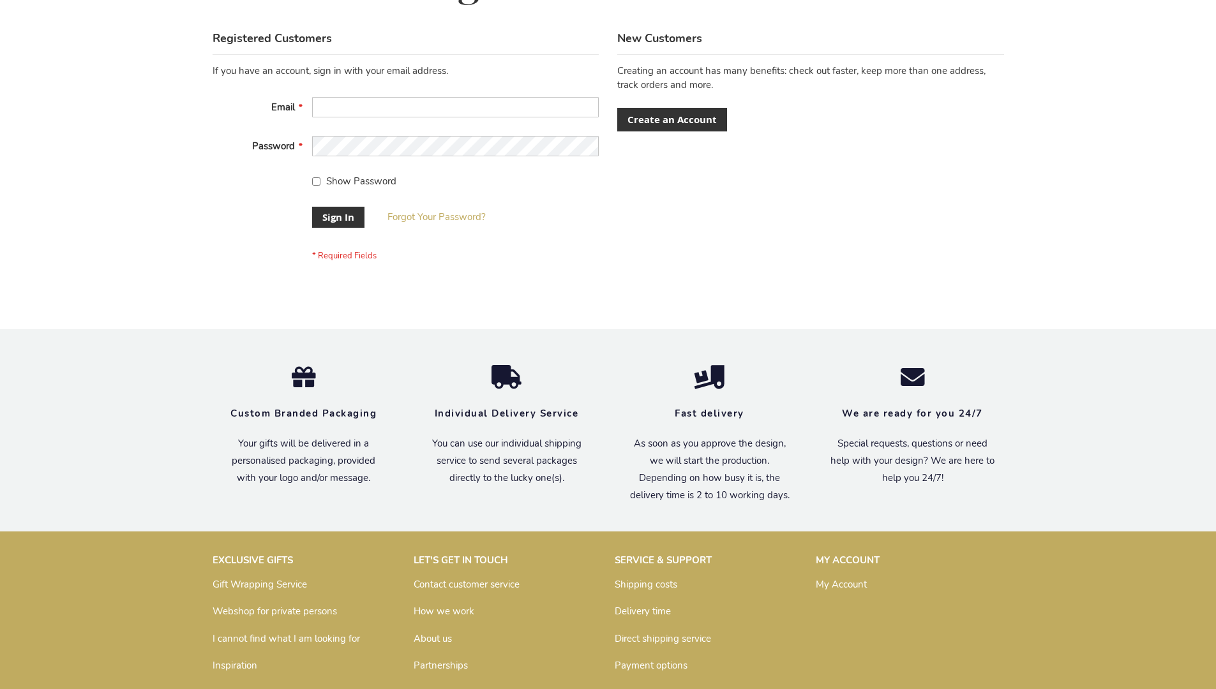
scroll to position [410, 0]
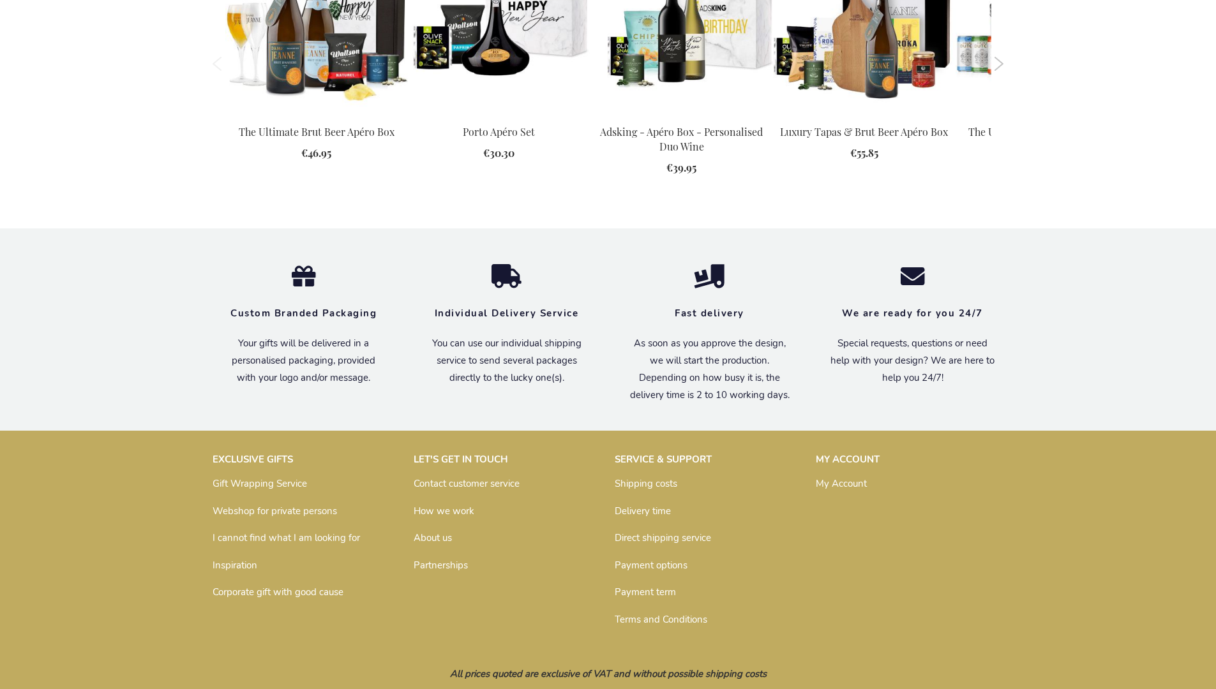
scroll to position [1660, 0]
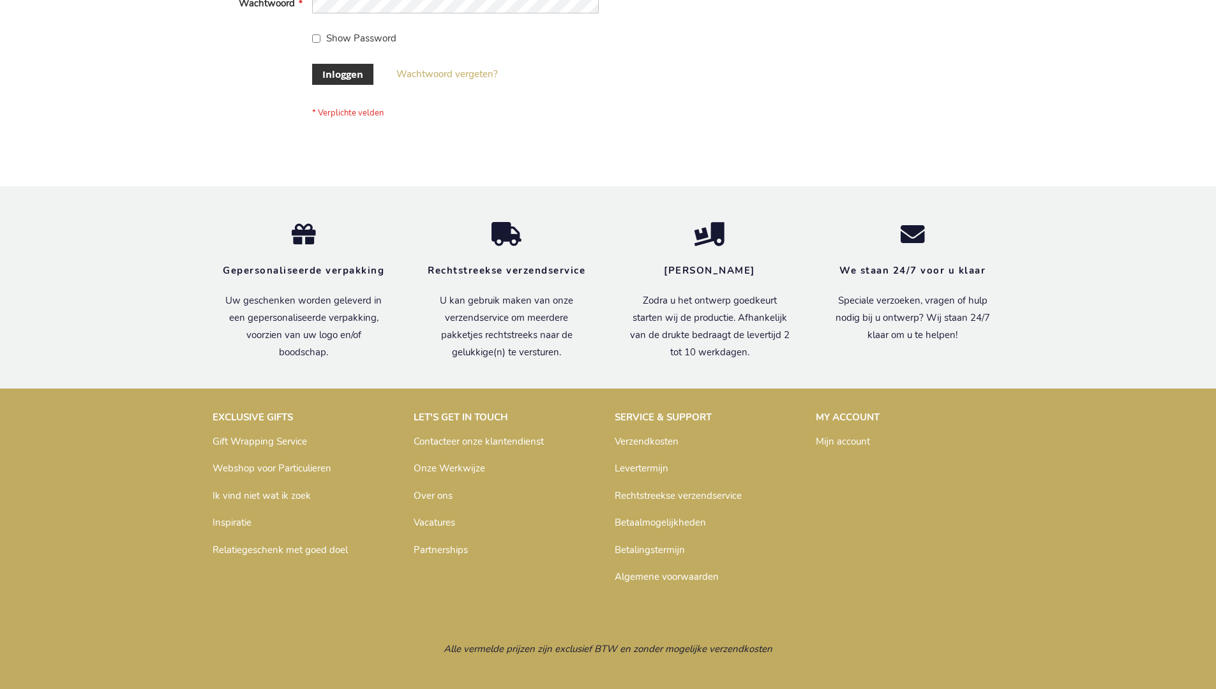
scroll to position [433, 0]
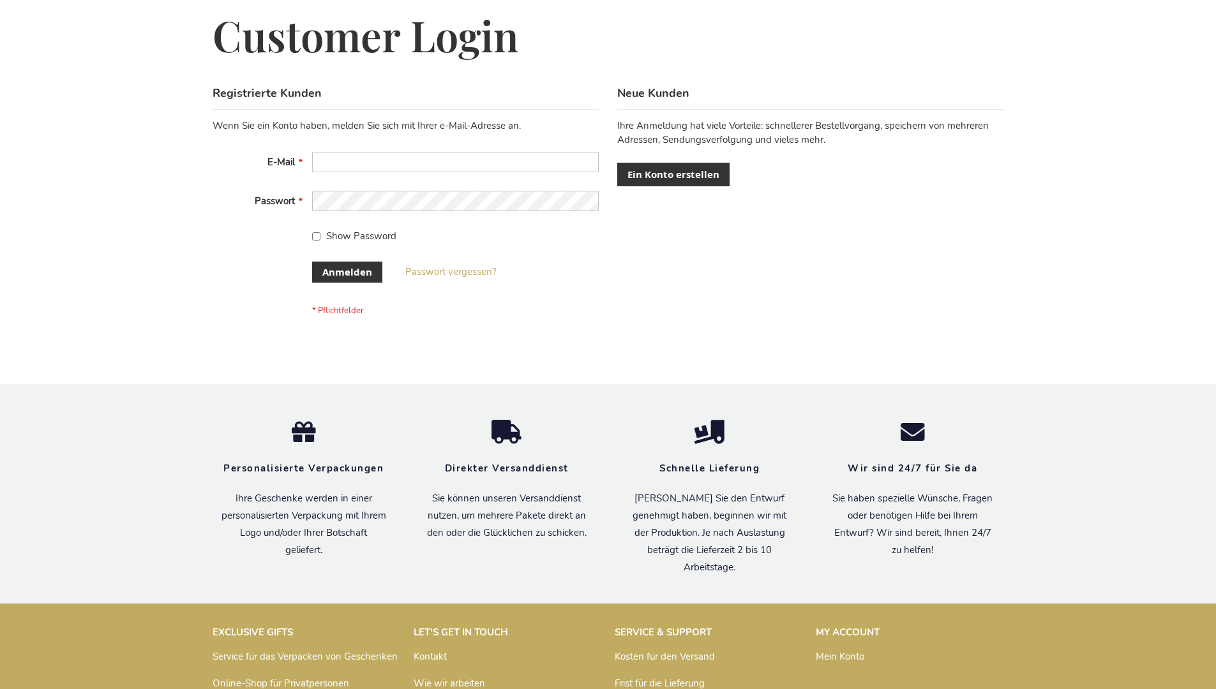
scroll to position [428, 0]
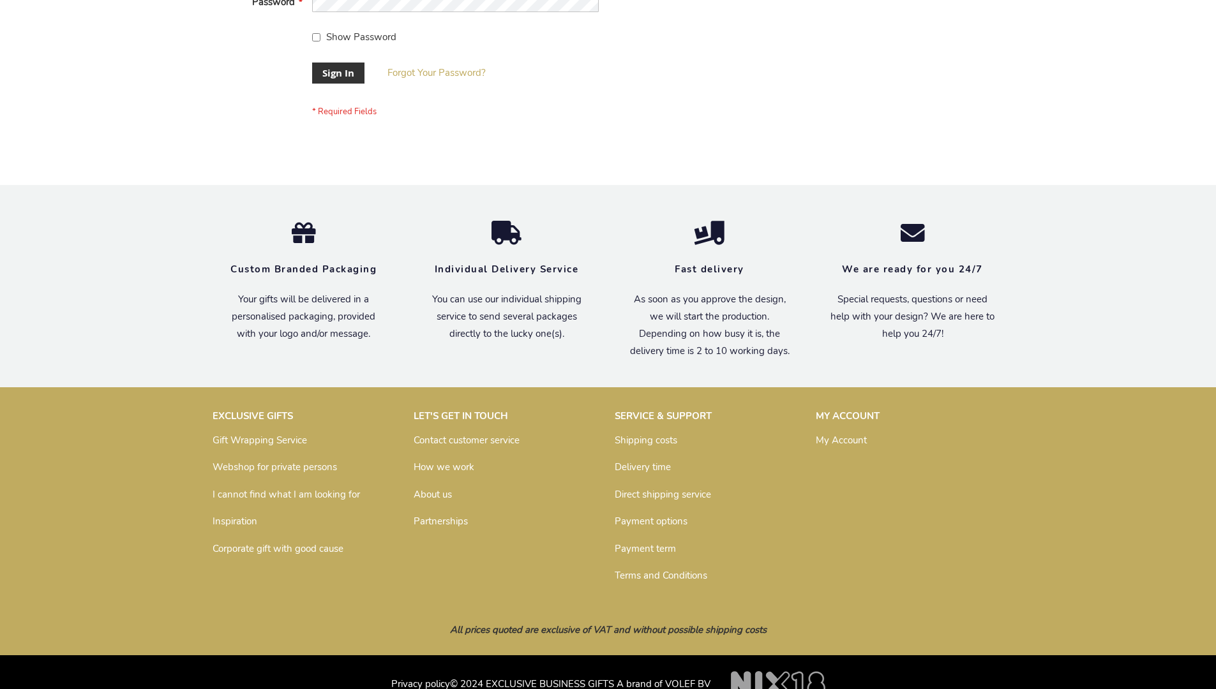
scroll to position [410, 0]
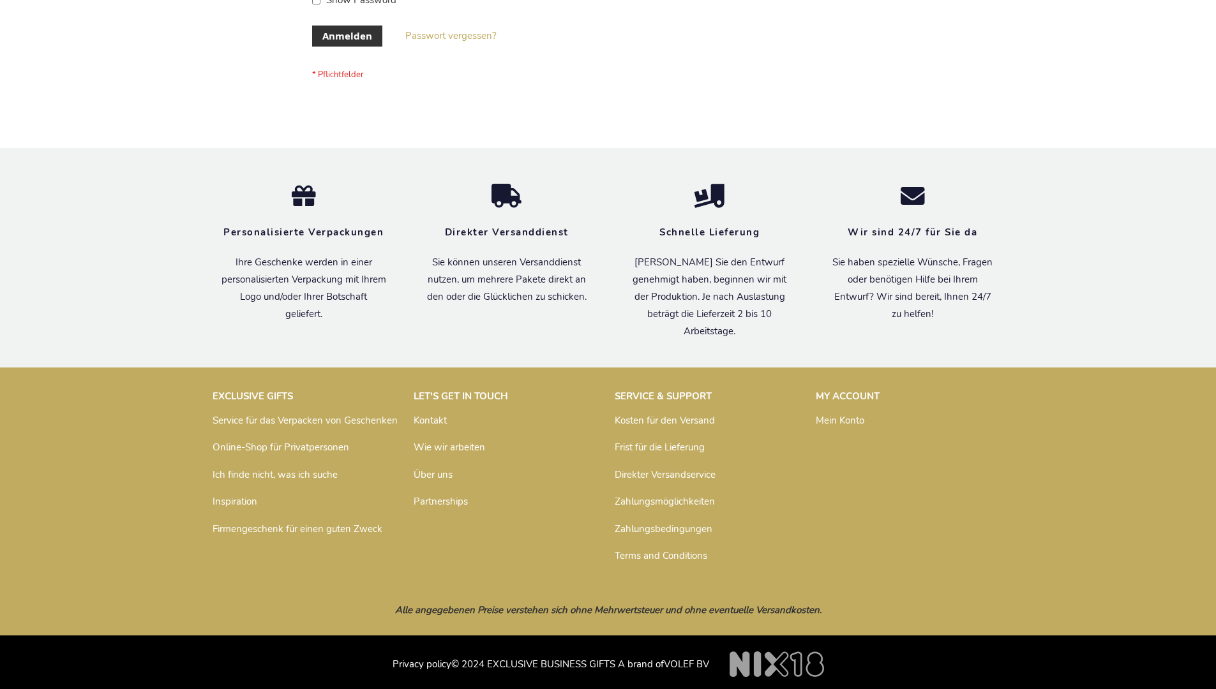
scroll to position [428, 0]
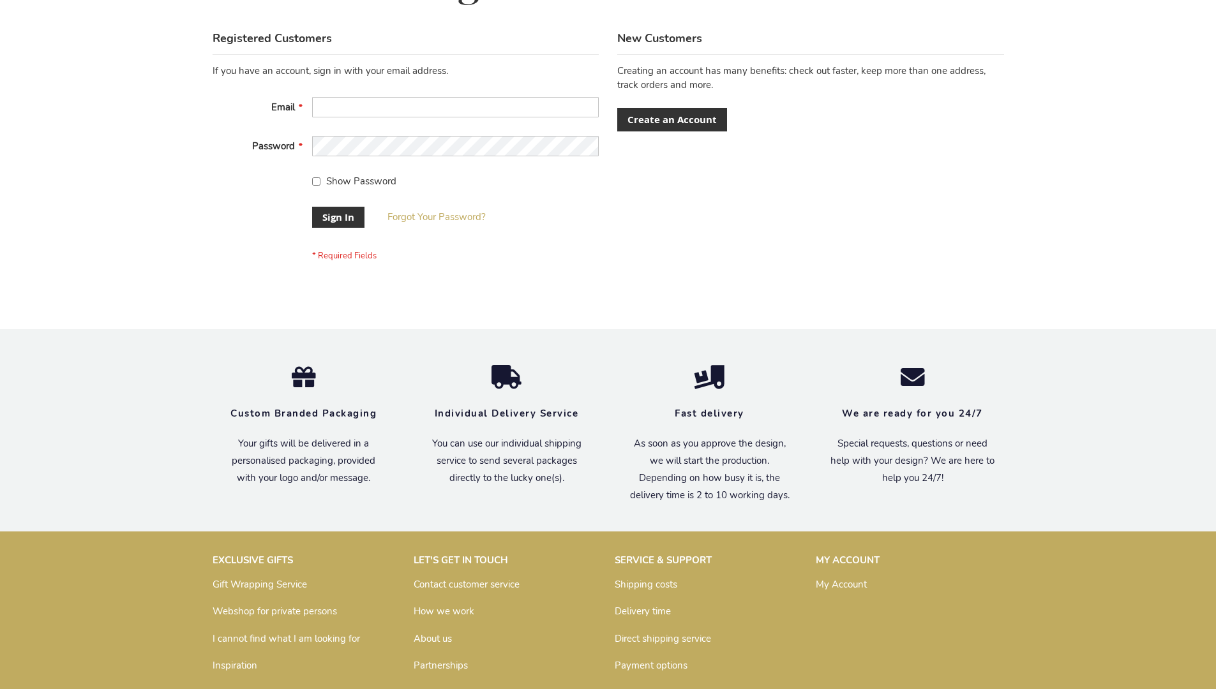
scroll to position [410, 0]
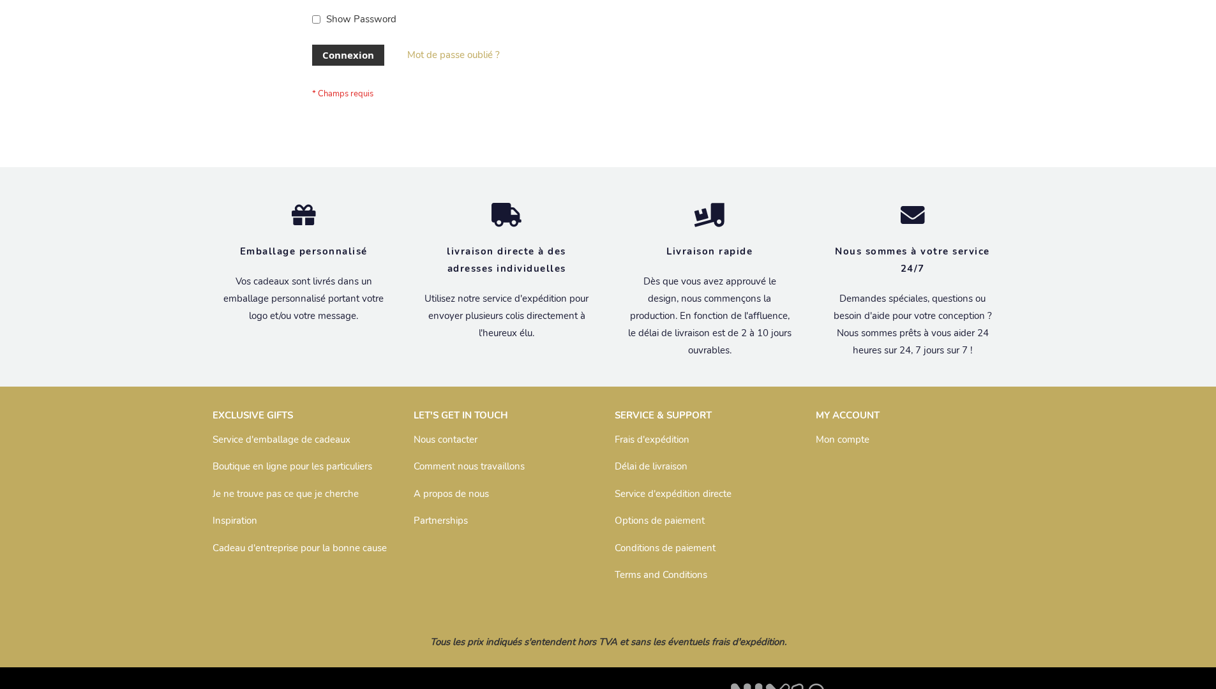
scroll to position [440, 0]
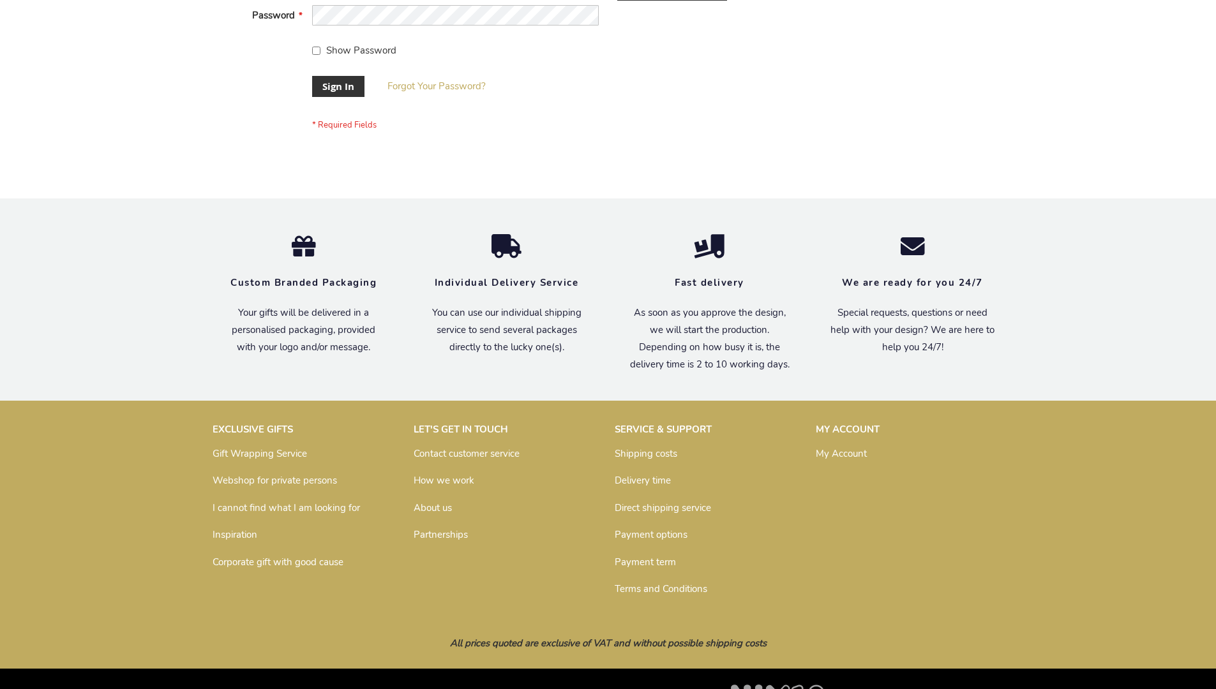
scroll to position [410, 0]
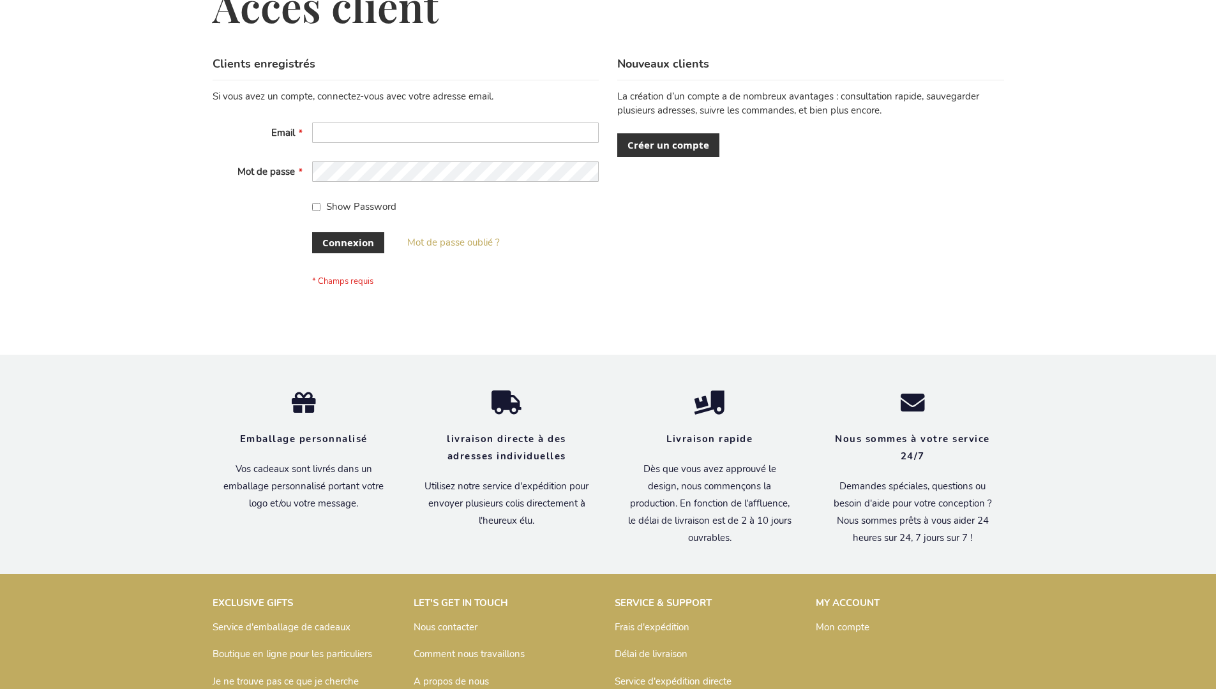
scroll to position [440, 0]
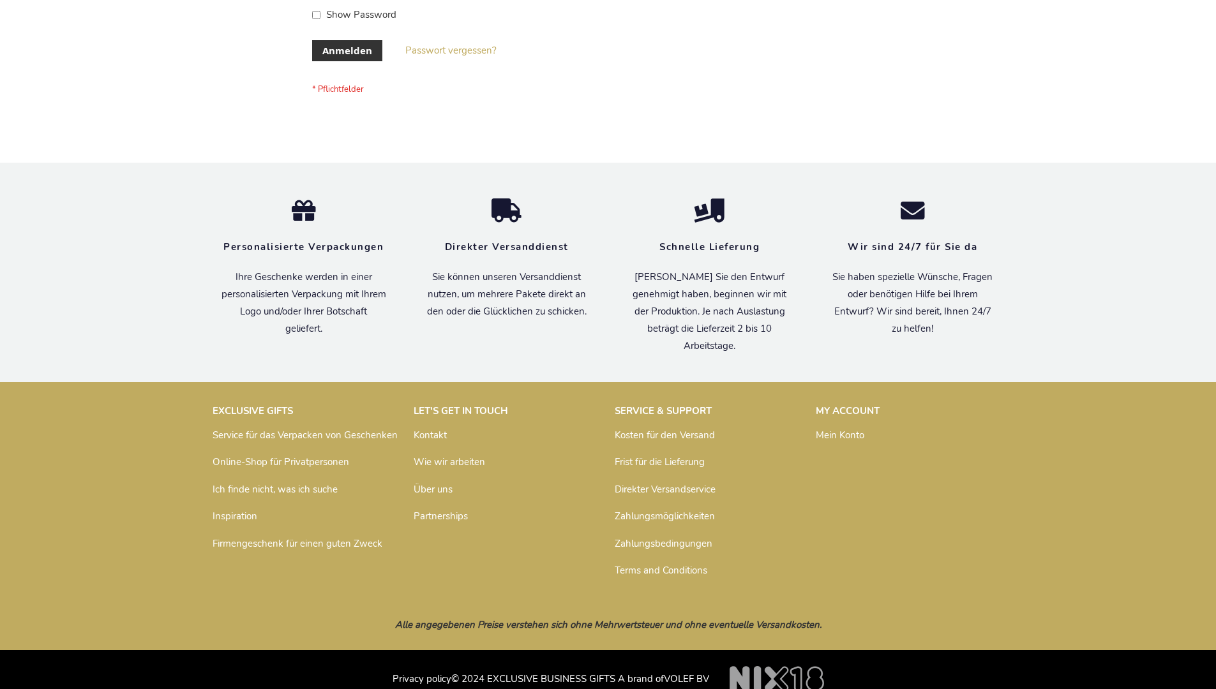
scroll to position [428, 0]
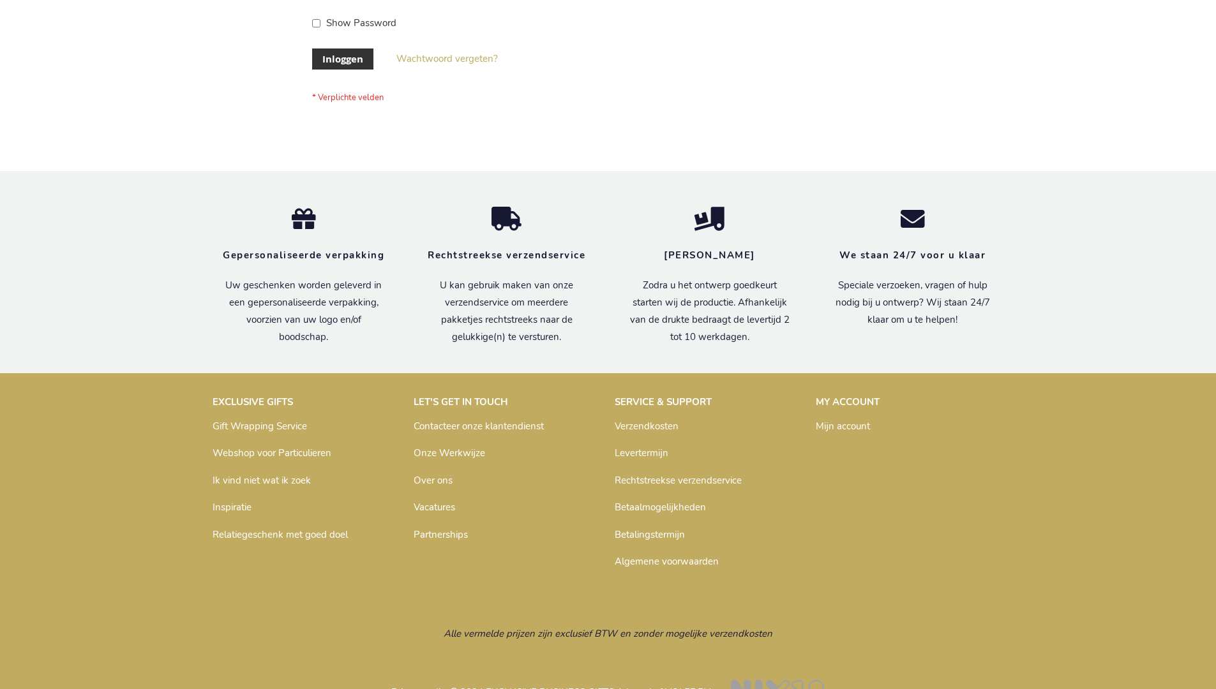
scroll to position [433, 0]
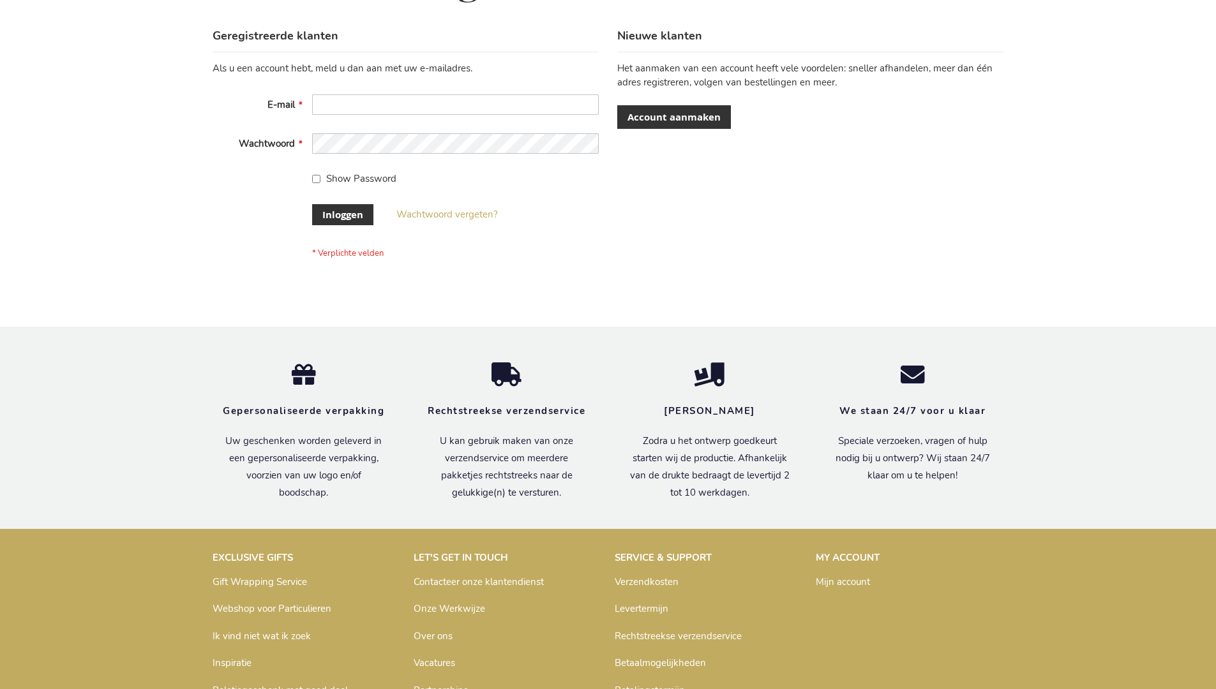
scroll to position [433, 0]
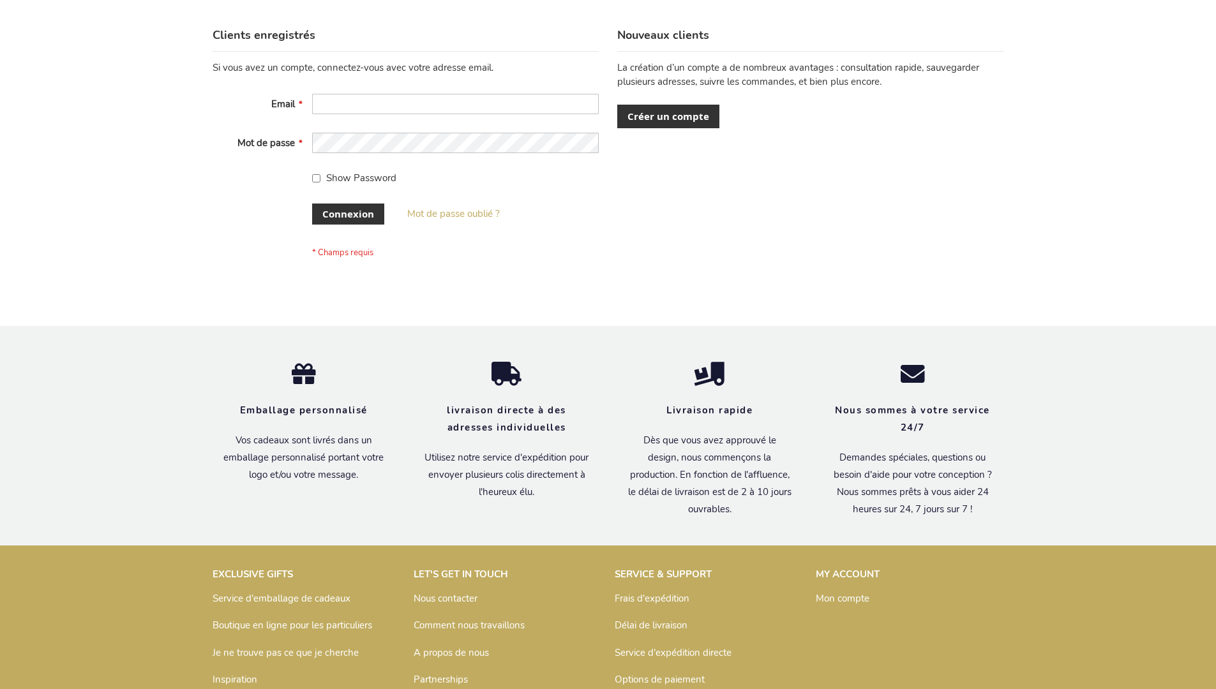
scroll to position [440, 0]
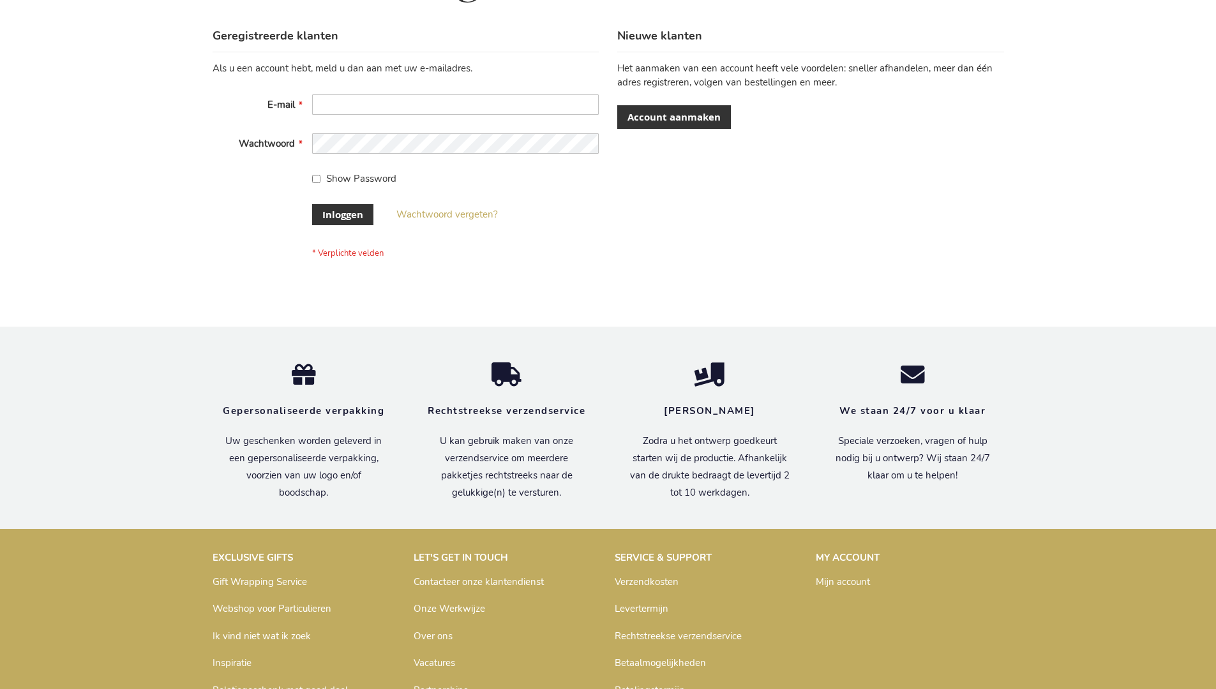
scroll to position [433, 0]
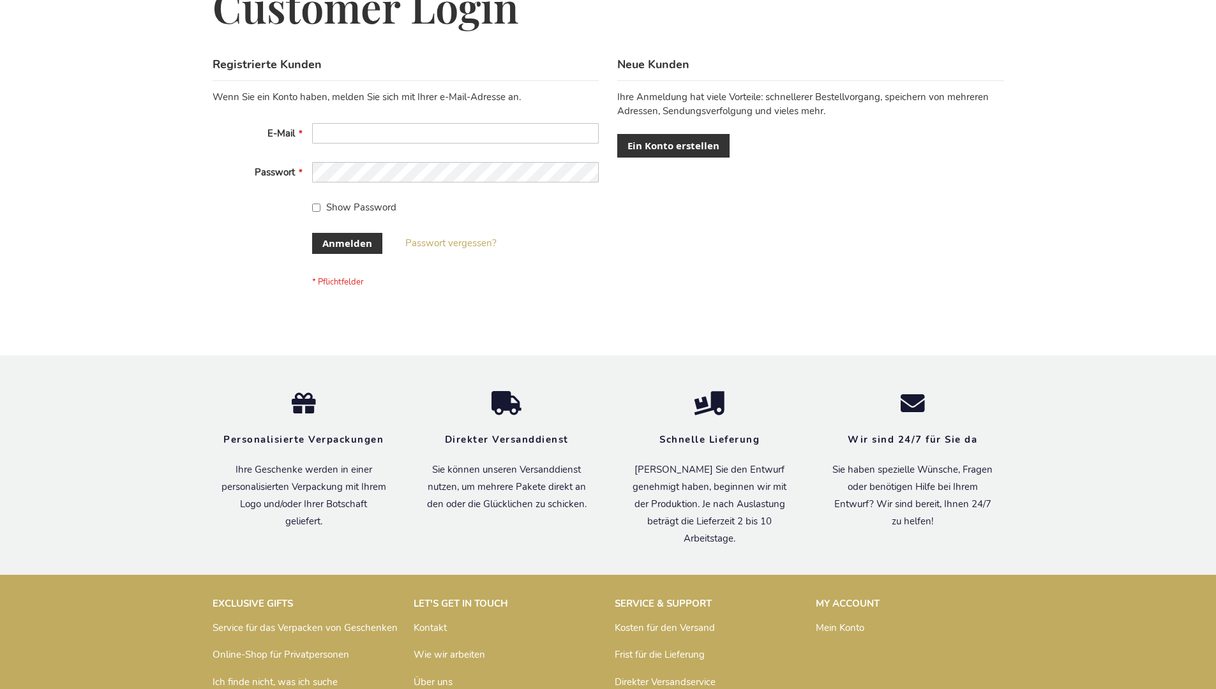
scroll to position [428, 0]
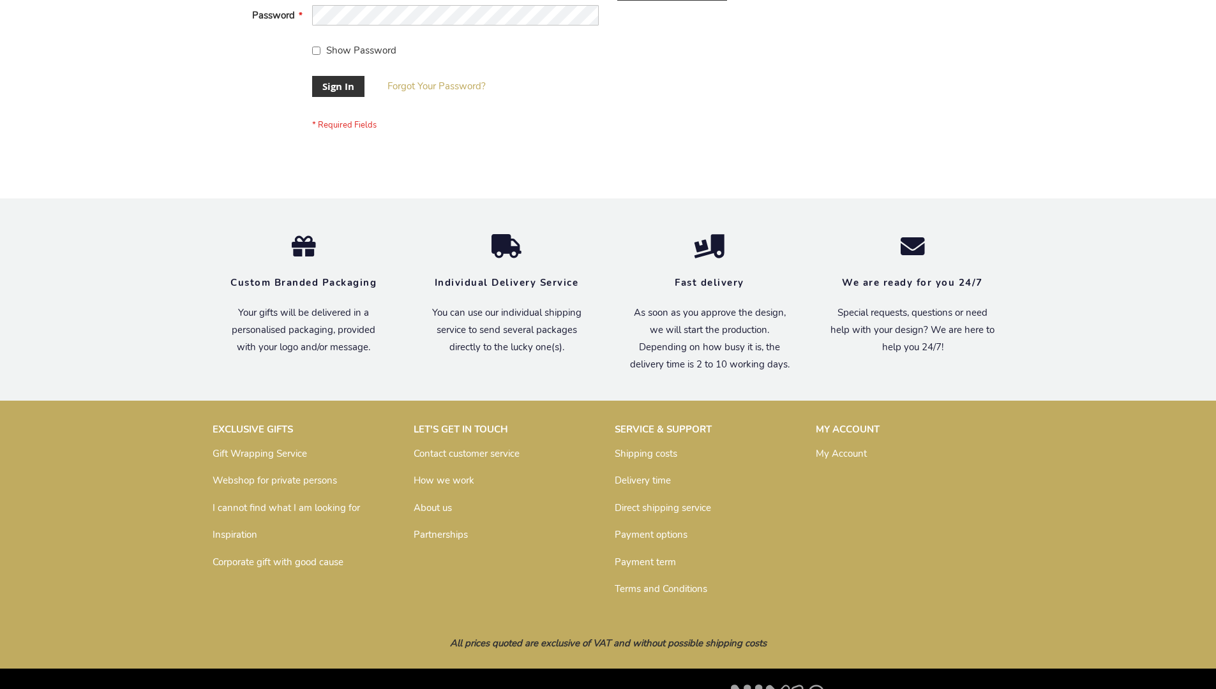
scroll to position [410, 0]
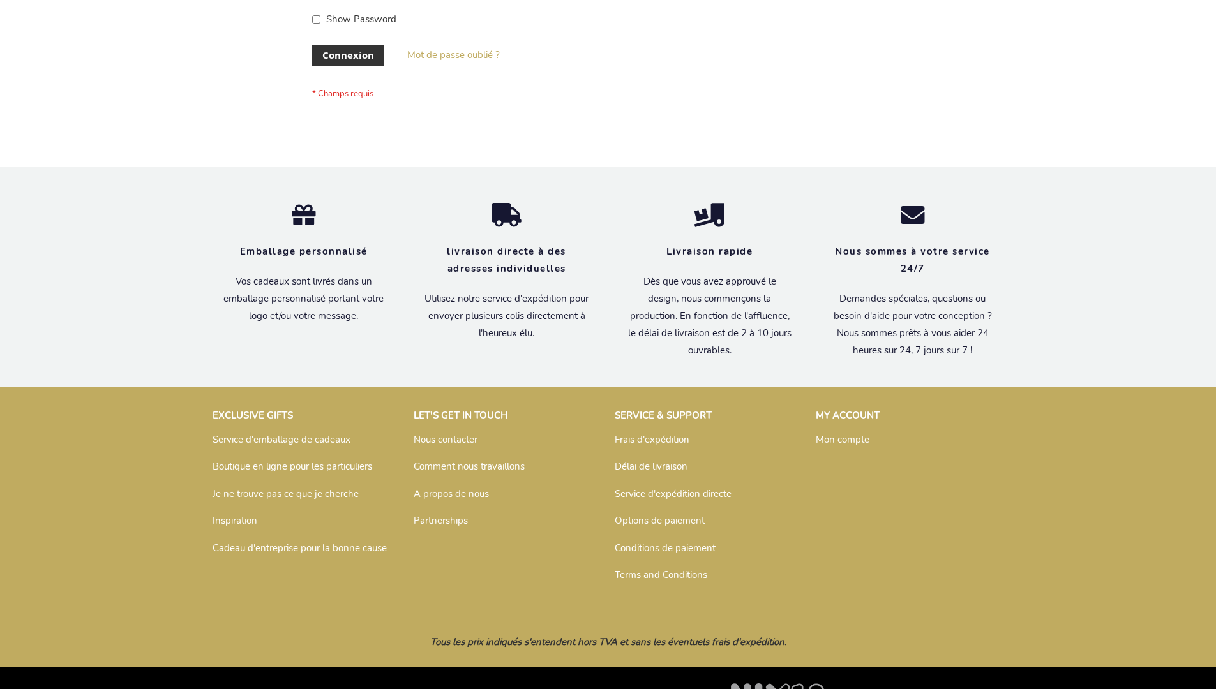
scroll to position [440, 0]
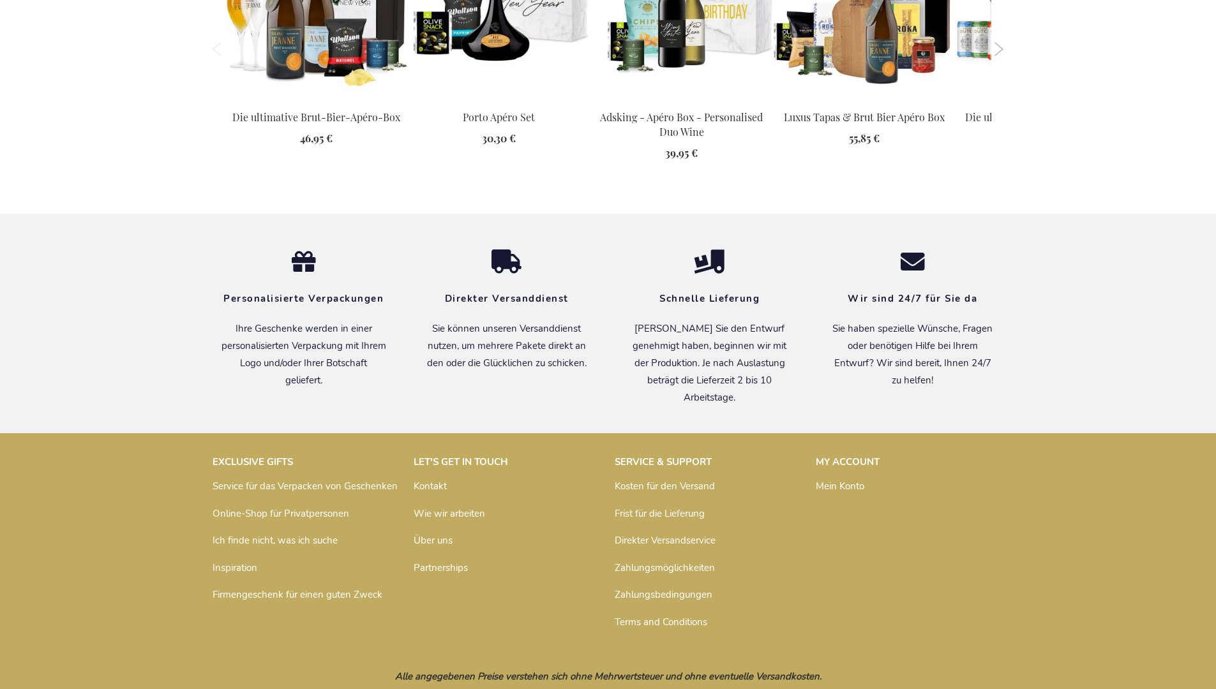
scroll to position [1707, 0]
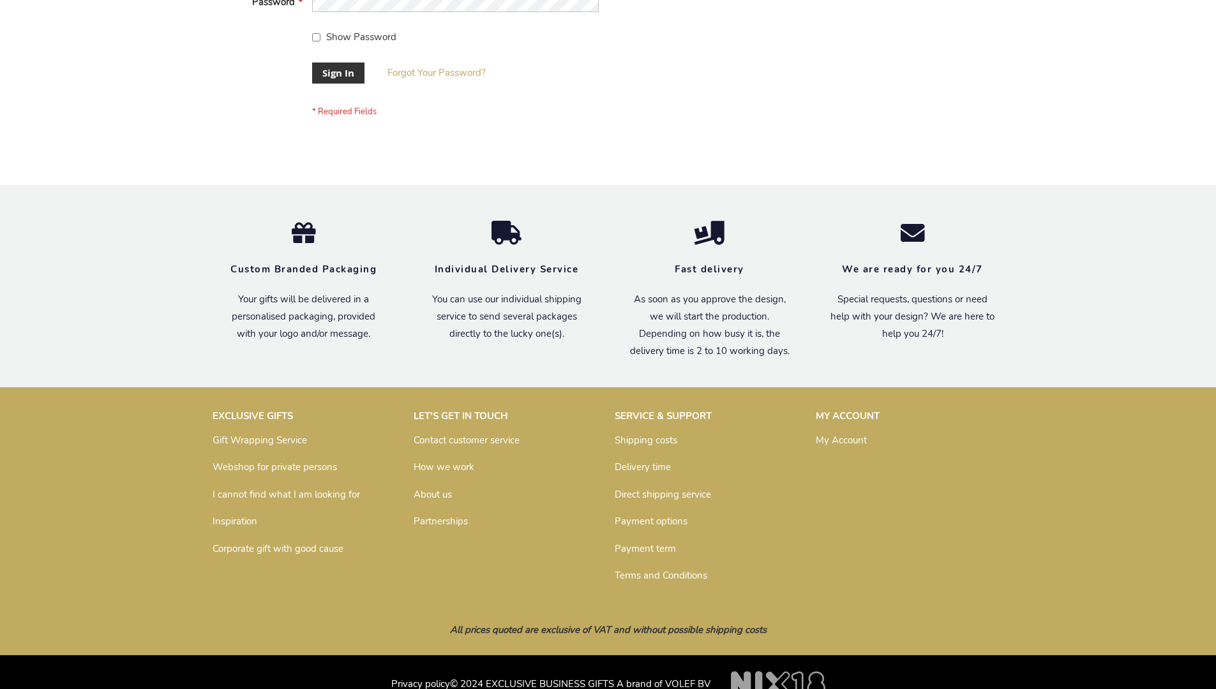
scroll to position [410, 0]
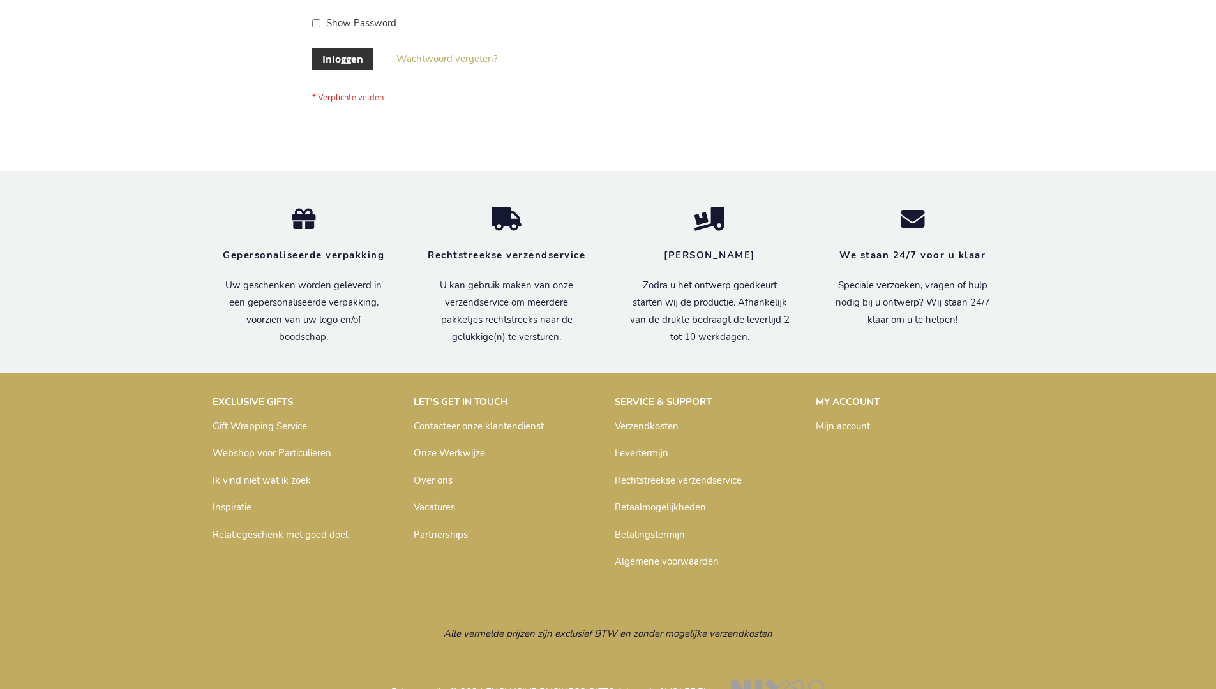
scroll to position [433, 0]
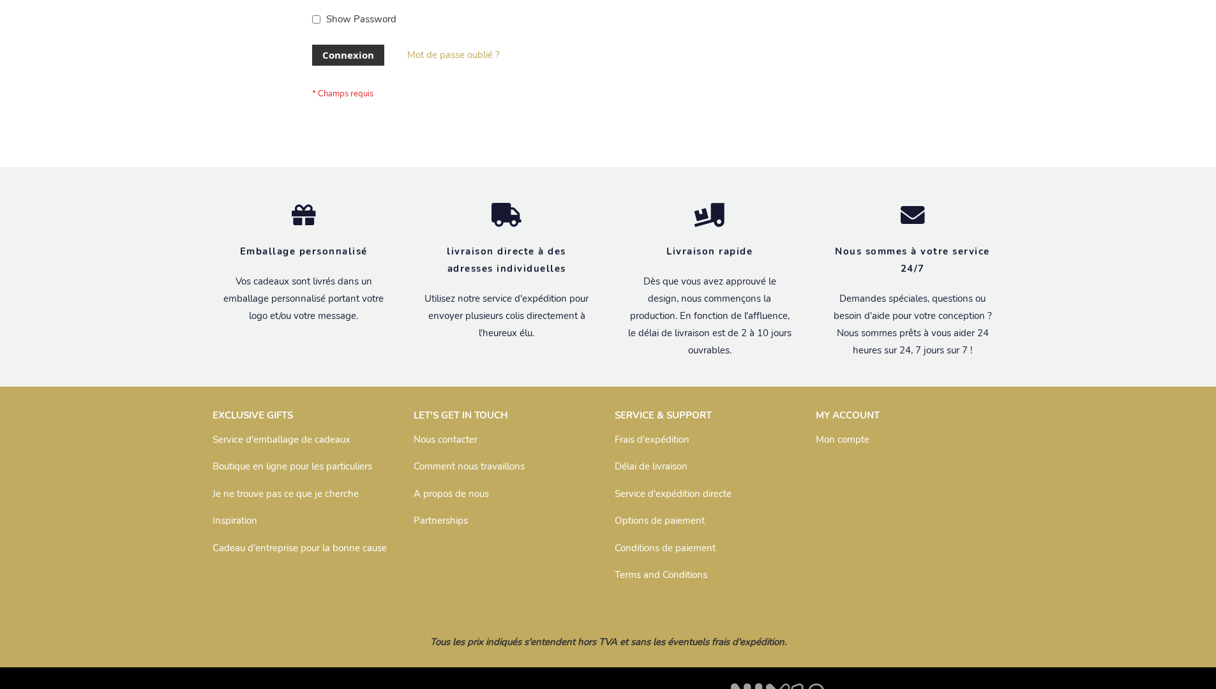
scroll to position [440, 0]
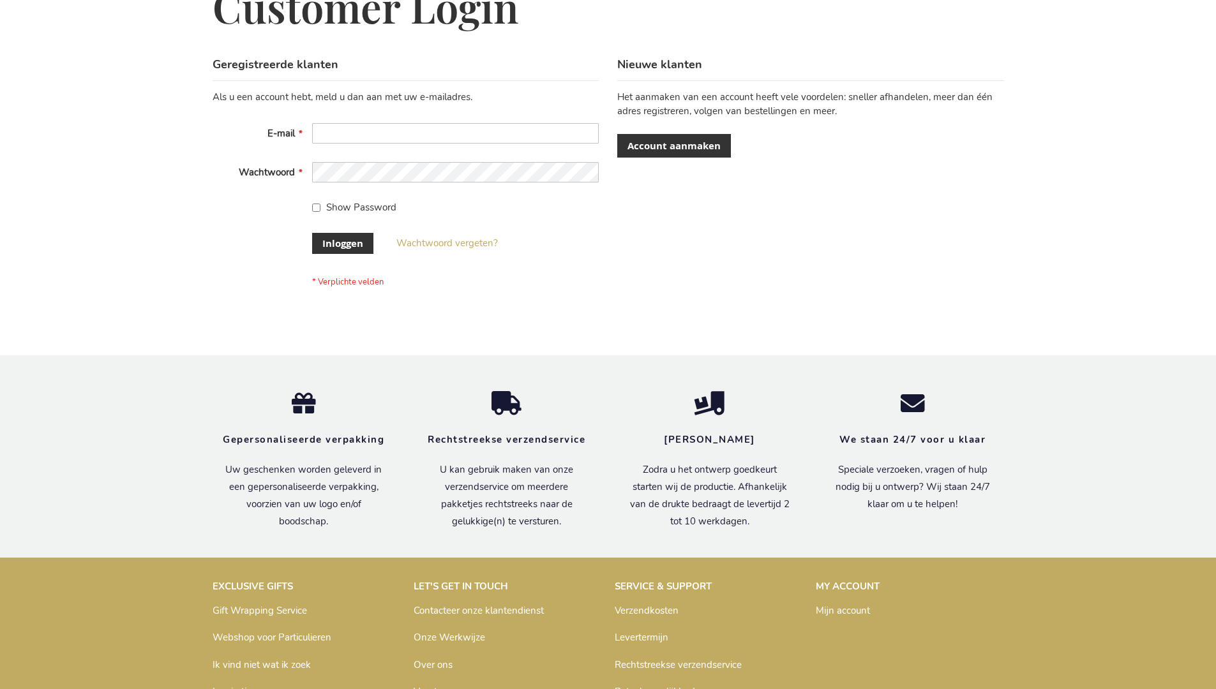
scroll to position [433, 0]
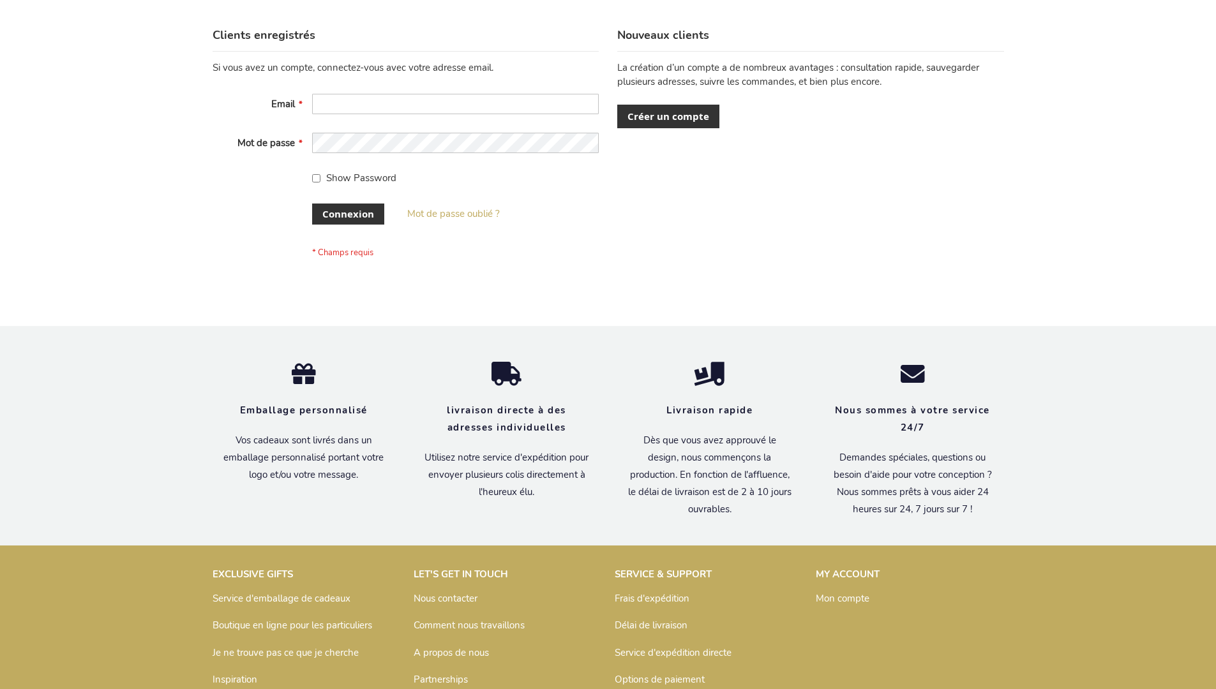
scroll to position [440, 0]
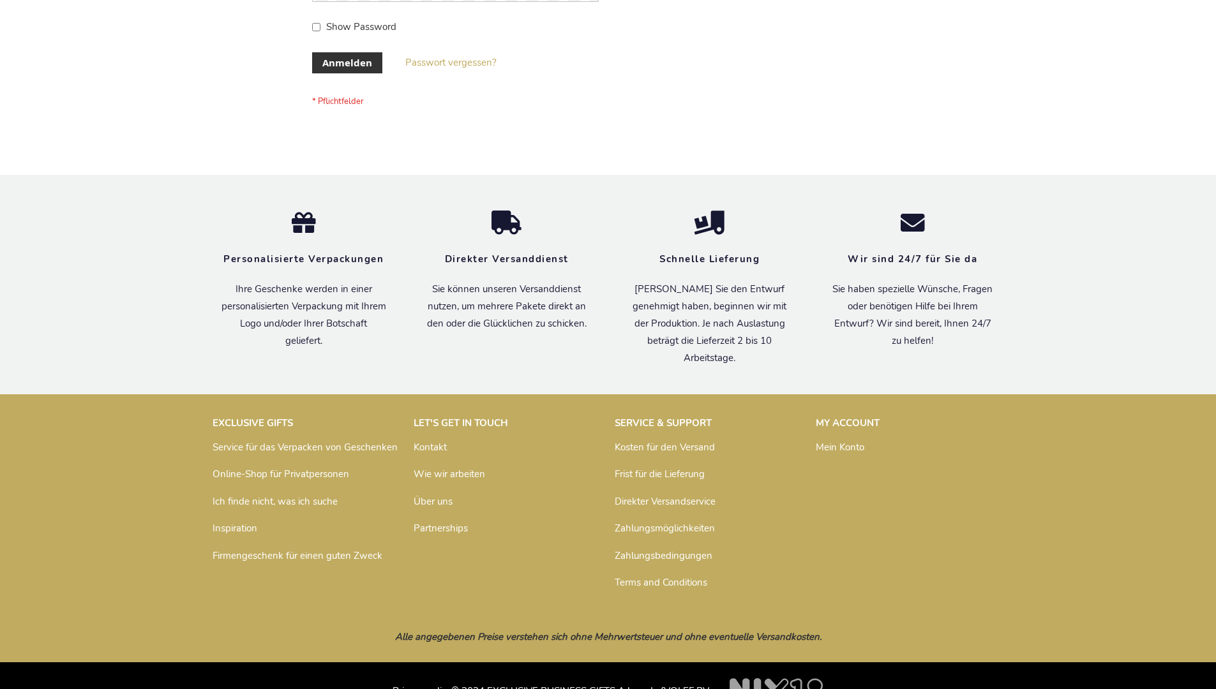
scroll to position [428, 0]
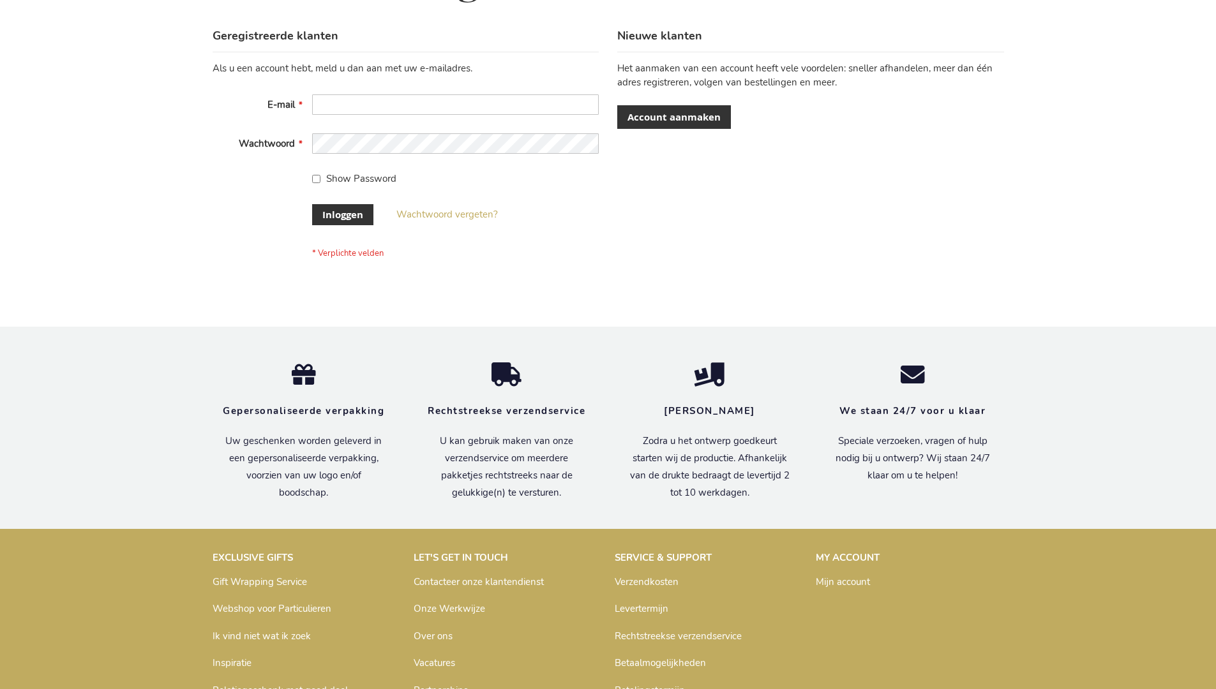
scroll to position [433, 0]
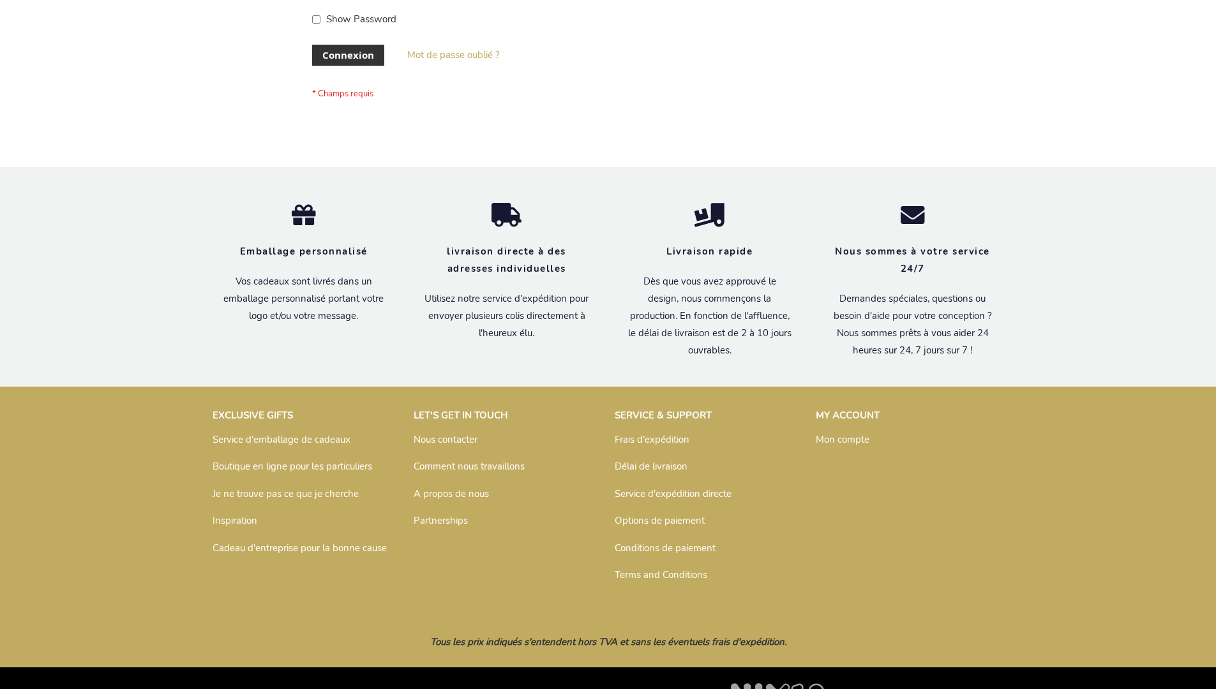
scroll to position [440, 0]
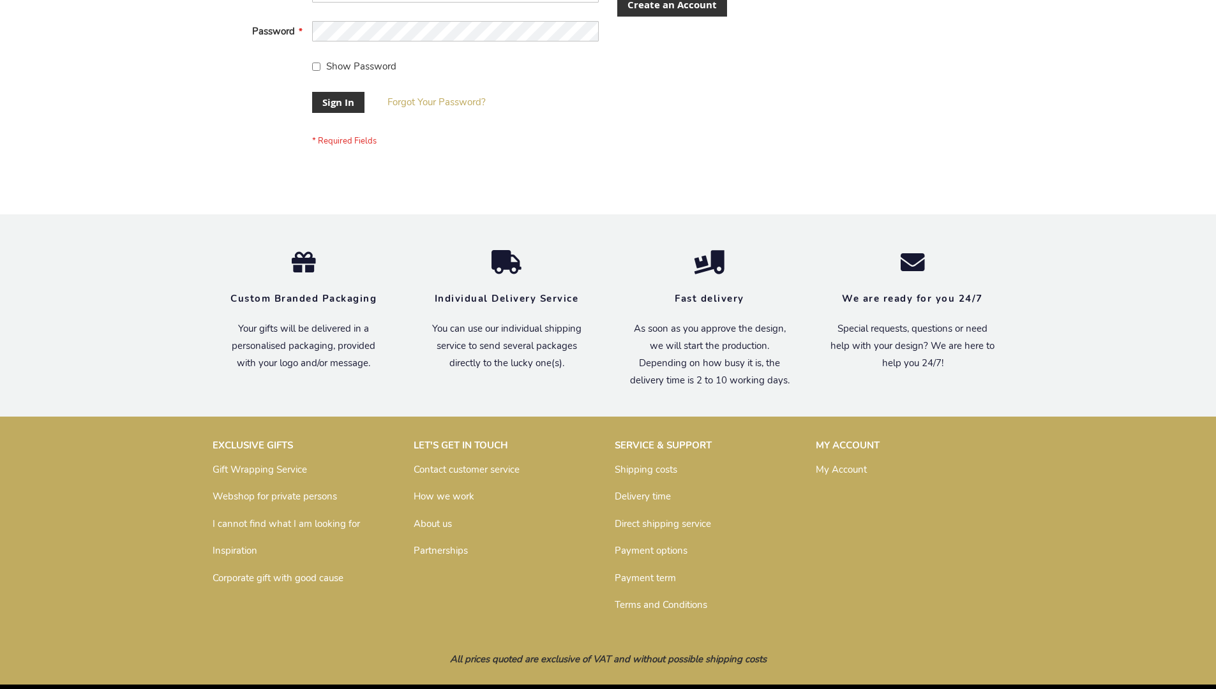
scroll to position [410, 0]
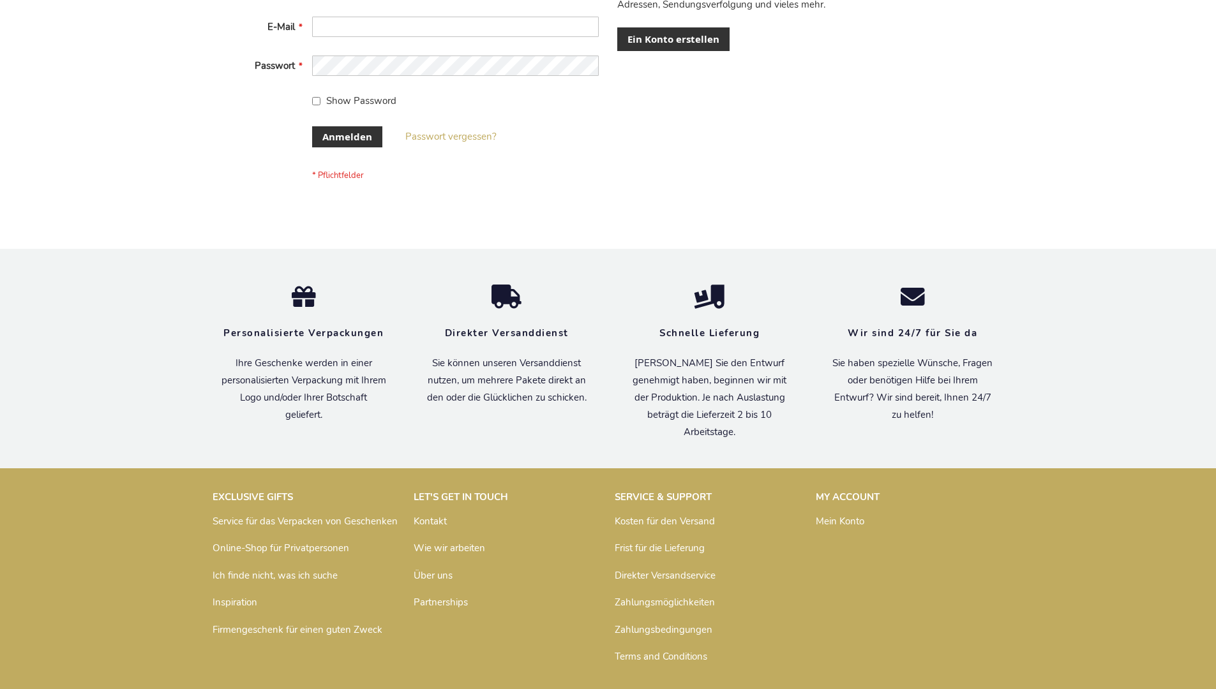
scroll to position [428, 0]
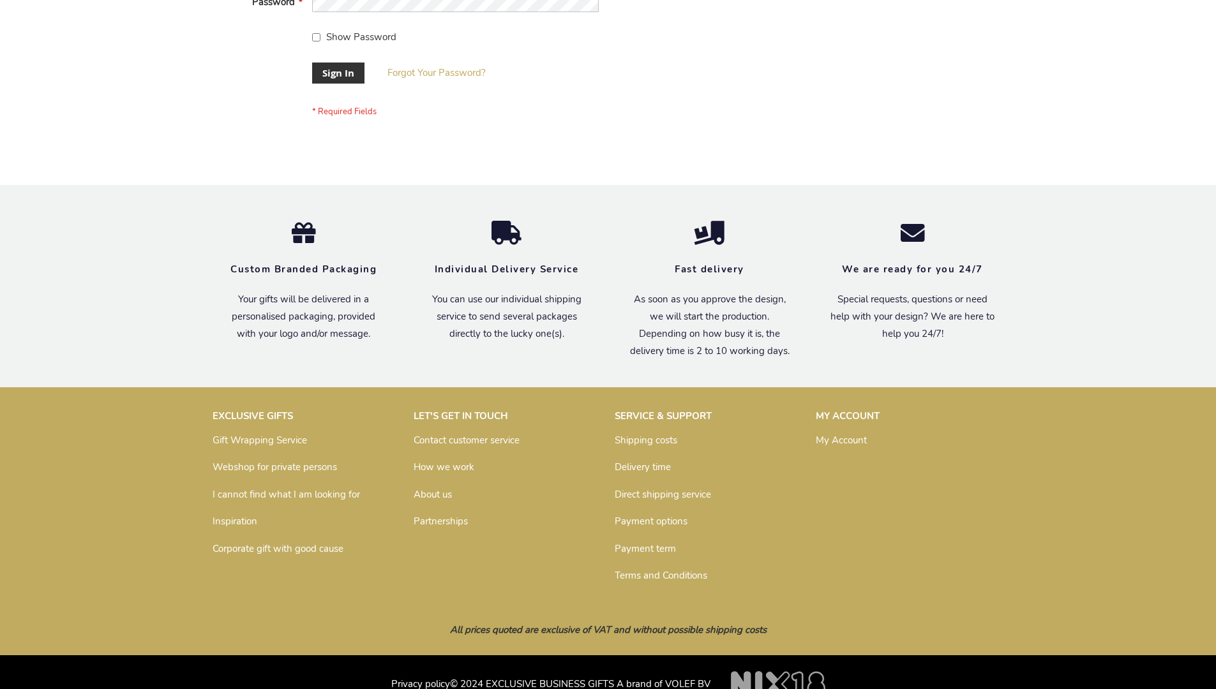
scroll to position [410, 0]
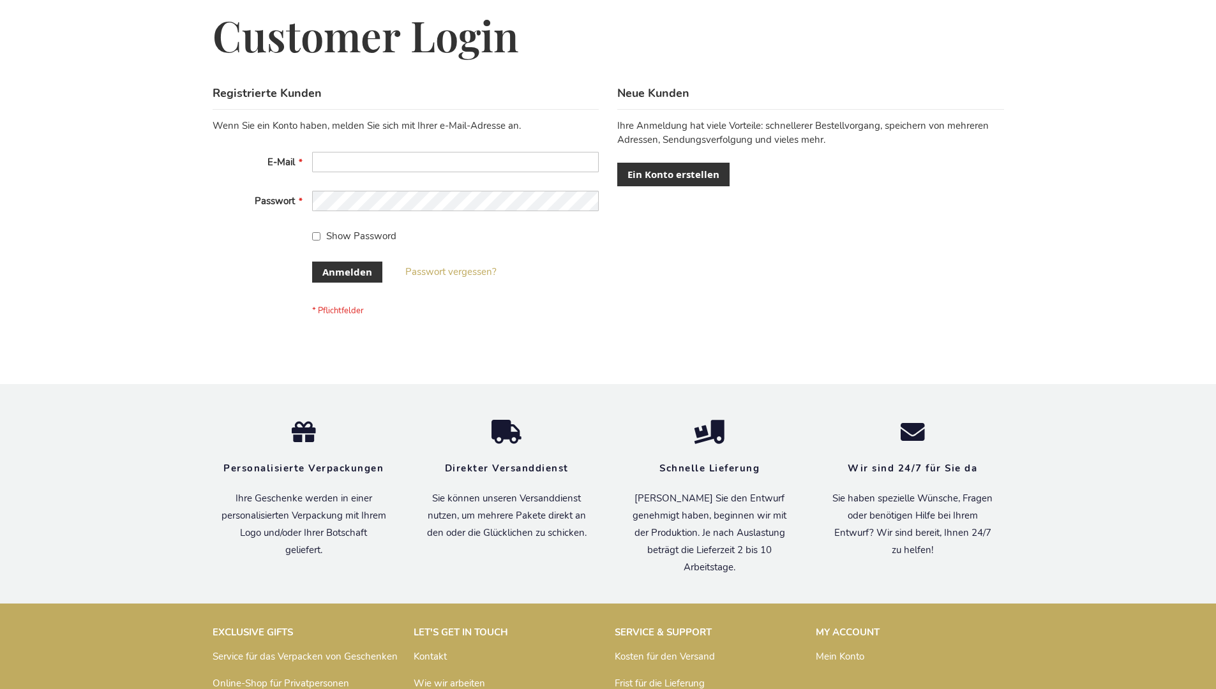
scroll to position [428, 0]
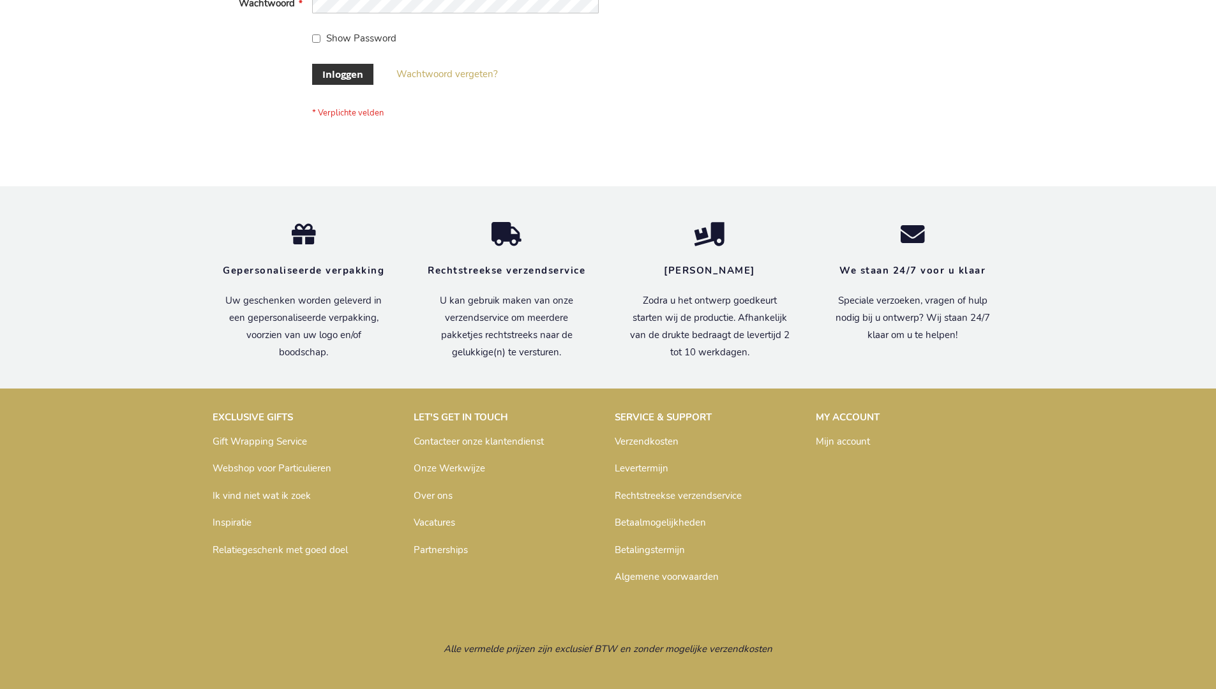
scroll to position [433, 0]
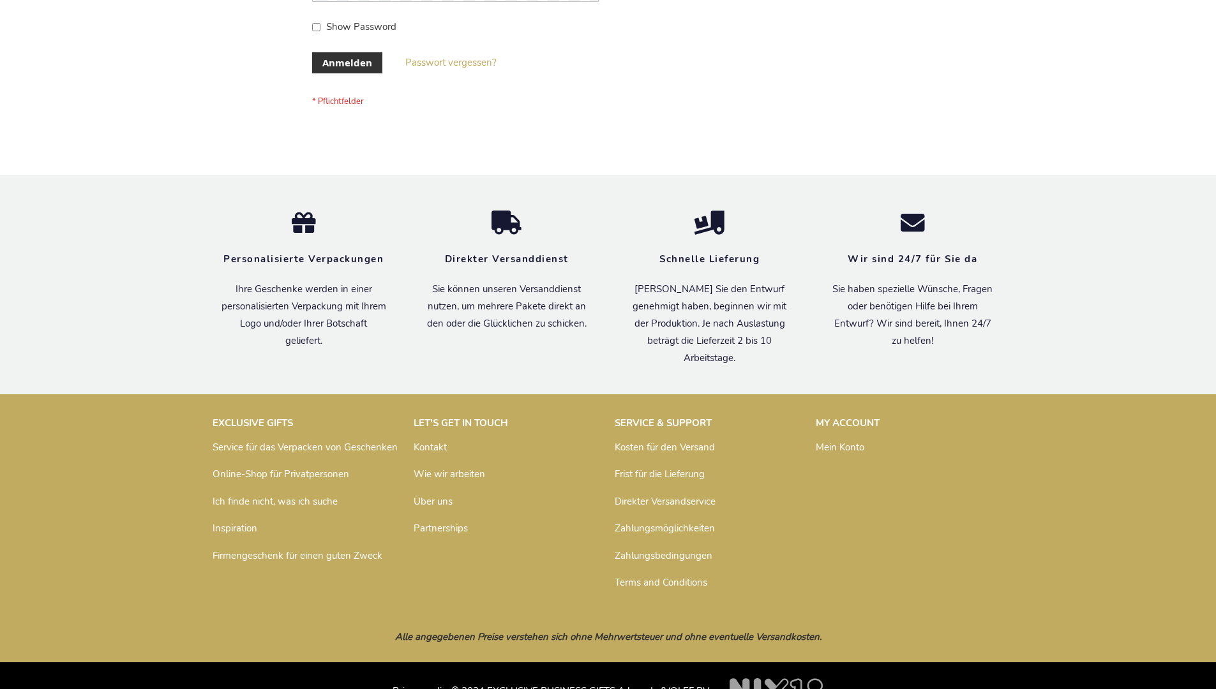
scroll to position [428, 0]
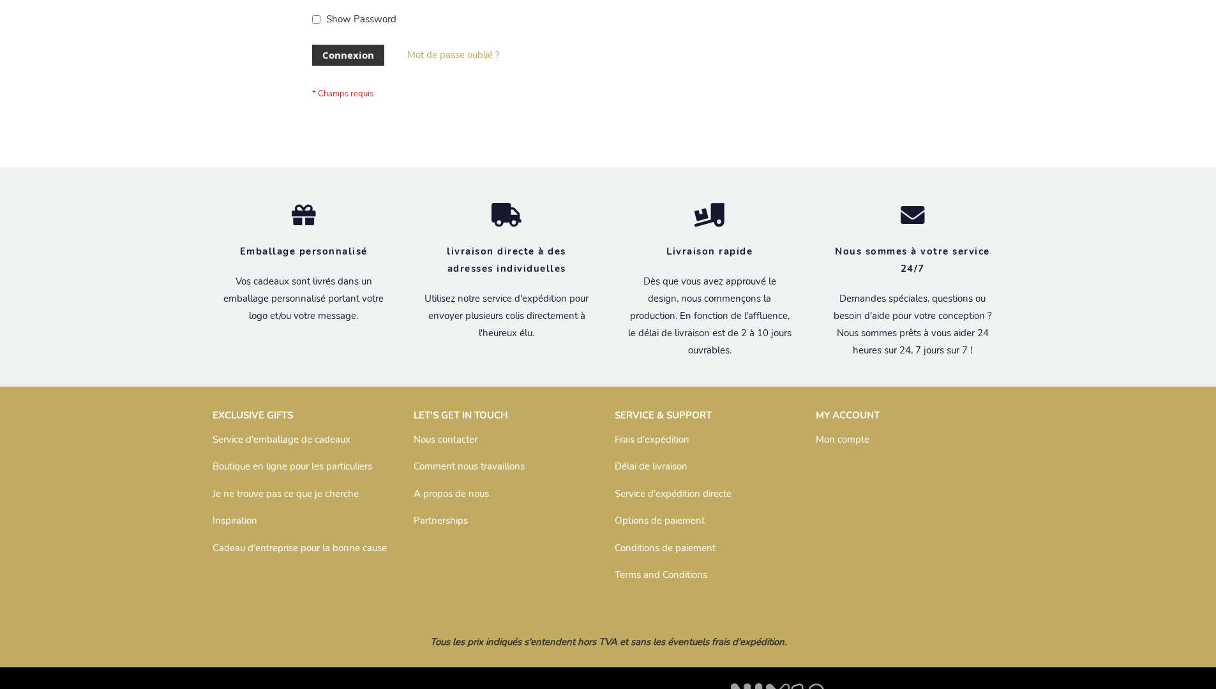
scroll to position [440, 0]
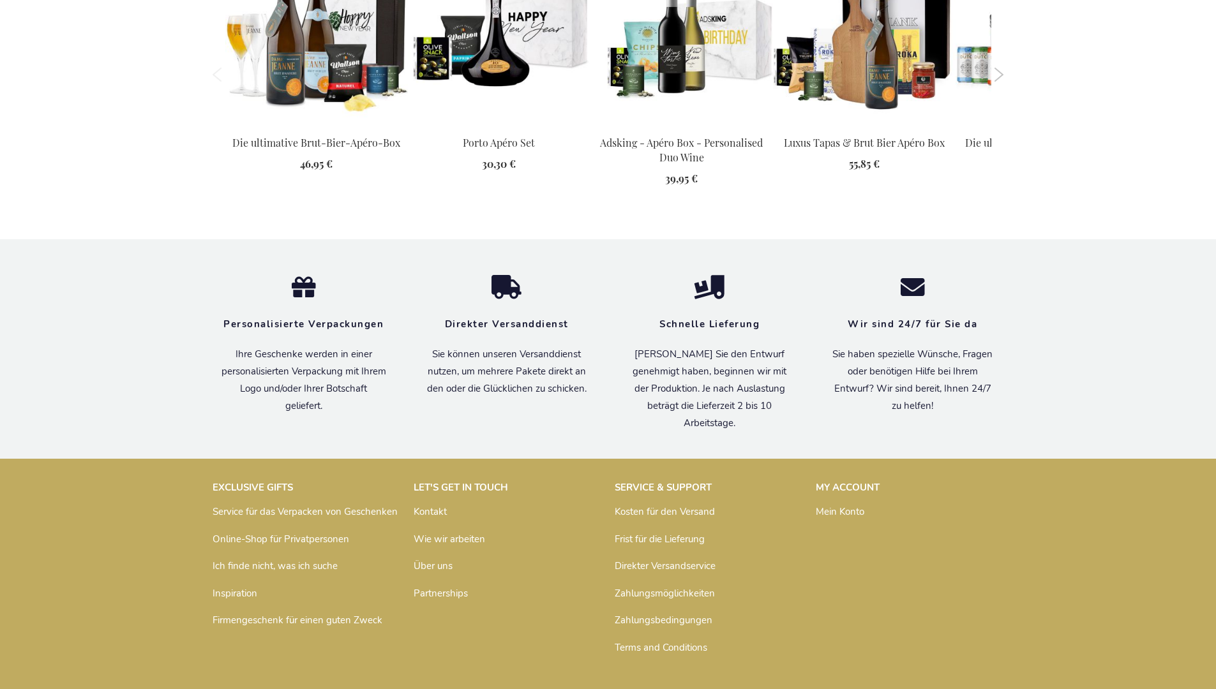
scroll to position [1707, 0]
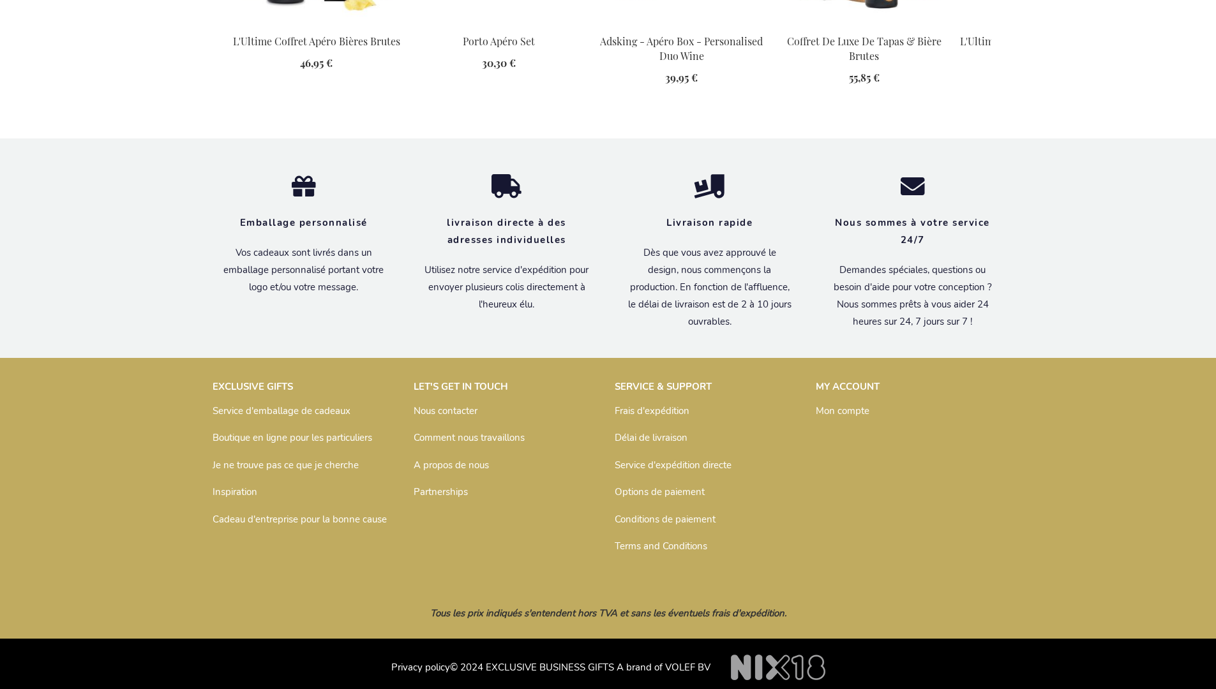
scroll to position [1707, 0]
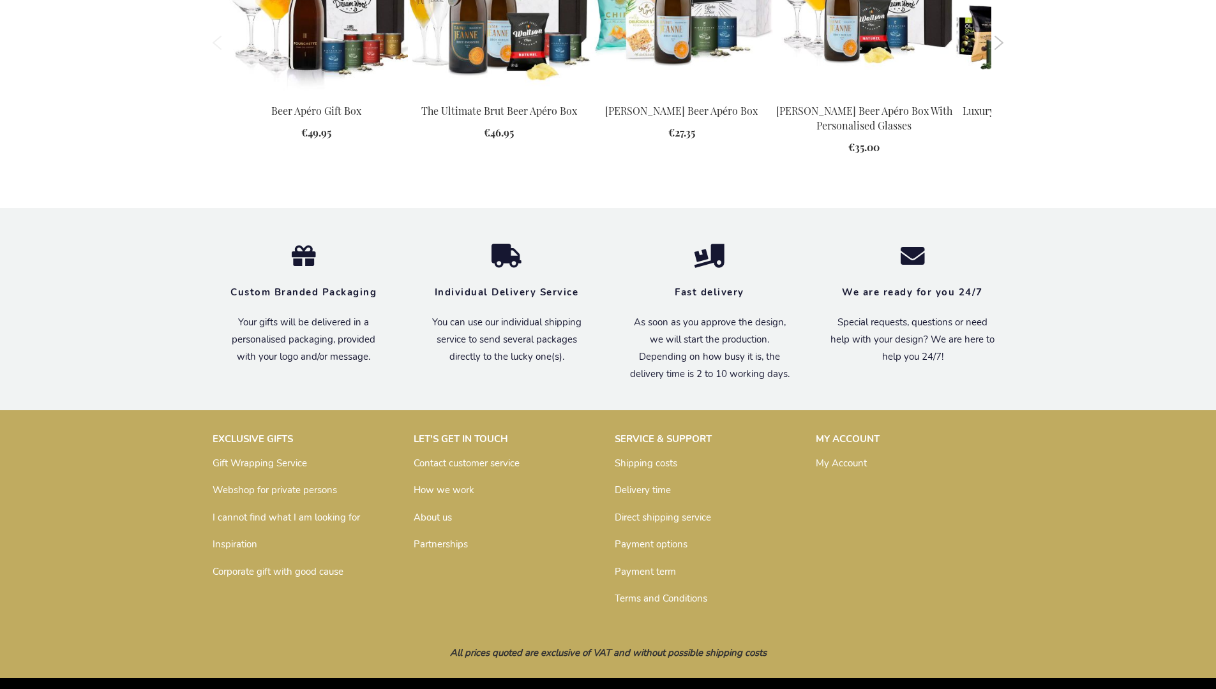
scroll to position [1677, 0]
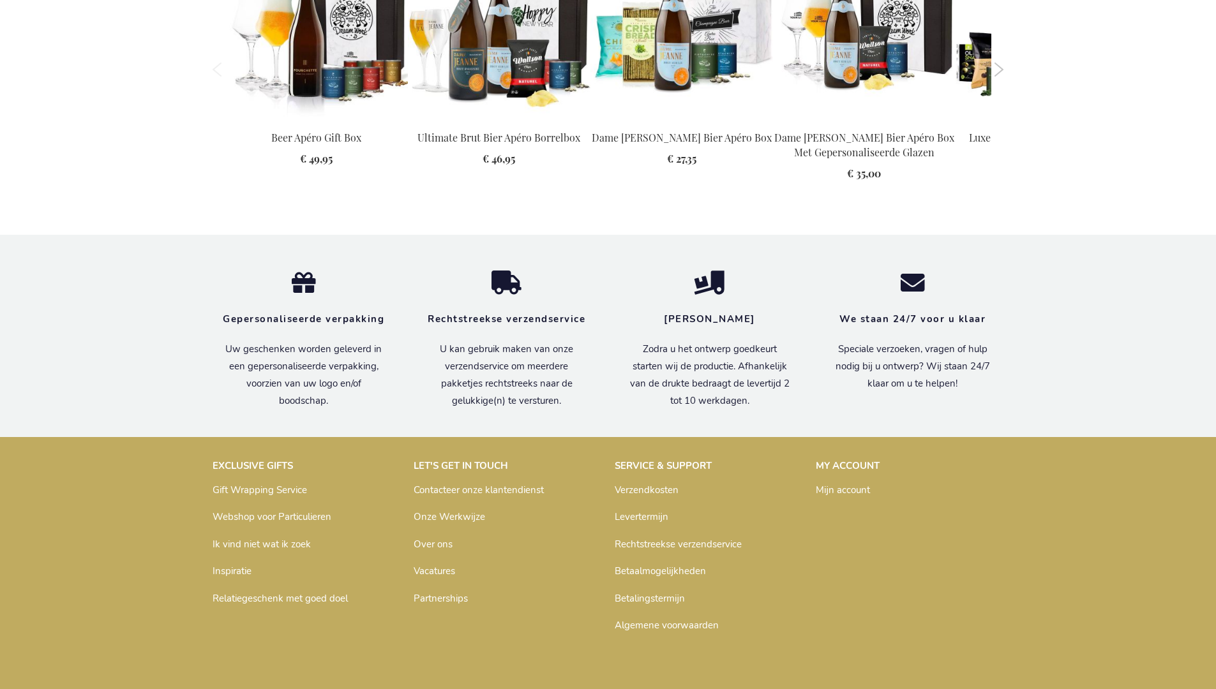
scroll to position [1727, 0]
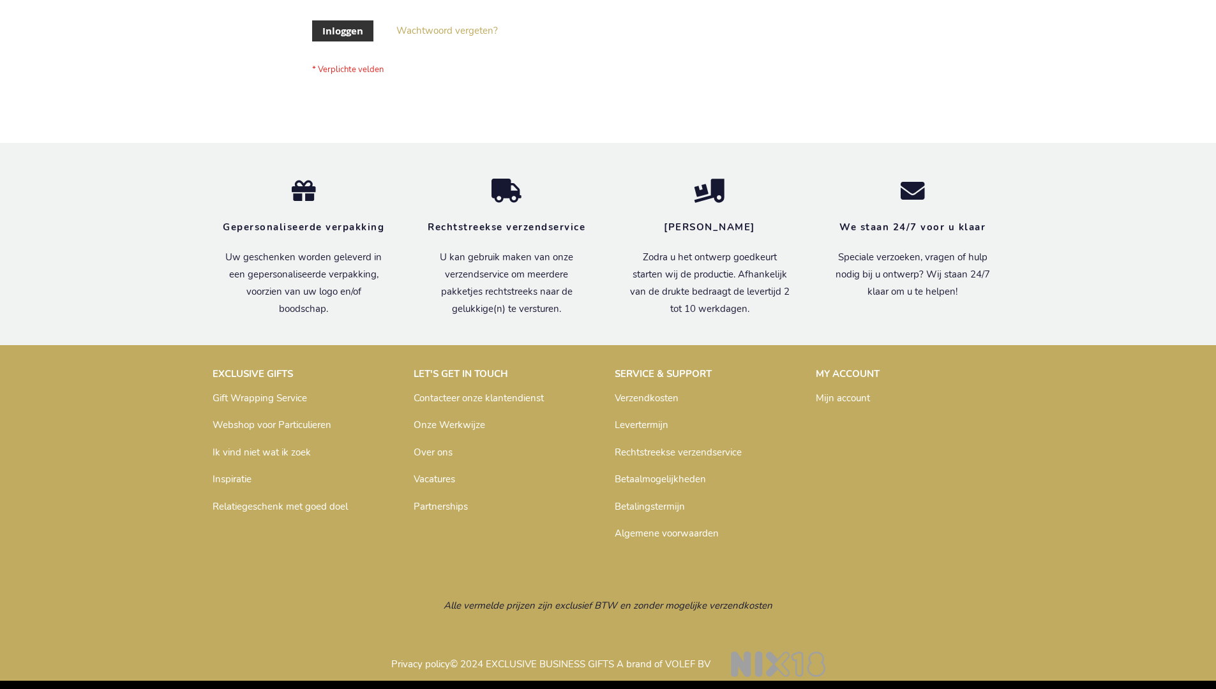
scroll to position [433, 0]
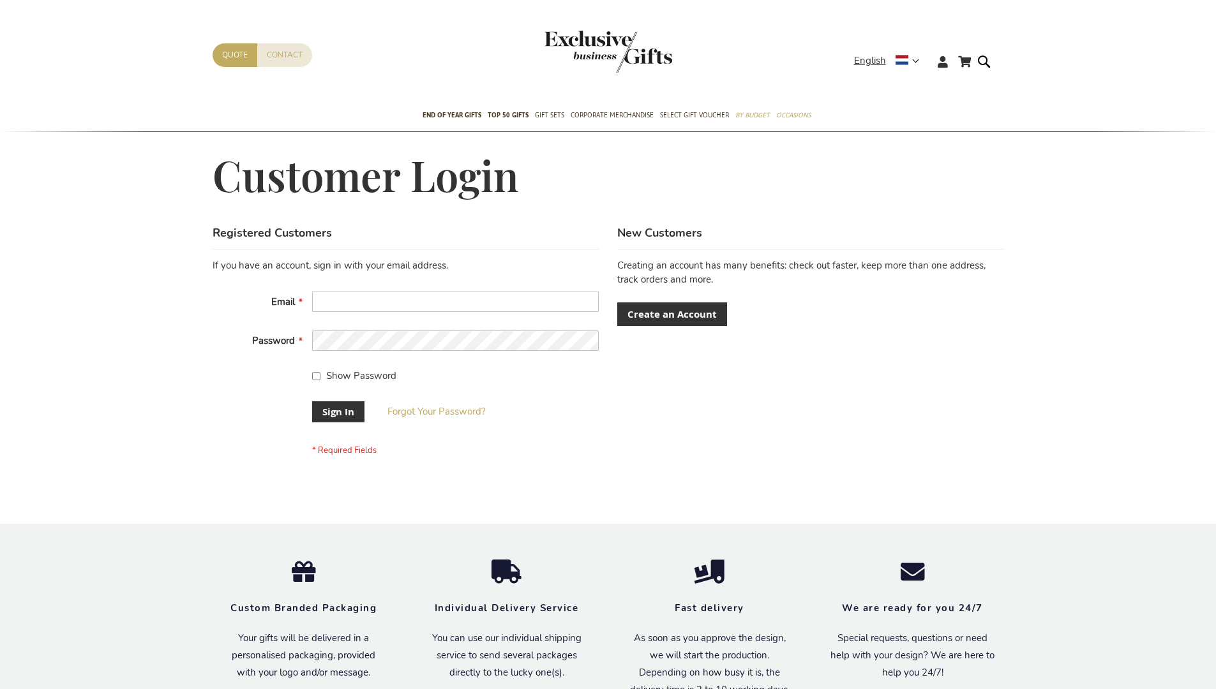
scroll to position [400, 0]
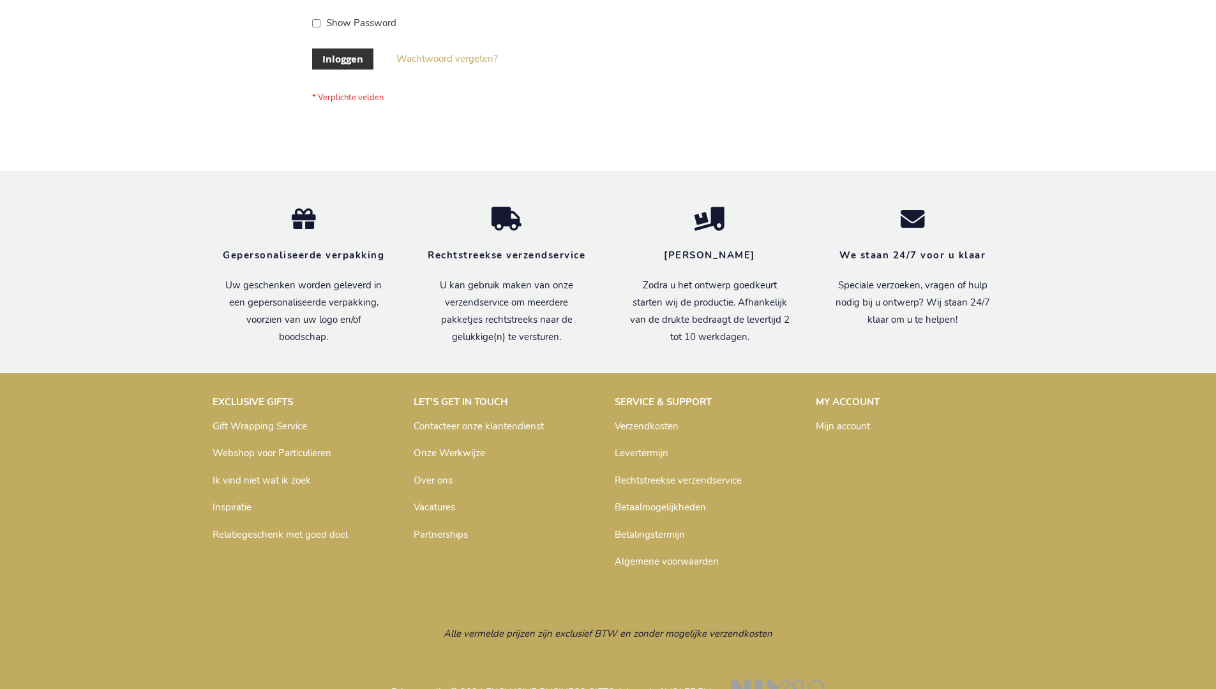
scroll to position [433, 0]
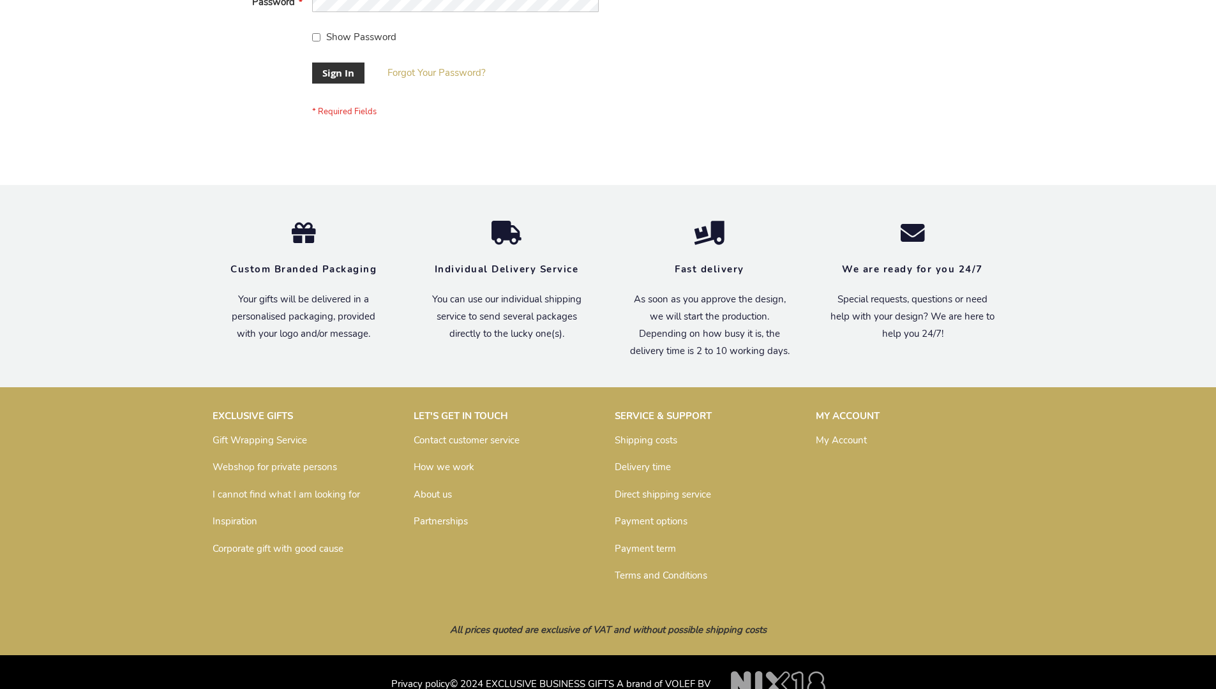
scroll to position [410, 0]
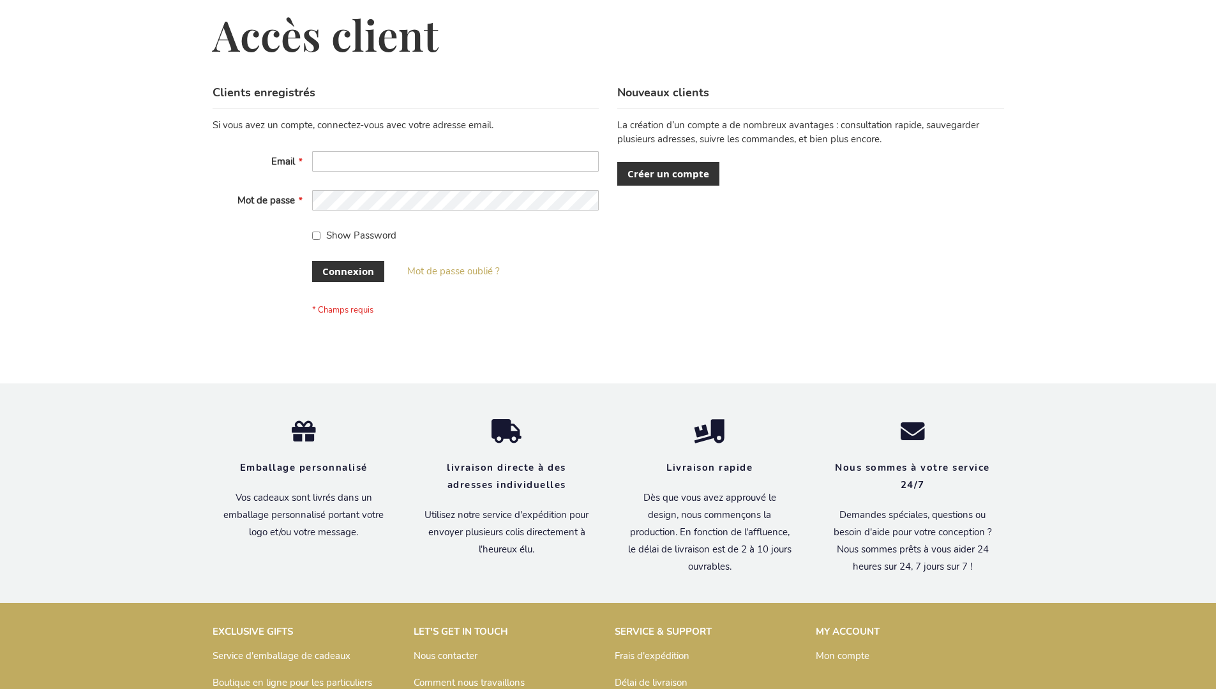
scroll to position [440, 0]
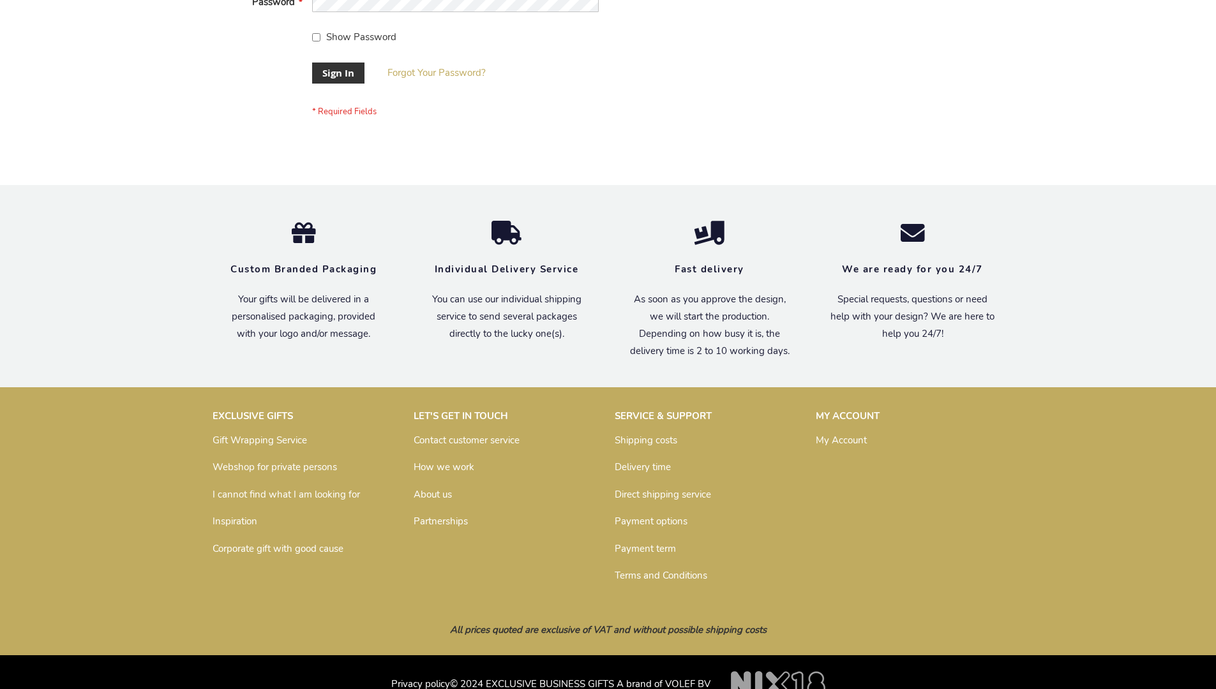
scroll to position [410, 0]
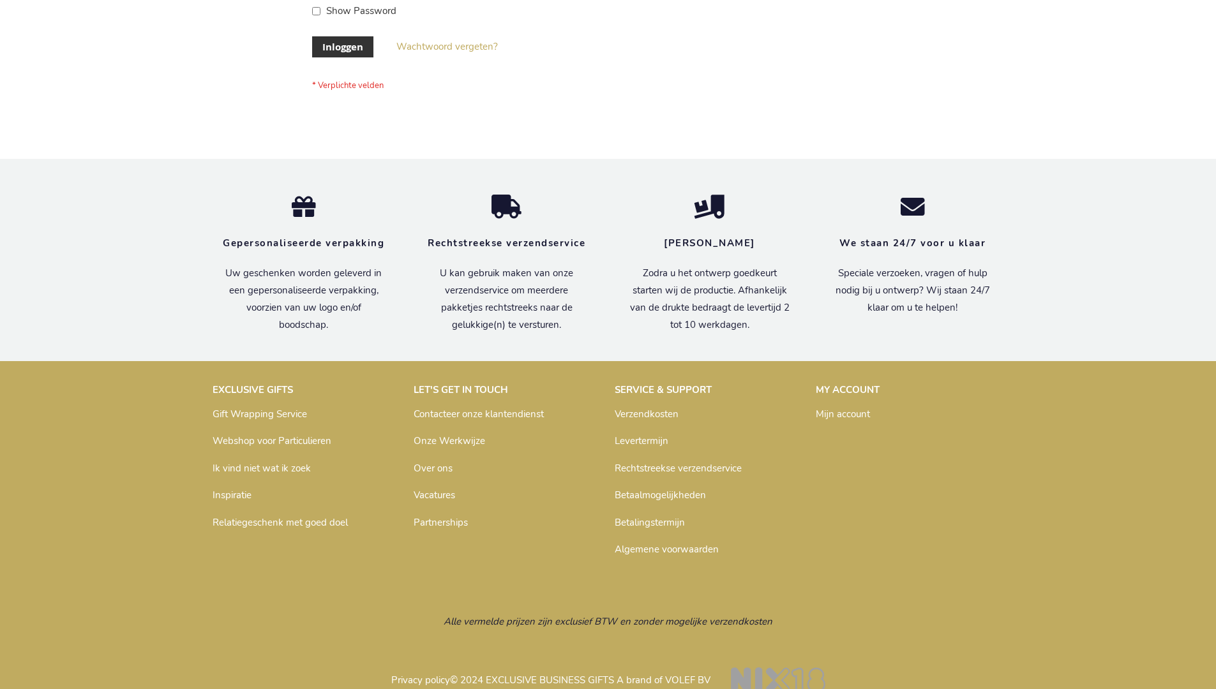
scroll to position [433, 0]
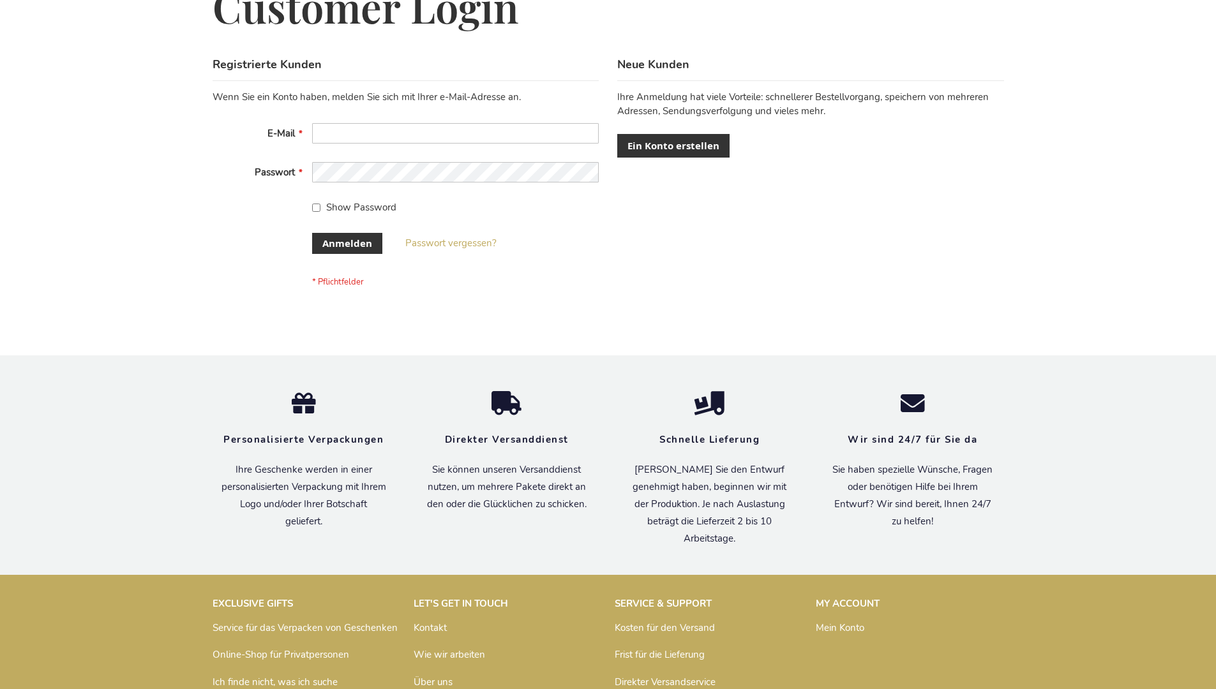
scroll to position [428, 0]
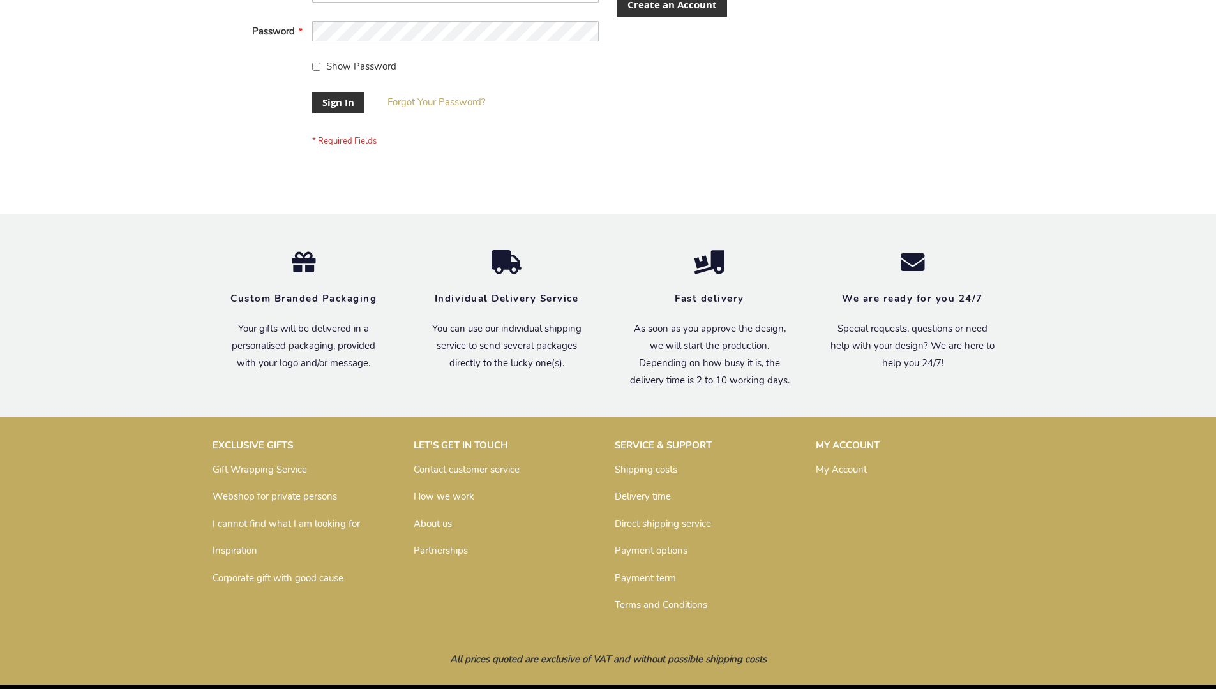
scroll to position [410, 0]
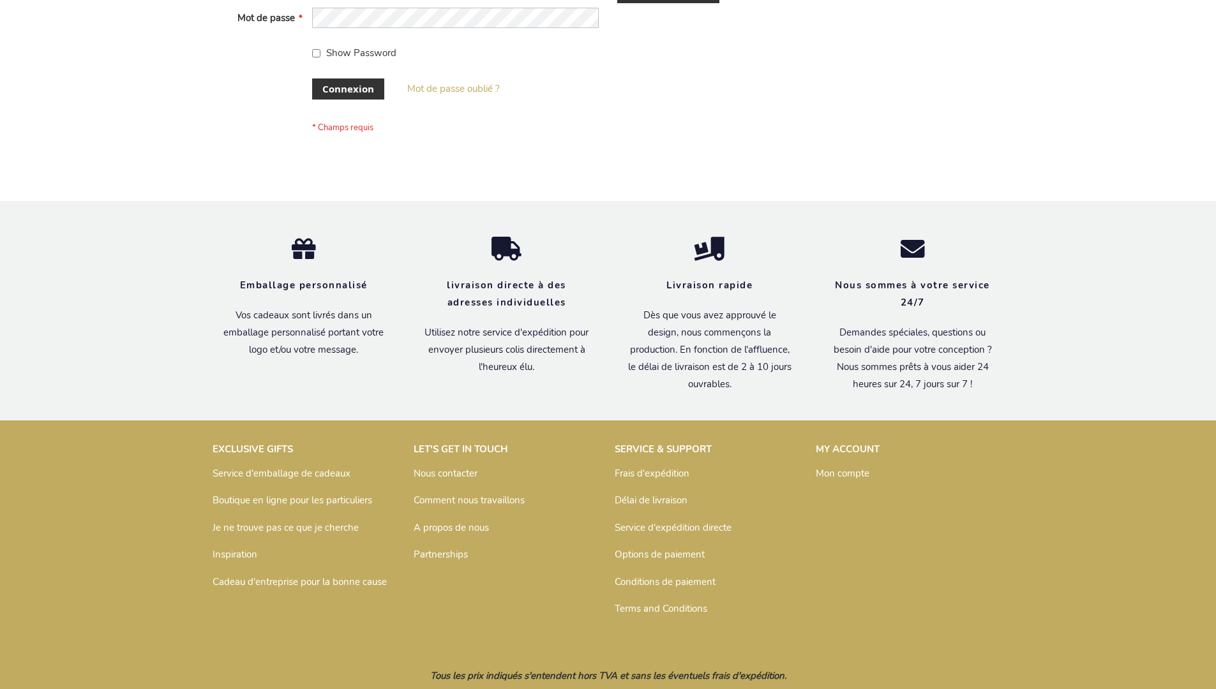
scroll to position [440, 0]
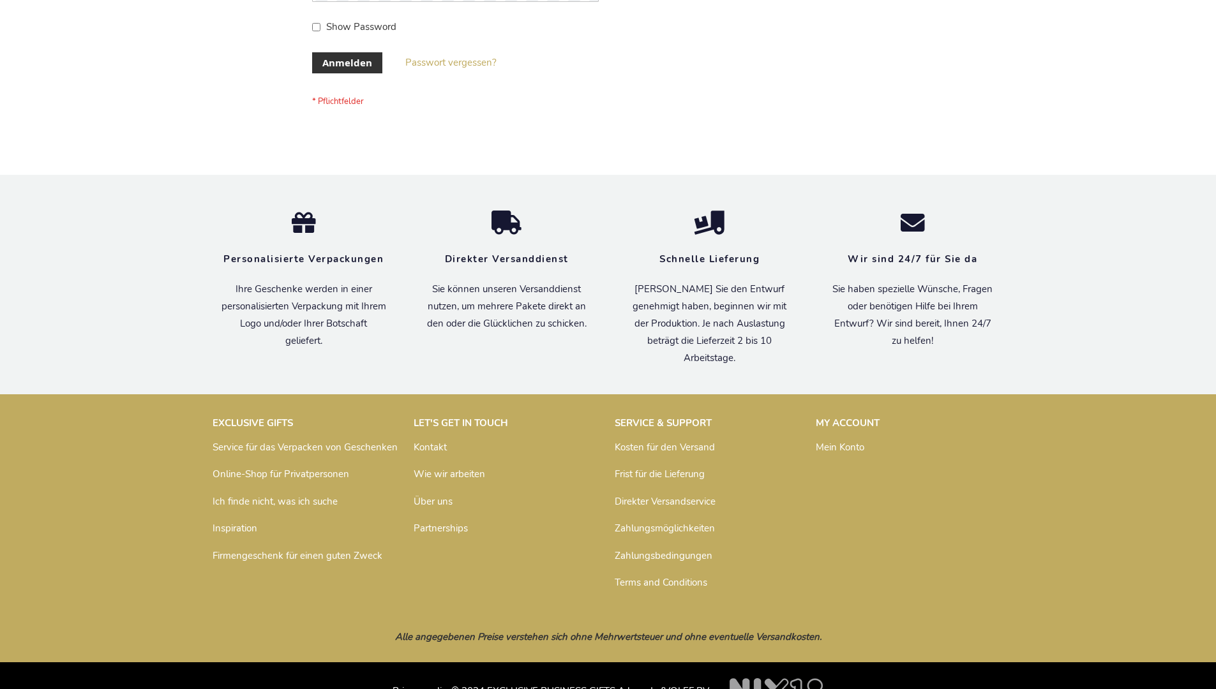
scroll to position [428, 0]
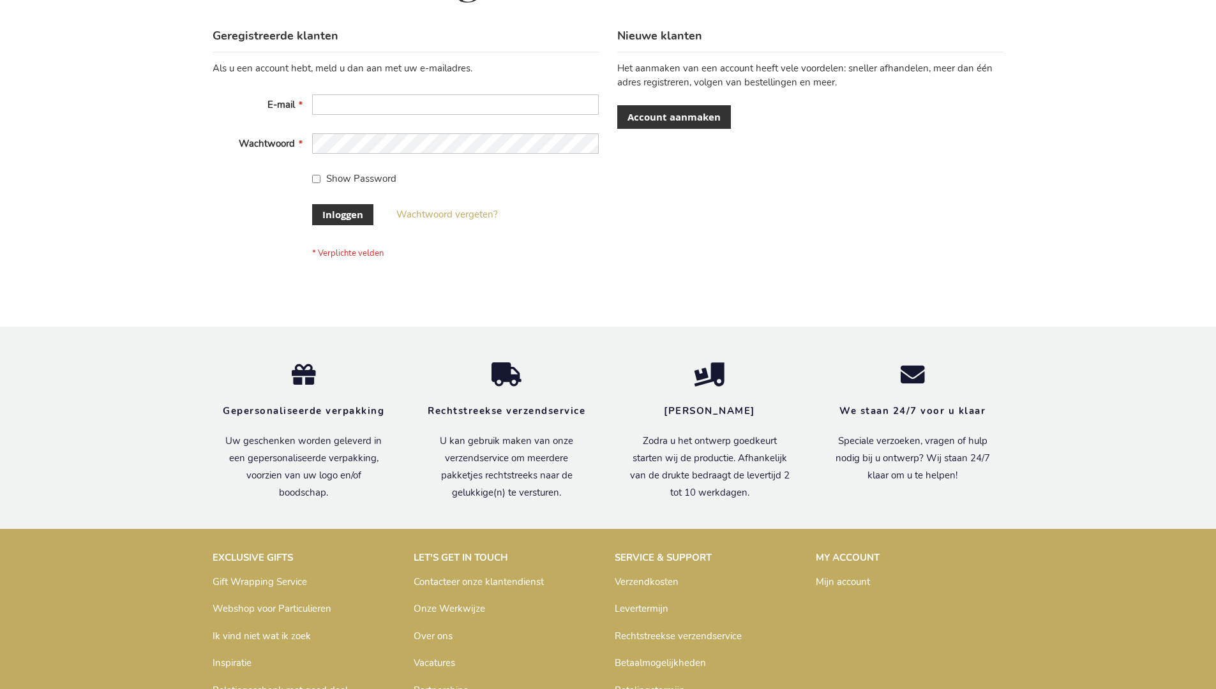
scroll to position [433, 0]
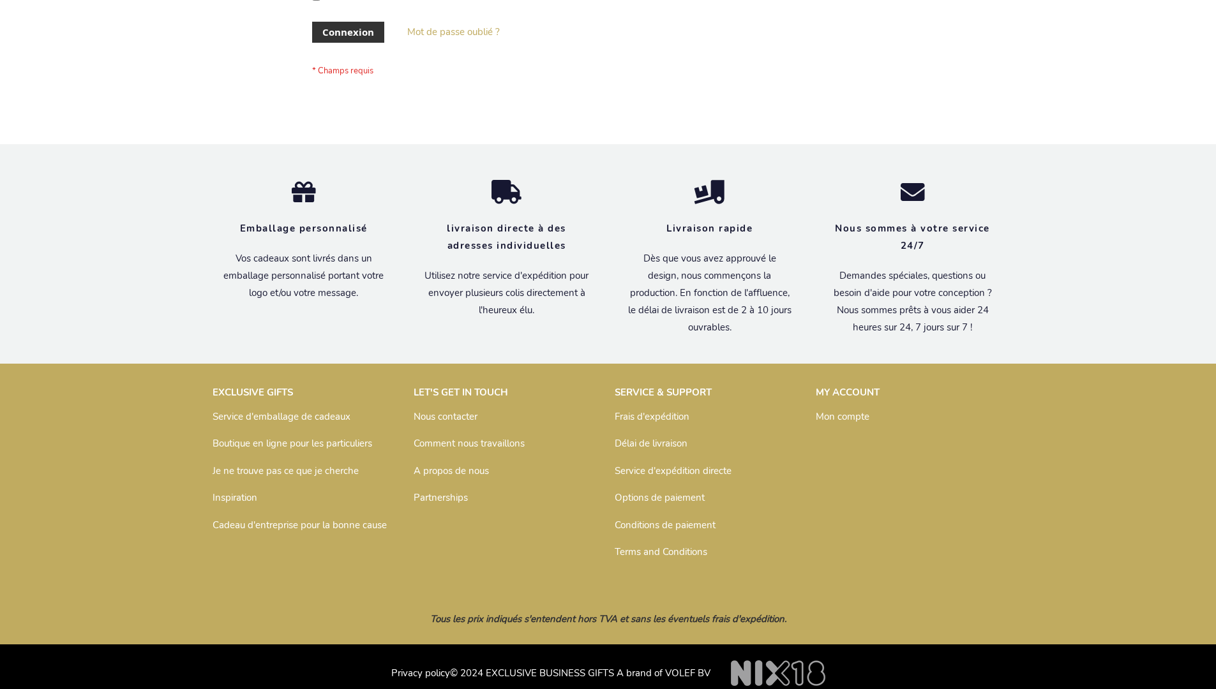
scroll to position [440, 0]
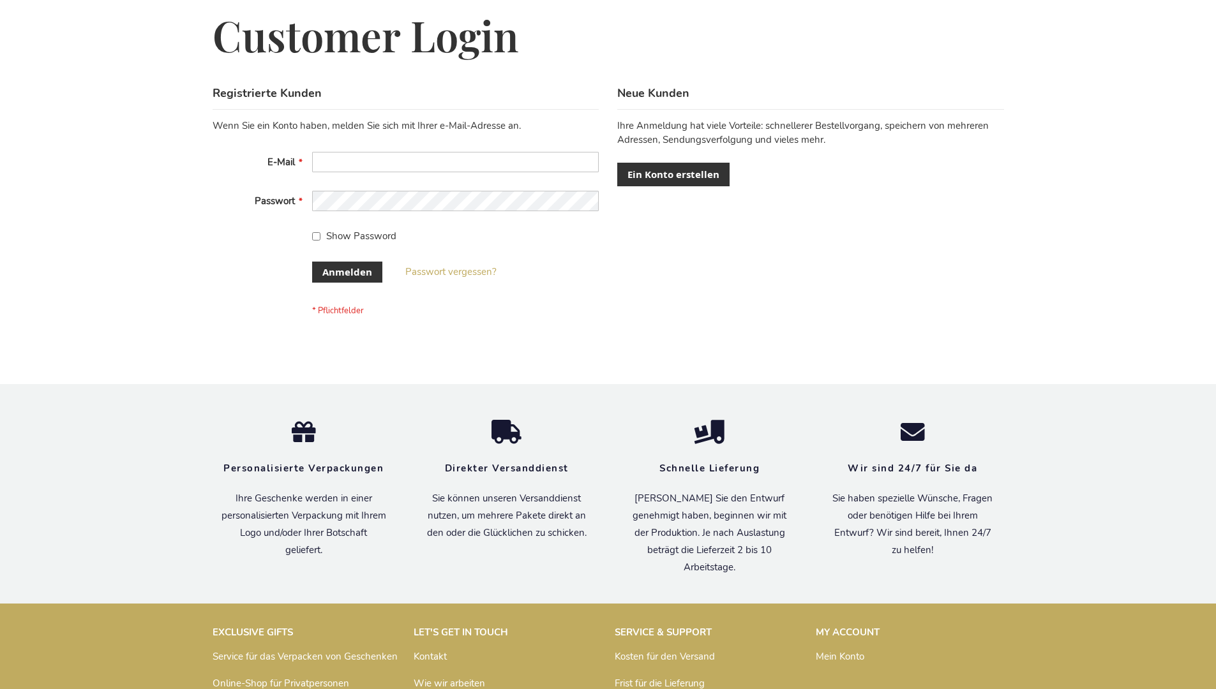
scroll to position [428, 0]
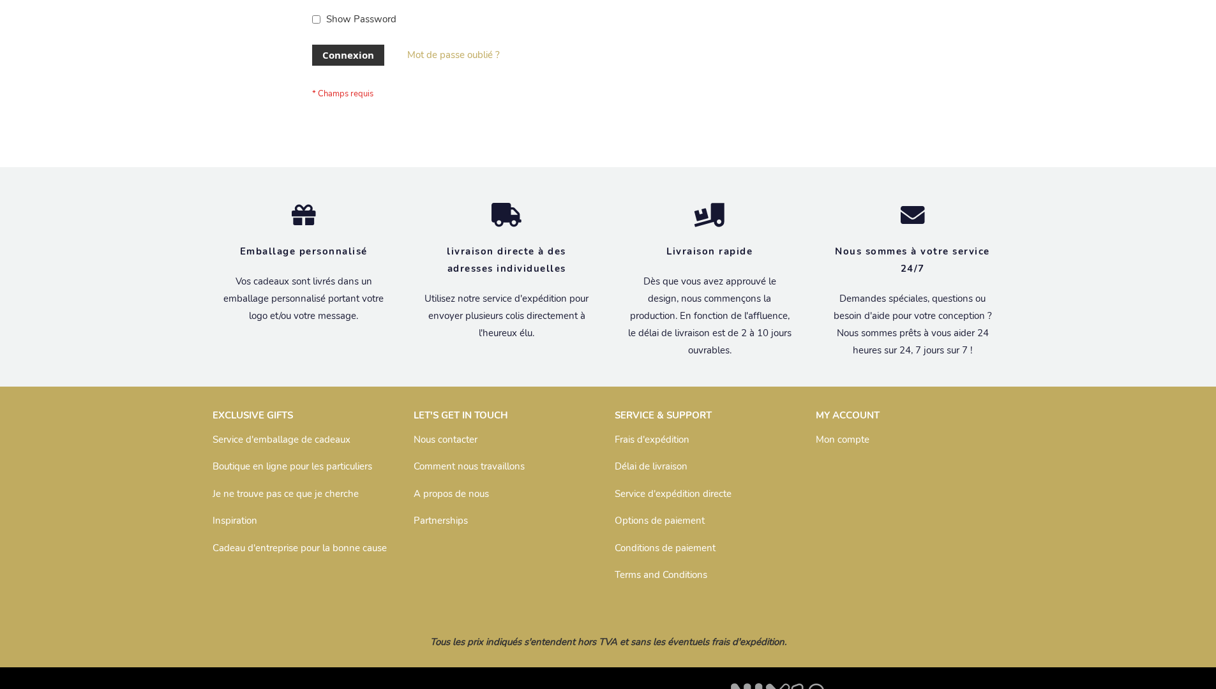
scroll to position [440, 0]
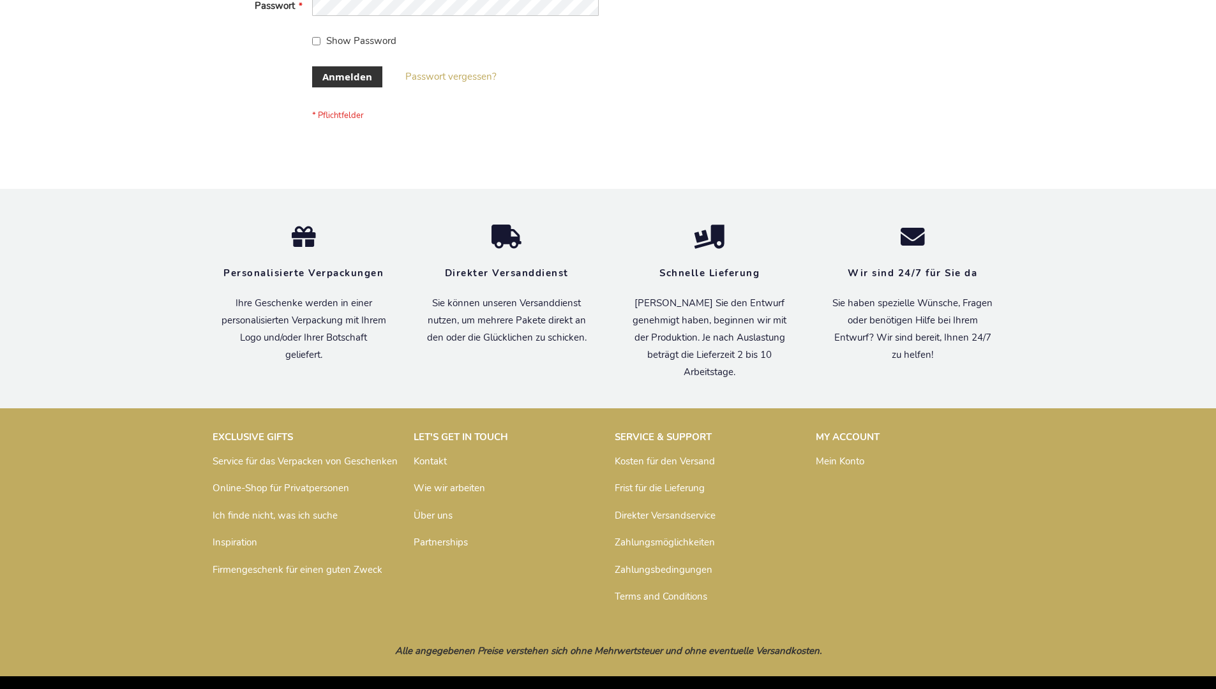
scroll to position [428, 0]
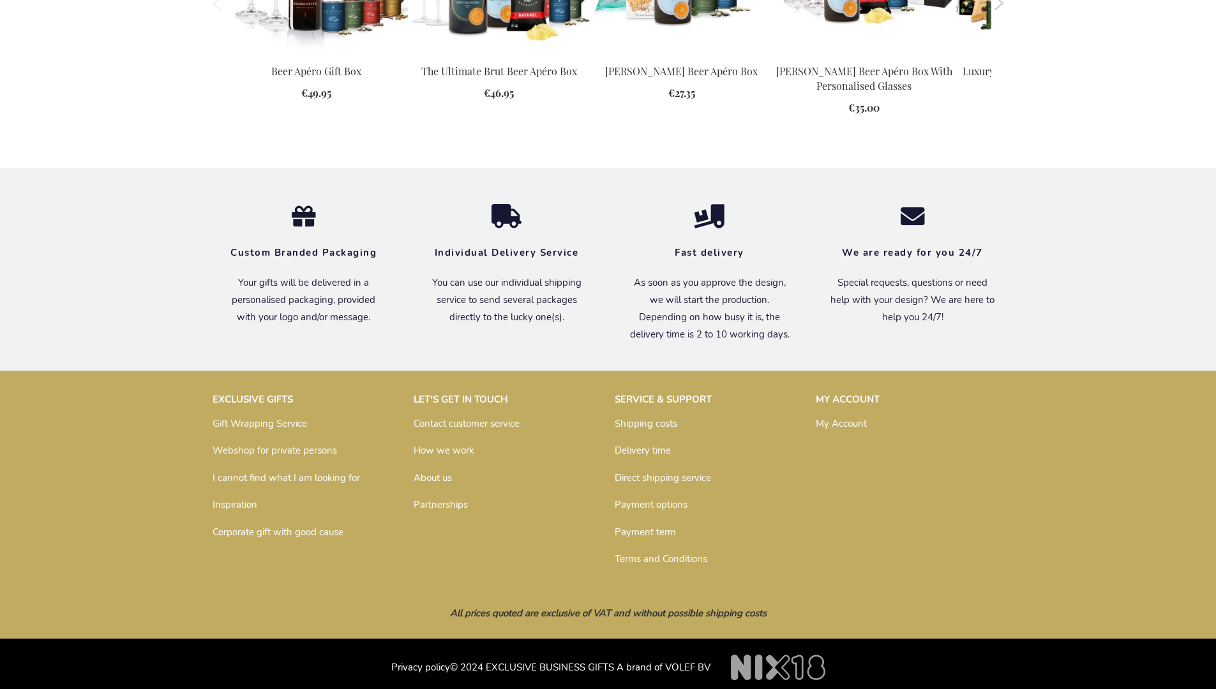
scroll to position [1677, 0]
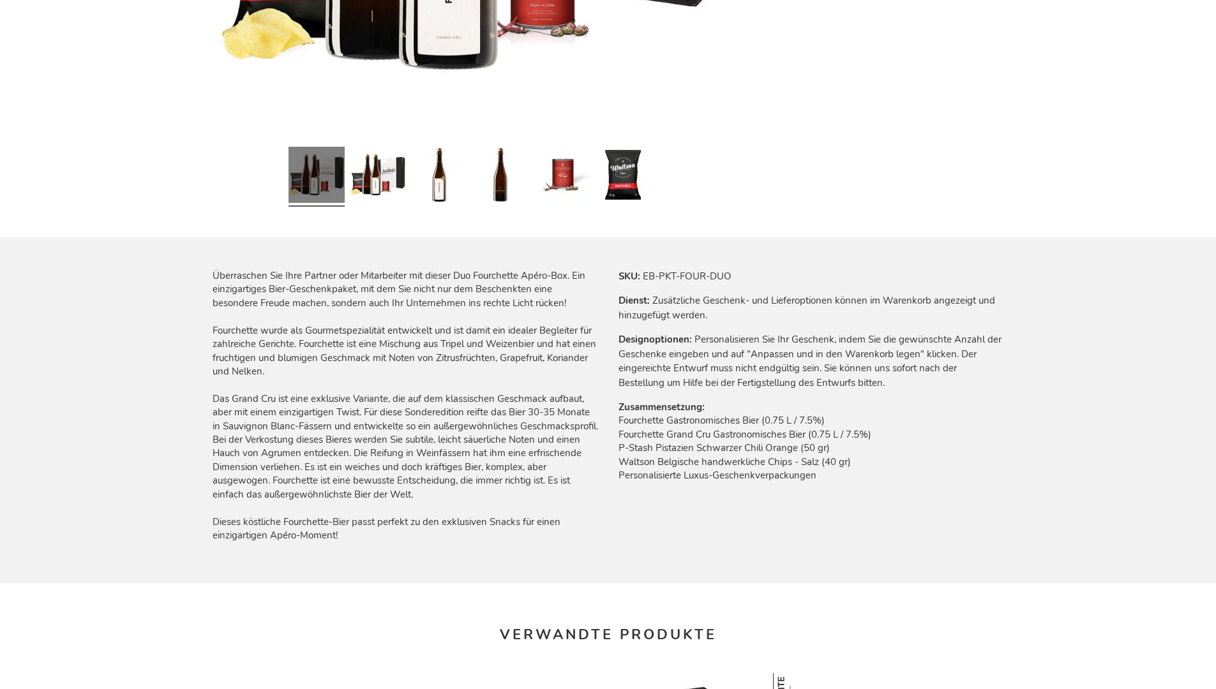
scroll to position [1722, 0]
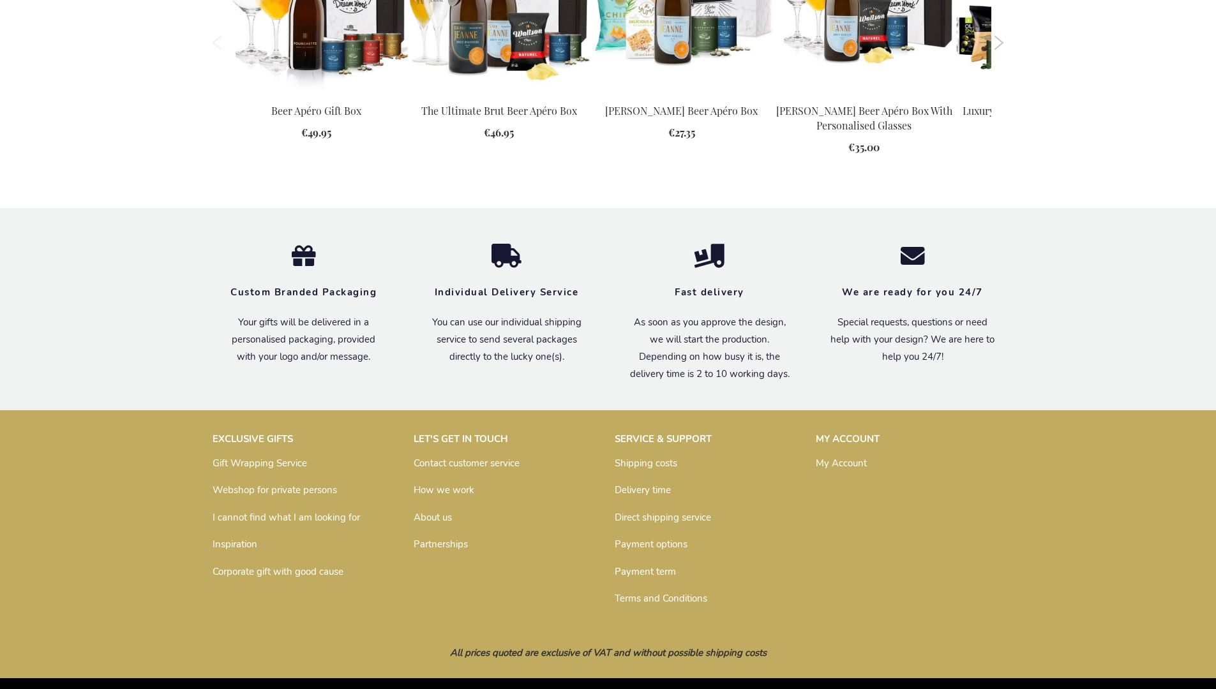
scroll to position [1677, 0]
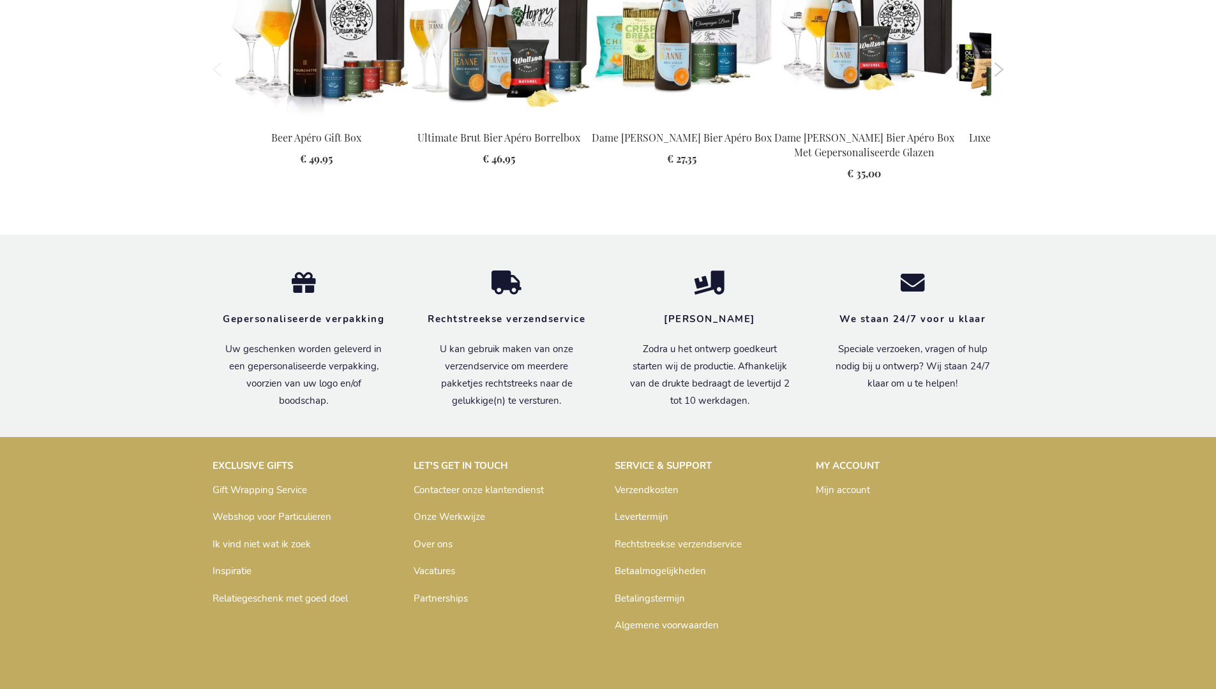
scroll to position [1727, 0]
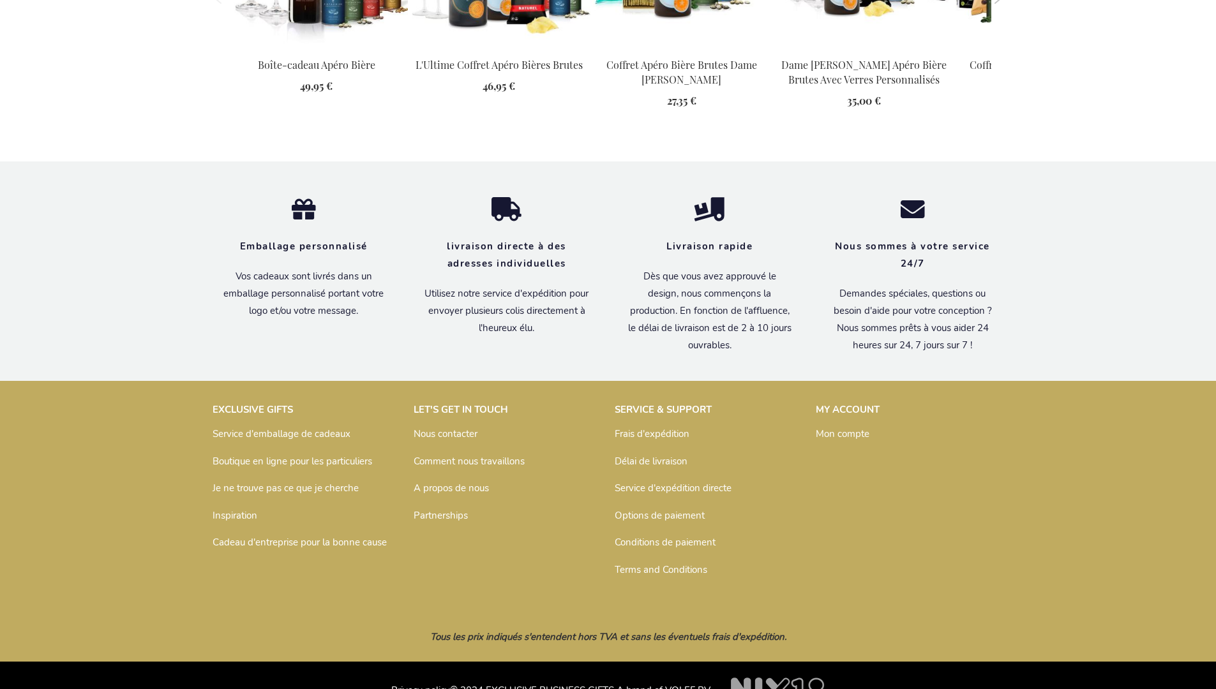
scroll to position [1720, 0]
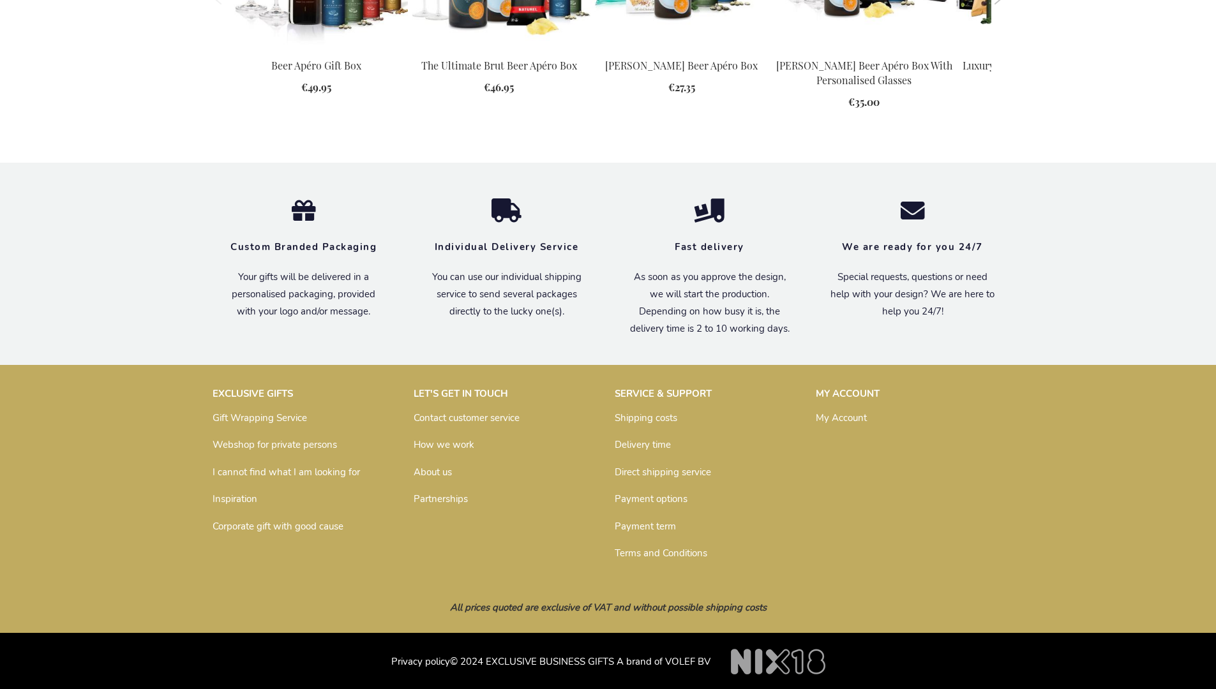
scroll to position [1677, 0]
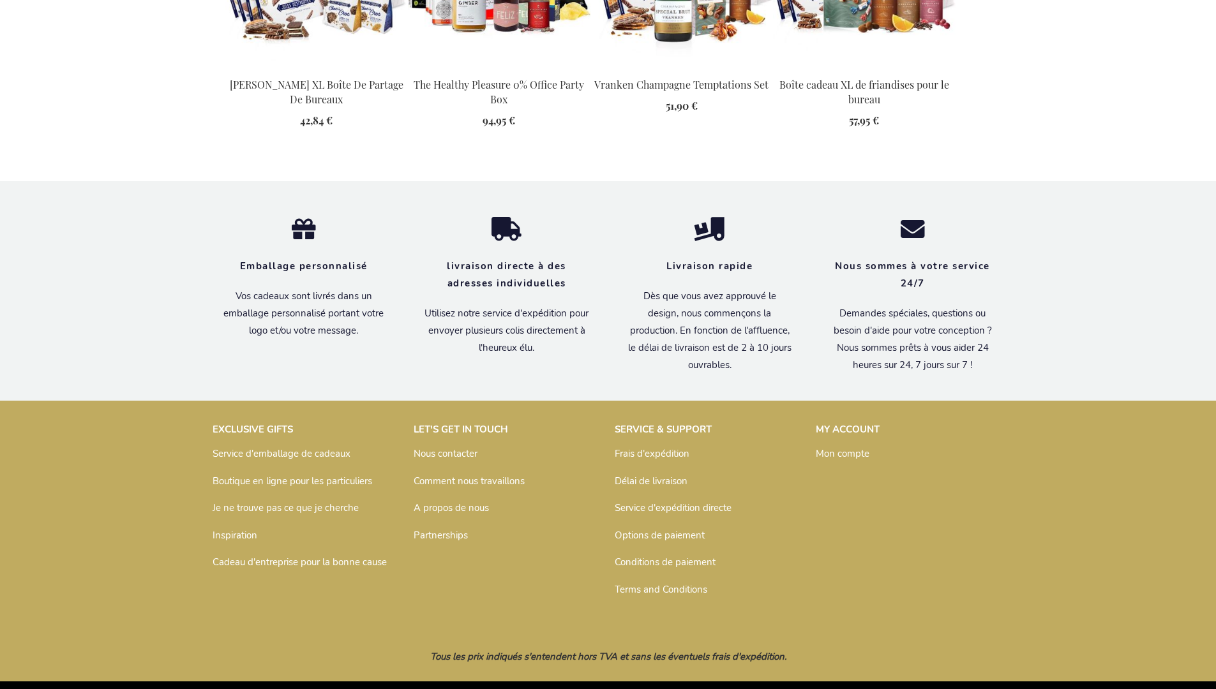
scroll to position [1786, 0]
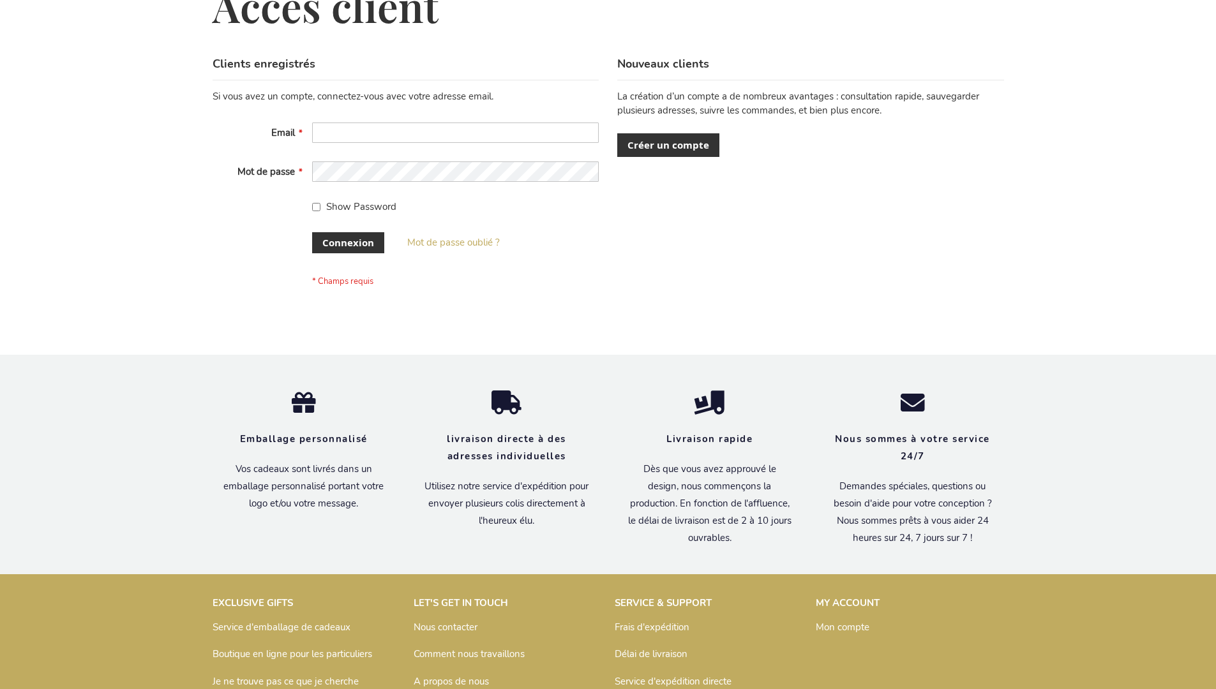
scroll to position [440, 0]
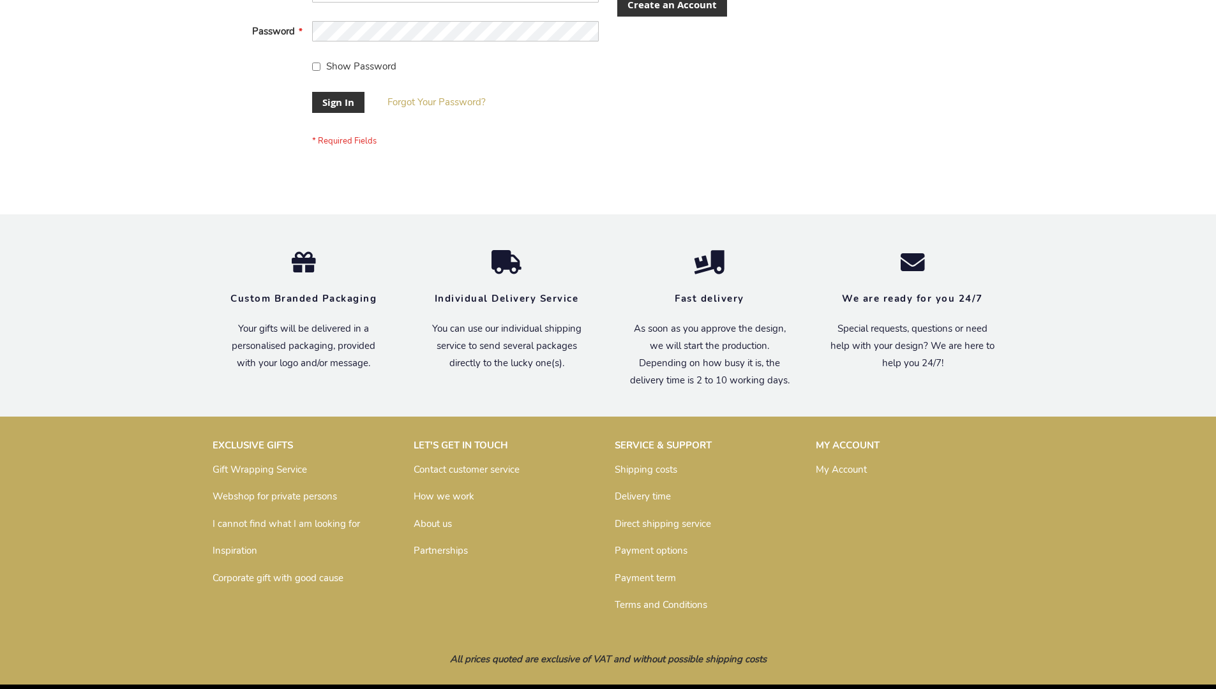
scroll to position [410, 0]
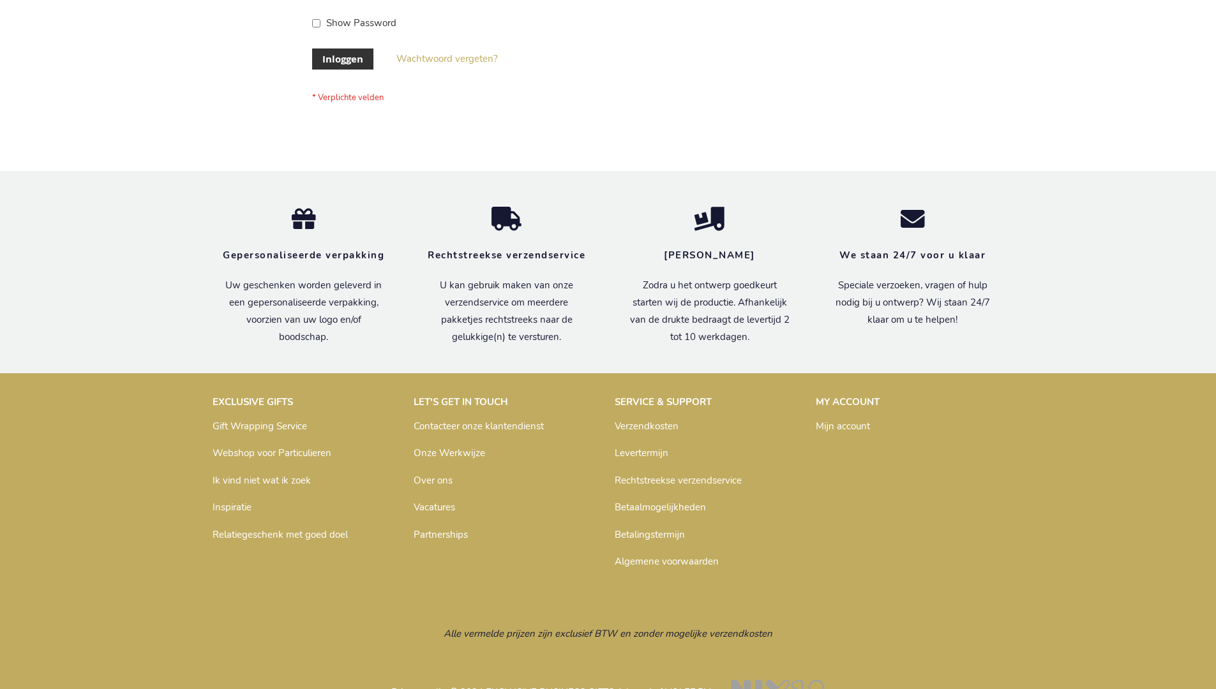
scroll to position [433, 0]
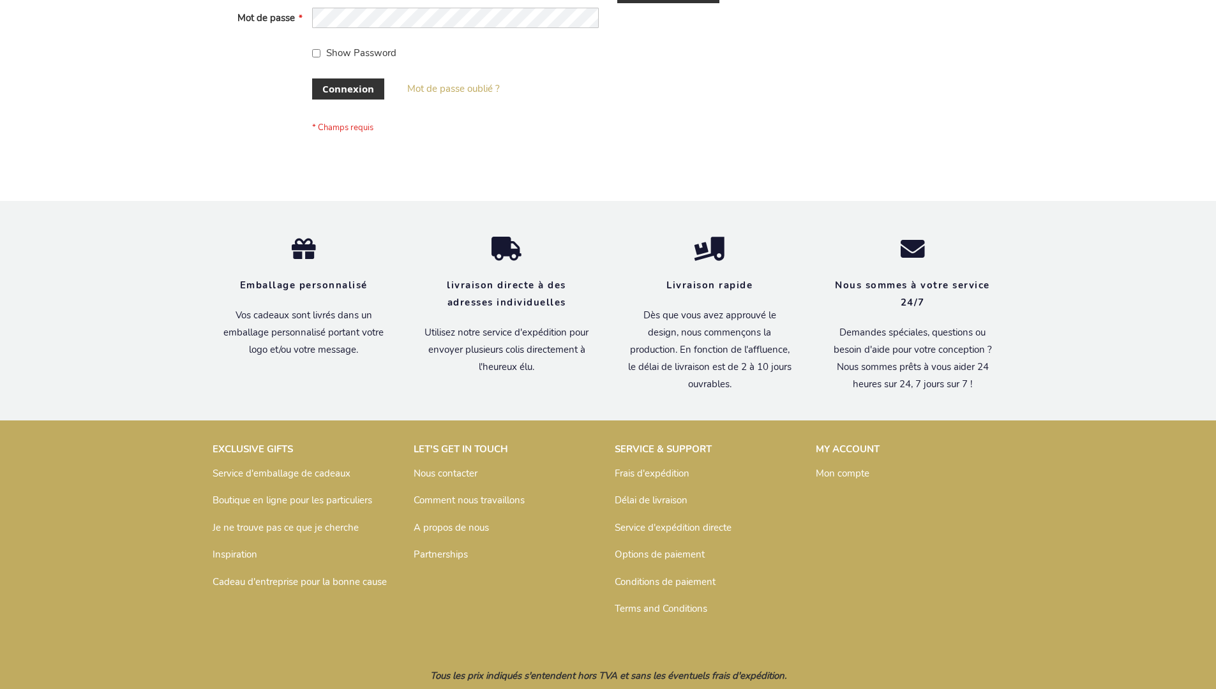
scroll to position [440, 0]
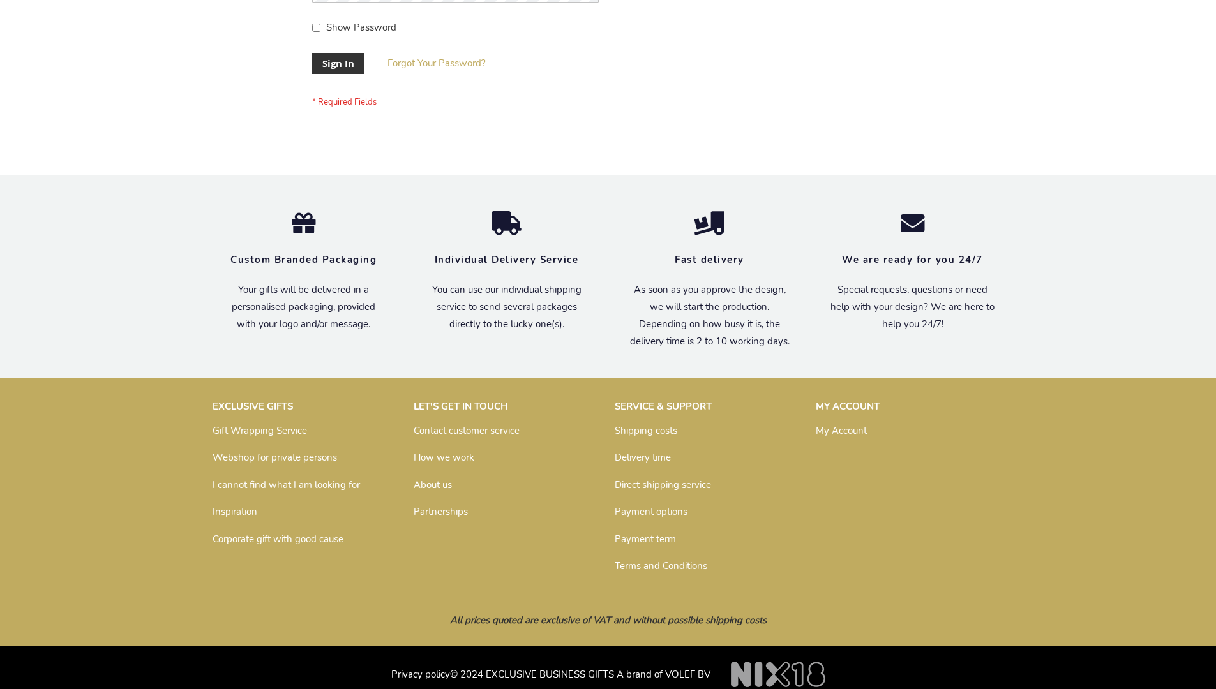
scroll to position [410, 0]
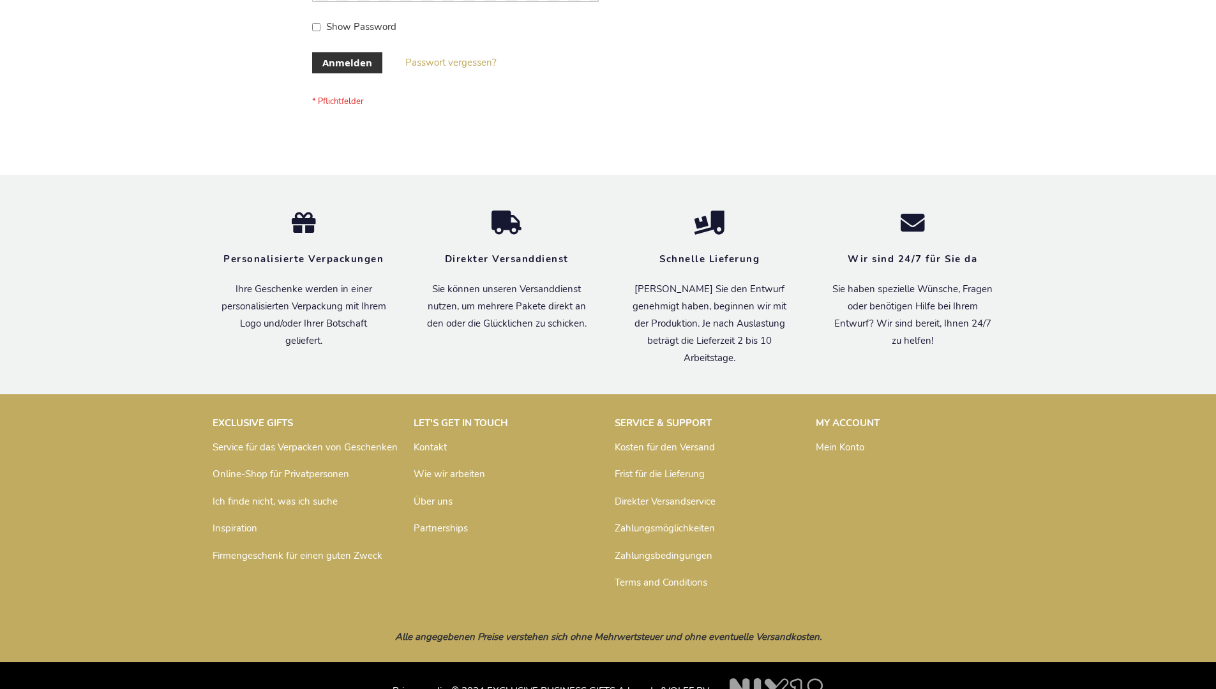
scroll to position [428, 0]
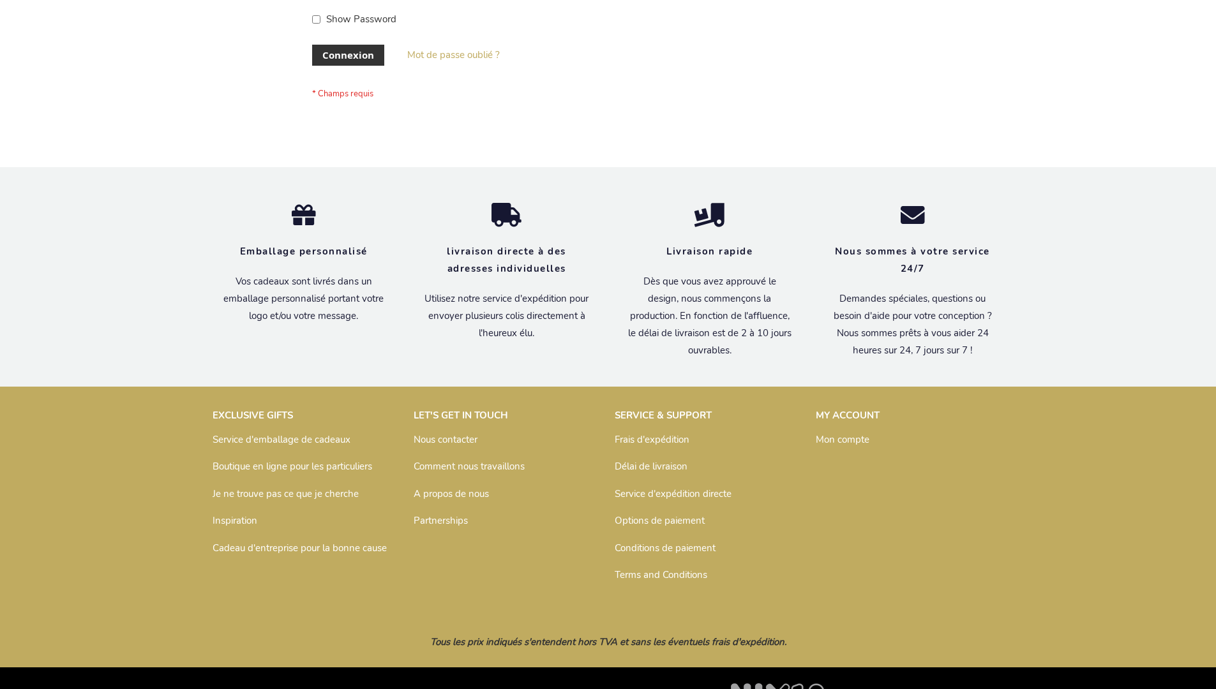
scroll to position [440, 0]
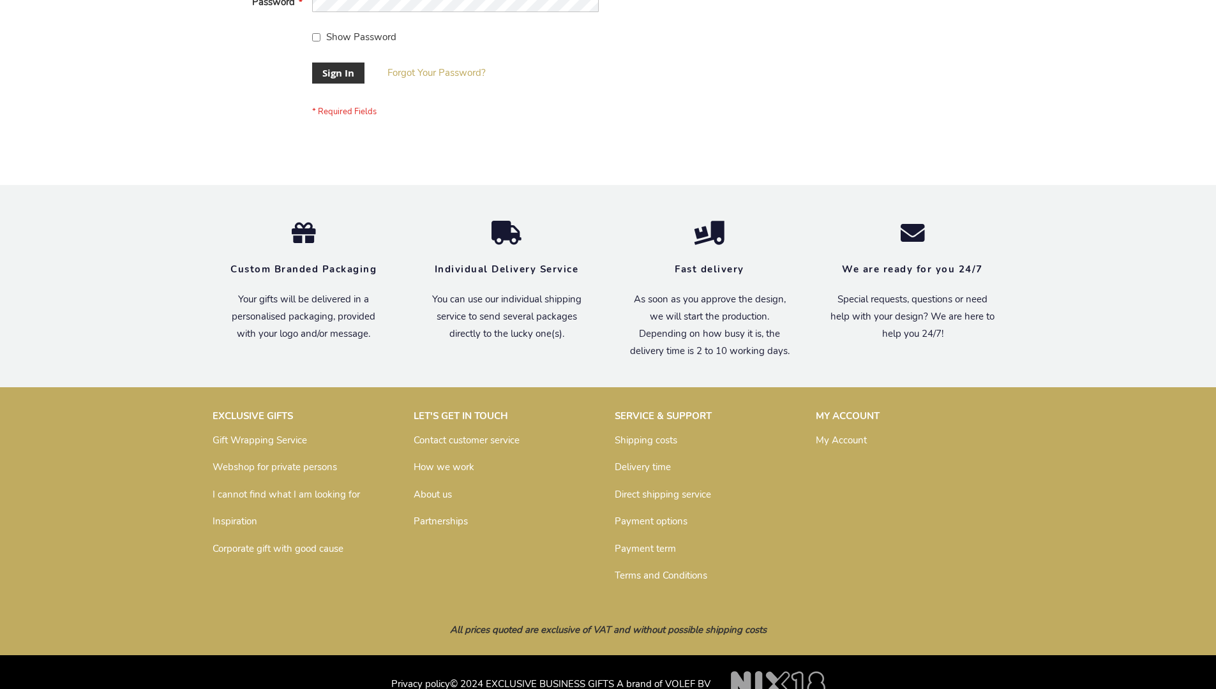
scroll to position [410, 0]
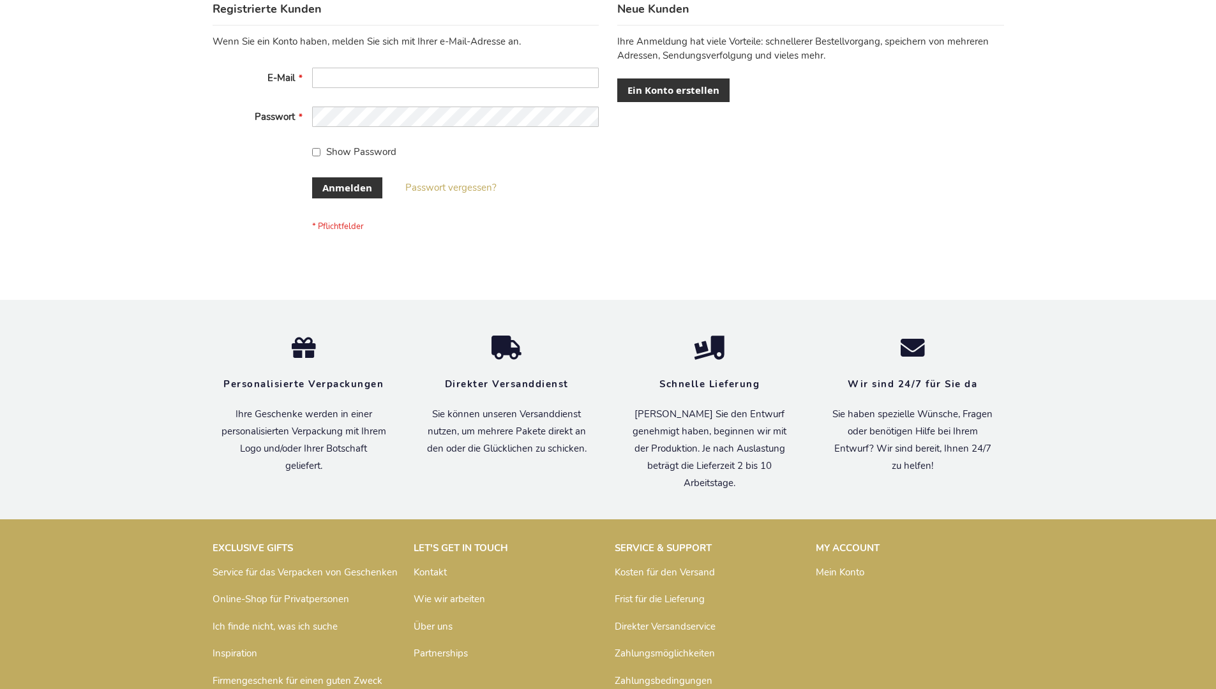
scroll to position [428, 0]
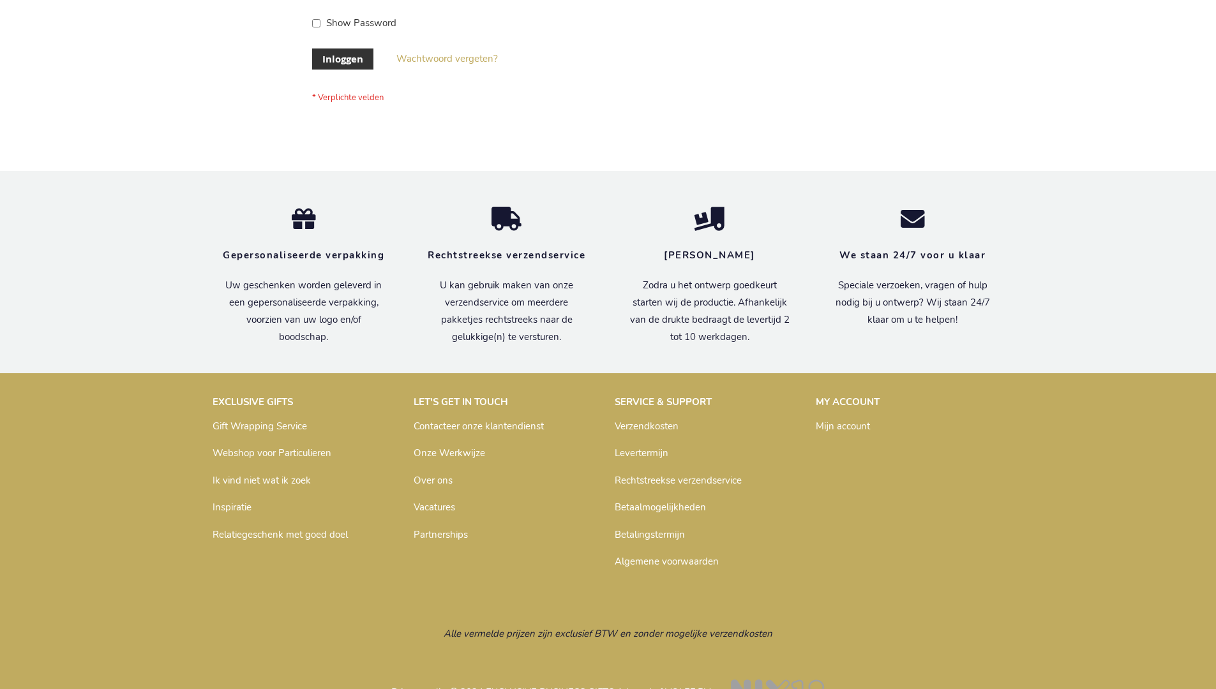
scroll to position [433, 0]
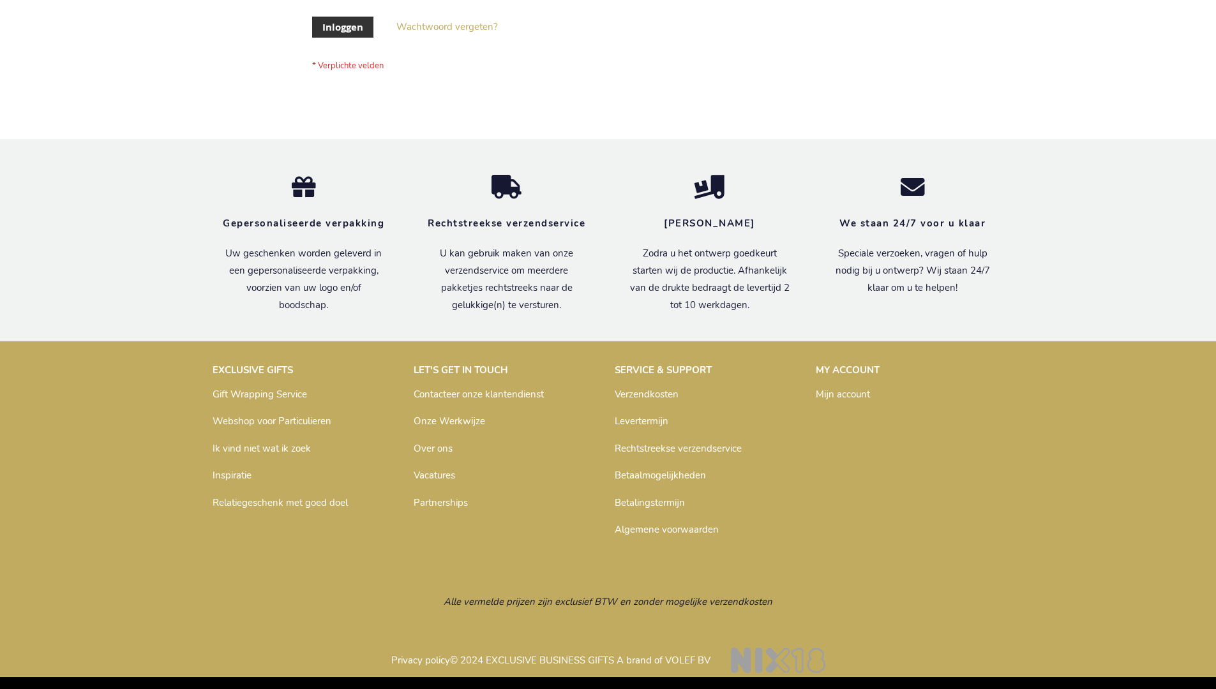
scroll to position [433, 0]
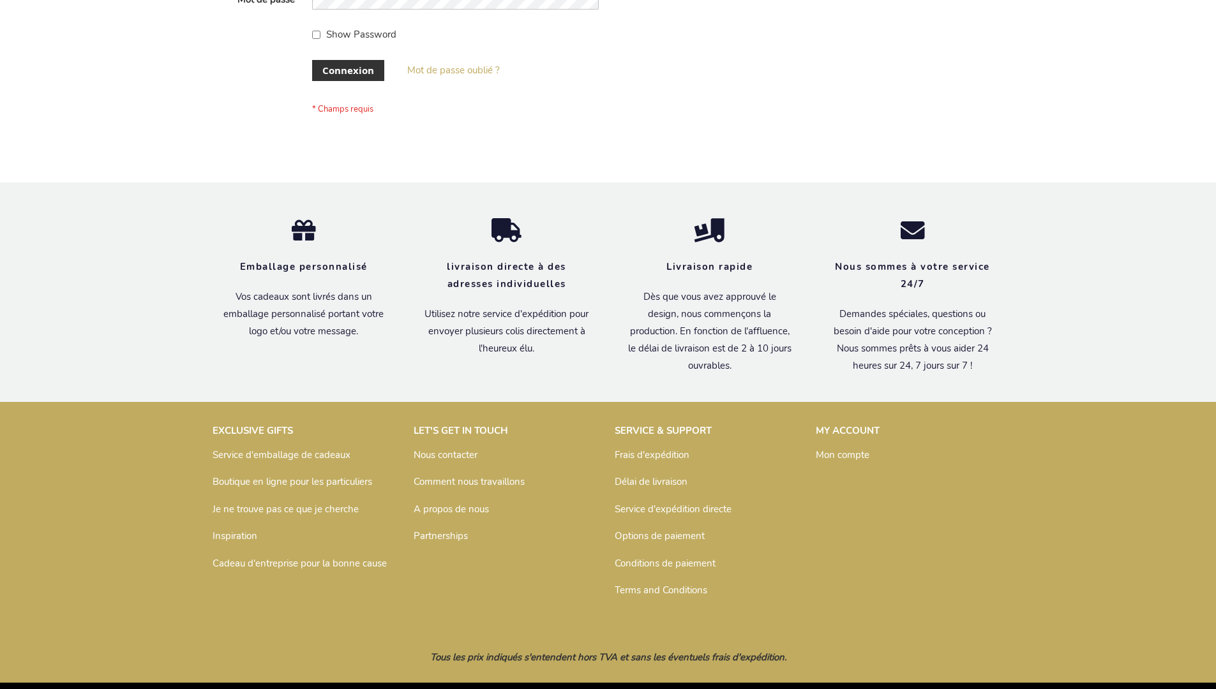
scroll to position [440, 0]
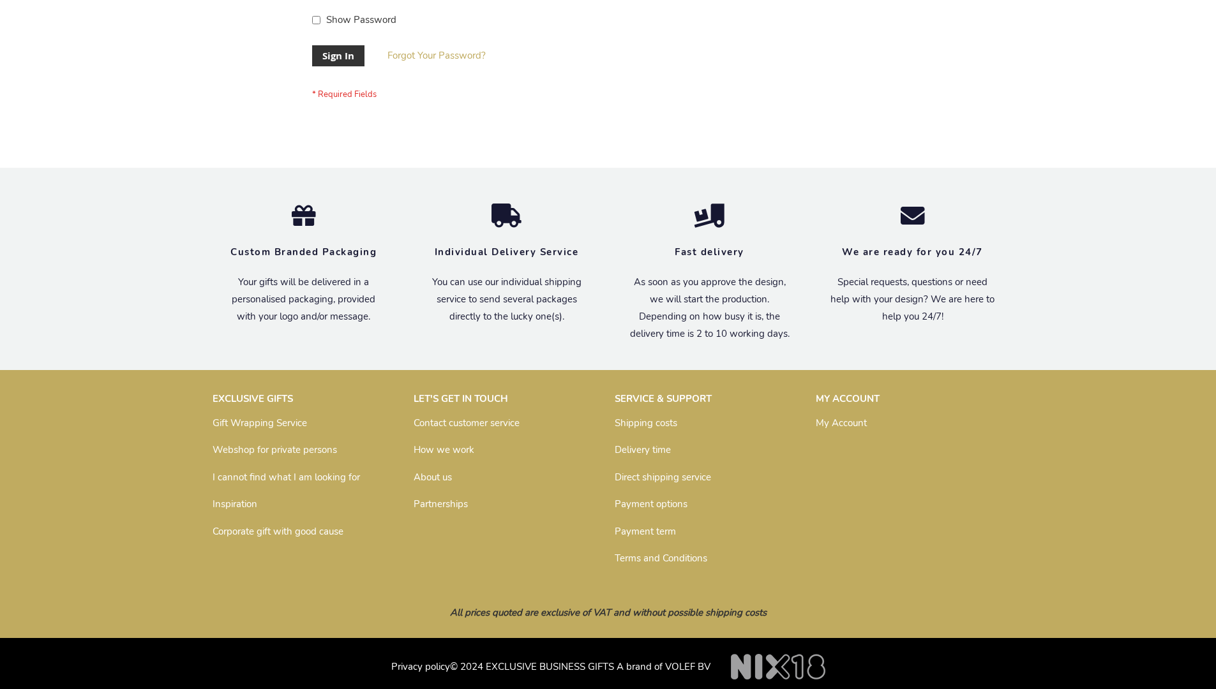
scroll to position [410, 0]
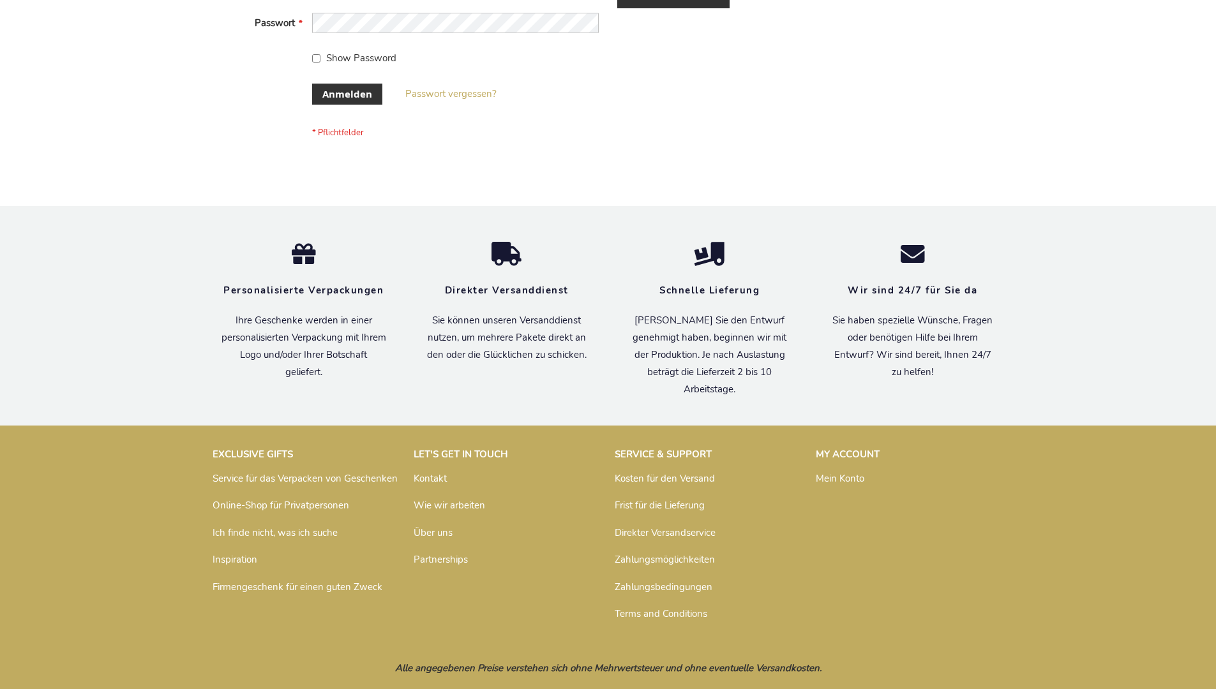
scroll to position [428, 0]
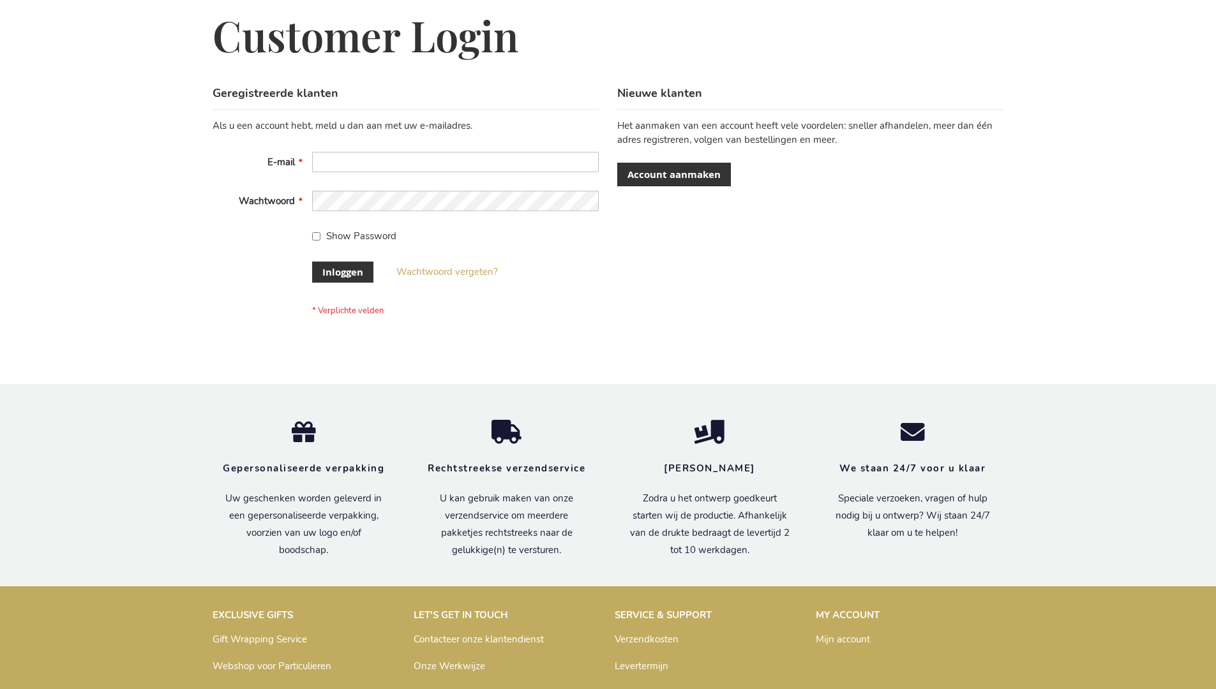
scroll to position [433, 0]
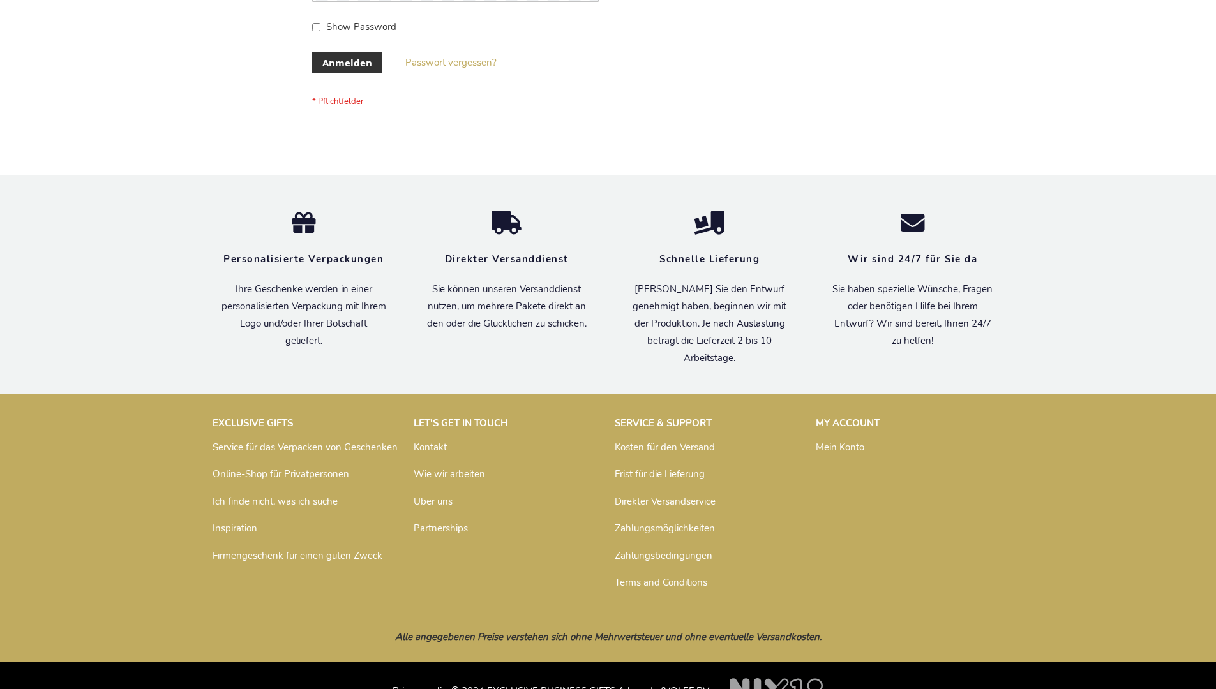
scroll to position [428, 0]
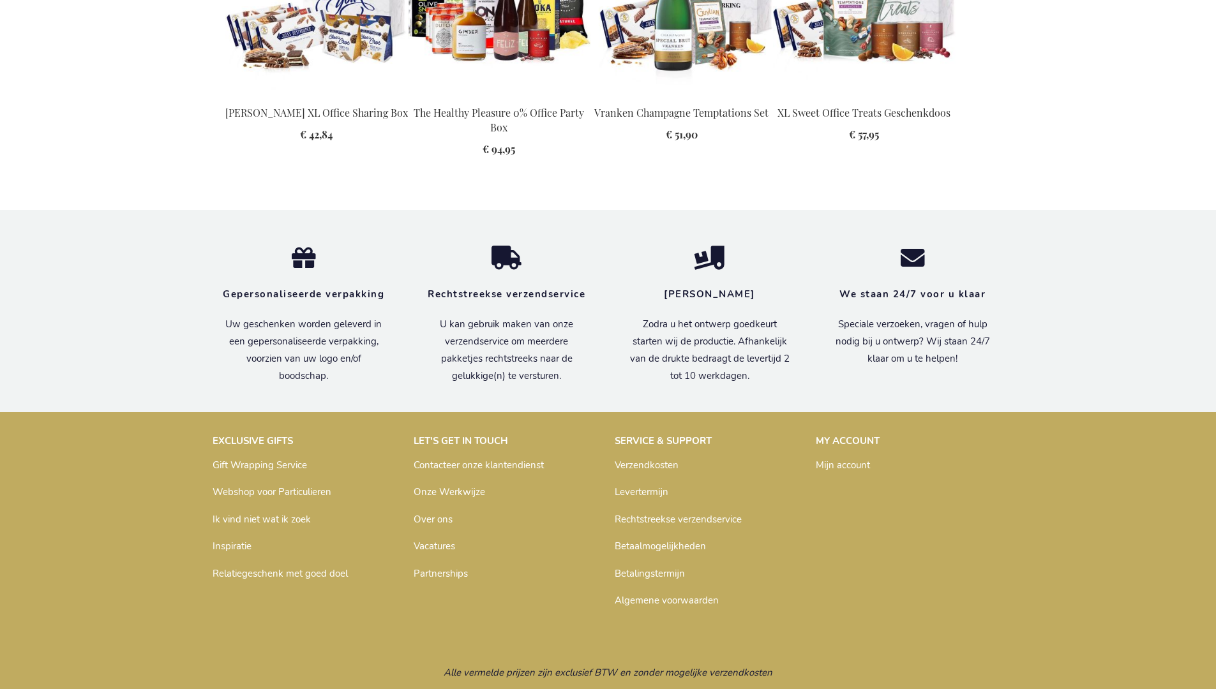
scroll to position [1765, 0]
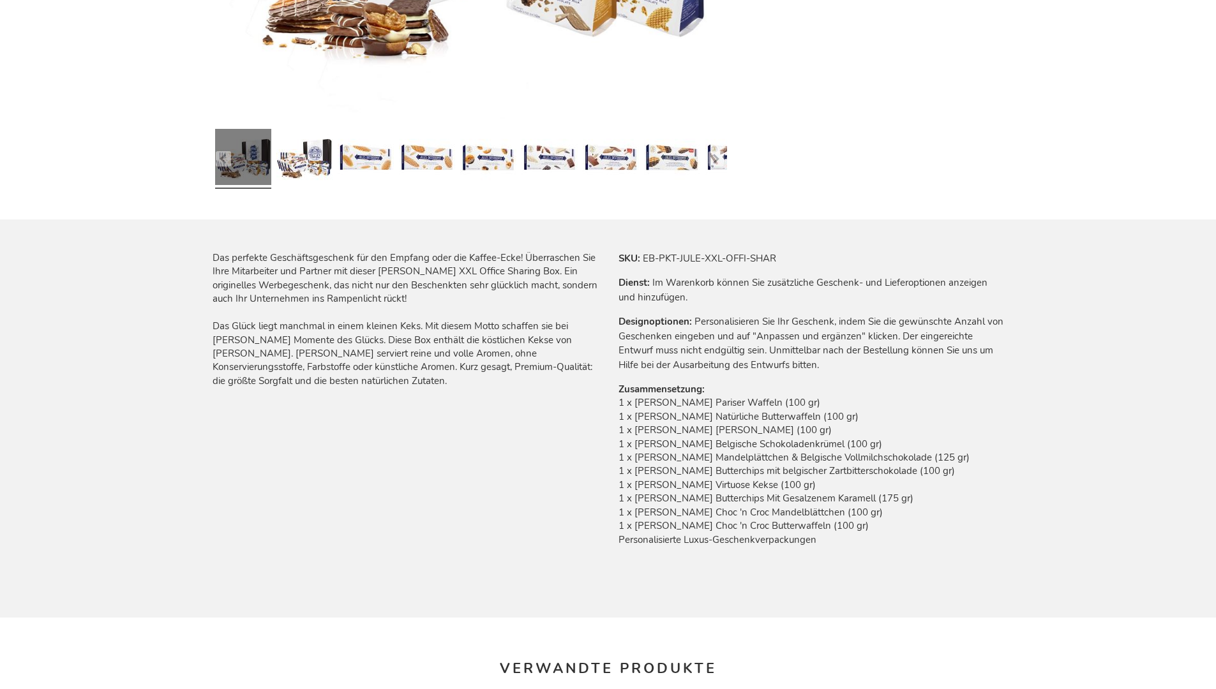
scroll to position [1773, 0]
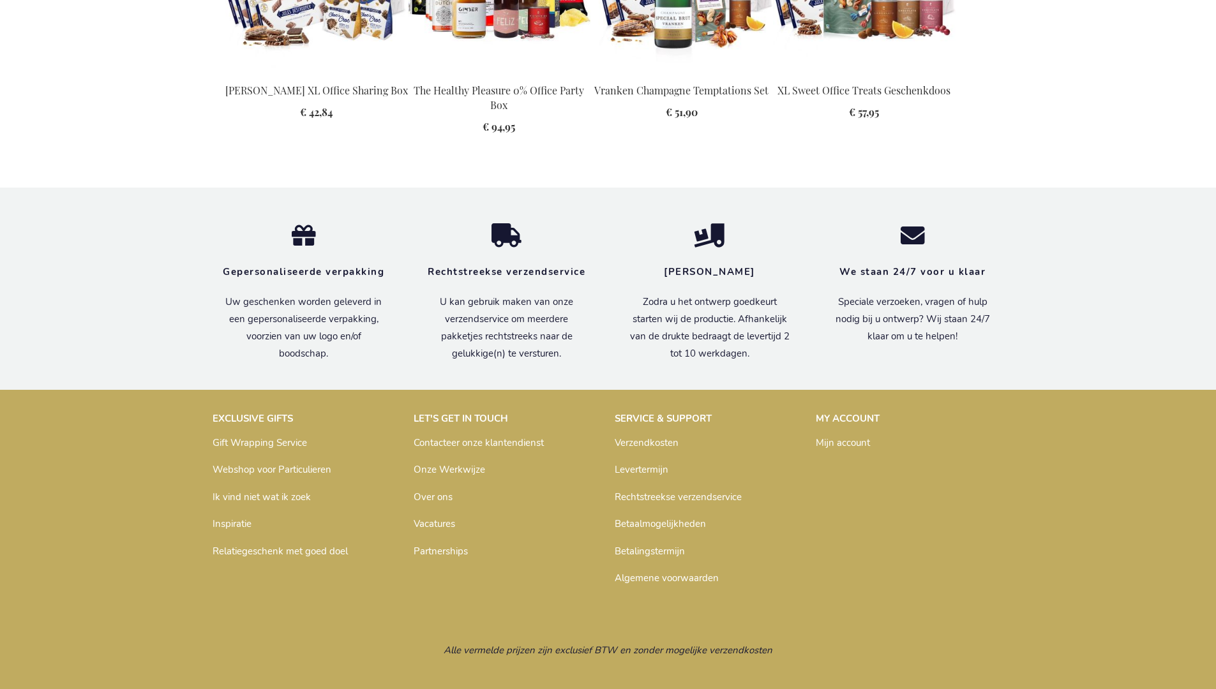
scroll to position [1765, 0]
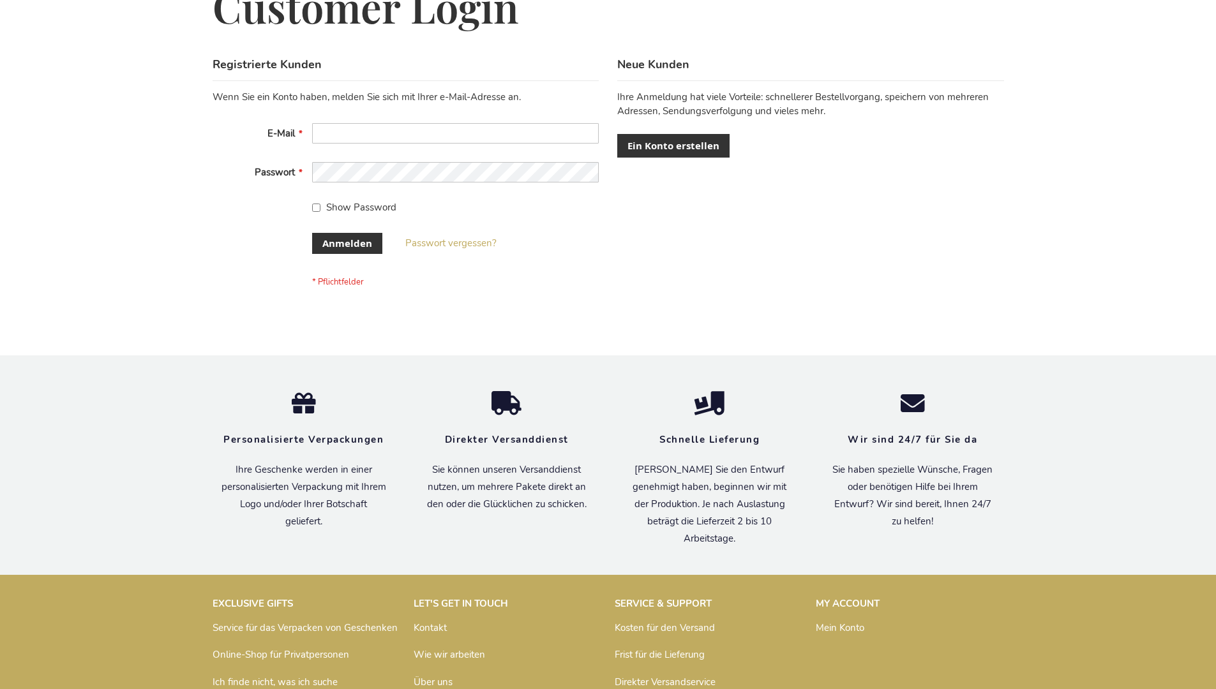
scroll to position [428, 0]
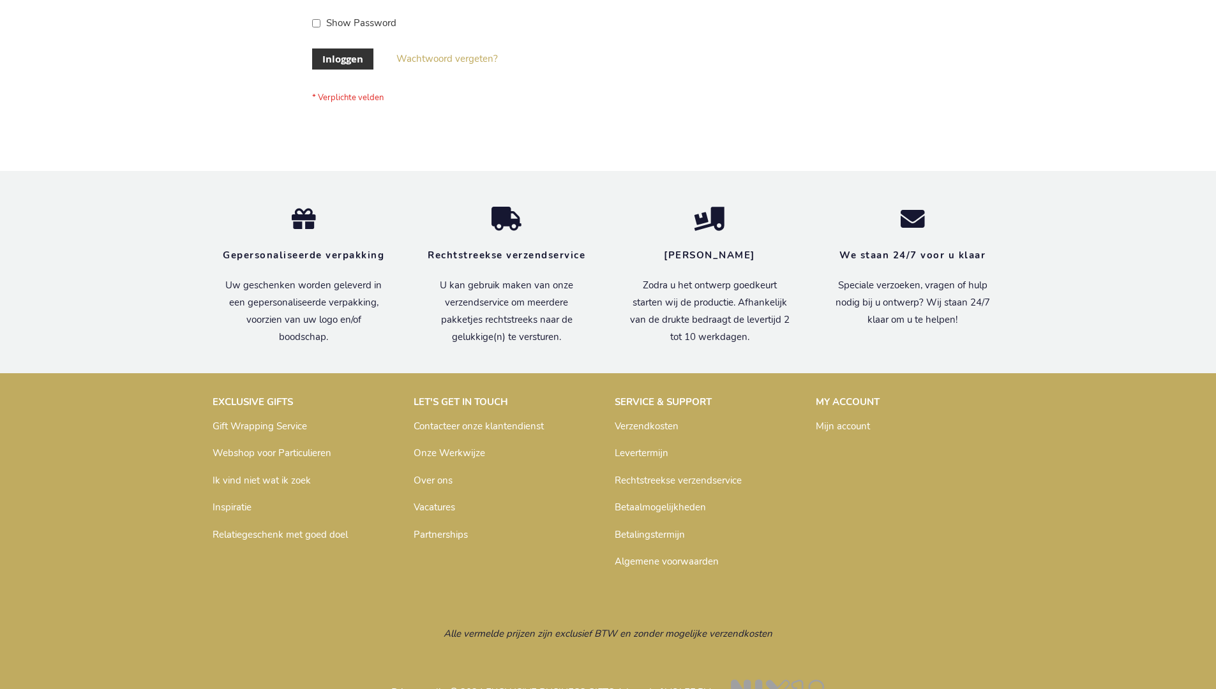
scroll to position [433, 0]
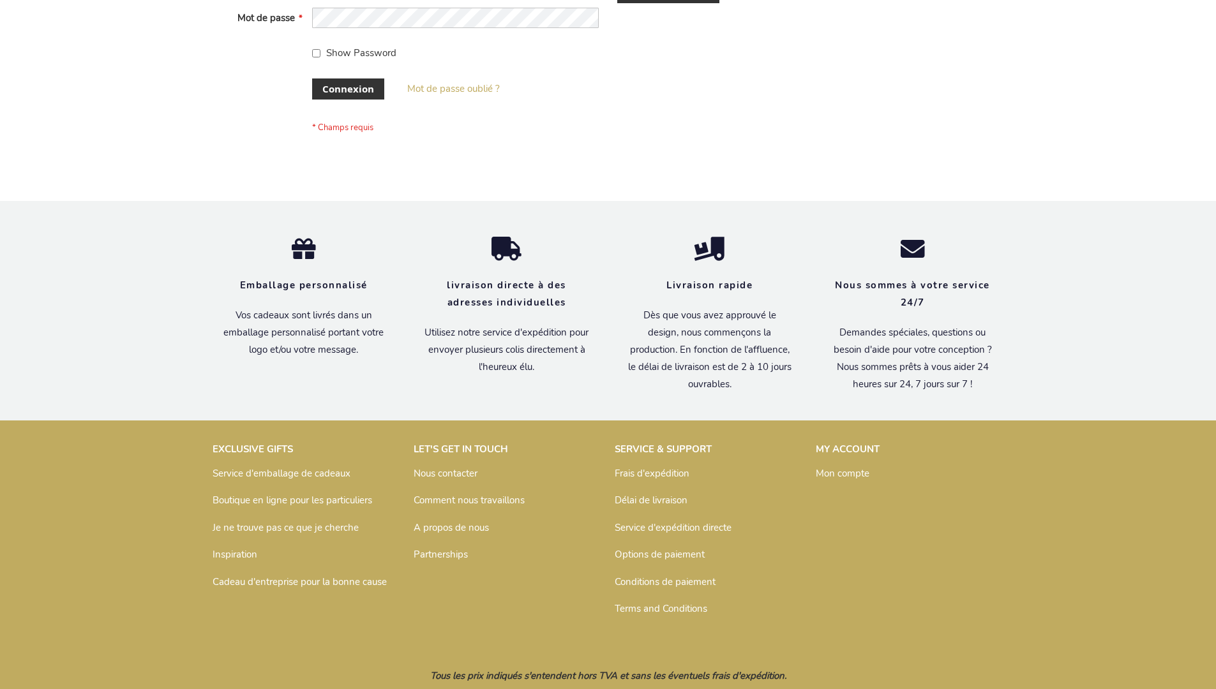
scroll to position [440, 0]
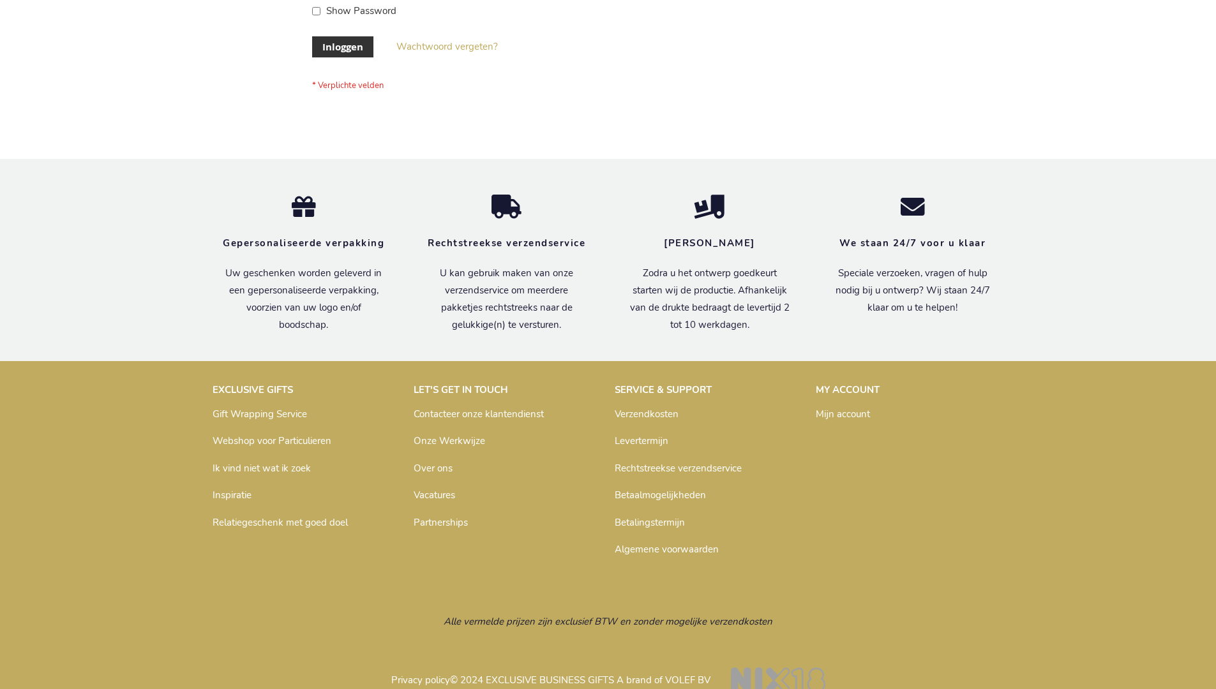
scroll to position [433, 0]
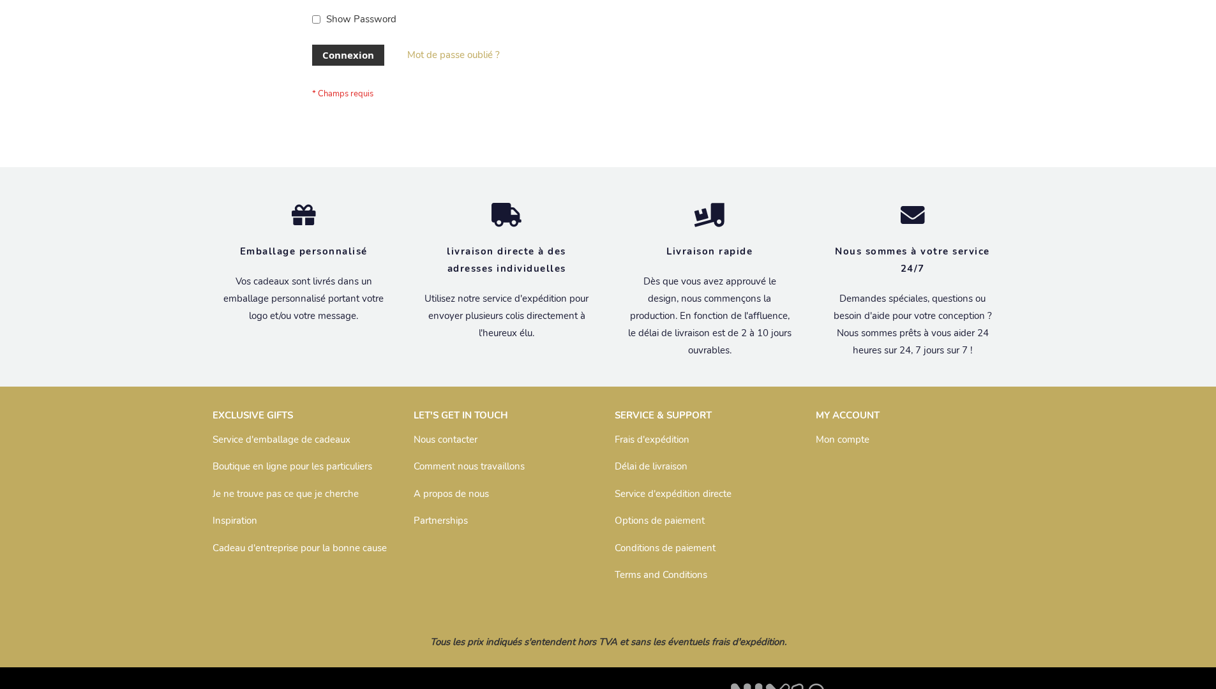
scroll to position [440, 0]
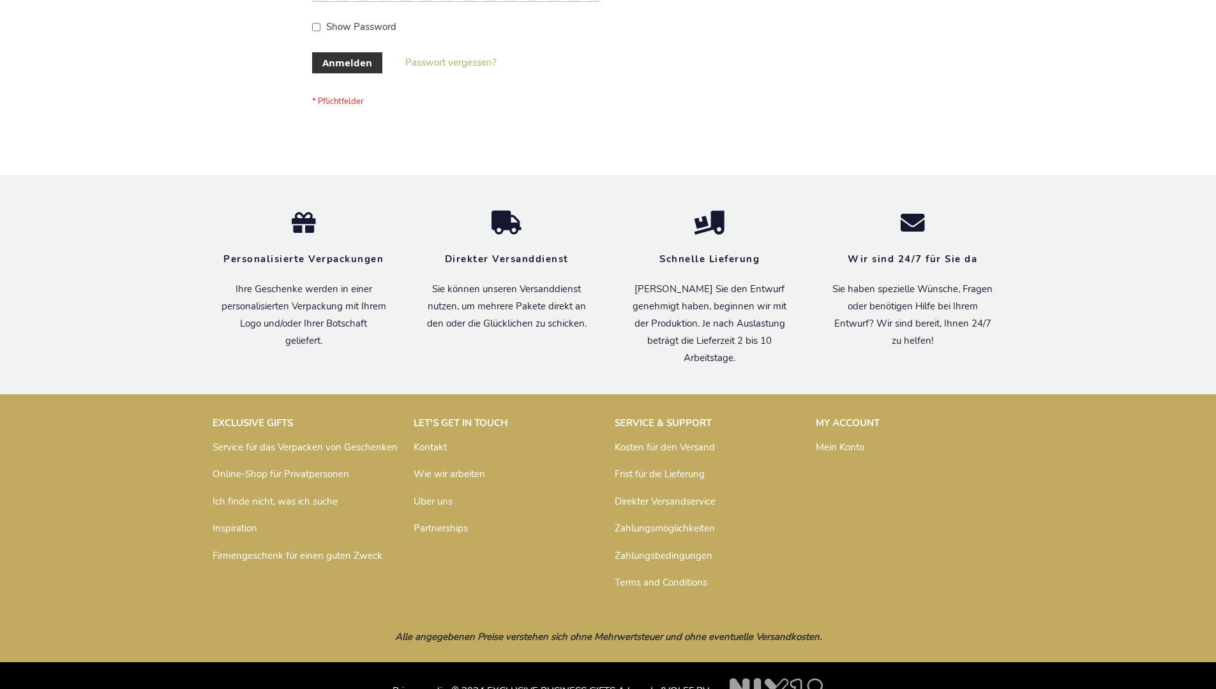
scroll to position [428, 0]
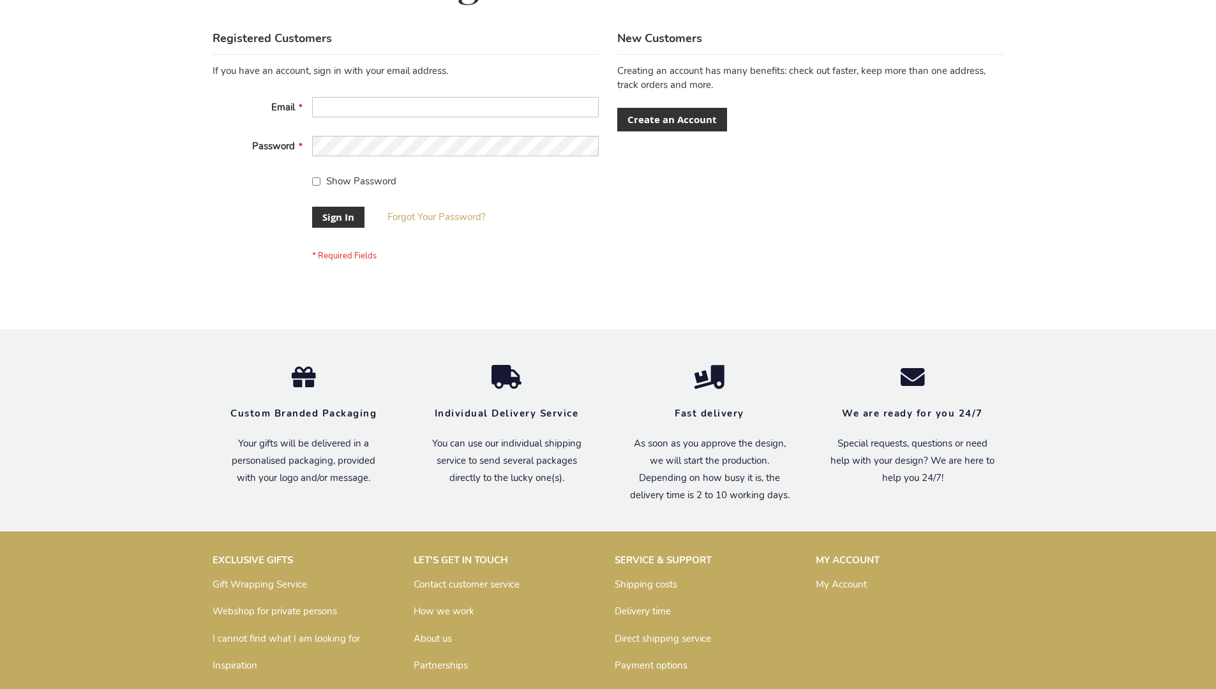
scroll to position [410, 0]
